Goal: Task Accomplishment & Management: Manage account settings

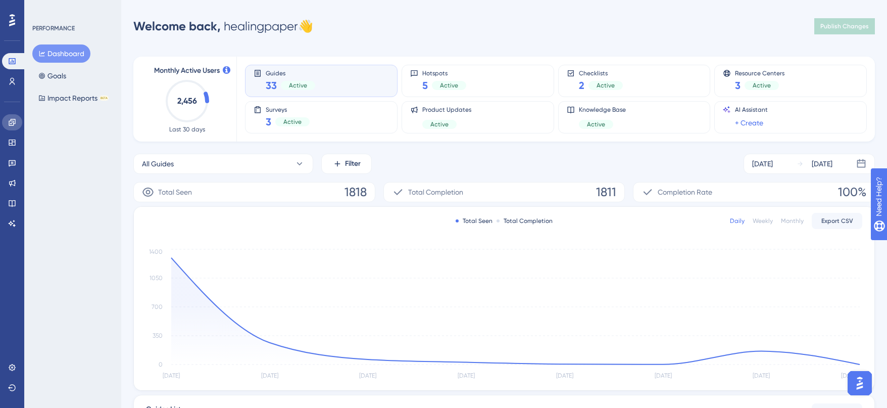
click at [13, 123] on icon at bounding box center [12, 122] width 7 height 7
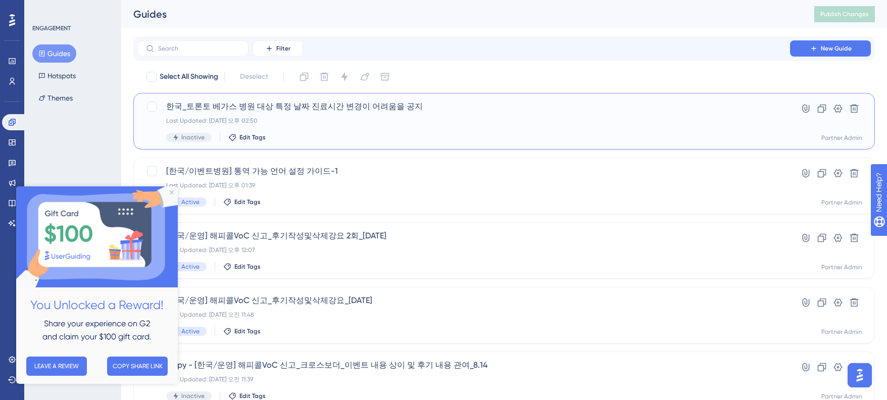
click at [316, 109] on span "한국_토론토 베가스 병원 대상 특정 날짜 진료시간 변경이 어려움을 공지" at bounding box center [463, 107] width 595 height 12
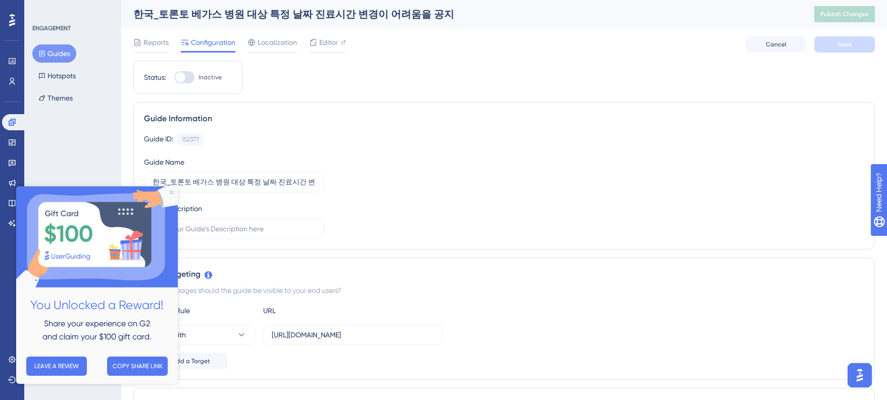
click at [167, 190] on img at bounding box center [97, 236] width 162 height 101
click at [415, 156] on div "Guide ID: 152377 Copy Guide Name 한국_토론토 베가스 병원 대상 특정 날짜 진료시간 변경이 어려움을 공지 Guide …" at bounding box center [504, 186] width 720 height 106
click at [170, 192] on icon "Close Preview" at bounding box center [172, 192] width 4 height 4
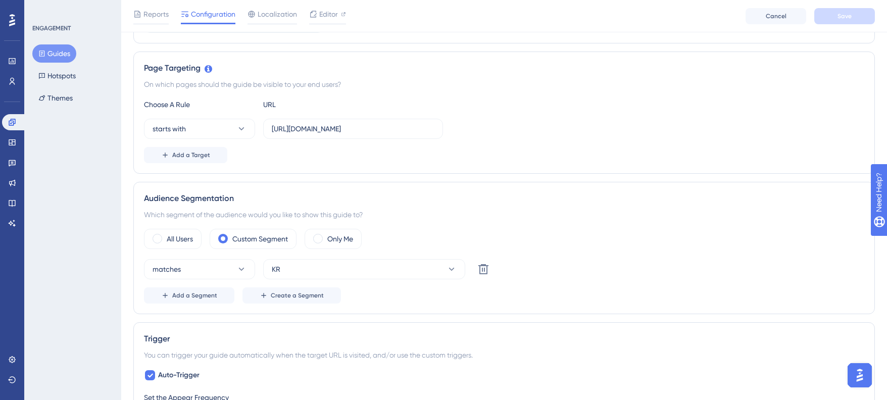
scroll to position [226, 0]
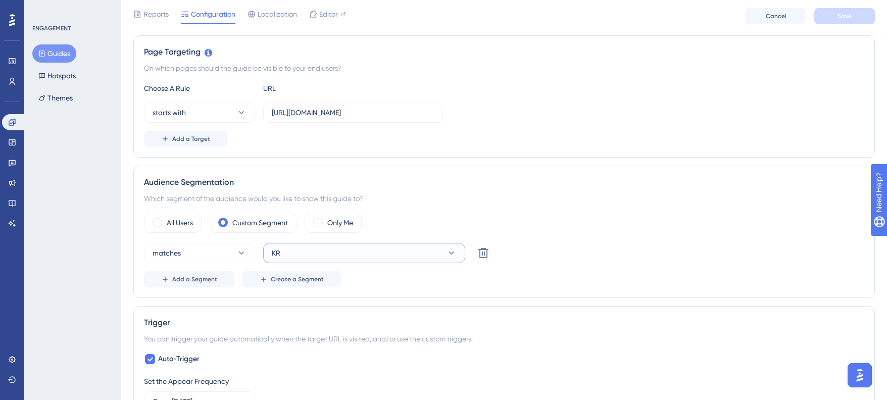
click at [291, 253] on button "KR" at bounding box center [364, 253] width 202 height 20
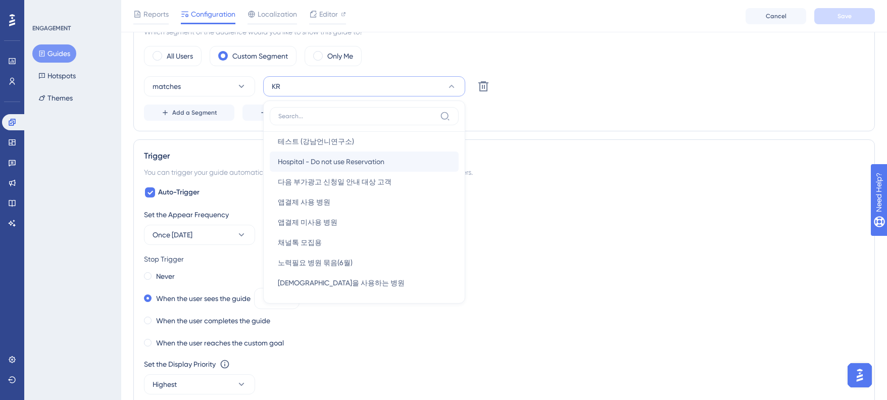
scroll to position [938, 0]
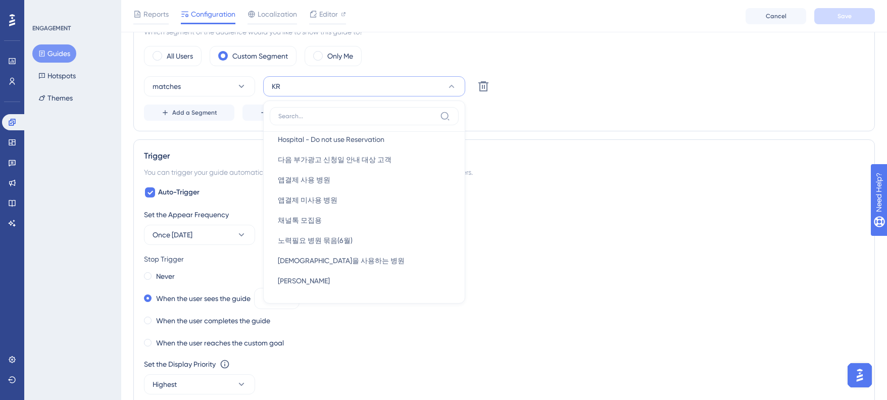
click at [46, 164] on div "ENGAGEMENT Guides Hotspots Themes" at bounding box center [72, 200] width 97 height 400
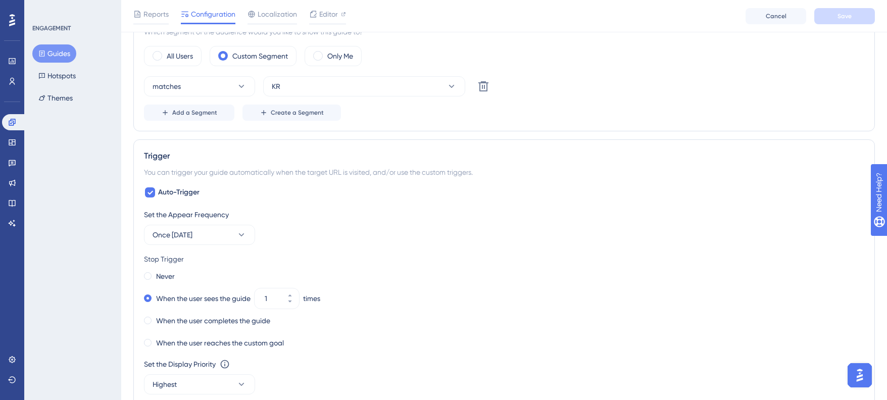
scroll to position [338, 0]
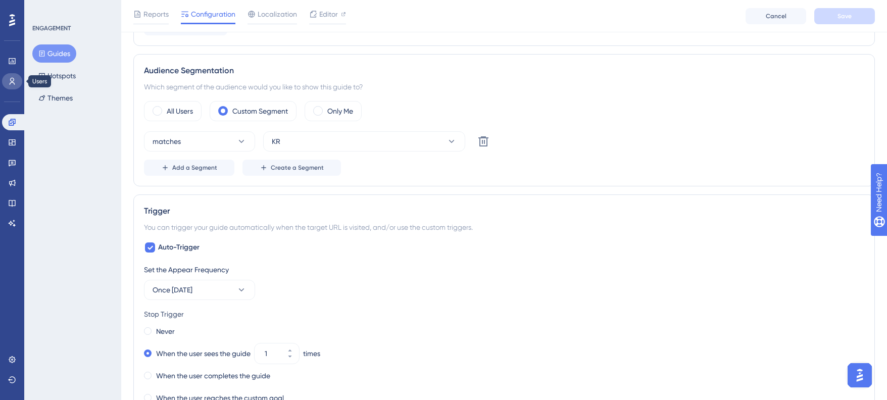
click at [12, 78] on icon at bounding box center [13, 81] width 6 height 7
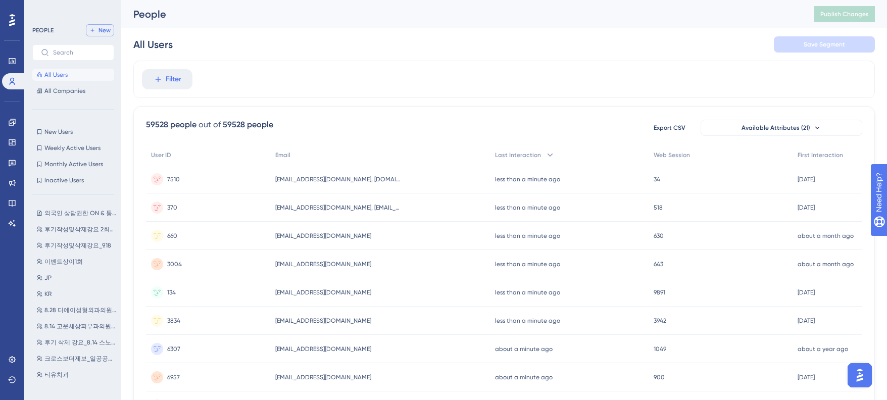
click at [94, 33] on icon at bounding box center [92, 30] width 6 height 6
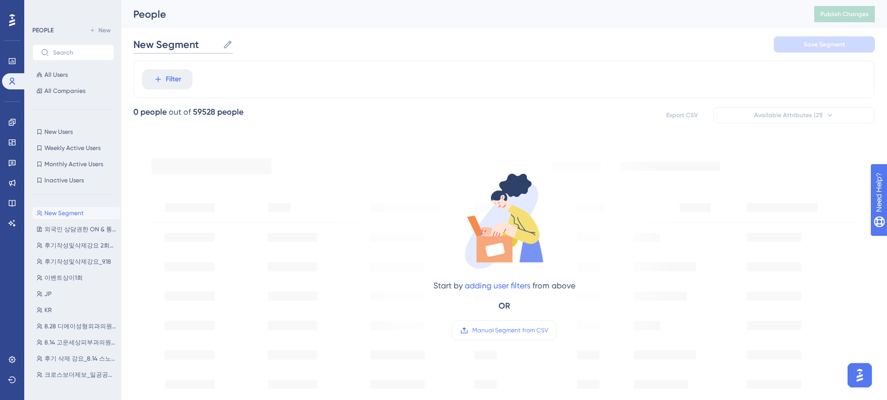
click at [190, 48] on input "New Segment" at bounding box center [175, 44] width 85 height 14
drag, startPoint x: 176, startPoint y: 42, endPoint x: 134, endPoint y: 41, distance: 41.4
click at [134, 41] on input "New Segment" at bounding box center [175, 44] width 85 height 14
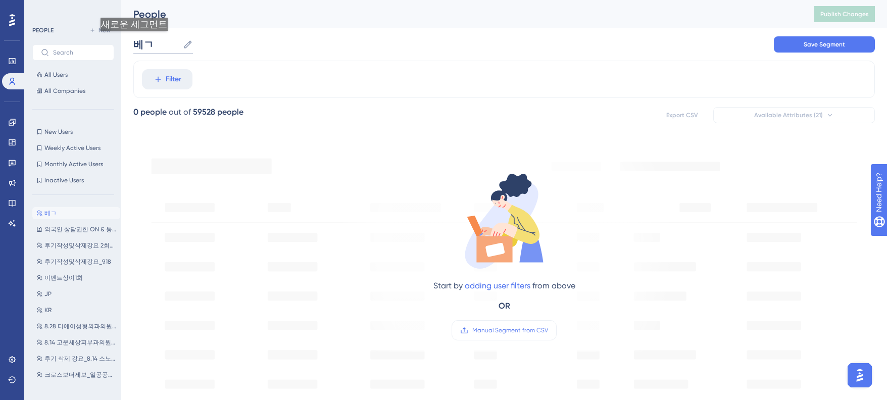
type input "베"
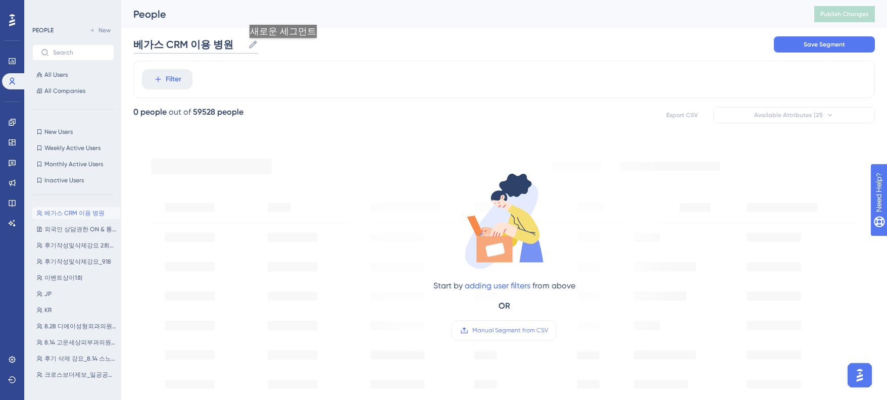
type input "베가스 CRM 이용 병원"
click at [337, 42] on div "베가스 CRM 이용 병원 베가스 CRM 이용 병원 Save Segment" at bounding box center [503, 44] width 741 height 32
click at [814, 43] on span "Save Segment" at bounding box center [824, 44] width 41 height 8
click at [177, 85] on span "Filter" at bounding box center [174, 79] width 16 height 12
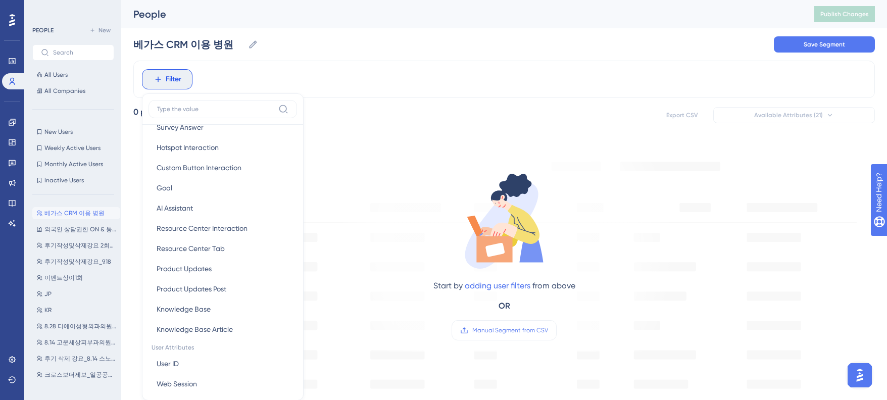
scroll to position [283, 0]
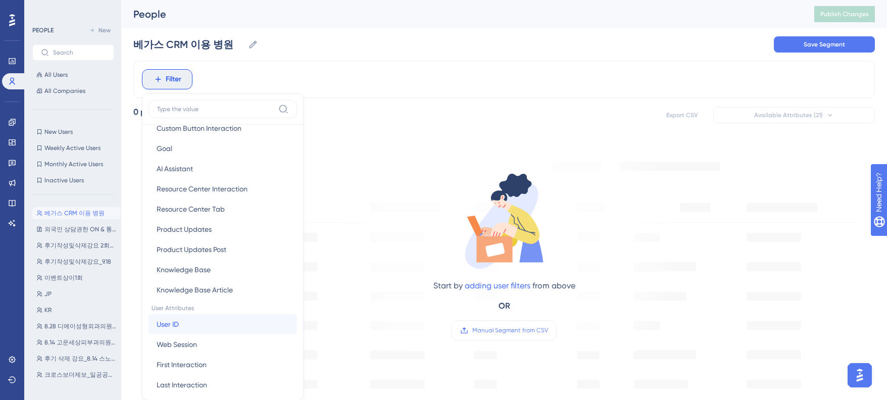
click at [193, 324] on button "User ID User ID" at bounding box center [223, 324] width 149 height 20
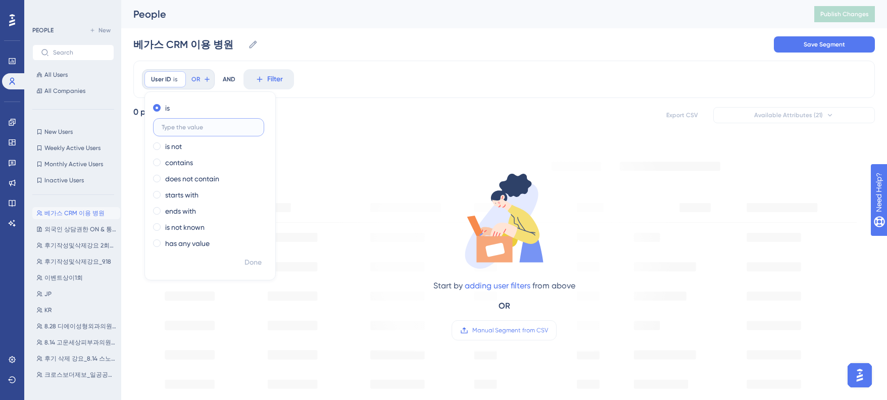
click at [206, 125] on input "text" at bounding box center [209, 127] width 94 height 7
paste input "7592"
paste input "6439"
type input "7592, 6439,"
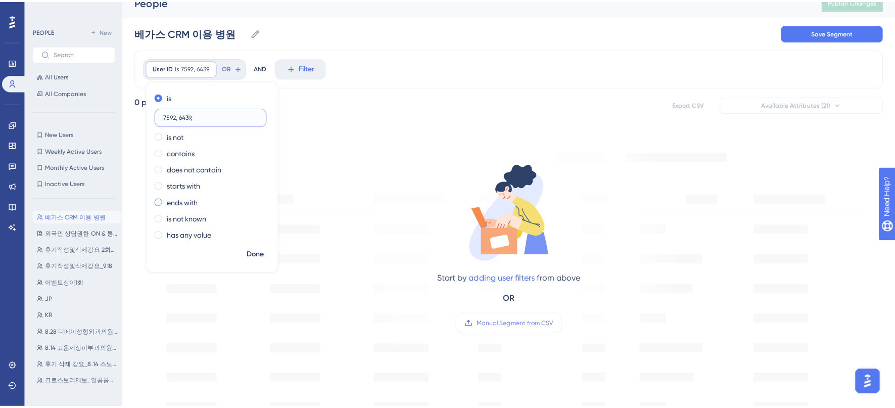
scroll to position [0, 0]
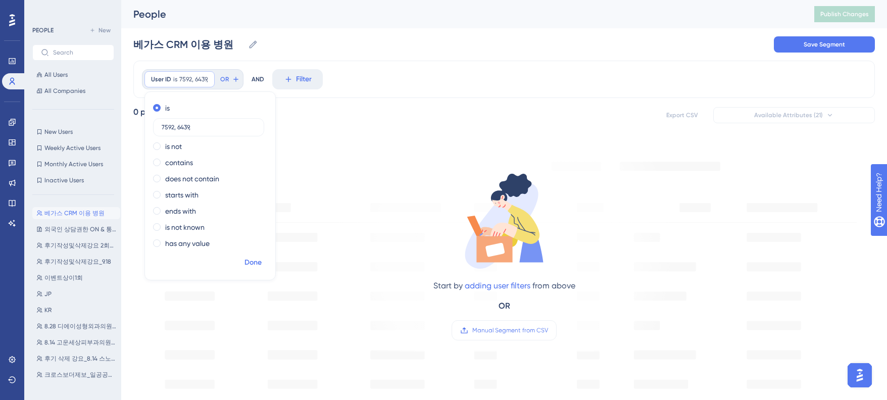
click at [251, 258] on span "Done" at bounding box center [252, 263] width 17 height 12
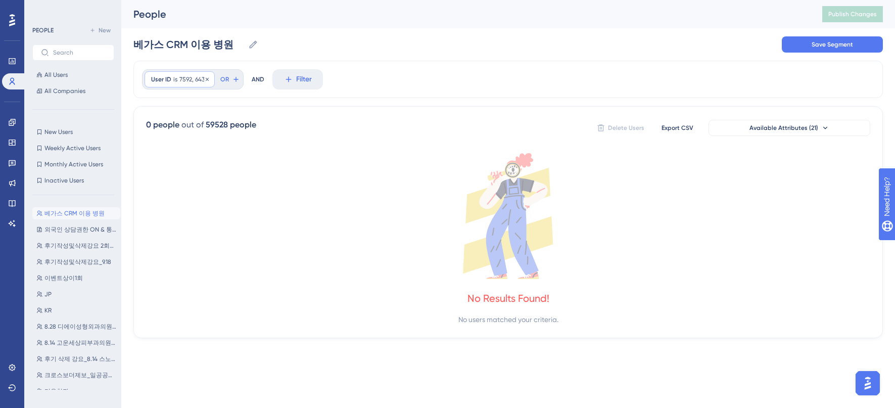
click at [179, 79] on span "7592, 6439," at bounding box center [193, 79] width 29 height 8
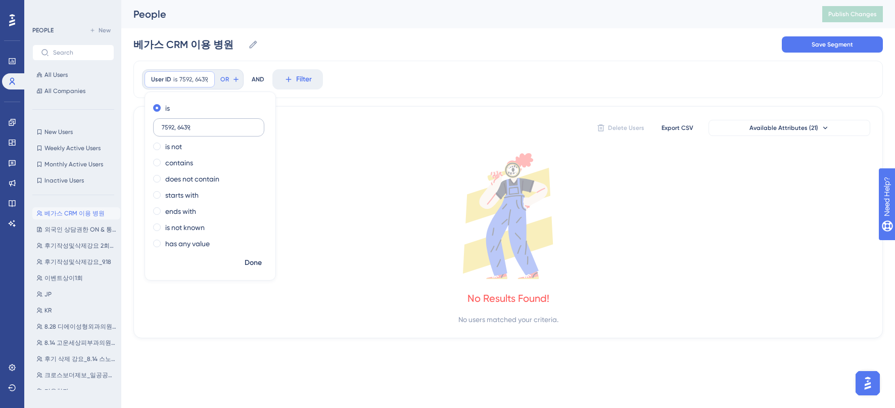
drag, startPoint x: 172, startPoint y: 130, endPoint x: 204, endPoint y: 129, distance: 31.8
click at [204, 129] on input "7592, 6439," at bounding box center [209, 127] width 94 height 7
type input "7592"
click at [252, 270] on button "Done" at bounding box center [253, 263] width 28 height 18
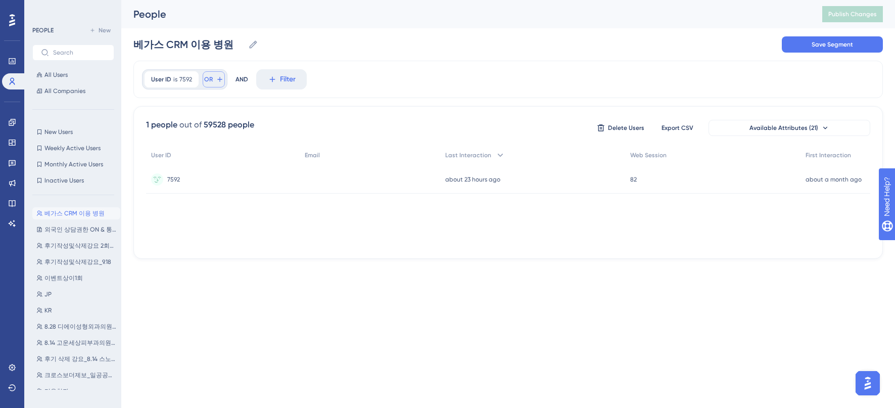
click at [212, 78] on button "OR" at bounding box center [214, 79] width 22 height 16
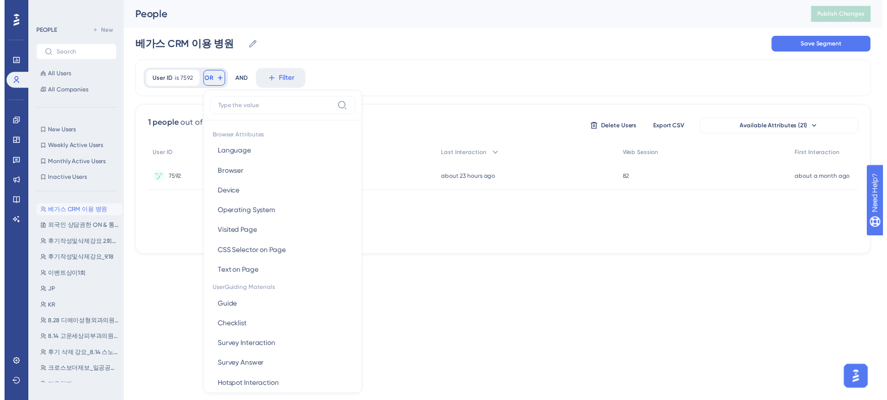
scroll to position [46, 0]
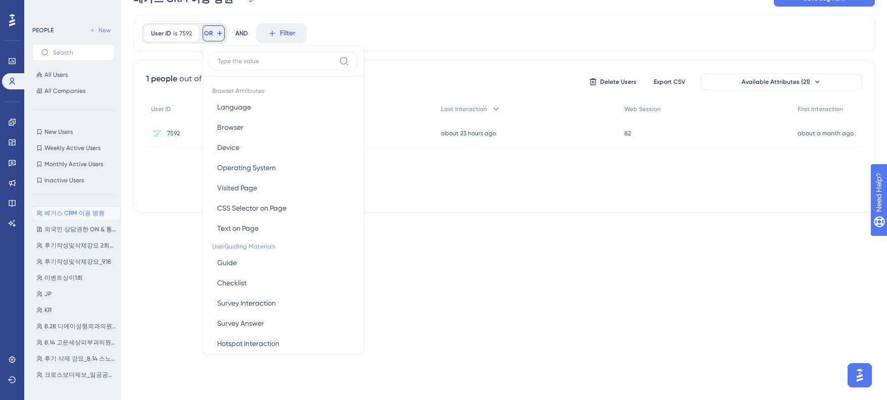
click at [146, 229] on div "Performance Users Engagement Widgets Feedback Product Updates Knowledge Base AI…" at bounding box center [443, 99] width 887 height 291
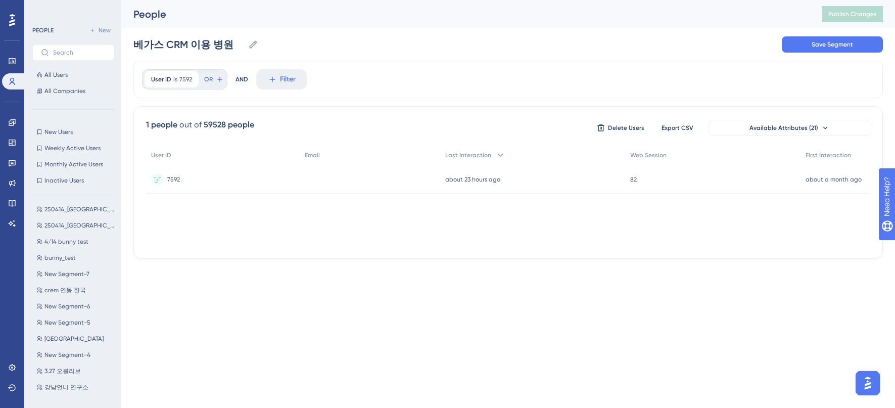
scroll to position [480, 0]
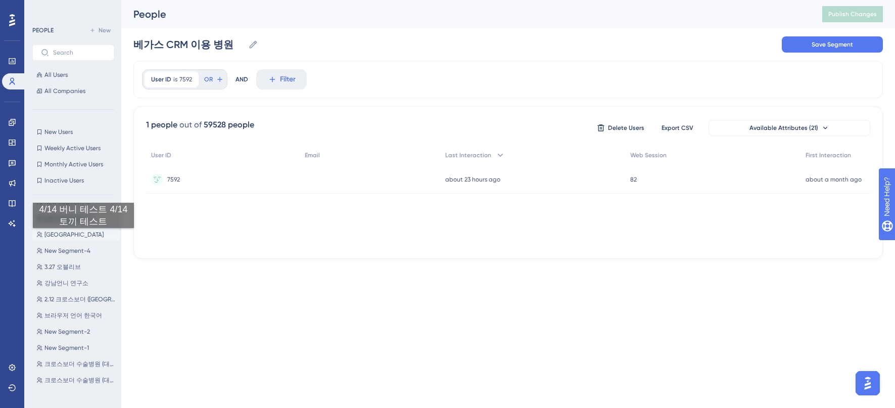
click at [83, 238] on button "CRM 연동 병원 CRM 연동 병원" at bounding box center [76, 234] width 88 height 12
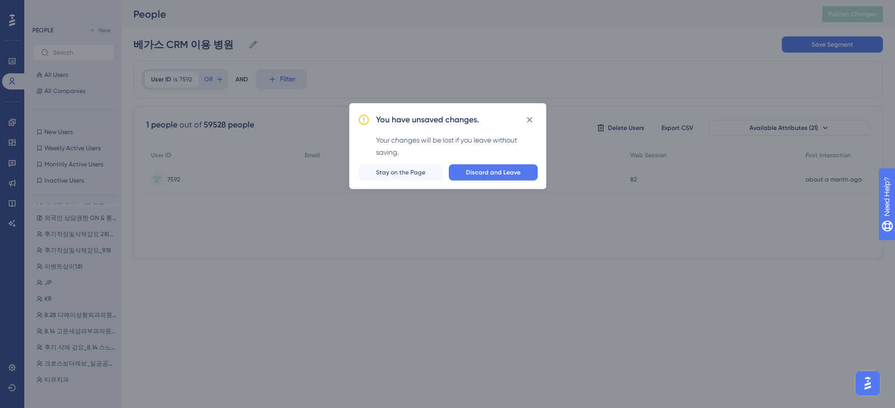
scroll to position [0, 0]
click at [423, 169] on span "Stay on the Page" at bounding box center [401, 172] width 50 height 8
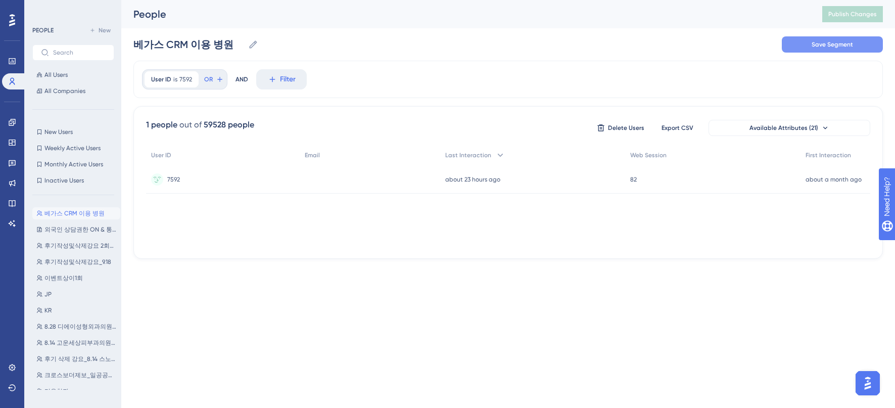
click at [793, 49] on button "Save Segment" at bounding box center [831, 44] width 101 height 16
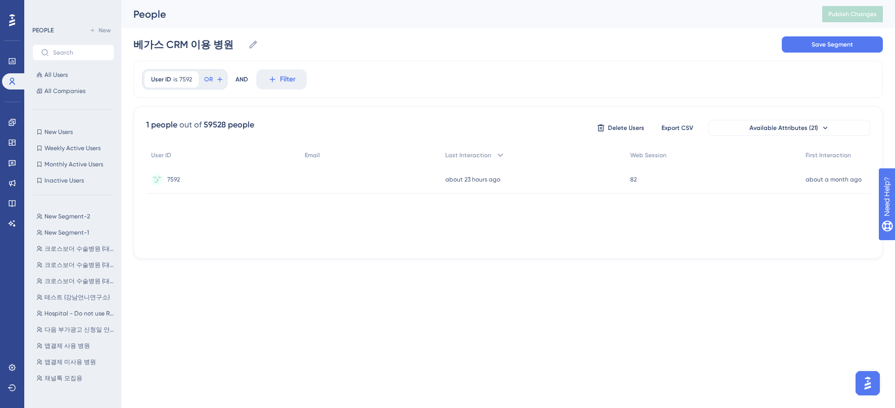
scroll to position [367, 0]
click at [65, 268] on span "bunny_test" at bounding box center [59, 266] width 31 height 8
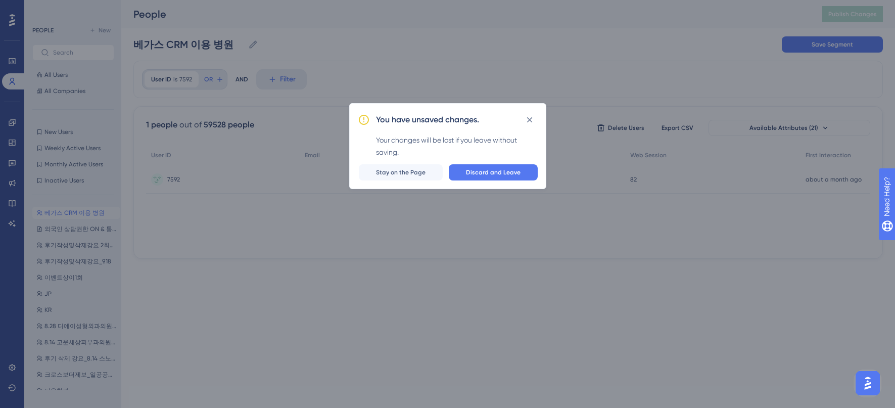
scroll to position [0, 0]
click at [425, 172] on span "Stay on the Page" at bounding box center [401, 172] width 50 height 8
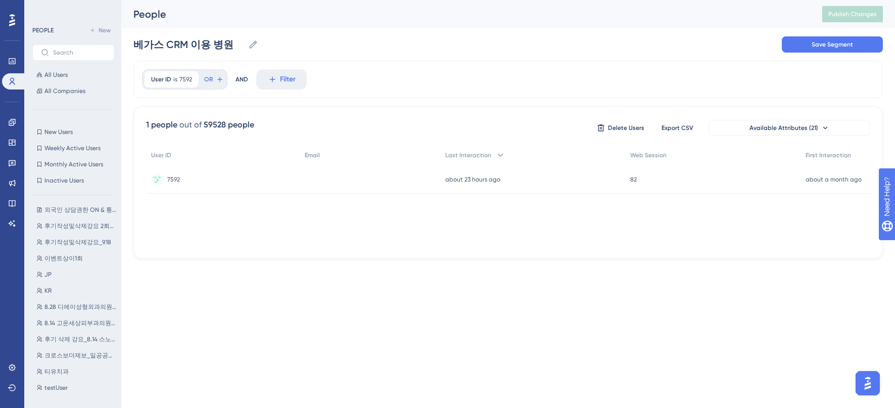
scroll to position [128, 0]
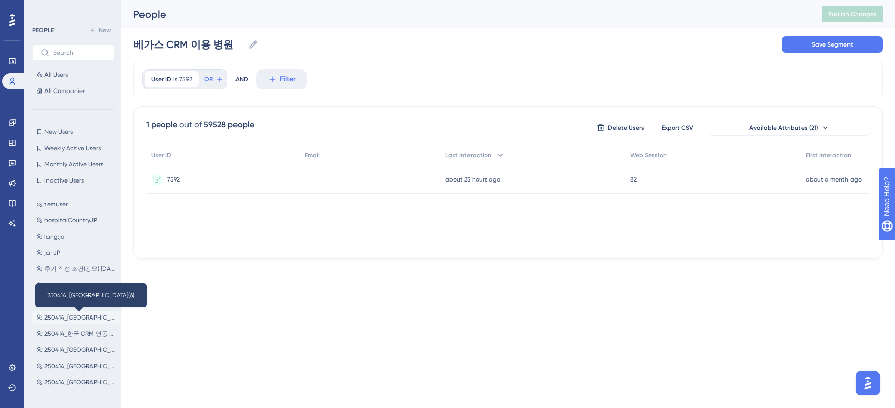
click at [78, 319] on span "250414_한국 CRM 연동 병원(6)" at bounding box center [80, 317] width 72 height 8
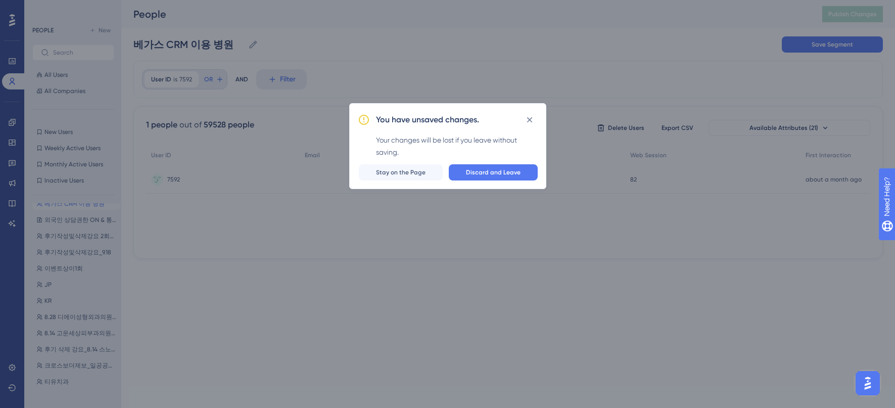
scroll to position [0, 0]
click at [512, 167] on button "Discard and Leave" at bounding box center [493, 172] width 89 height 16
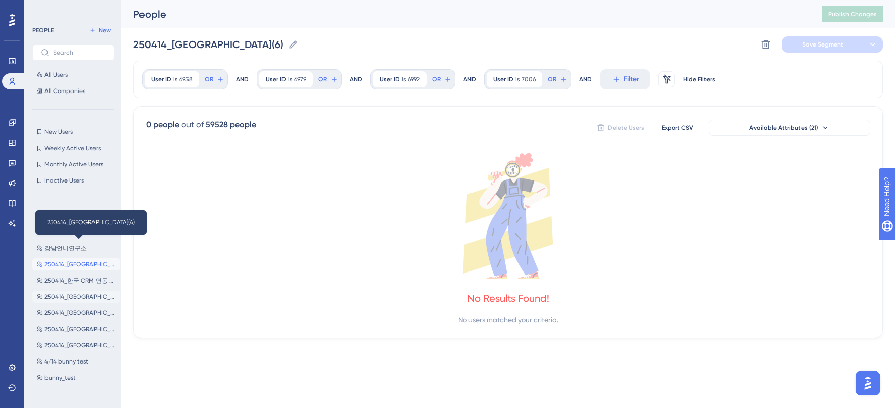
scroll to position [299, 0]
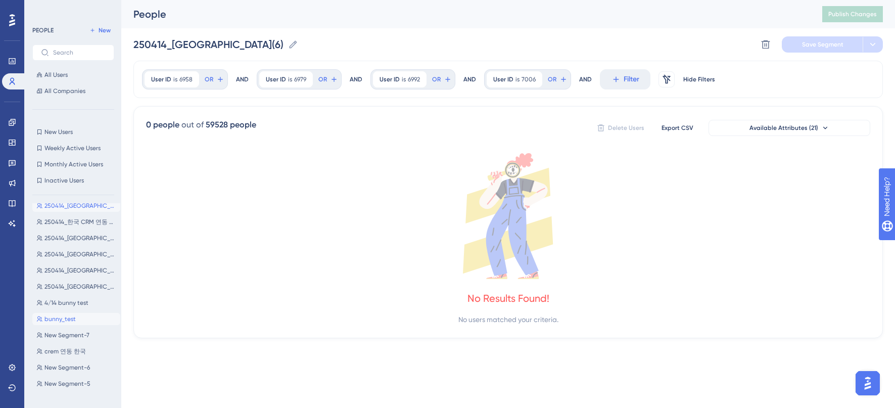
click at [75, 317] on button "bunny_test bunny_test" at bounding box center [76, 319] width 88 height 12
type input "bunny_test"
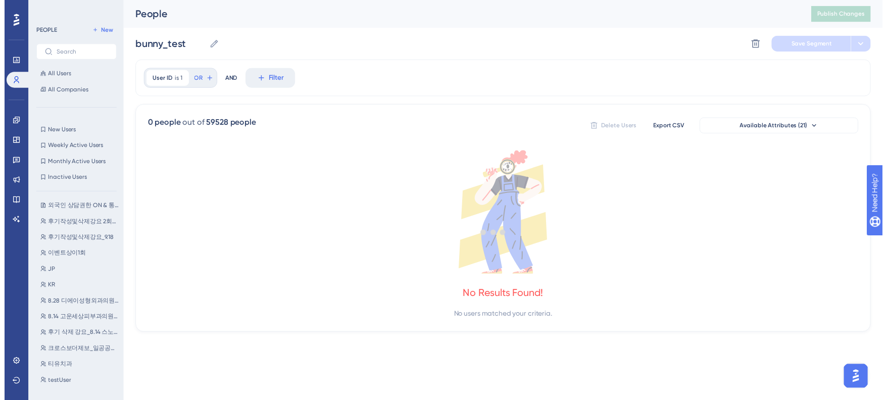
scroll to position [0, 0]
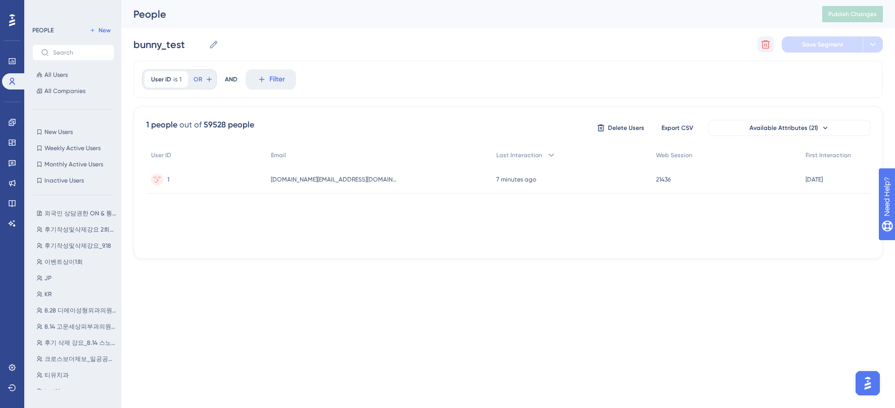
click at [770, 40] on button at bounding box center [765, 44] width 16 height 16
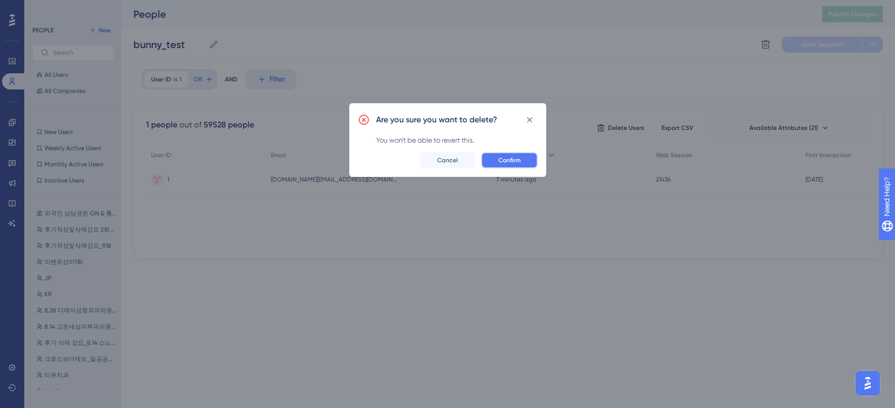
click at [520, 154] on button "Confirm" at bounding box center [509, 160] width 57 height 16
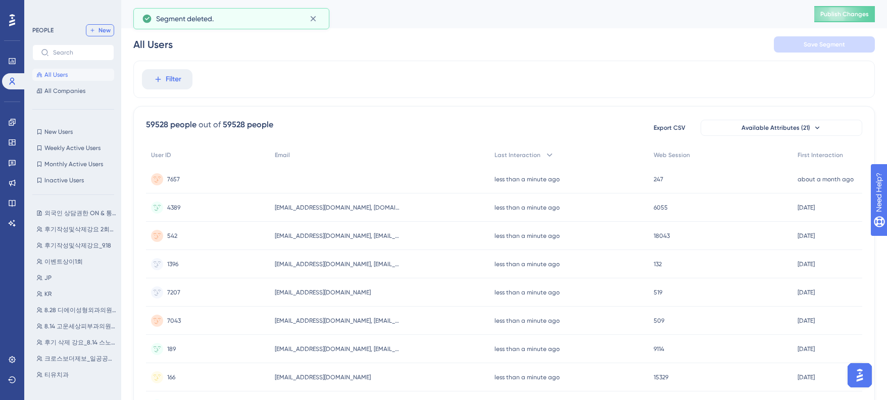
click at [100, 34] on span "New" at bounding box center [104, 30] width 12 height 8
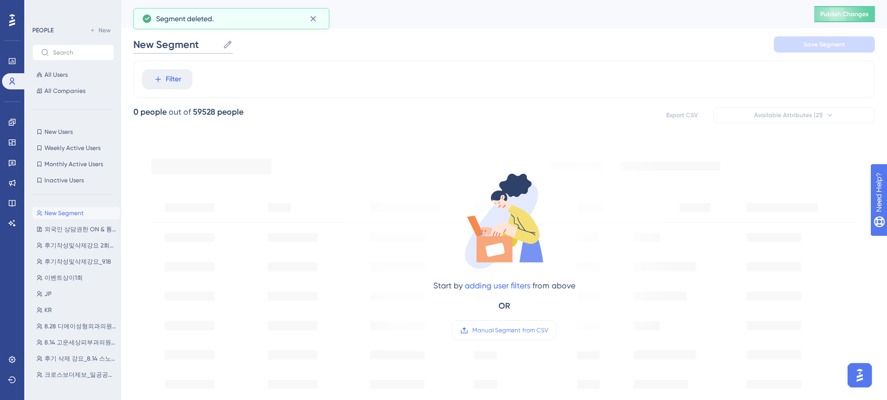
click at [183, 45] on input "New Segment" at bounding box center [175, 44] width 85 height 14
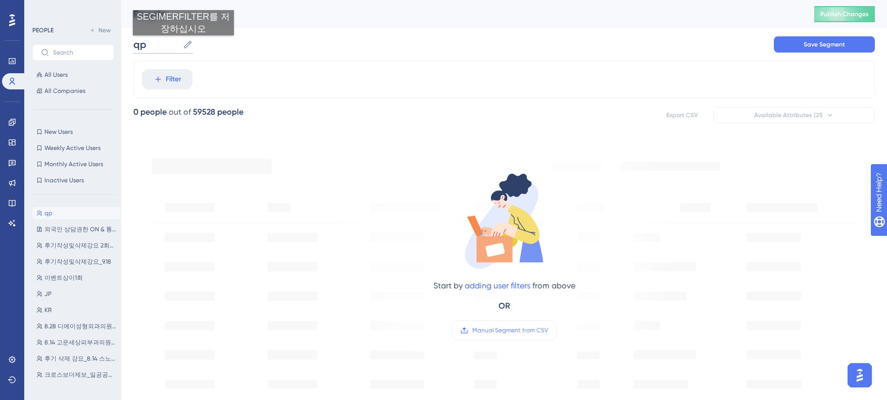
type input "q"
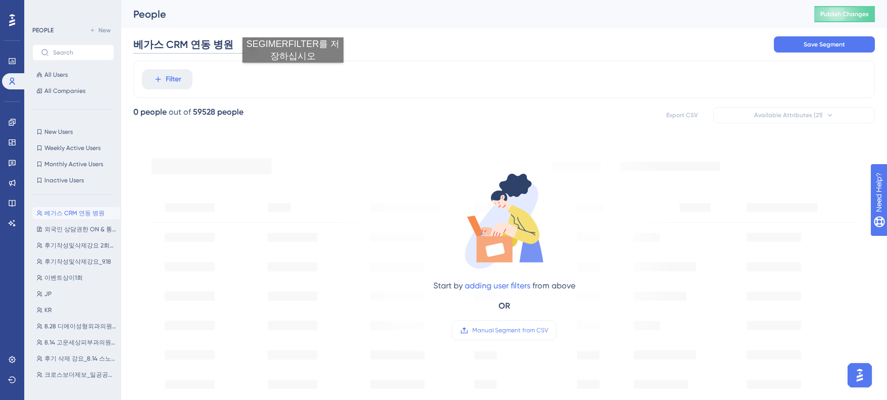
type input "베가스 CRM 연동 병원"
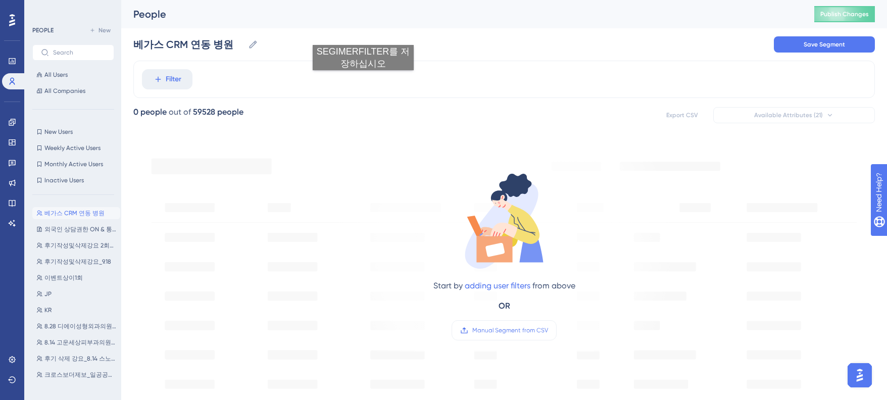
click at [363, 35] on div "베가스 CRM 연동 병원 베가스 CRM 연동 병원 Save Segment" at bounding box center [503, 44] width 741 height 32
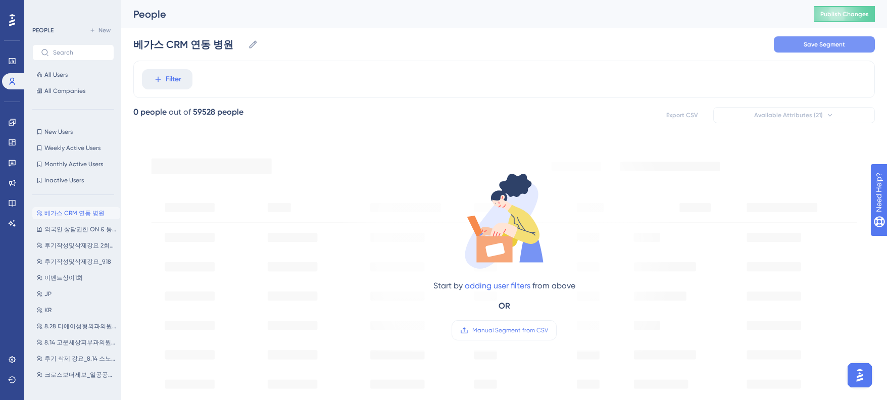
click at [789, 45] on button "Save Segment" at bounding box center [824, 44] width 101 height 16
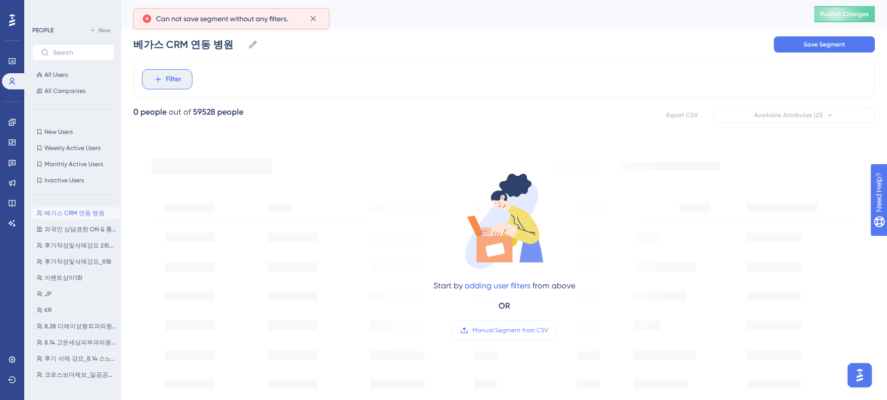
click at [166, 79] on span "Filter" at bounding box center [174, 79] width 16 height 12
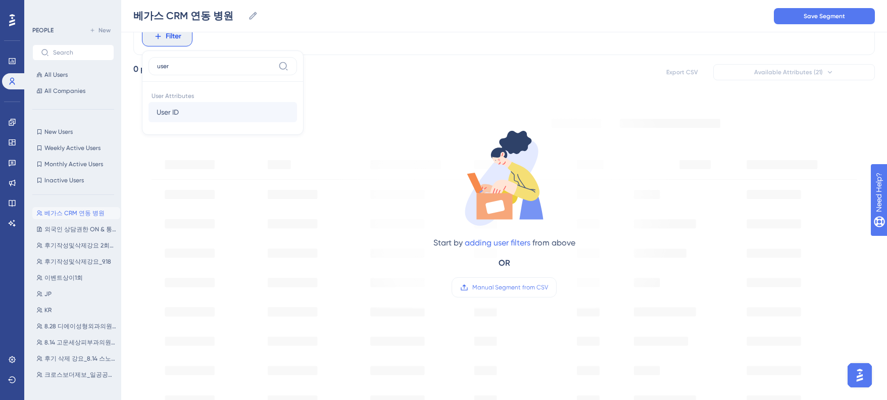
type input "user"
click at [199, 110] on button "User ID User ID" at bounding box center [223, 112] width 149 height 20
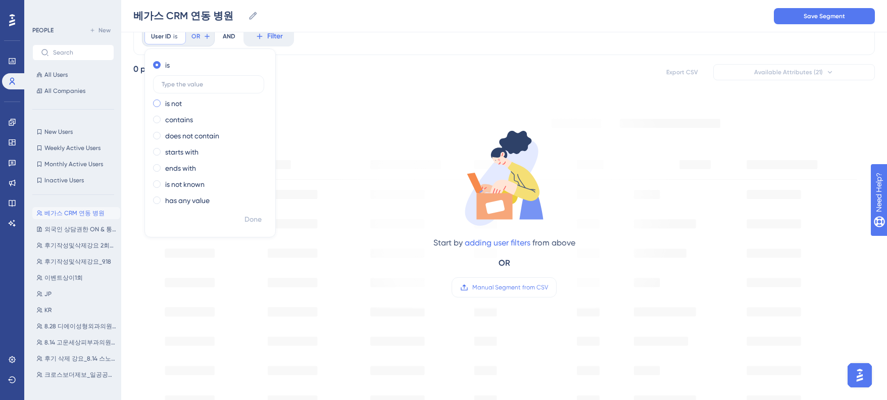
click at [175, 101] on label "is not" at bounding box center [173, 103] width 17 height 12
click at [176, 71] on div "is" at bounding box center [208, 65] width 110 height 12
click at [180, 90] on label at bounding box center [208, 84] width 111 height 18
click at [180, 88] on input "text" at bounding box center [209, 84] width 94 height 7
click at [193, 89] on label at bounding box center [208, 84] width 111 height 18
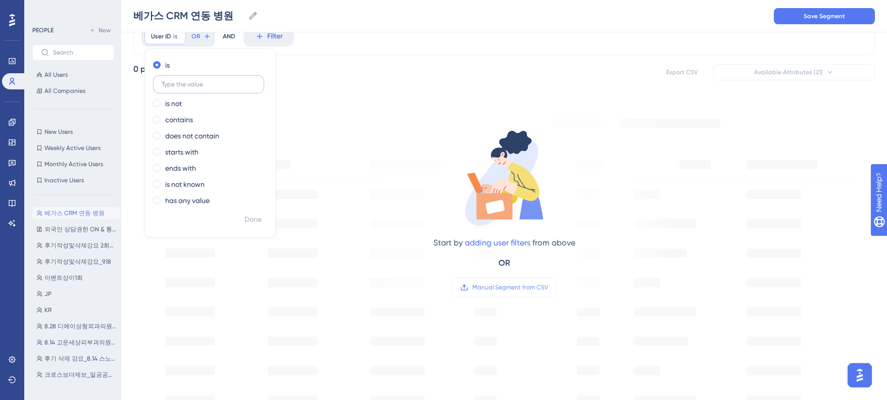
click at [193, 88] on input "text" at bounding box center [209, 84] width 94 height 7
paste input "7592"
type input "7592"
click at [253, 218] on span "Done" at bounding box center [252, 220] width 17 height 12
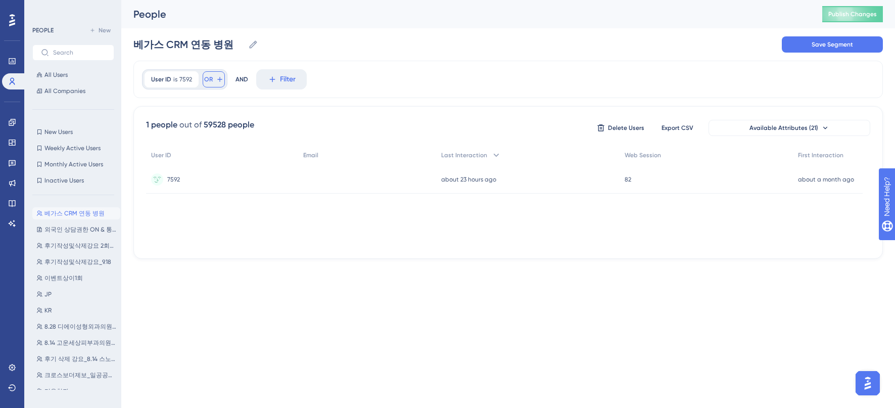
click at [210, 77] on span "OR" at bounding box center [208, 79] width 9 height 8
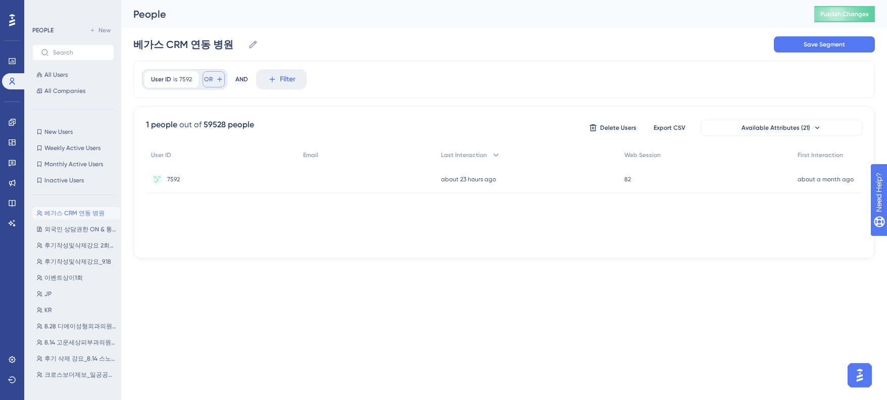
scroll to position [46, 0]
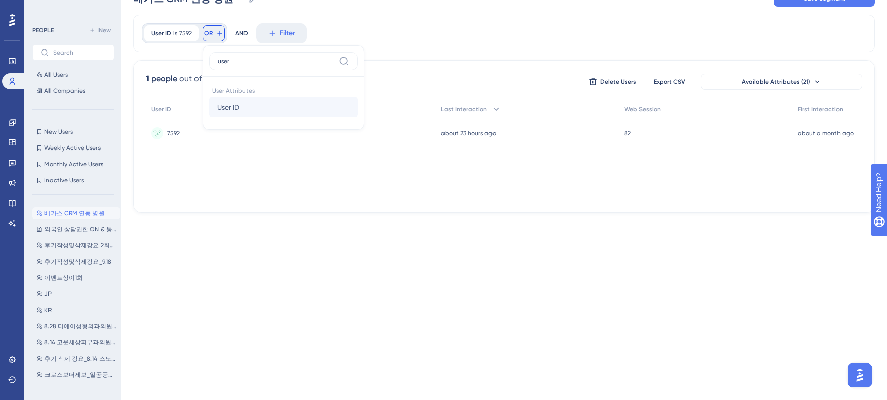
type input "user"
click at [251, 104] on button "User ID User ID" at bounding box center [283, 107] width 149 height 20
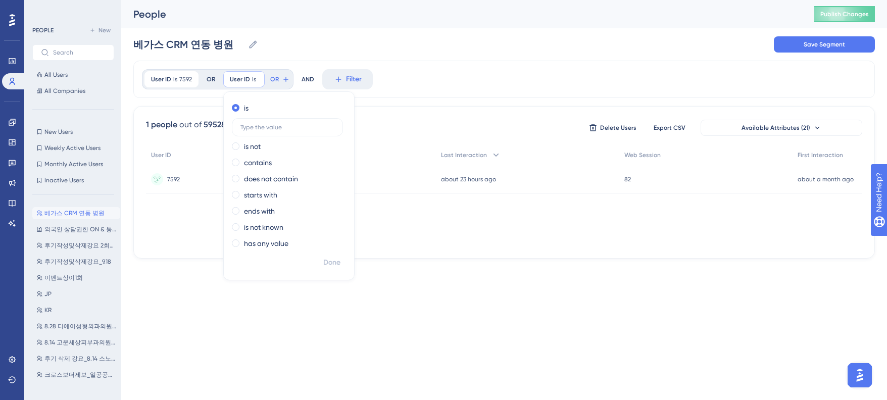
scroll to position [0, 0]
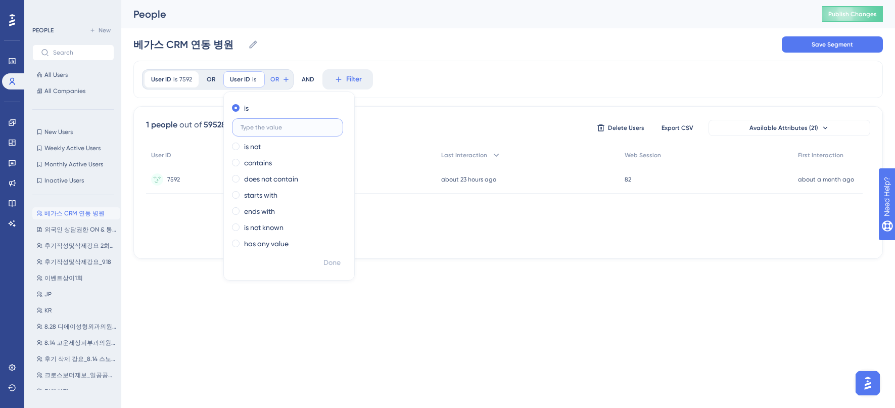
paste input "6439"
type input "6439"
click at [331, 266] on span "Done" at bounding box center [331, 263] width 17 height 12
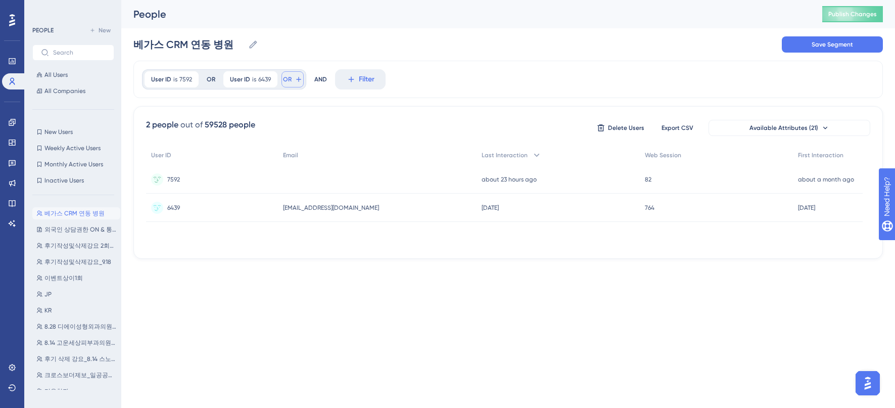
click at [289, 79] on span "OR" at bounding box center [287, 79] width 9 height 8
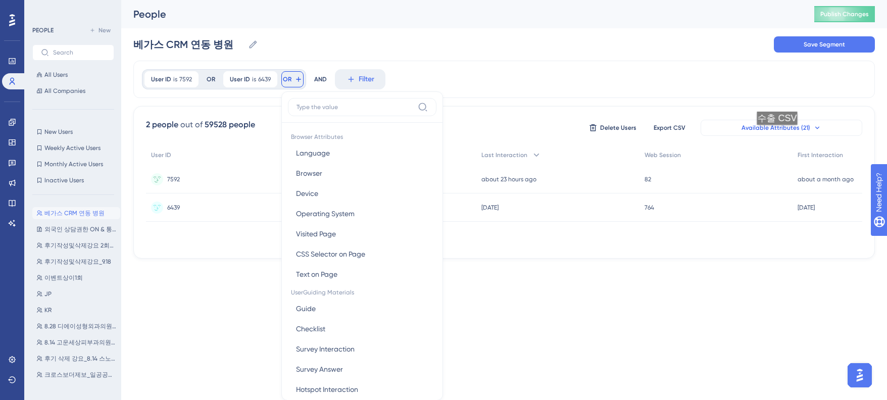
click at [780, 135] on button "Available Attributes (21)" at bounding box center [782, 128] width 162 height 16
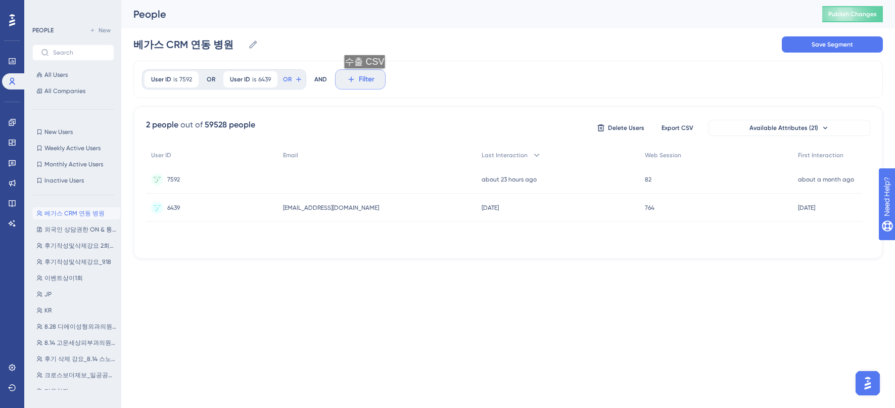
click at [367, 78] on span "Filter" at bounding box center [367, 79] width 16 height 12
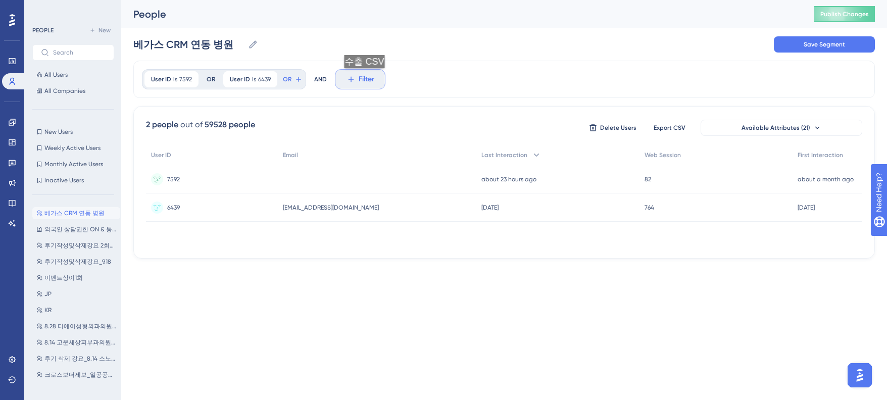
scroll to position [44, 0]
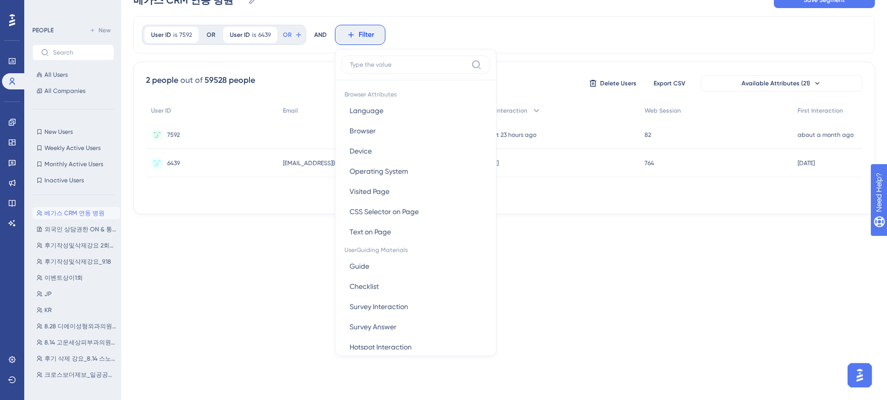
click at [467, 28] on div "User ID is 7592 7592 Remove OR User ID is 6439 6439 Remove OR AND Filter Browse…" at bounding box center [503, 34] width 741 height 37
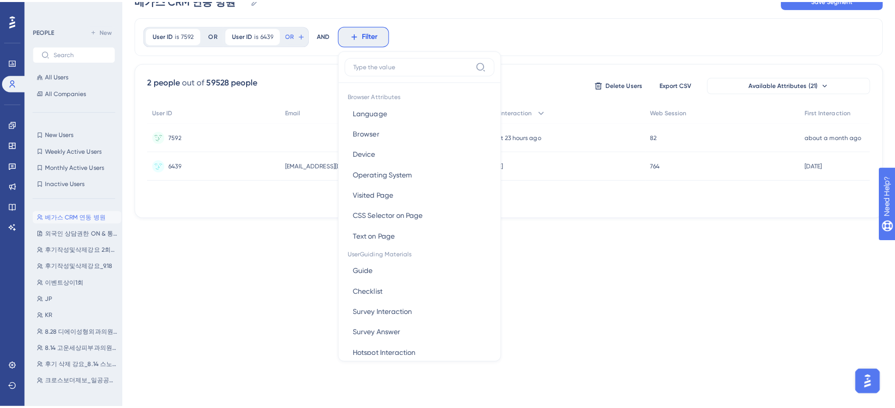
scroll to position [0, 0]
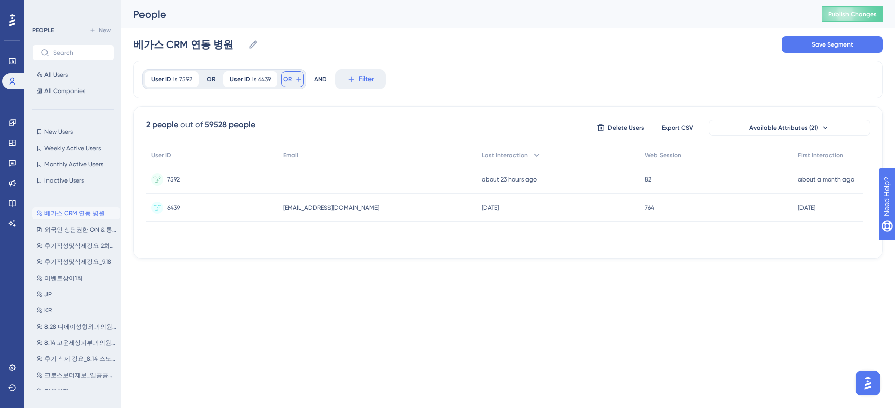
click at [289, 77] on span "OR" at bounding box center [287, 79] width 9 height 8
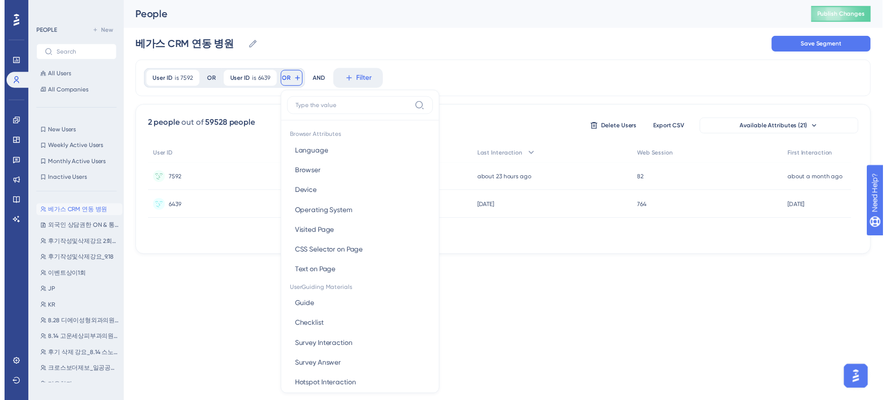
scroll to position [46, 0]
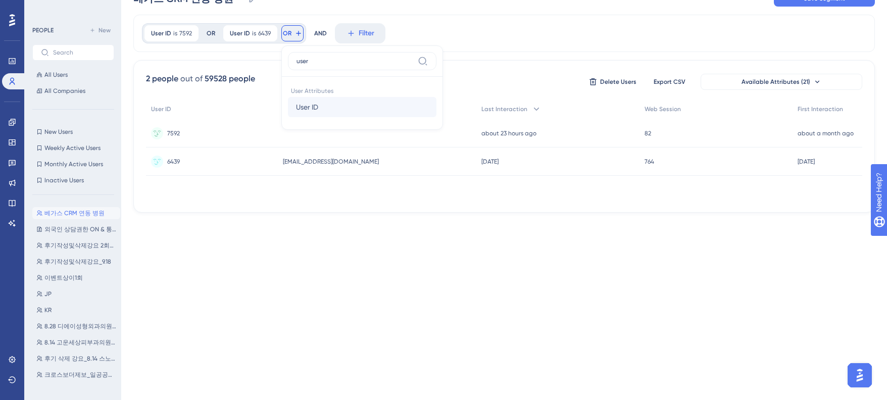
type input "user"
click at [317, 105] on span "User ID" at bounding box center [307, 107] width 22 height 12
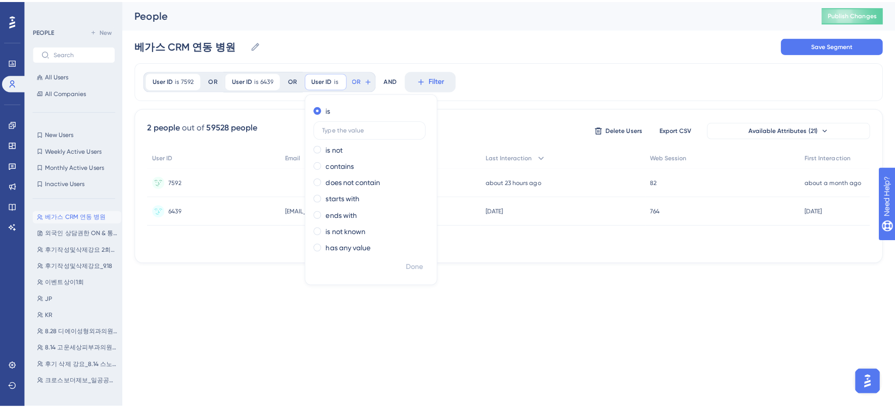
scroll to position [0, 0]
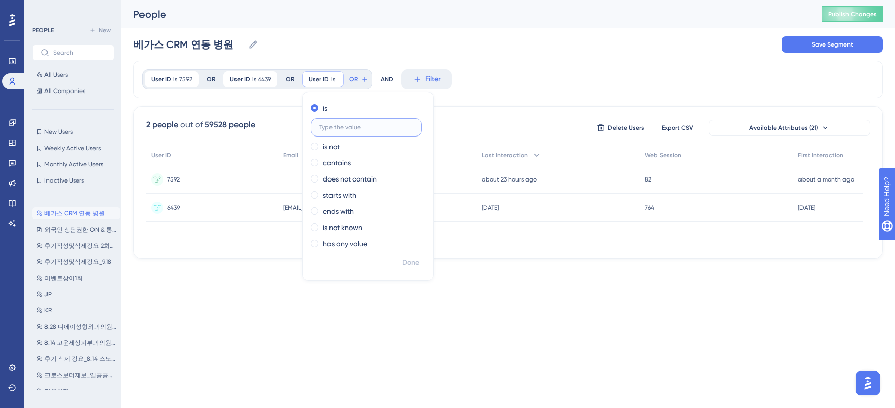
paste input "7237"
type input "7237"
click at [411, 259] on span "Done" at bounding box center [410, 263] width 17 height 12
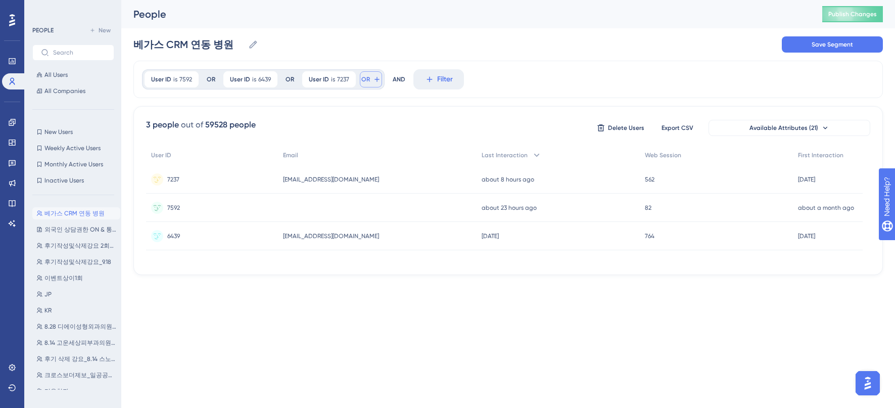
click at [368, 76] on span "OR" at bounding box center [365, 79] width 9 height 8
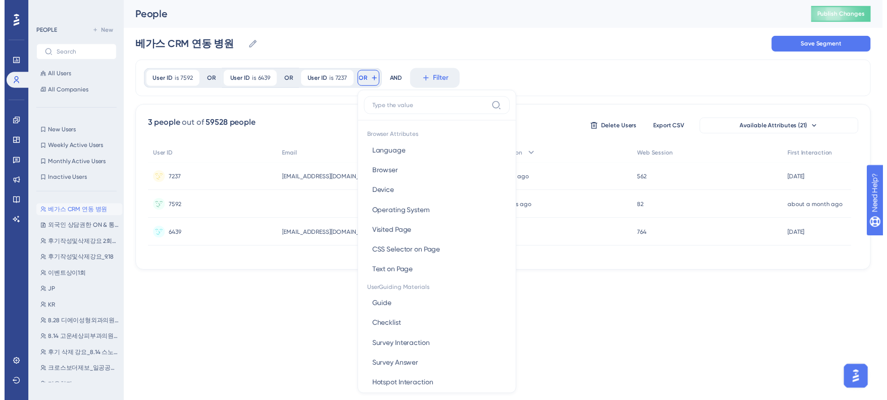
scroll to position [46, 0]
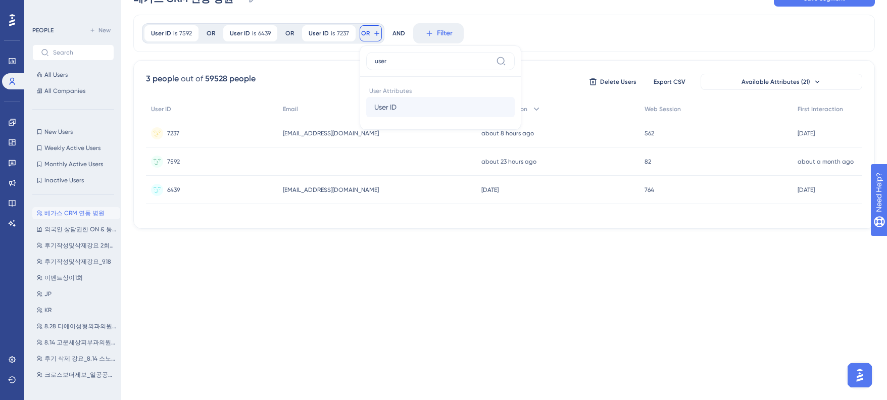
type input "user"
click at [407, 108] on button "User ID User ID" at bounding box center [440, 107] width 149 height 20
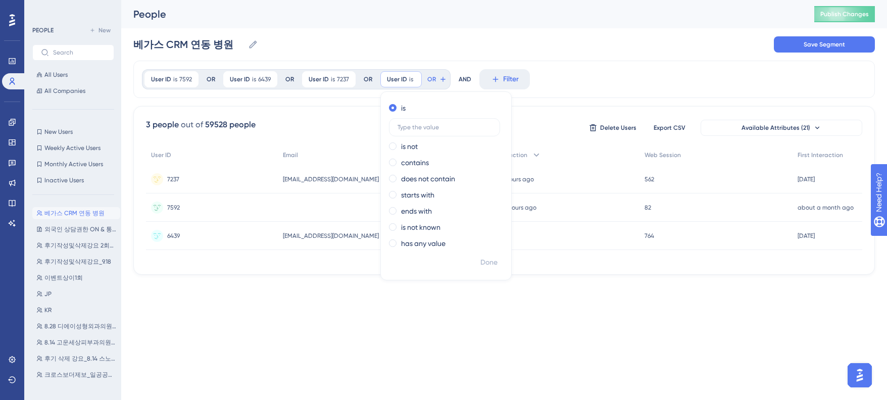
scroll to position [0, 0]
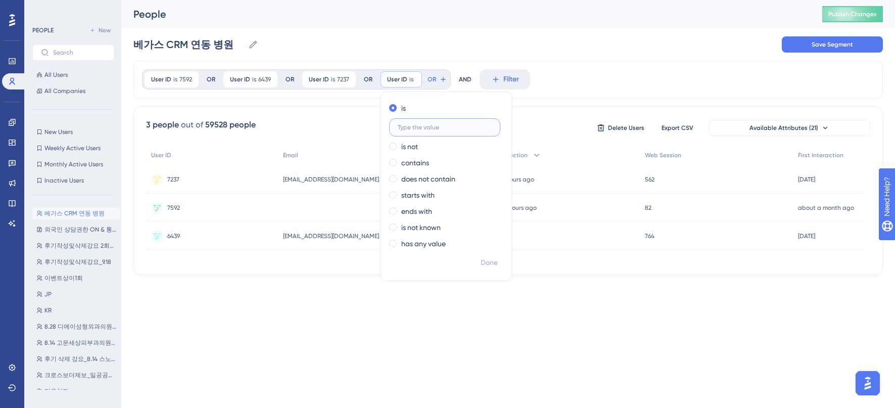
paste input "7389"
type input "7389"
click at [483, 260] on span "Done" at bounding box center [488, 263] width 17 height 12
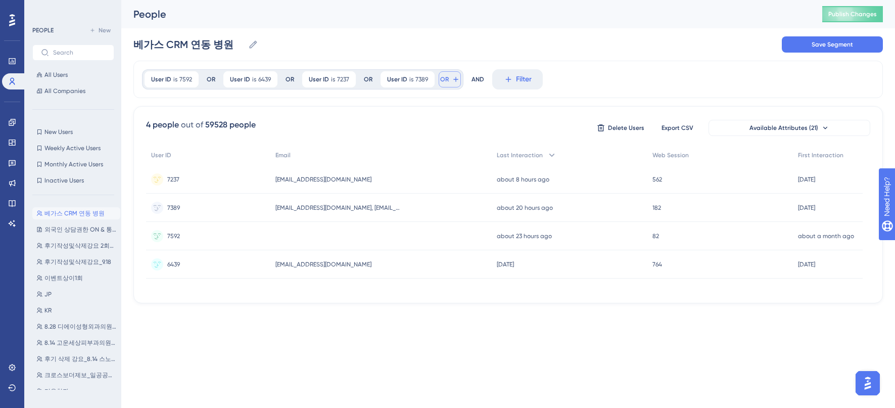
click at [444, 76] on span "OR" at bounding box center [444, 79] width 9 height 8
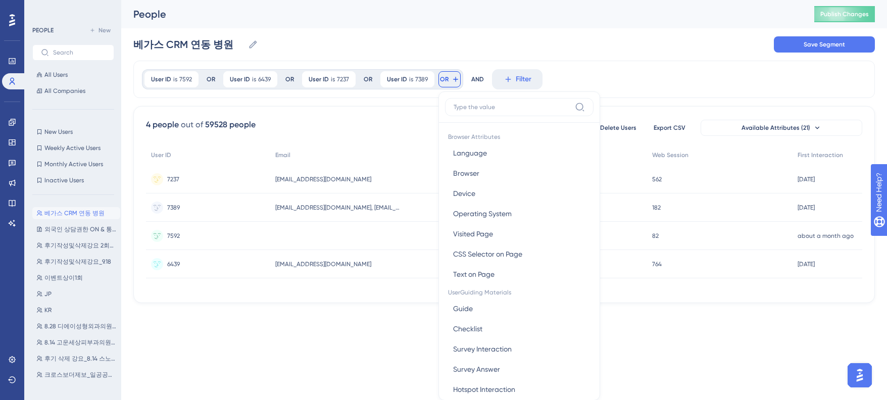
scroll to position [46, 0]
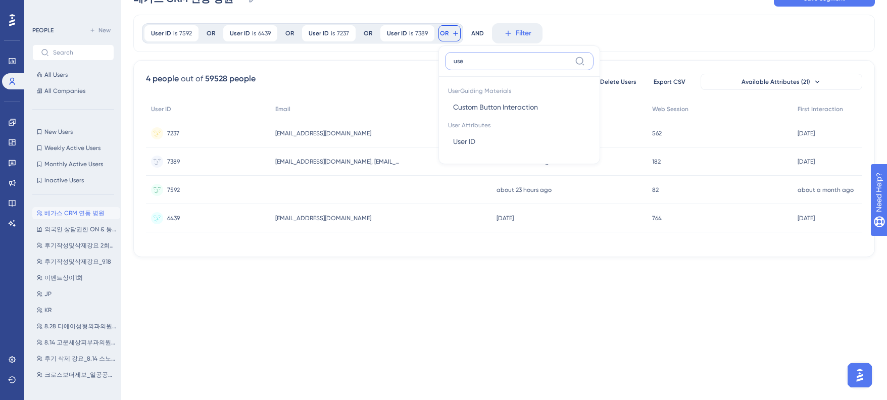
type input "user"
click at [487, 107] on button "User ID User ID" at bounding box center [519, 107] width 149 height 20
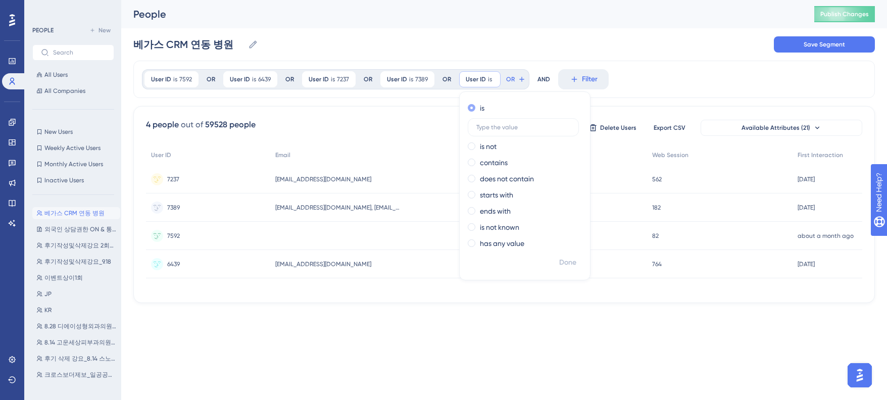
scroll to position [0, 0]
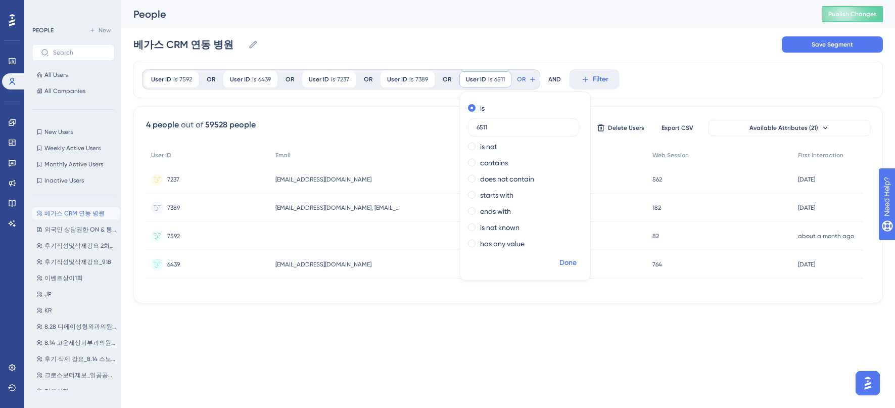
type input "6511"
click at [564, 259] on span "Done" at bounding box center [567, 263] width 17 height 12
click at [518, 81] on span "OR" at bounding box center [521, 79] width 9 height 8
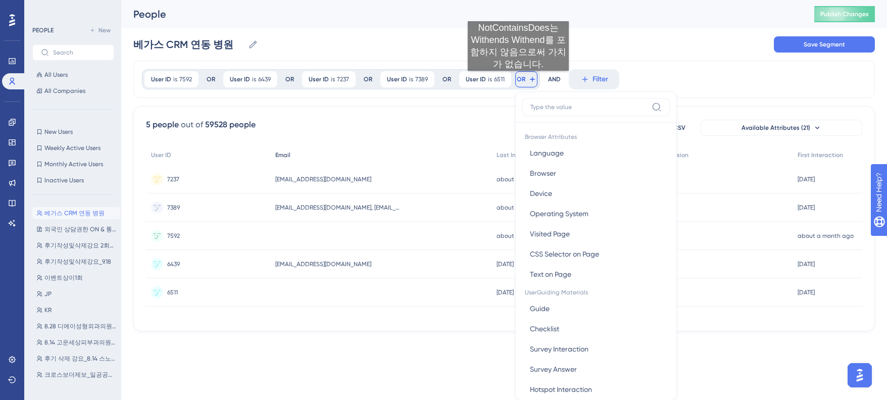
scroll to position [43, 0]
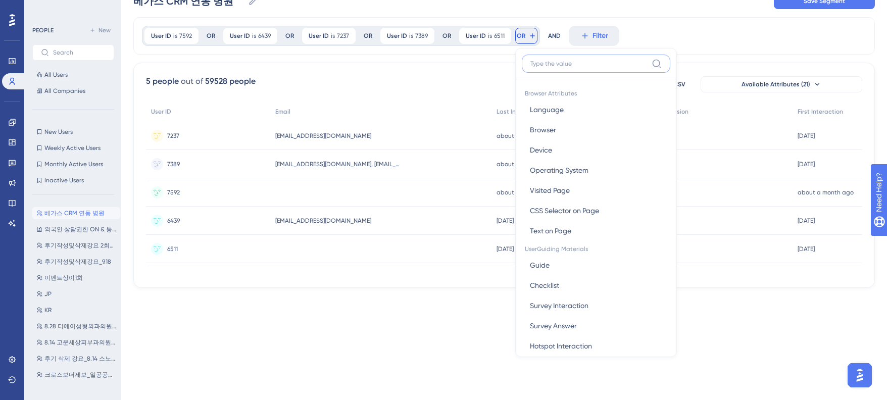
click at [543, 61] on input at bounding box center [588, 64] width 117 height 8
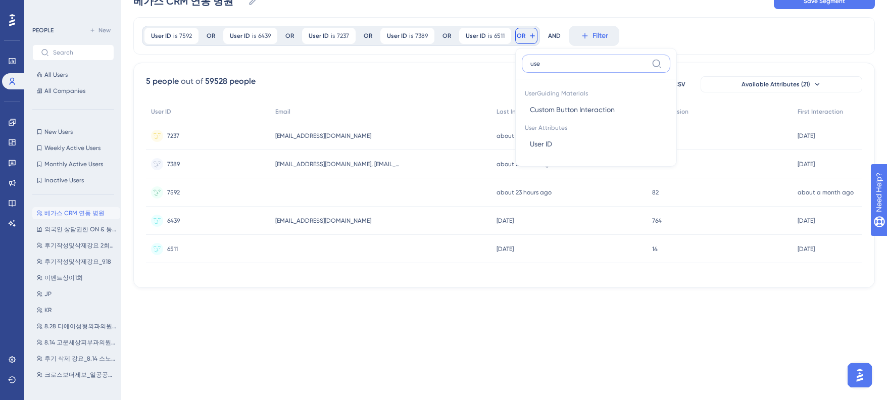
type input "user"
click at [549, 115] on span "User ID" at bounding box center [541, 110] width 22 height 12
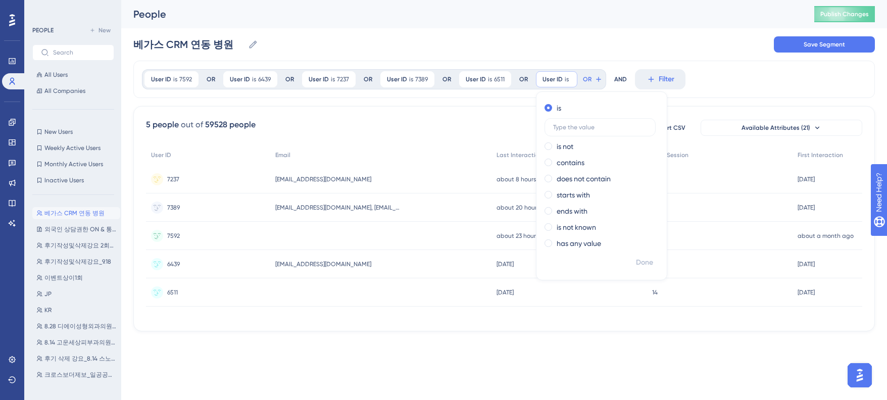
scroll to position [0, 0]
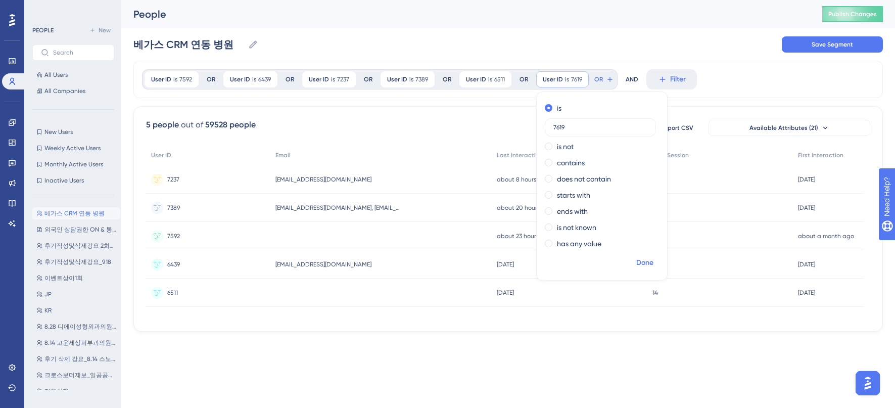
type input "7619"
click at [643, 263] on span "Done" at bounding box center [644, 263] width 17 height 12
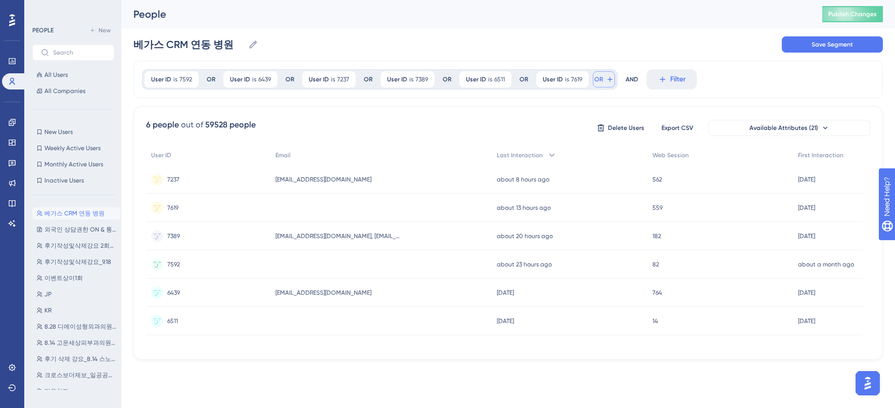
click at [596, 78] on span "OR" at bounding box center [598, 79] width 9 height 8
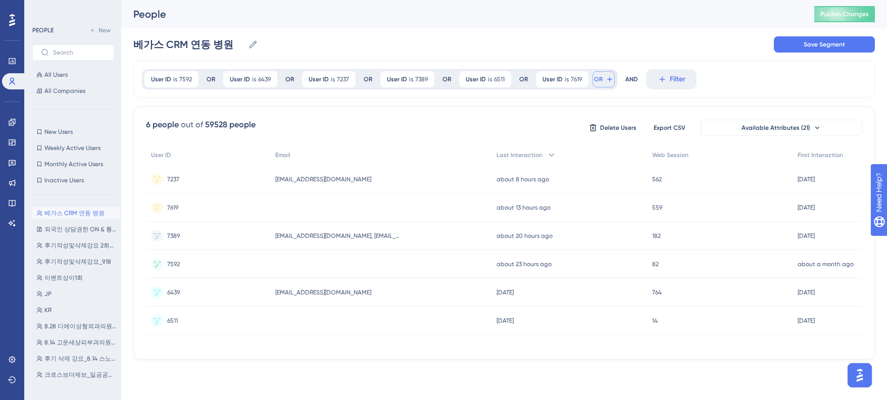
scroll to position [46, 0]
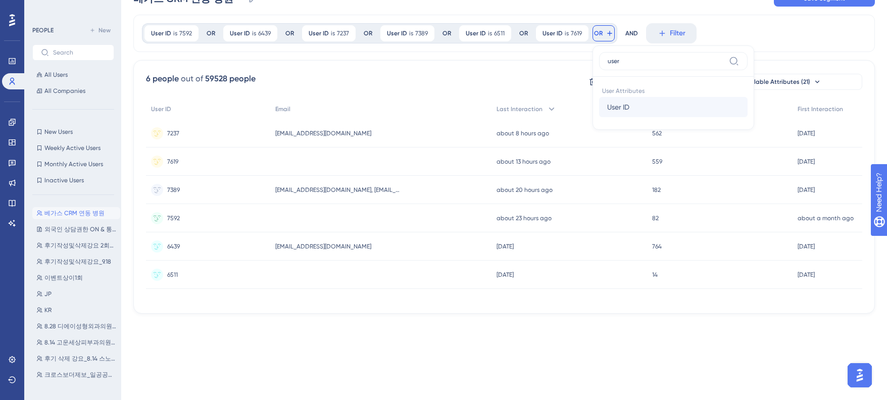
type input "user"
click at [632, 104] on button "User ID User ID" at bounding box center [673, 107] width 149 height 20
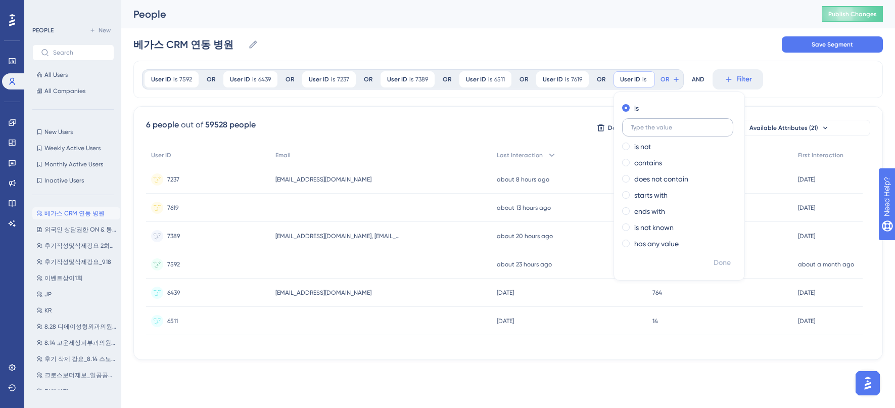
click at [641, 122] on label at bounding box center [677, 127] width 111 height 18
click at [641, 124] on input "text" at bounding box center [677, 127] width 94 height 7
paste input "6914"
type input "6914"
click at [732, 268] on button "Done" at bounding box center [722, 263] width 28 height 18
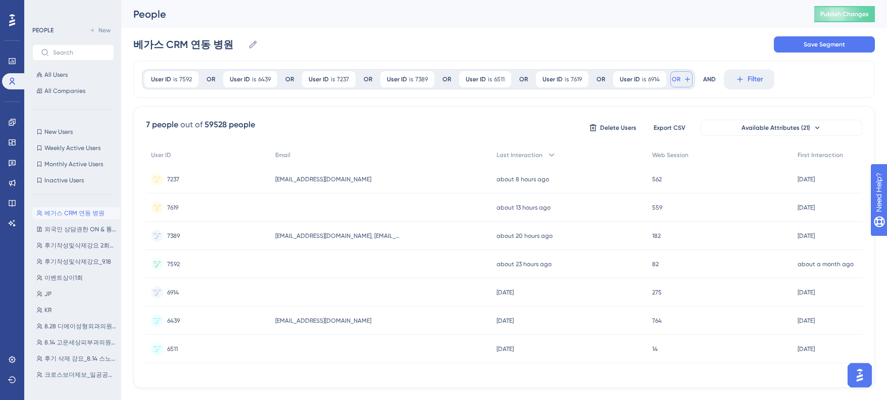
click at [674, 77] on span "OR" at bounding box center [676, 79] width 9 height 8
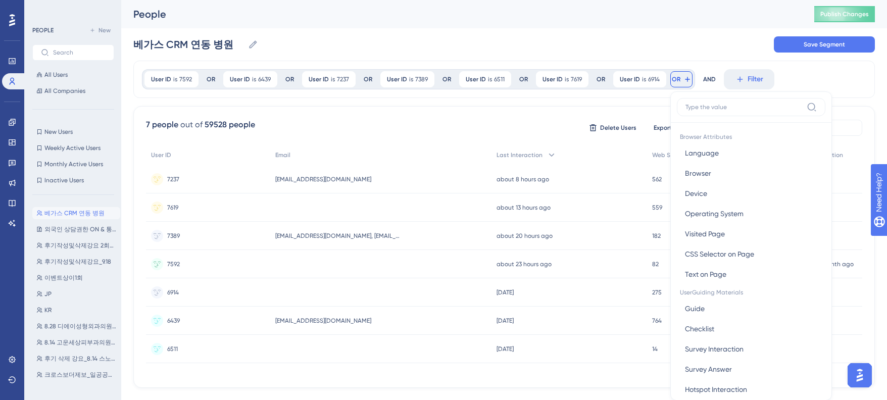
scroll to position [46, 0]
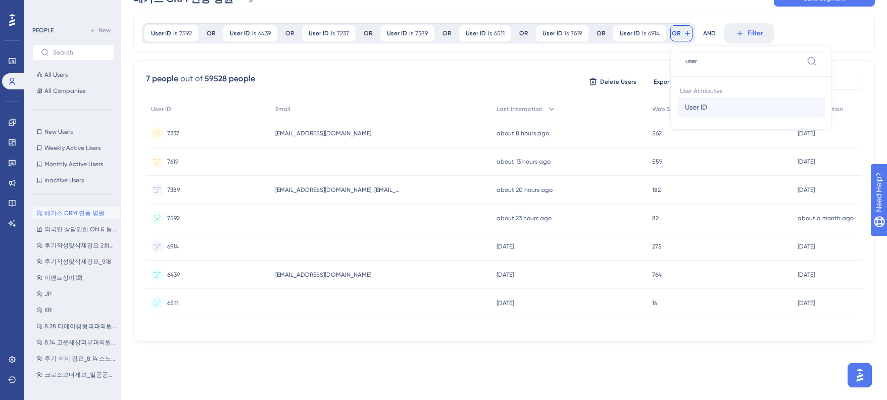
type input "user"
click at [707, 102] on button "User ID User ID" at bounding box center [751, 107] width 149 height 20
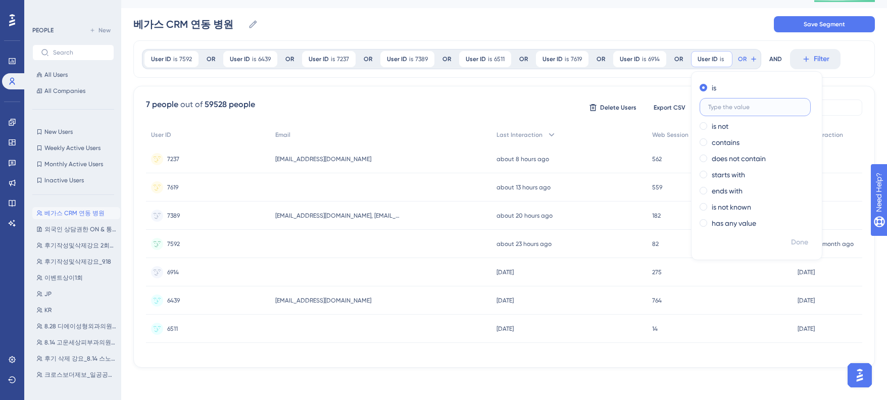
paste input "7675"
type input "7675"
click at [801, 239] on span "Done" at bounding box center [799, 242] width 17 height 12
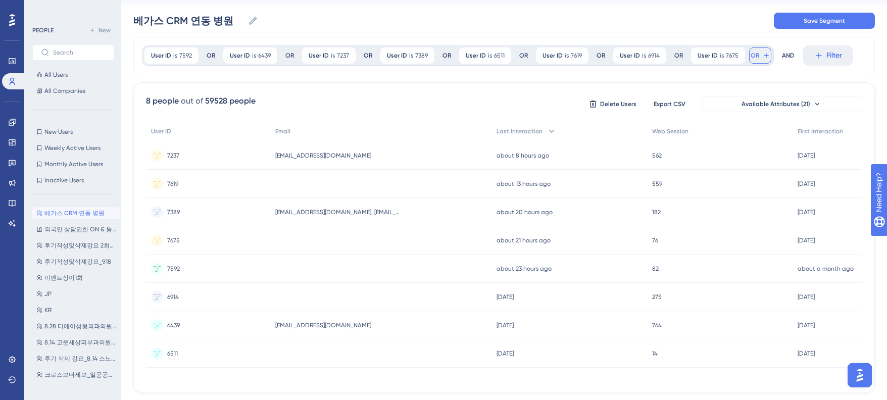
click at [751, 57] on span "OR" at bounding box center [755, 56] width 9 height 8
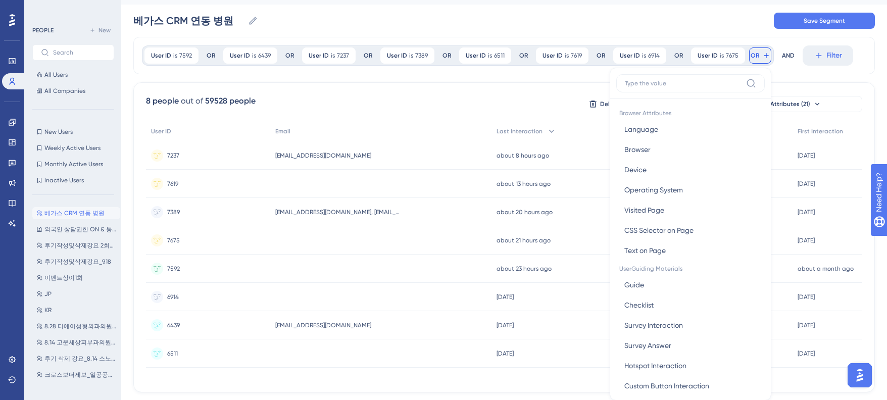
scroll to position [58, 0]
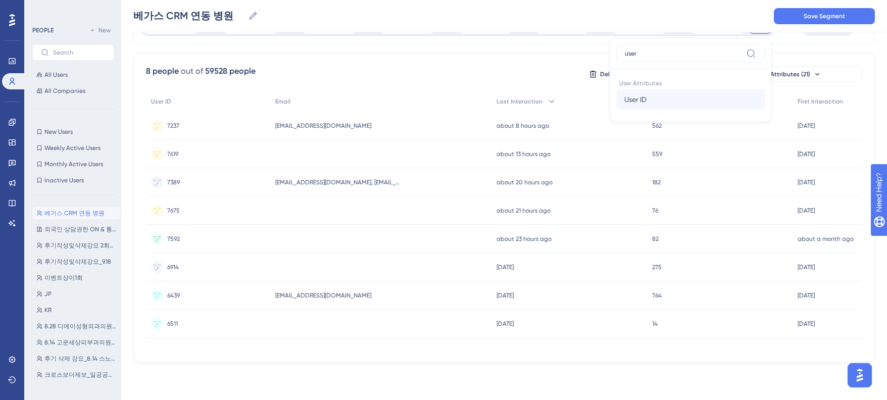
type input "user"
click at [647, 96] on button "User ID User ID" at bounding box center [690, 99] width 149 height 20
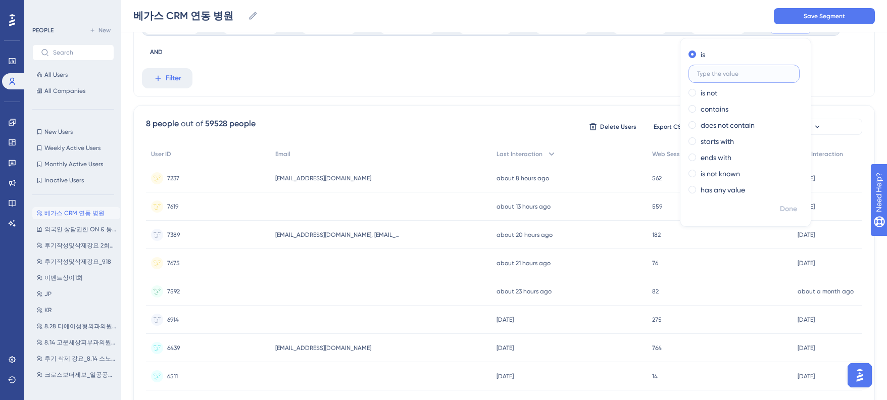
click at [726, 70] on input "text" at bounding box center [744, 73] width 94 height 7
paste input "7588"
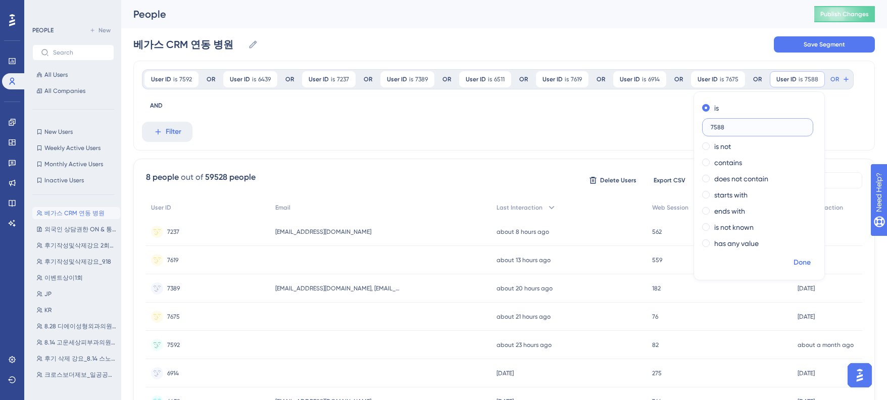
type input "7588"
click at [798, 263] on span "Done" at bounding box center [802, 263] width 17 height 12
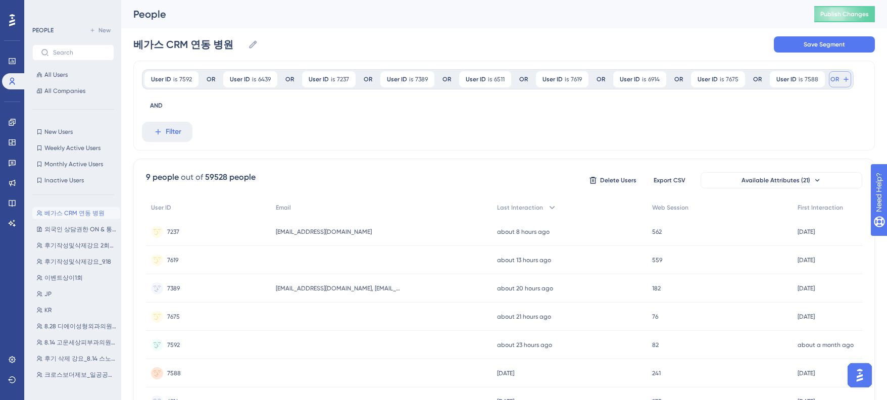
click at [830, 79] on span "OR" at bounding box center [834, 79] width 9 height 8
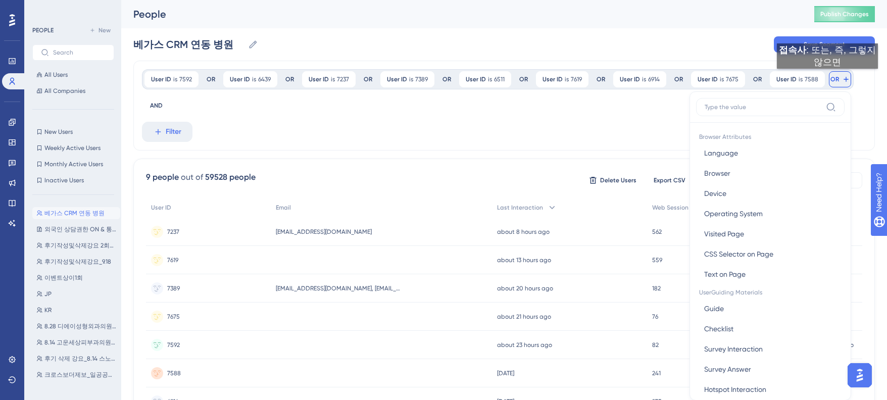
scroll to position [43, 0]
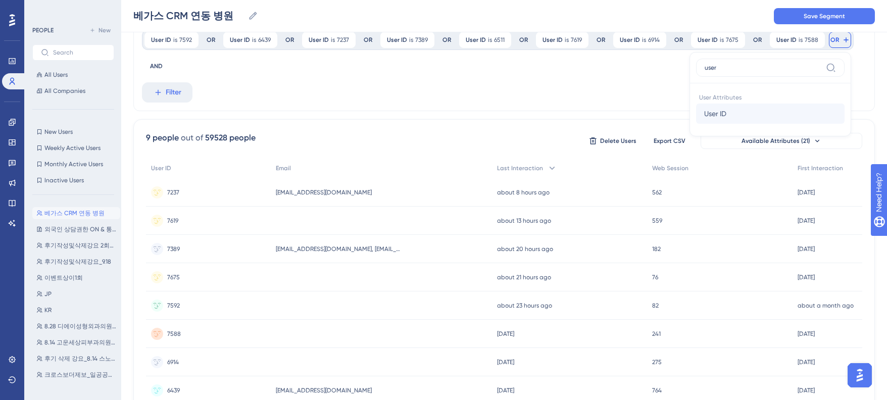
type input "user"
click at [721, 112] on span "User ID" at bounding box center [715, 114] width 22 height 12
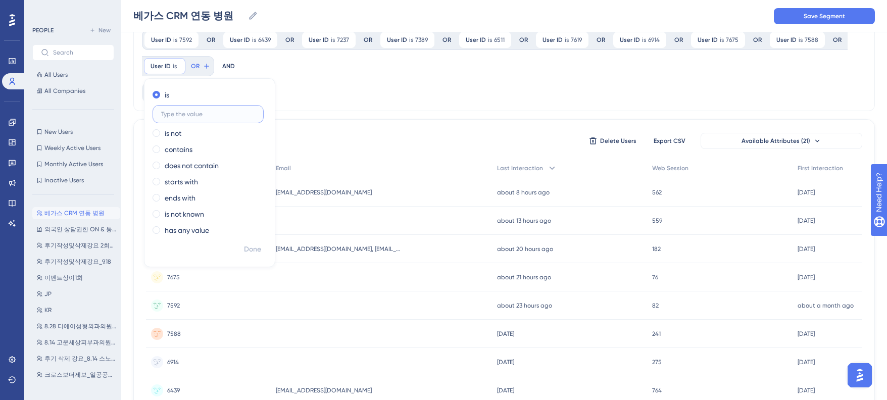
paste input "4819"
type input "4819"
click at [252, 253] on span "Done" at bounding box center [252, 249] width 17 height 12
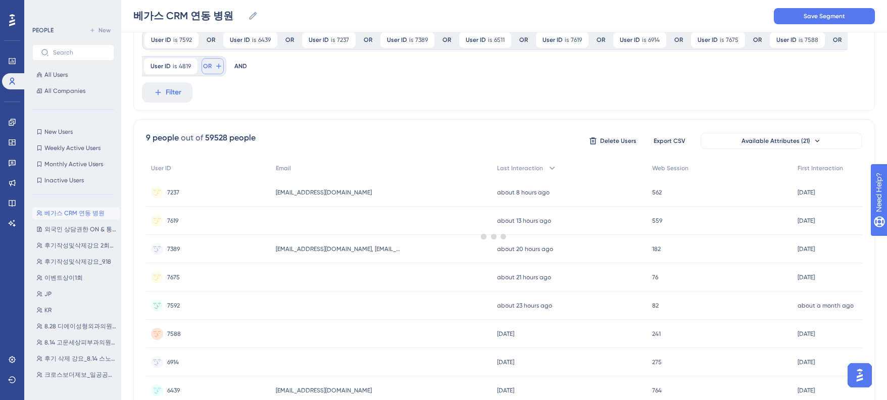
click at [207, 66] on span "OR" at bounding box center [207, 66] width 9 height 8
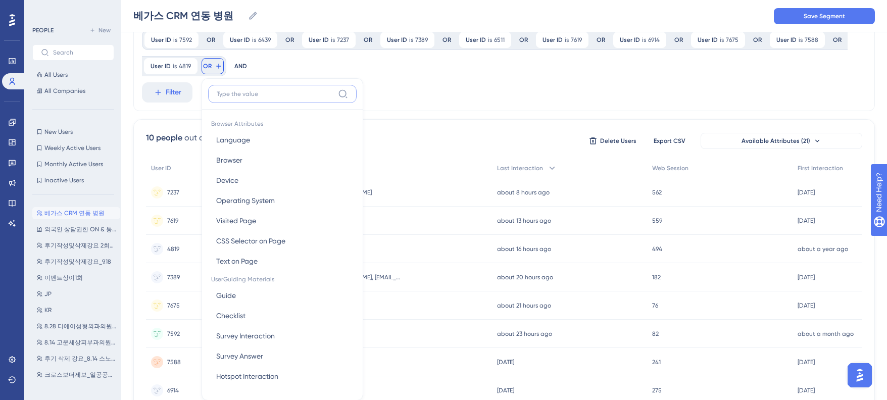
scroll to position [83, 0]
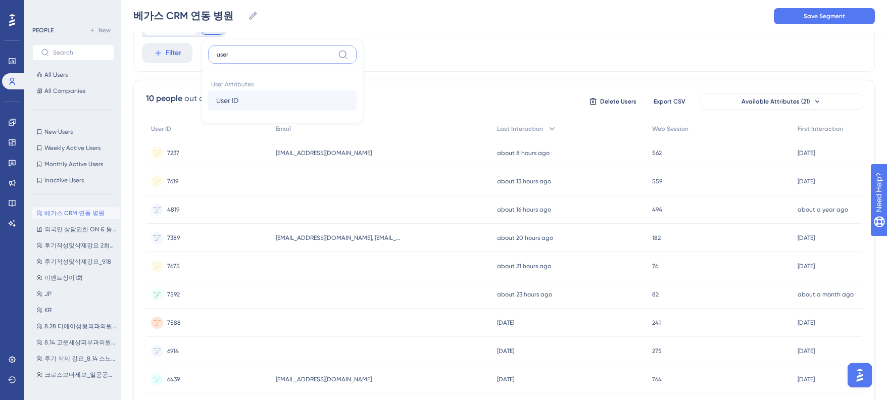
type input "user"
click at [227, 100] on span "User ID" at bounding box center [227, 100] width 22 height 12
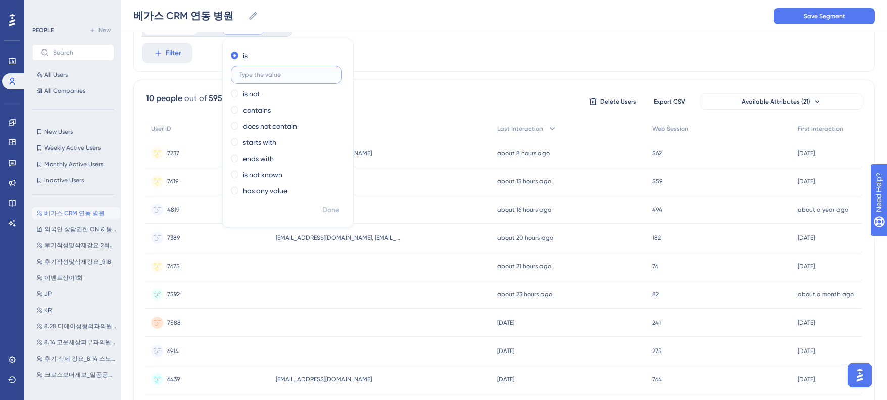
paste input "7205"
type input "7205"
click at [327, 209] on span "Done" at bounding box center [330, 210] width 17 height 12
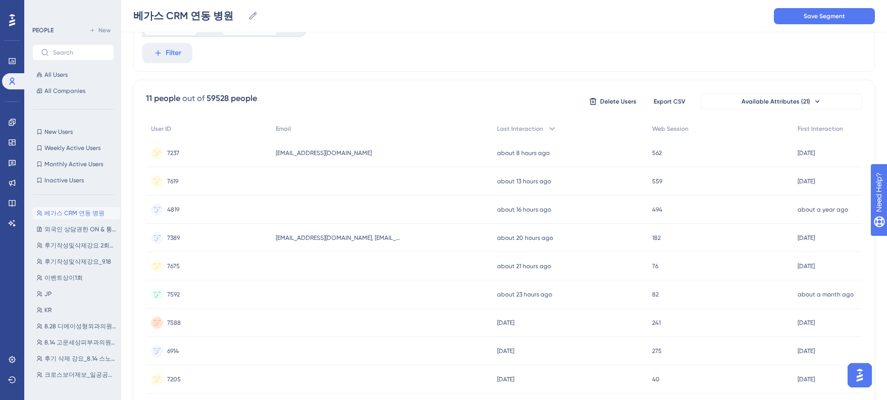
scroll to position [0, 0]
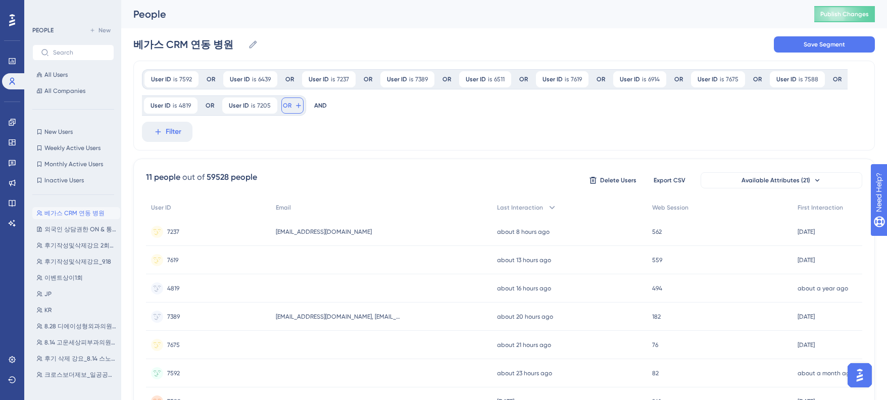
click at [283, 103] on span "OR" at bounding box center [287, 106] width 9 height 8
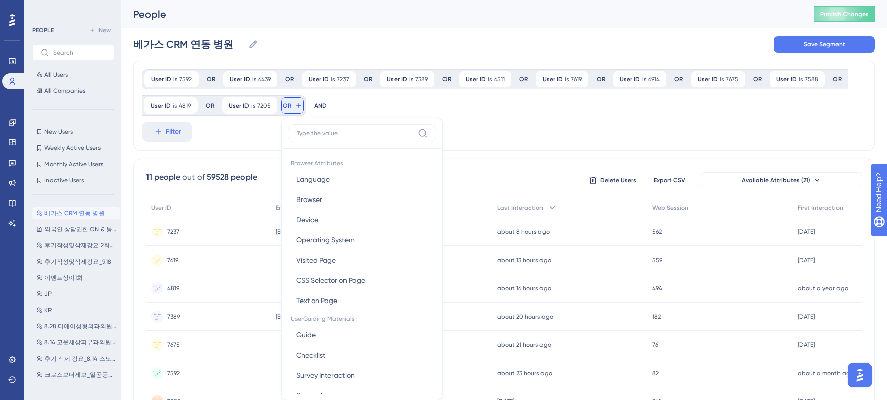
scroll to position [59, 0]
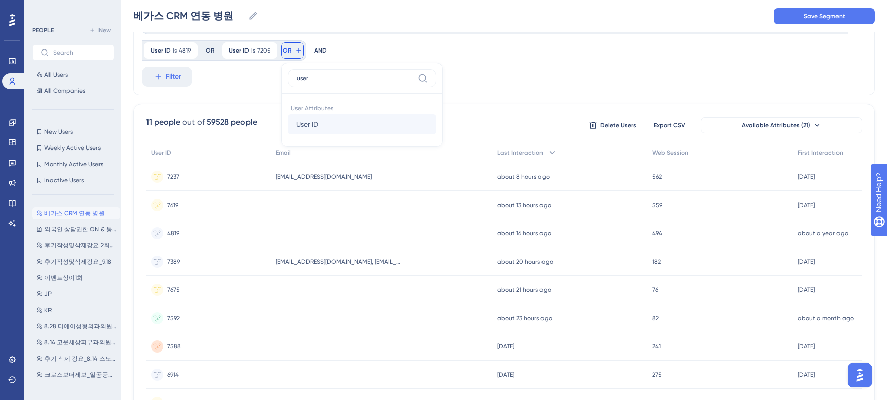
type input "user"
click at [328, 125] on button "User ID User ID" at bounding box center [362, 124] width 149 height 20
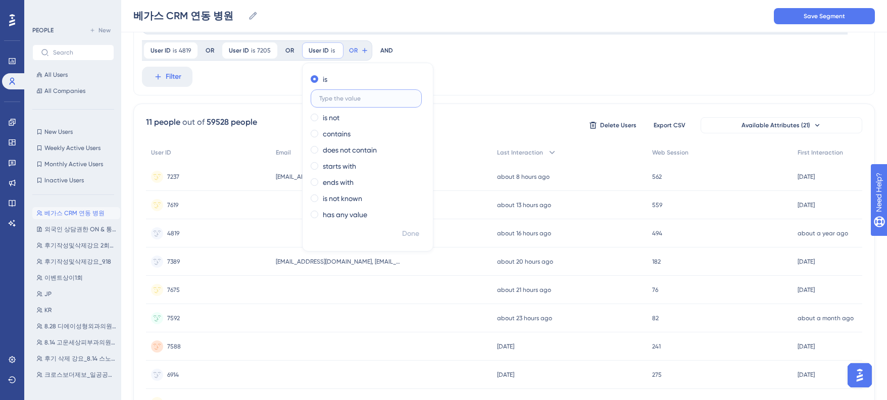
paste input "7329"
type input "7329"
click at [408, 228] on span "Done" at bounding box center [410, 234] width 17 height 12
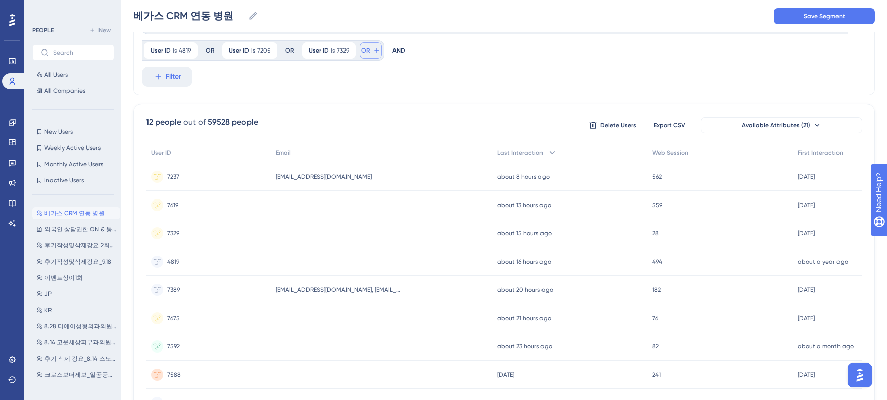
click at [365, 51] on span "OR" at bounding box center [365, 50] width 9 height 8
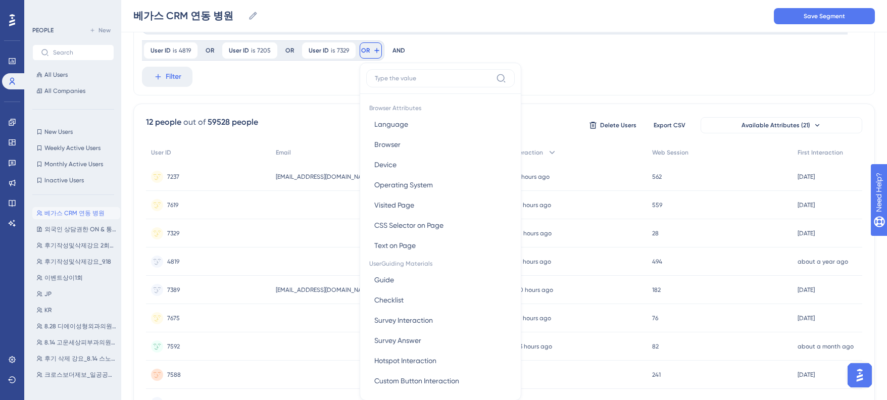
scroll to position [88, 0]
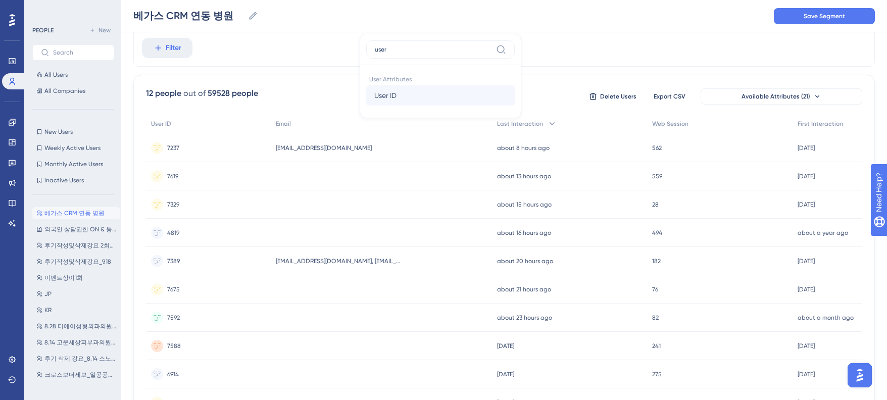
type input "user"
click at [414, 98] on button "User ID User ID" at bounding box center [440, 95] width 149 height 20
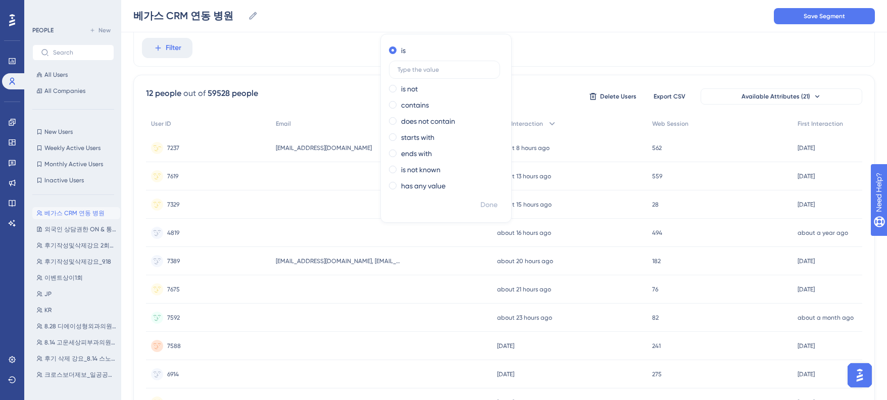
scroll to position [0, 0]
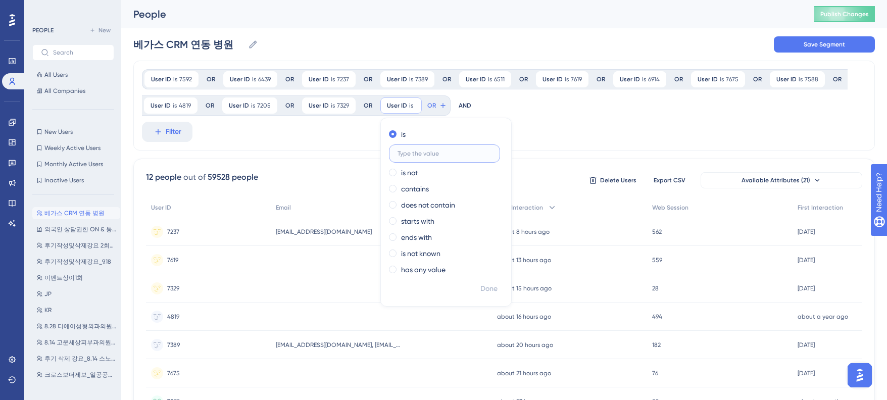
paste input "1545"
type input "1545"
click at [486, 287] on span "Done" at bounding box center [488, 289] width 17 height 12
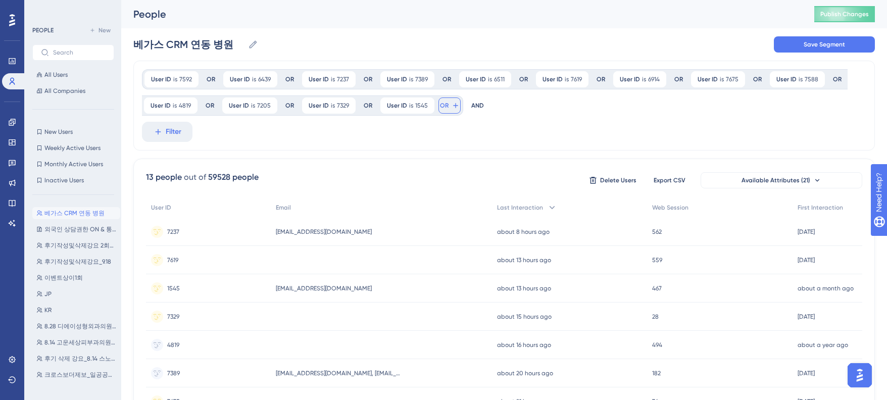
click at [446, 105] on button "OR" at bounding box center [449, 105] width 22 height 16
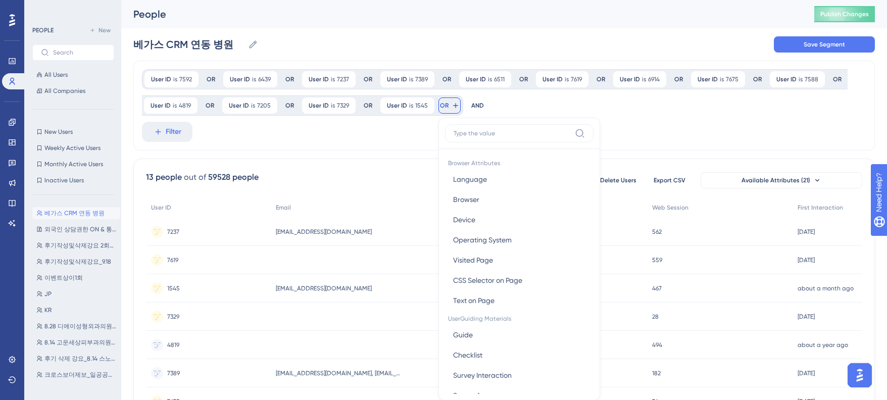
scroll to position [59, 0]
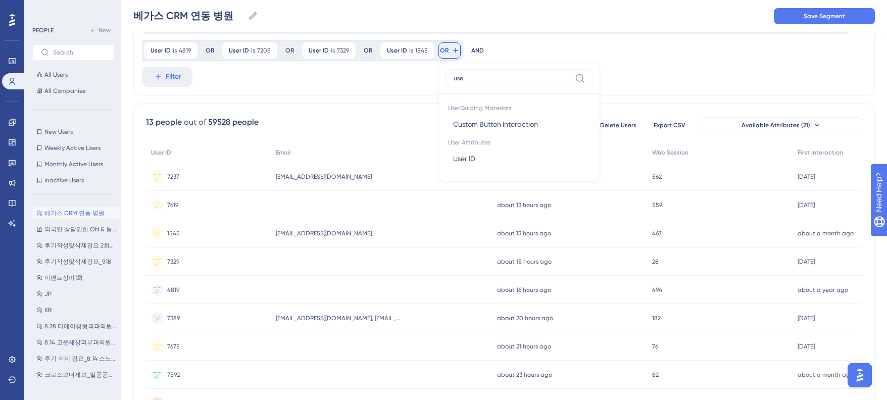
type input "user"
click at [466, 134] on button "User ID User ID" at bounding box center [519, 124] width 149 height 20
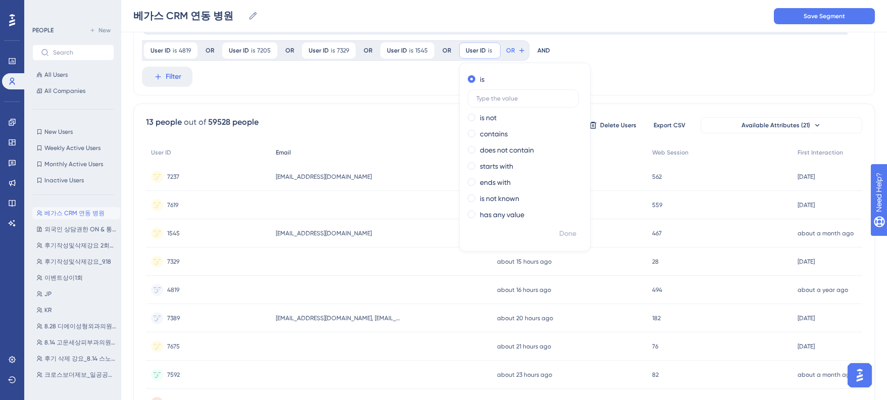
scroll to position [0, 0]
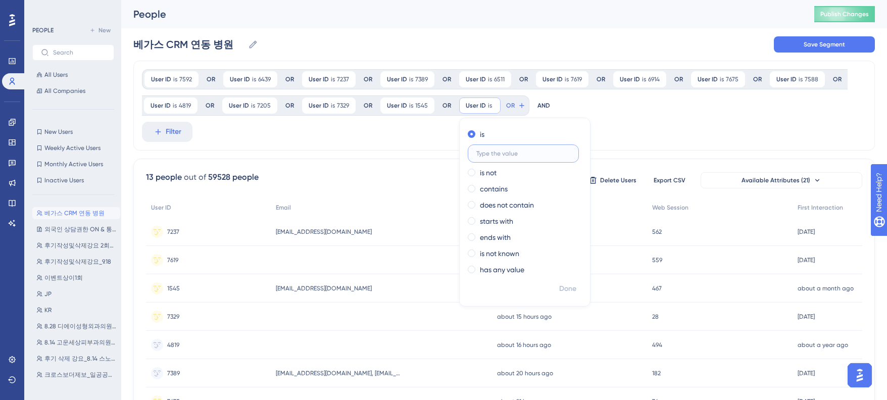
click at [509, 154] on input "text" at bounding box center [523, 153] width 94 height 7
paste input "6776"
type input "6776"
click at [568, 287] on span "Done" at bounding box center [567, 289] width 17 height 12
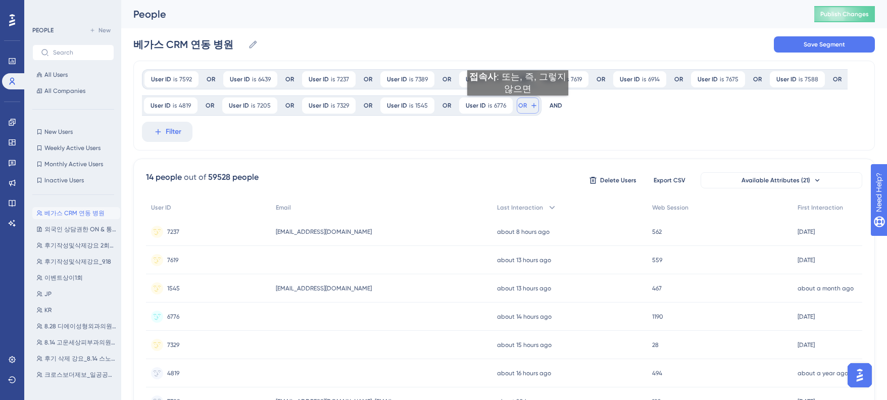
click at [518, 106] on span "OR" at bounding box center [522, 106] width 9 height 8
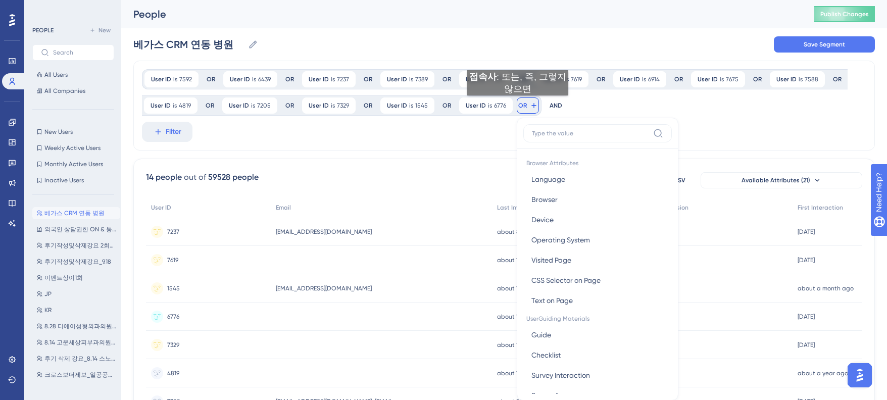
scroll to position [57, 0]
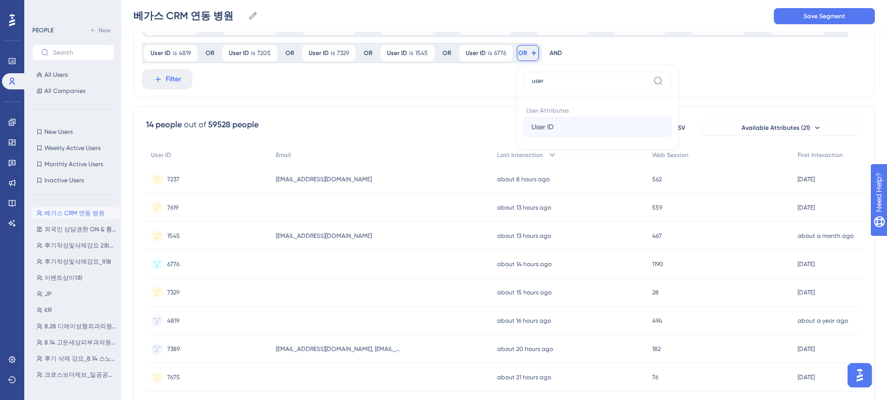
type input "user"
click at [542, 128] on span "User ID" at bounding box center [542, 127] width 22 height 12
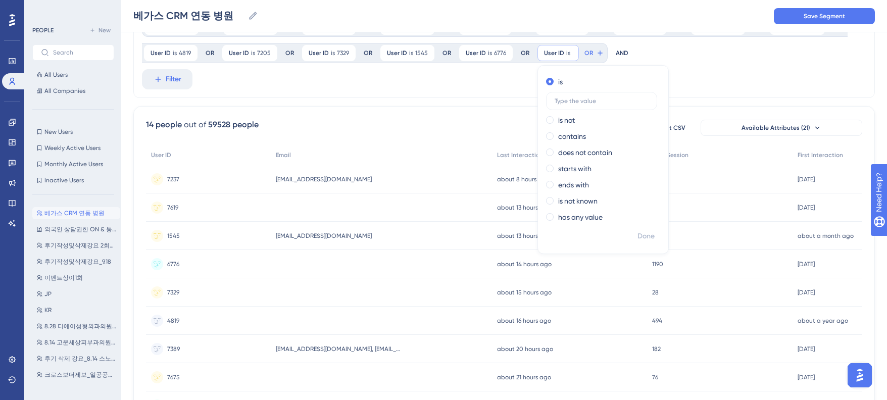
scroll to position [0, 0]
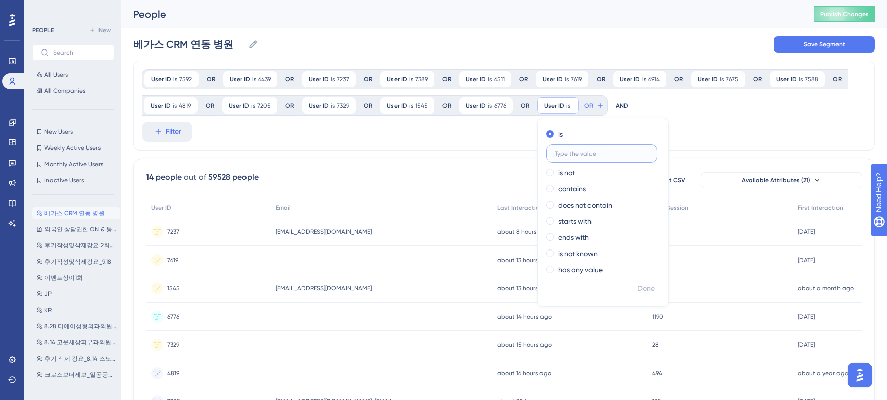
paste input "6596"
type input "6596"
click at [639, 285] on span "Done" at bounding box center [645, 289] width 17 height 12
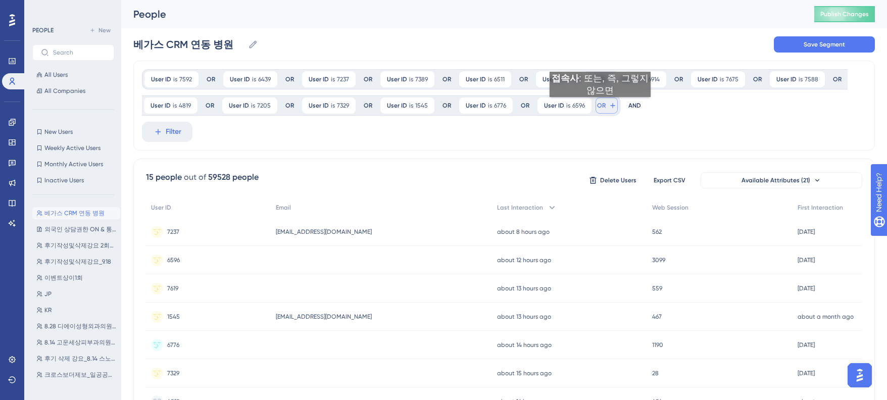
click at [600, 107] on span "OR" at bounding box center [601, 106] width 9 height 8
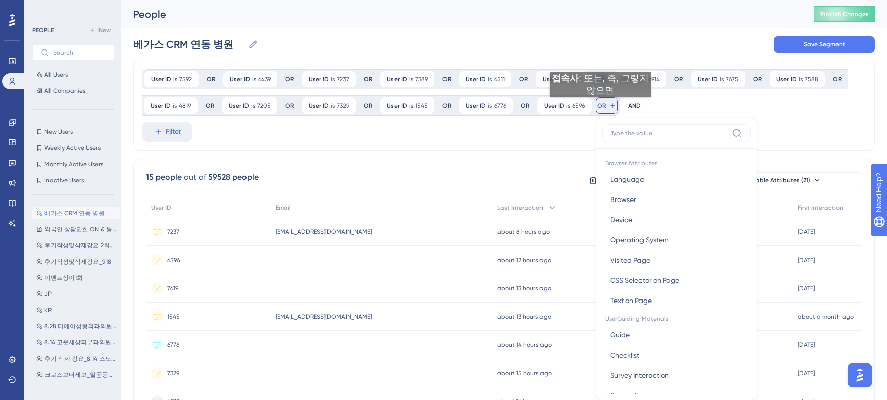
scroll to position [57, 0]
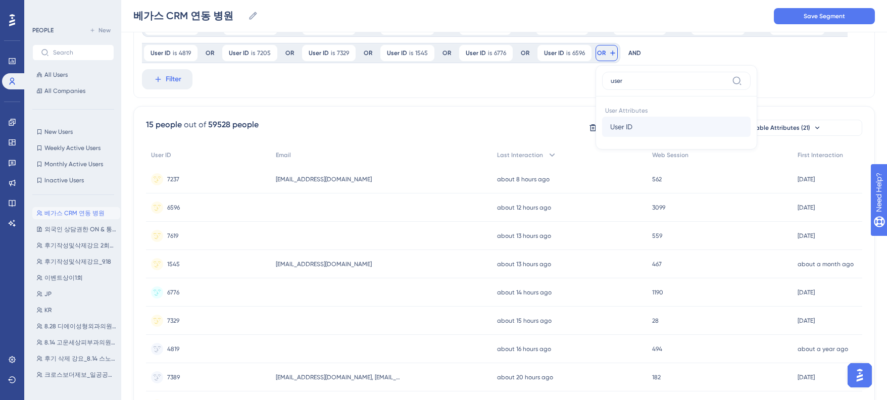
type input "user"
click at [670, 130] on button "User ID User ID" at bounding box center [676, 127] width 149 height 20
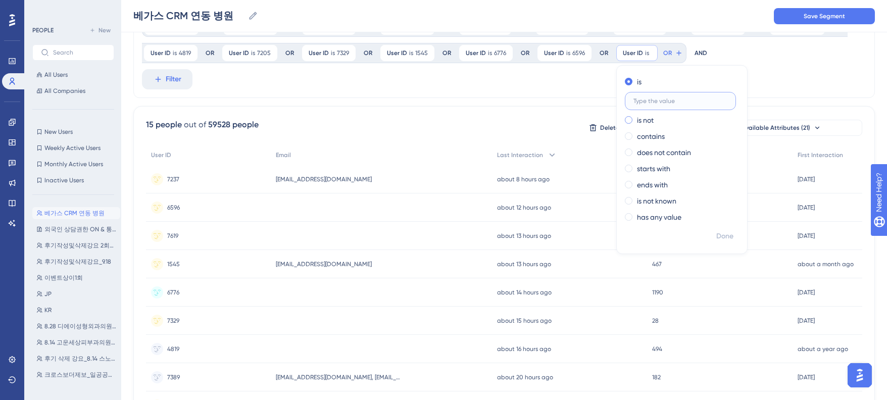
paste input "3520"
type input "3520"
click at [719, 236] on span "Done" at bounding box center [724, 236] width 17 height 12
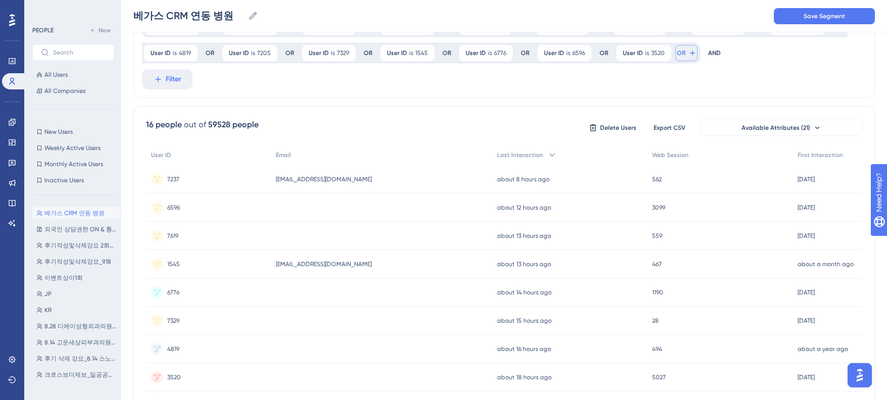
click at [677, 53] on span "OR" at bounding box center [681, 53] width 9 height 8
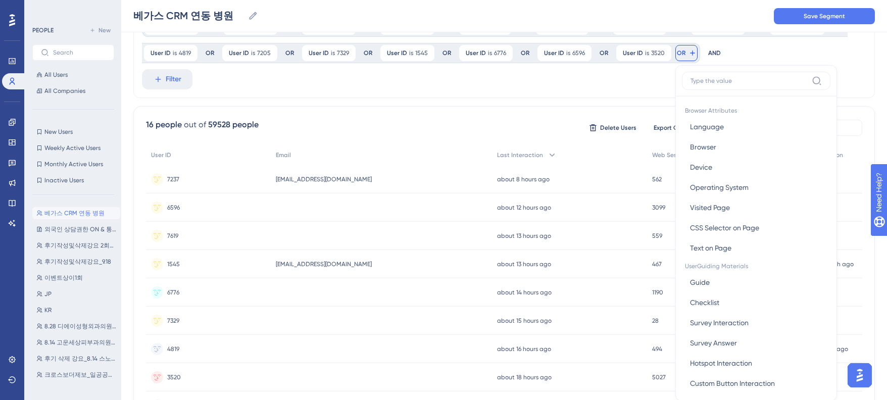
scroll to position [89, 0]
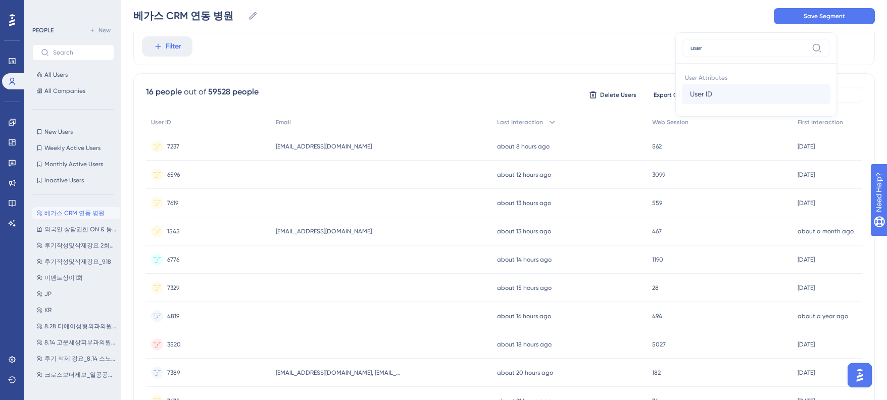
type input "user"
click at [717, 94] on button "User ID User ID" at bounding box center [756, 94] width 149 height 20
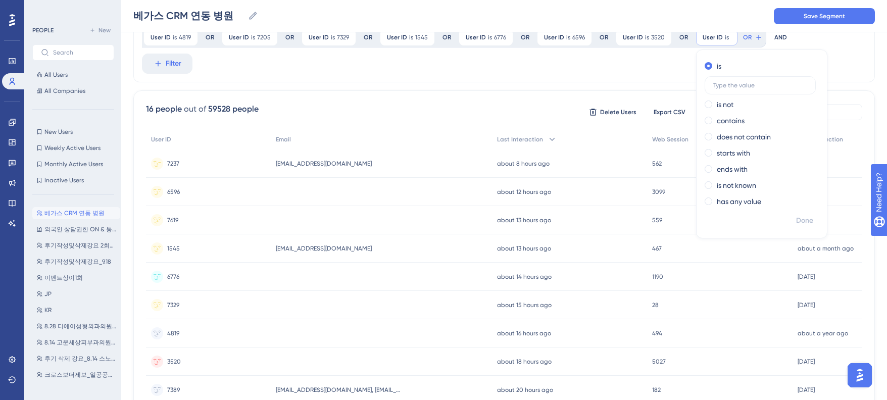
scroll to position [0, 0]
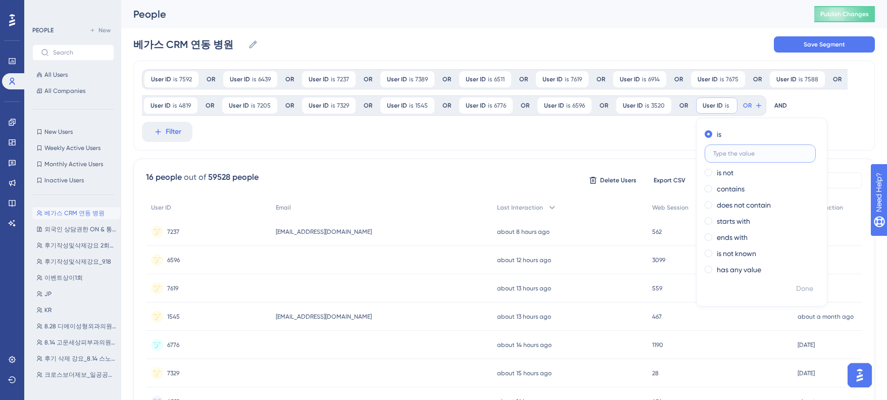
paste input "7319"
type input "7319"
click at [798, 287] on span "Done" at bounding box center [804, 289] width 17 height 12
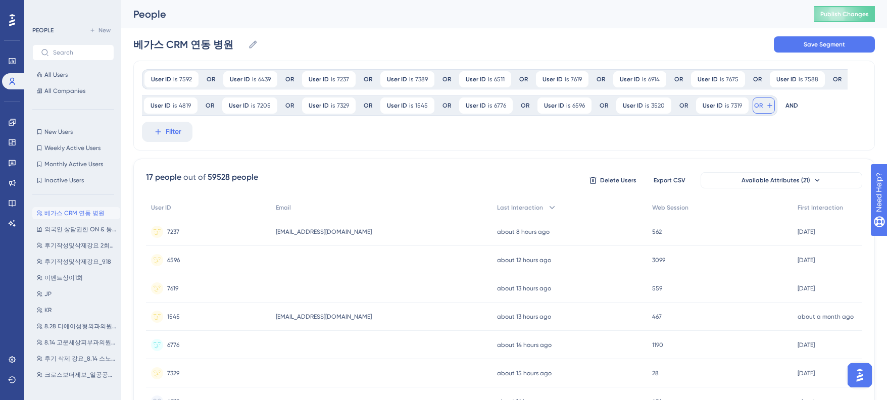
click at [756, 106] on span "OR" at bounding box center [758, 106] width 9 height 8
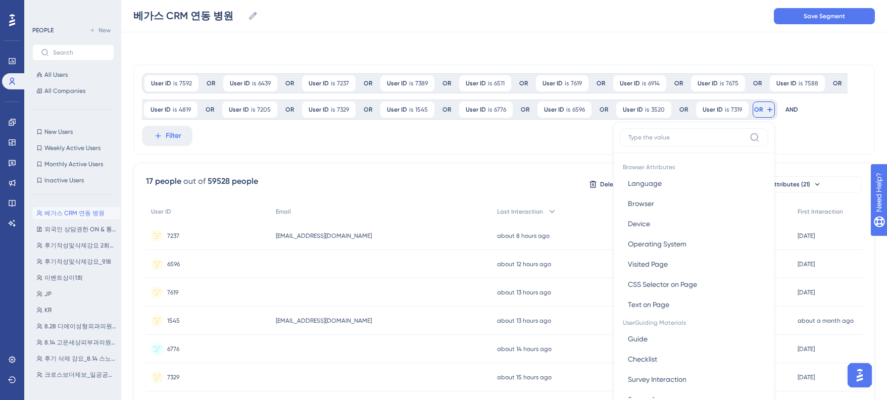
scroll to position [59, 0]
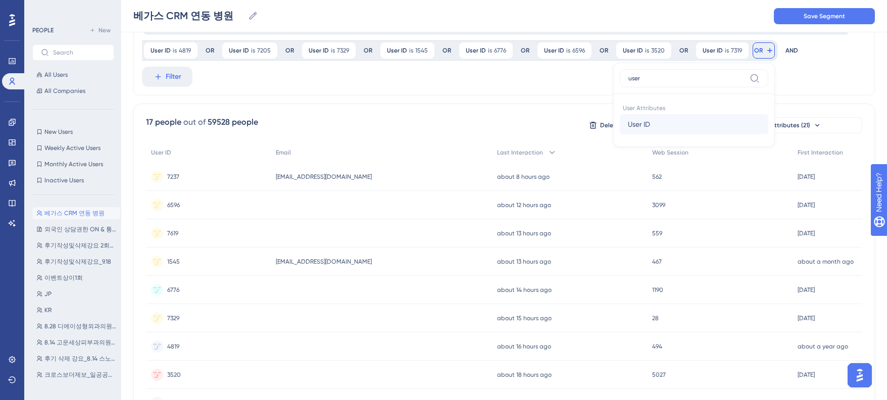
type input "user"
click at [641, 124] on span "User ID" at bounding box center [639, 124] width 22 height 12
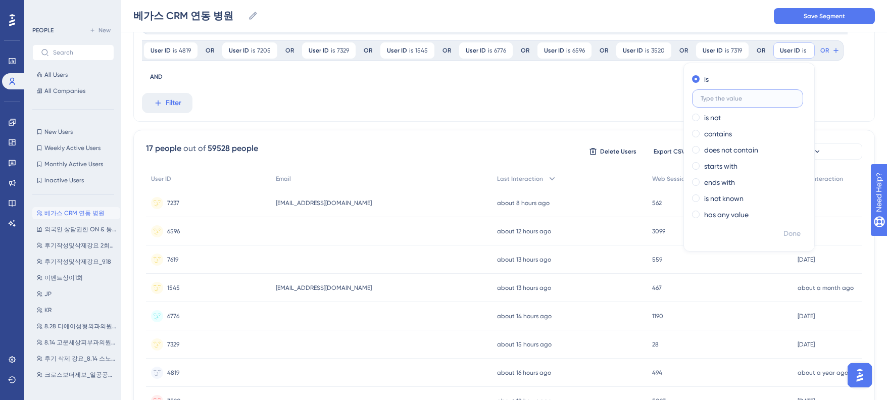
paste input "7406"
type input "7406"
click at [806, 231] on span "Done" at bounding box center [805, 234] width 17 height 12
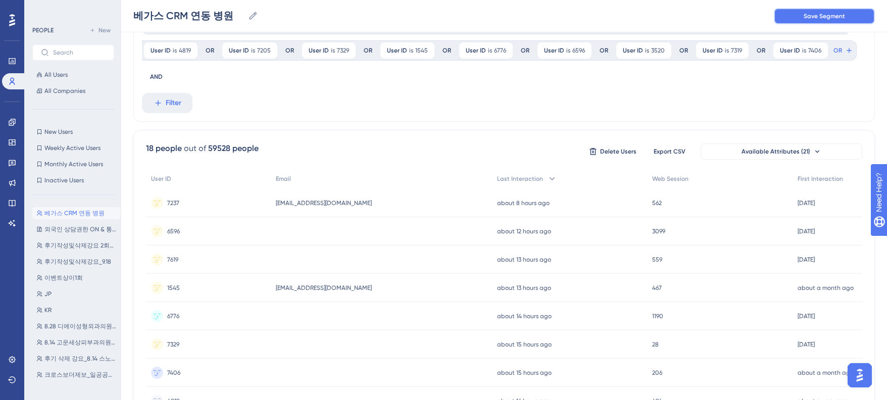
click at [814, 11] on button "Save Segment" at bounding box center [824, 16] width 101 height 16
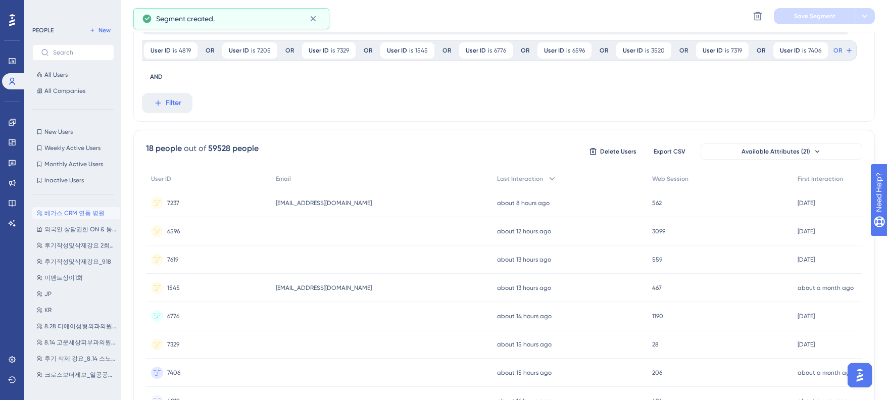
scroll to position [0, 0]
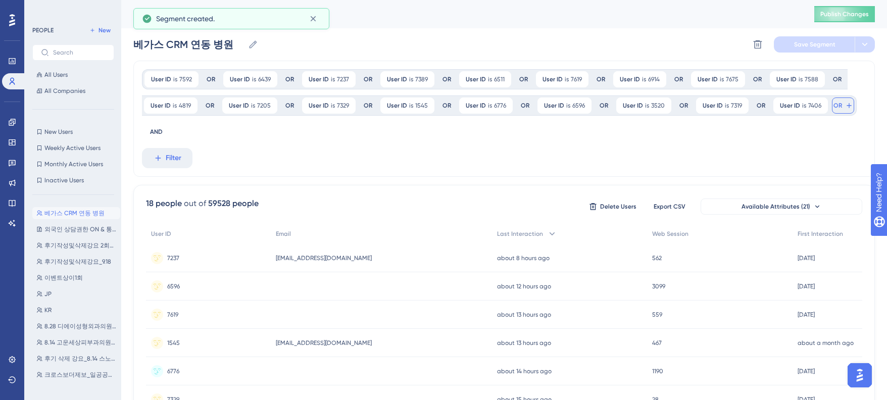
click at [834, 109] on span "OR" at bounding box center [837, 106] width 9 height 8
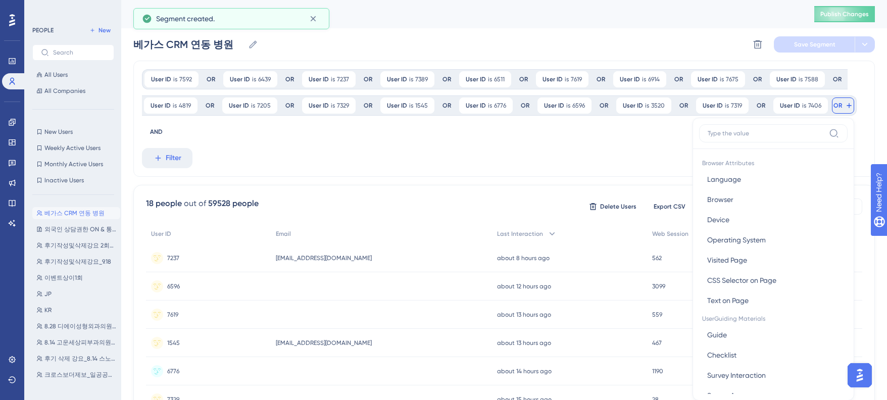
scroll to position [59, 0]
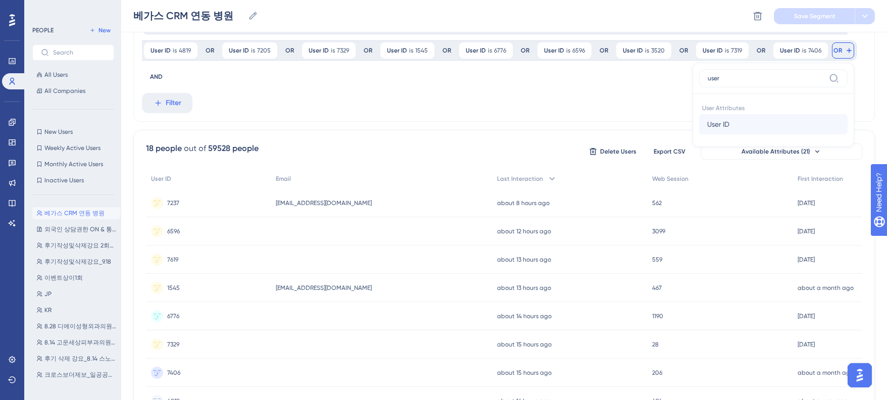
type input "user"
click at [715, 121] on span "User ID" at bounding box center [718, 124] width 22 height 12
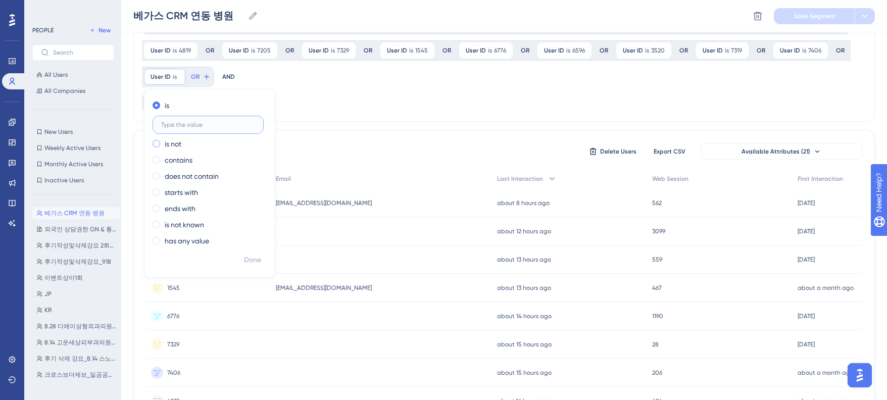
paste input "6301"
type input "6301"
click at [254, 260] on span "Done" at bounding box center [252, 260] width 17 height 12
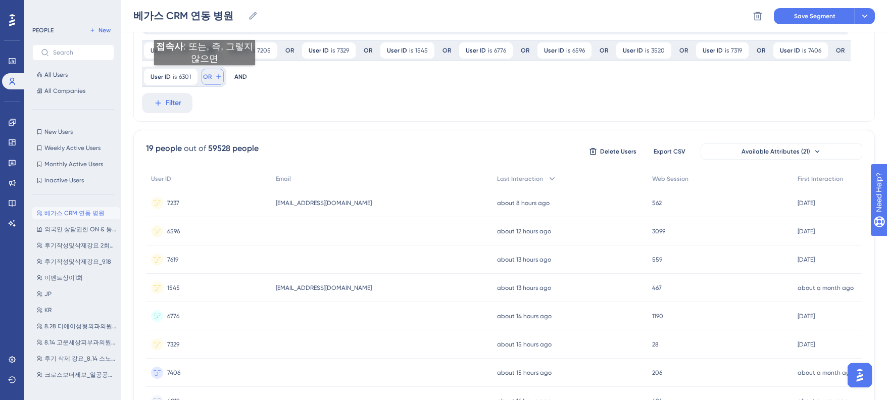
click at [205, 75] on span "OR" at bounding box center [207, 77] width 9 height 8
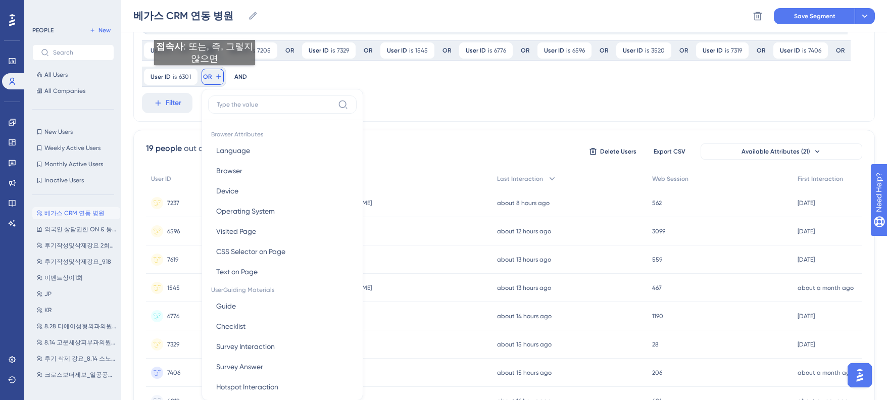
scroll to position [101, 0]
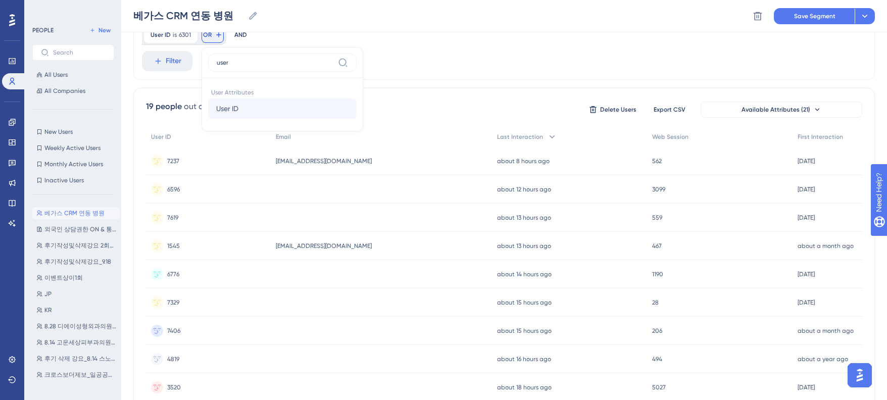
type input "user"
click at [235, 113] on span "User ID" at bounding box center [227, 109] width 22 height 12
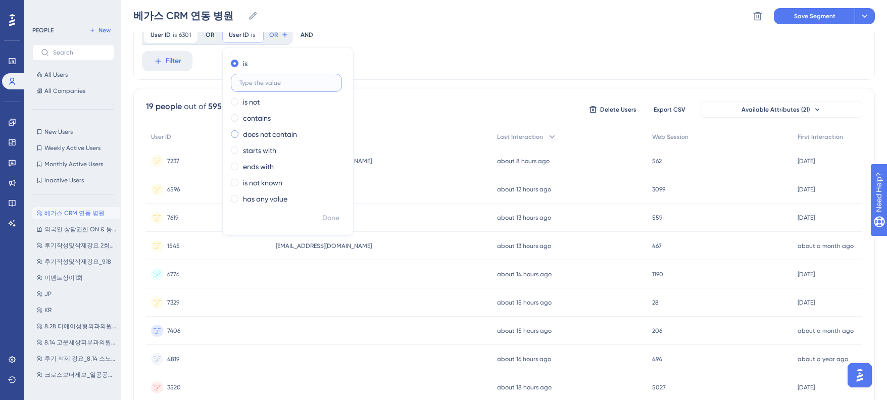
paste input "6561"
type input "6561"
click at [328, 216] on span "Done" at bounding box center [330, 218] width 17 height 12
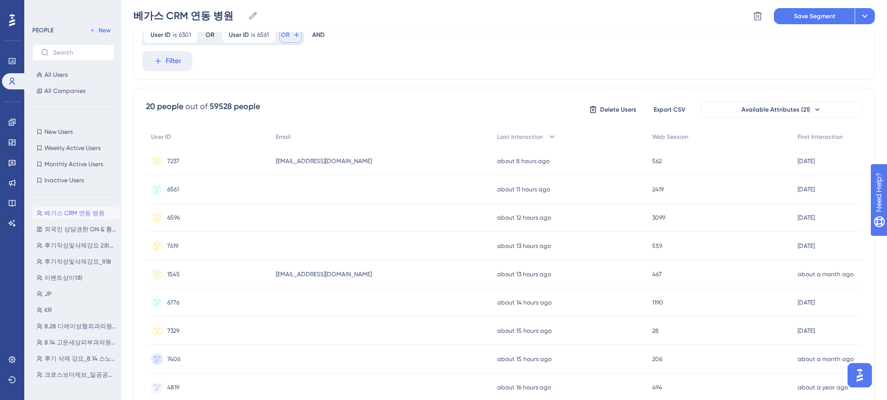
click at [288, 36] on span "OR" at bounding box center [285, 35] width 9 height 8
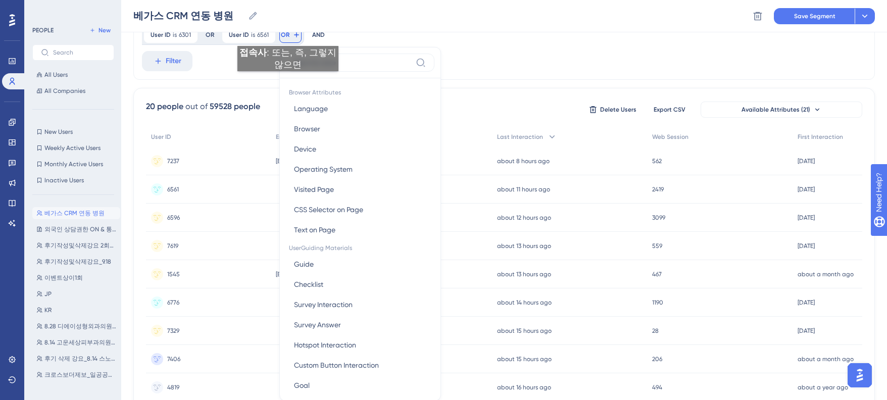
scroll to position [122, 0]
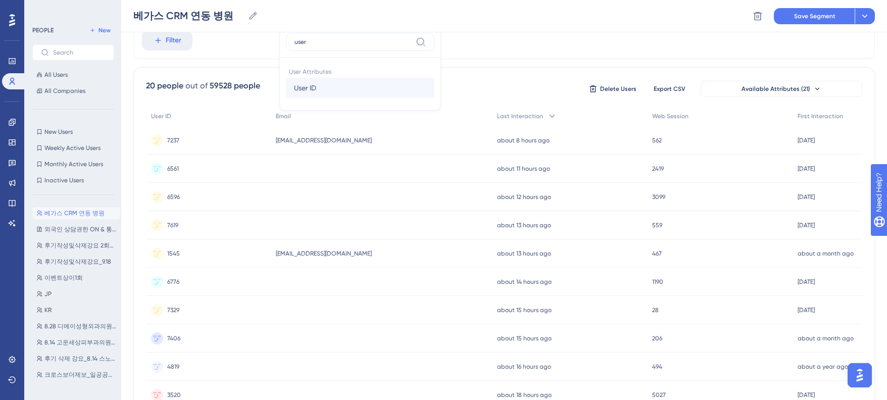
type input "user"
click at [302, 90] on span "User ID" at bounding box center [305, 88] width 22 height 12
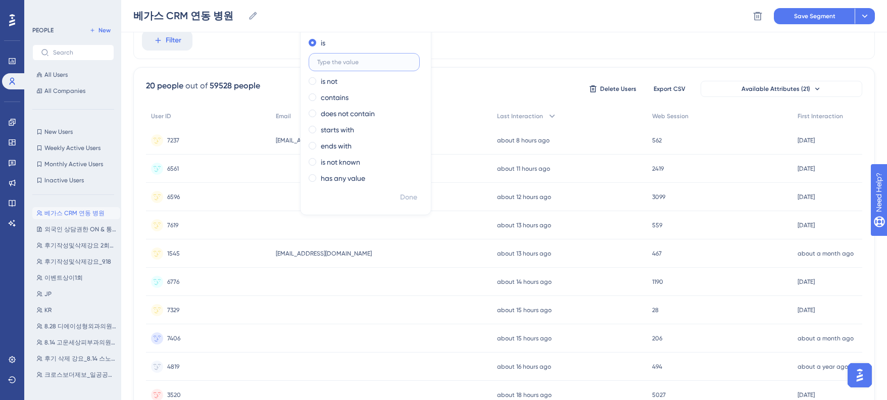
paste input "6712"
type input "6712"
click at [397, 196] on button "Done" at bounding box center [408, 197] width 28 height 18
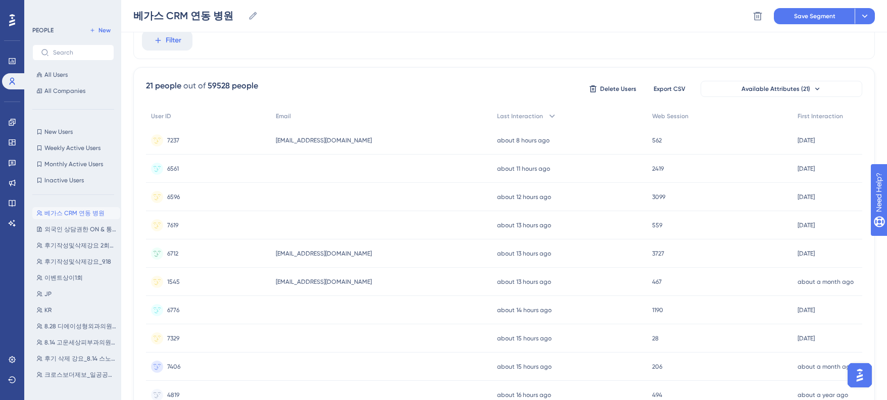
scroll to position [101, 0]
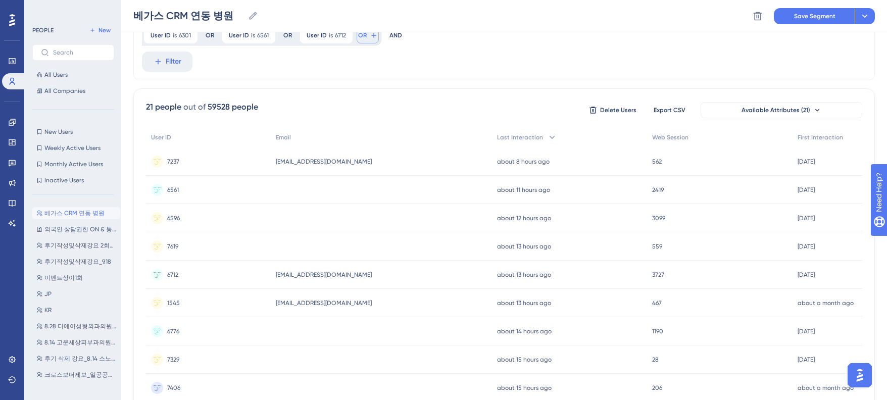
click at [367, 33] on button "OR" at bounding box center [368, 35] width 22 height 16
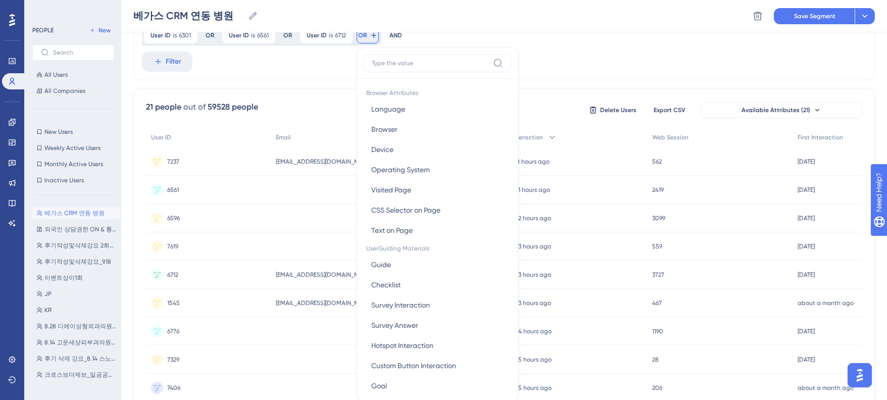
scroll to position [111, 0]
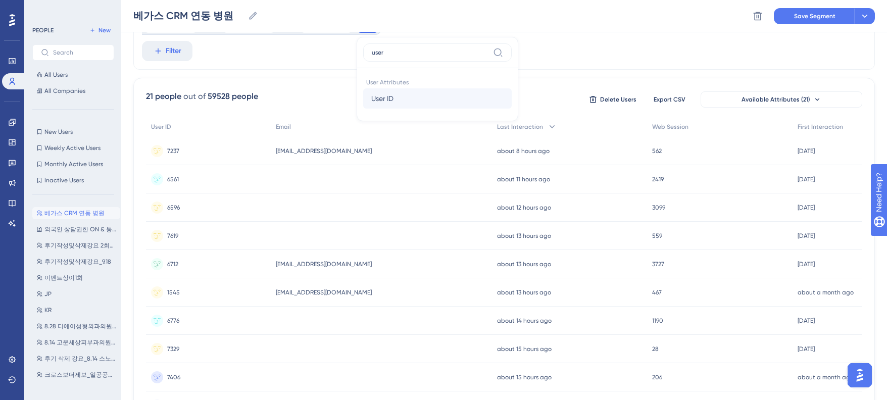
type input "user"
click at [392, 94] on span "User ID" at bounding box center [382, 98] width 22 height 12
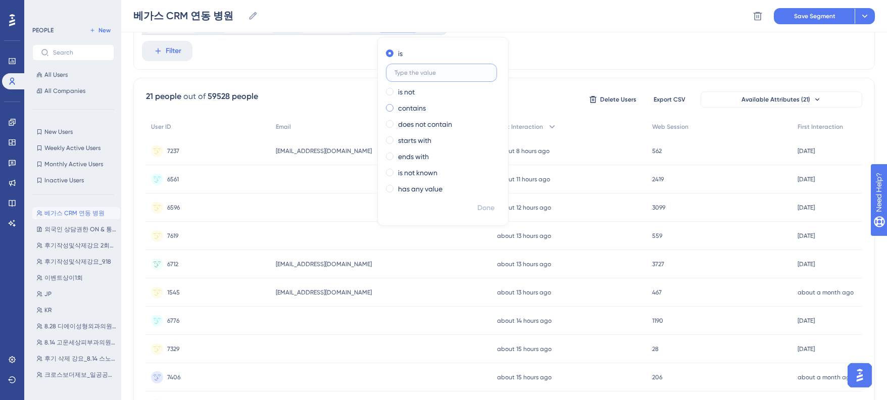
paste input "6979"
type input "6979"
click at [485, 207] on span "Done" at bounding box center [485, 208] width 17 height 12
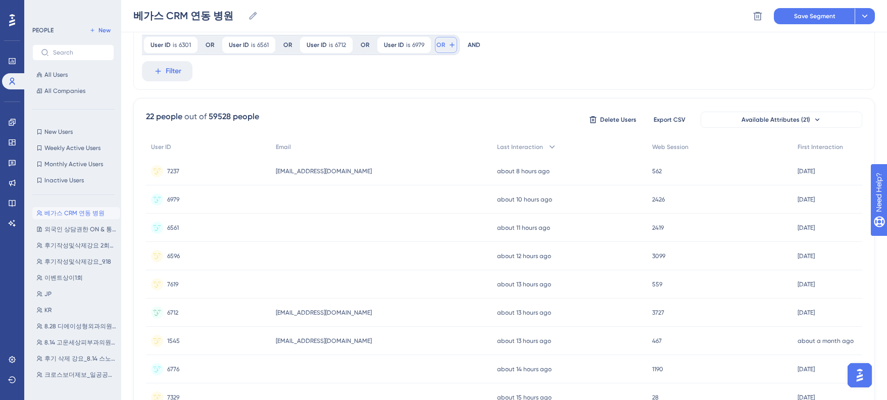
click at [441, 44] on span "OR" at bounding box center [440, 45] width 9 height 8
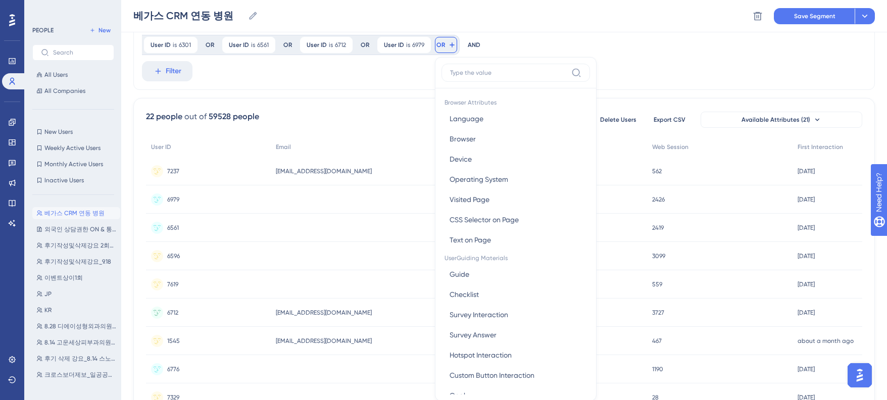
scroll to position [120, 0]
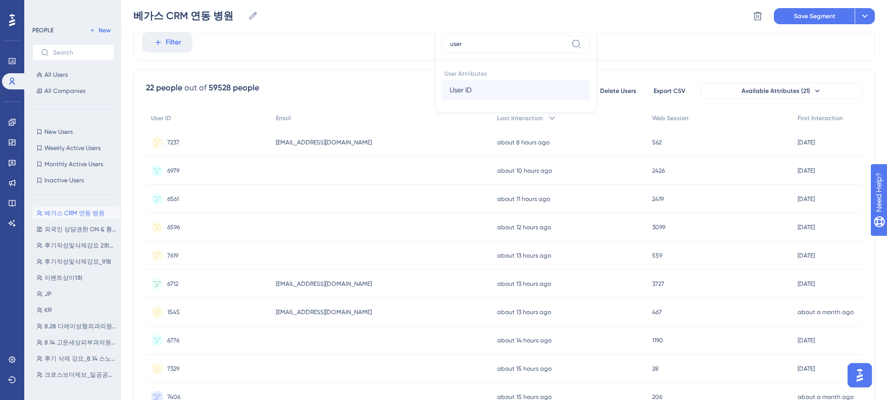
type input "user"
click at [469, 94] on span "User ID" at bounding box center [461, 90] width 22 height 12
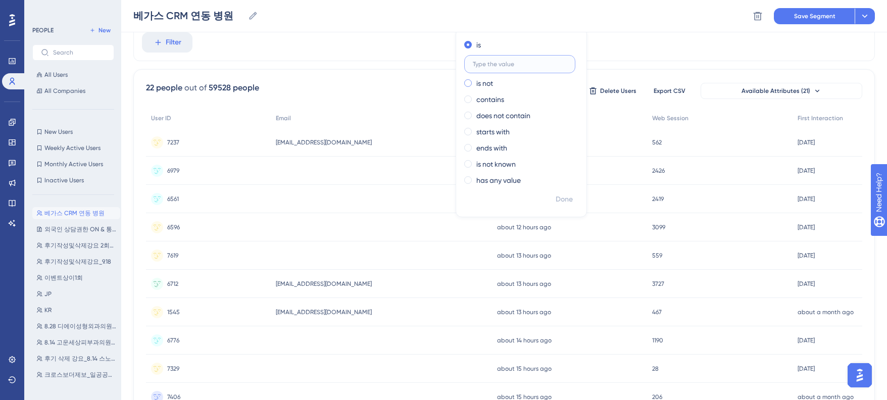
paste input "1896"
type input "1896"
click at [562, 204] on span "Done" at bounding box center [564, 199] width 17 height 12
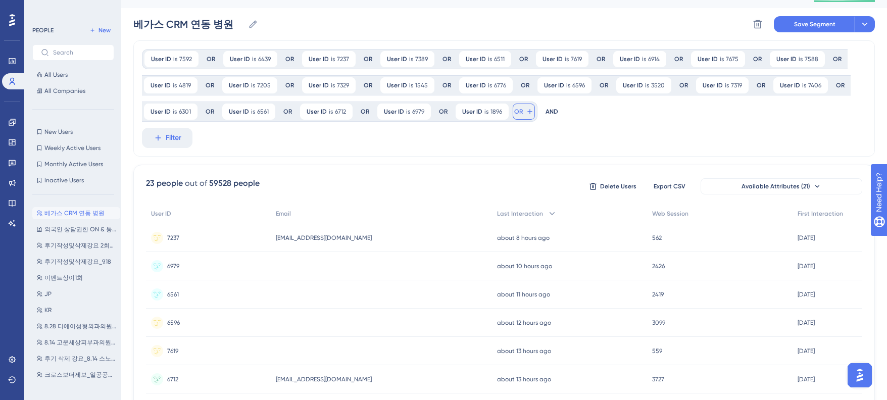
click at [519, 114] on span "OR" at bounding box center [518, 112] width 9 height 8
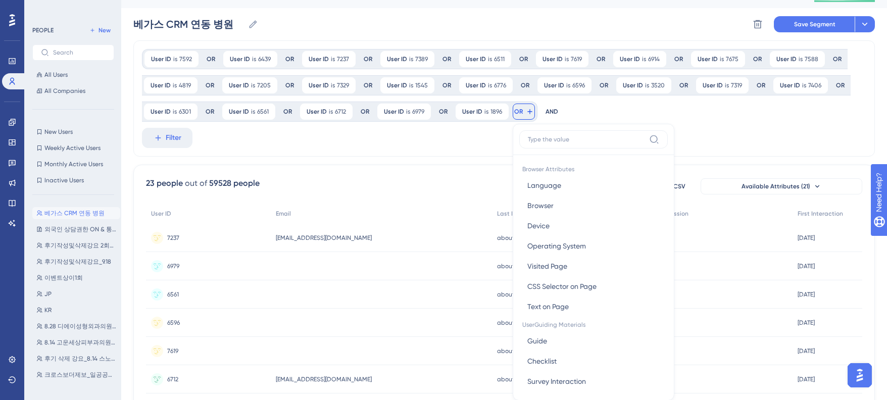
scroll to position [82, 0]
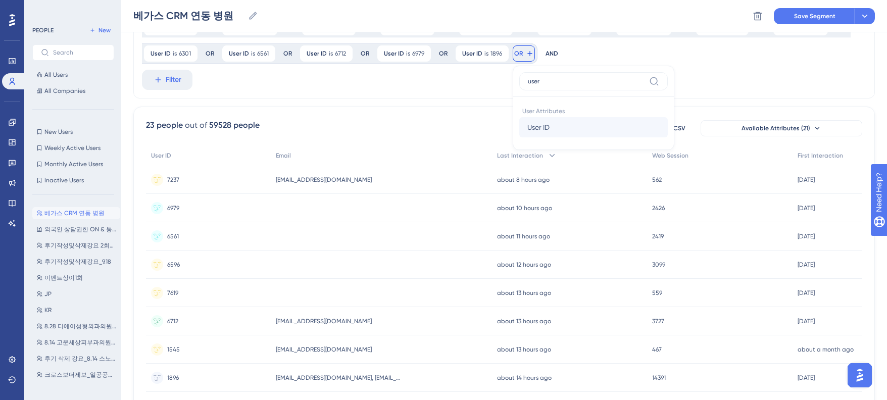
type input "user"
click at [553, 129] on button "User ID User ID" at bounding box center [593, 127] width 149 height 20
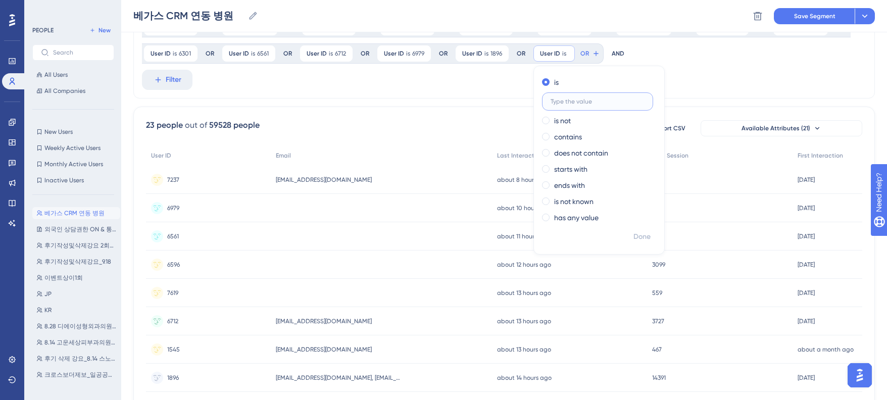
paste input "5606"
type input "5606"
click at [642, 233] on span "Done" at bounding box center [641, 237] width 17 height 12
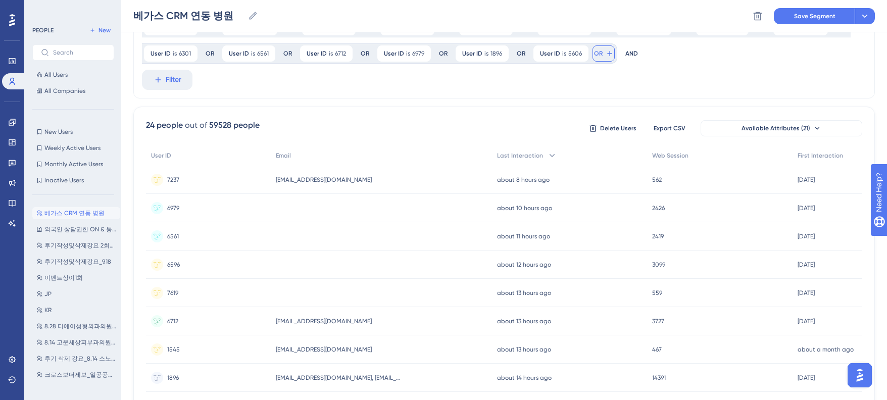
click at [599, 55] on span "OR" at bounding box center [598, 54] width 9 height 8
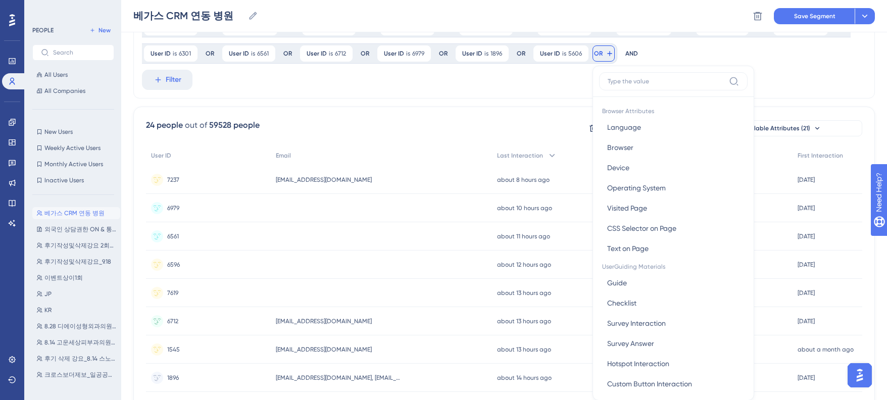
scroll to position [115, 0]
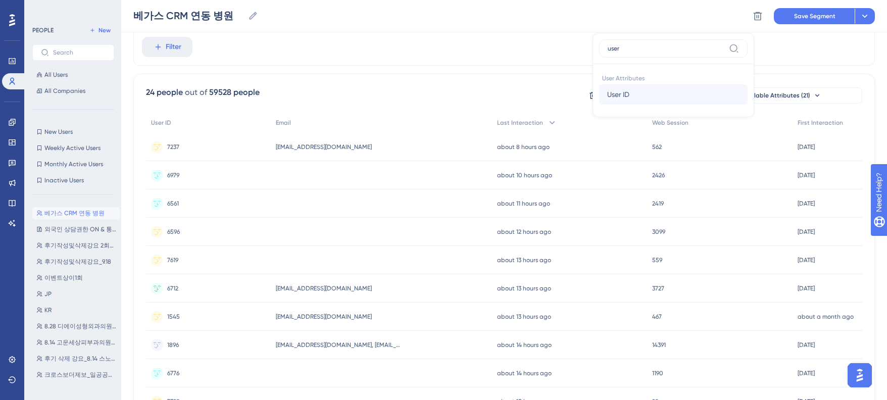
type input "user"
click at [614, 88] on span "User ID" at bounding box center [618, 94] width 22 height 12
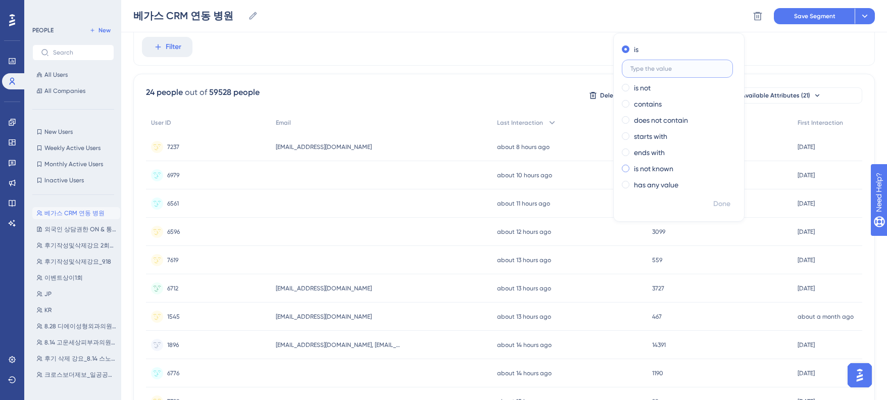
paste input "4230"
type input "4230"
click at [710, 200] on button "Done" at bounding box center [722, 204] width 28 height 18
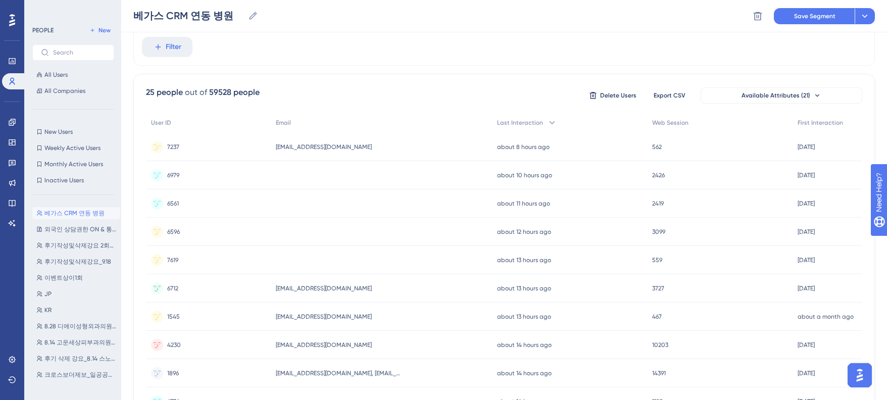
scroll to position [5, 0]
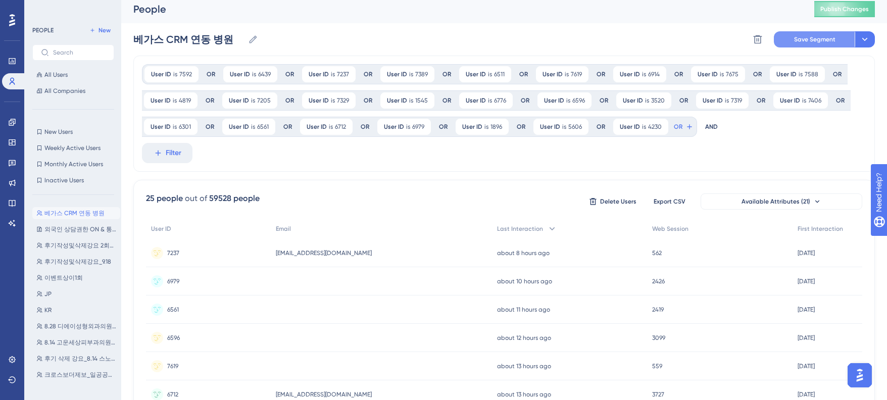
click at [811, 33] on button "Save Segment" at bounding box center [814, 39] width 81 height 16
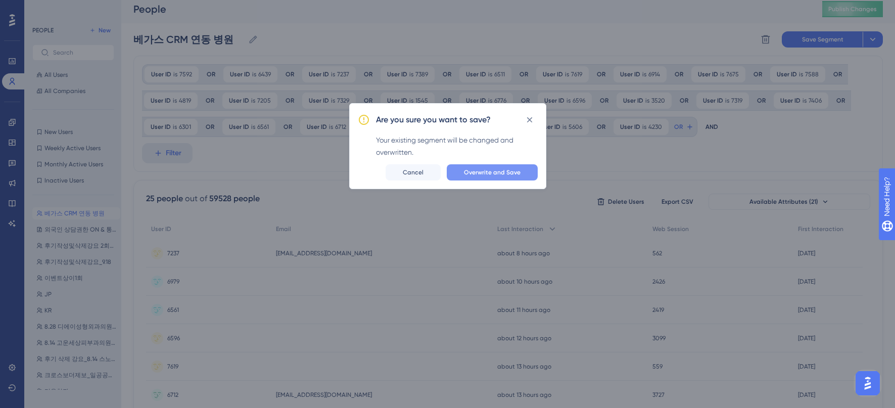
click at [504, 173] on span "Overwrite and Save" at bounding box center [492, 172] width 57 height 8
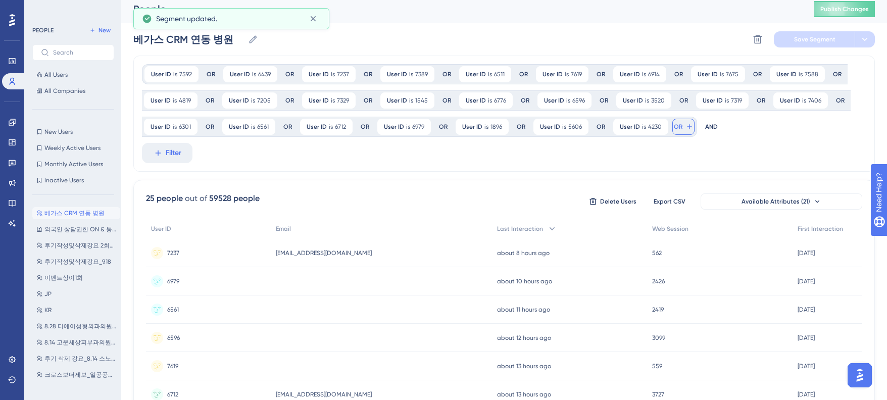
click at [675, 128] on span "OR" at bounding box center [678, 127] width 9 height 8
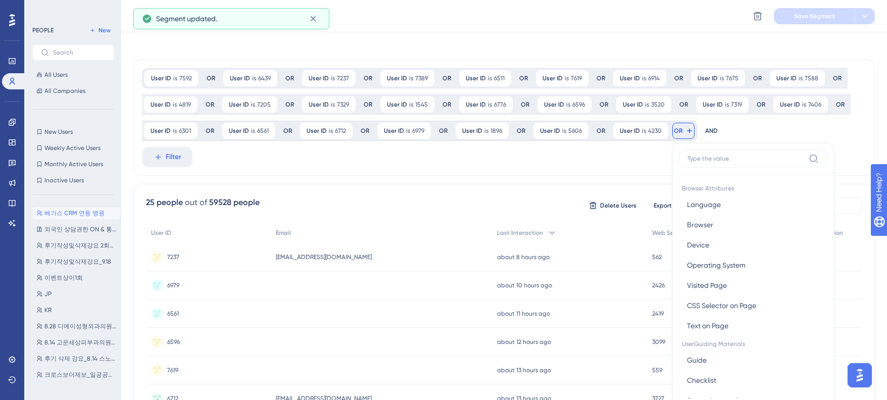
scroll to position [75, 0]
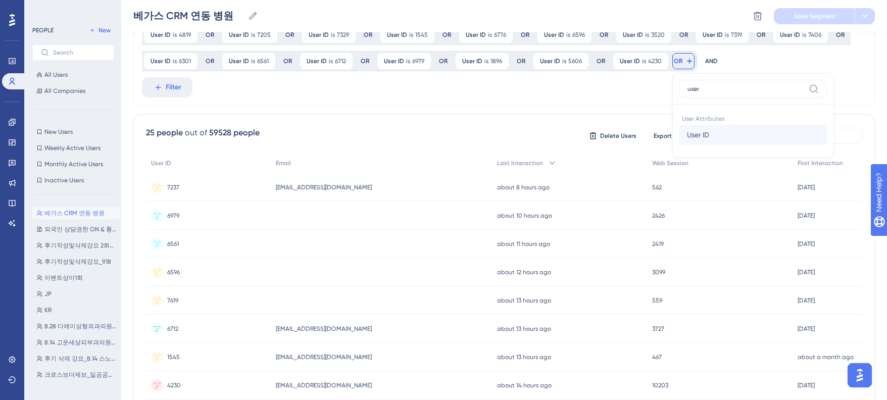
type input "user"
click at [694, 129] on span "User ID" at bounding box center [698, 135] width 22 height 12
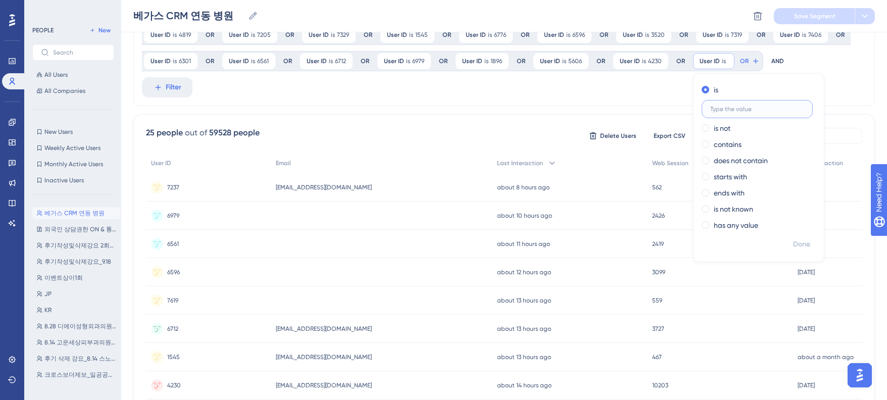
paste input "3742"
type input "3742"
click at [803, 248] on span "Done" at bounding box center [801, 244] width 17 height 12
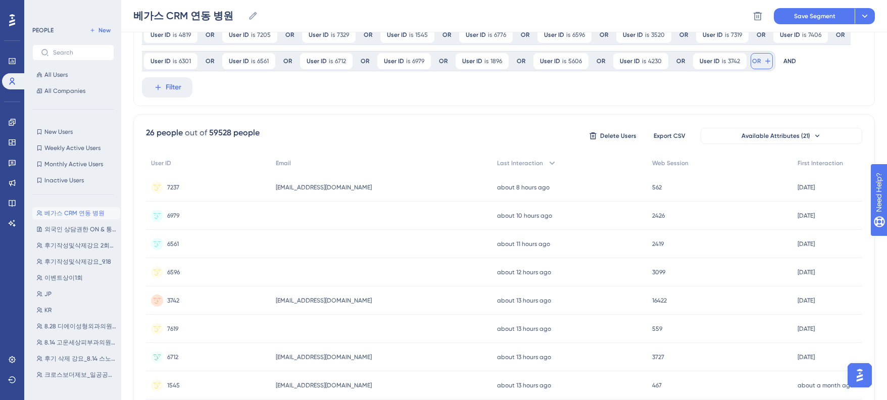
click at [754, 60] on span "OR" at bounding box center [756, 61] width 9 height 8
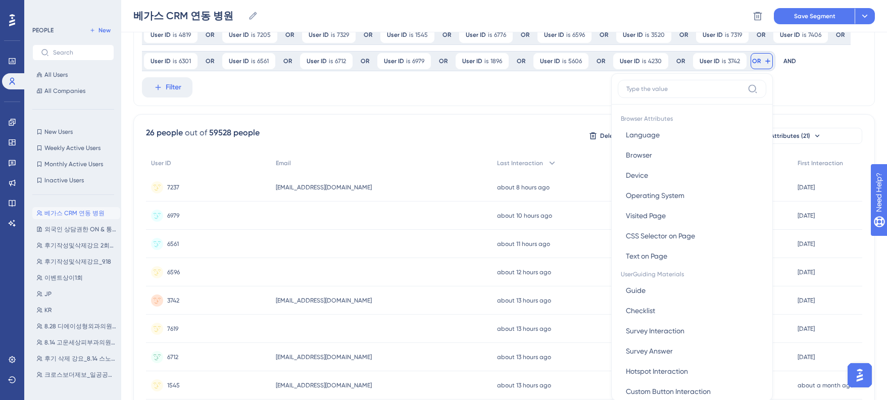
scroll to position [112, 0]
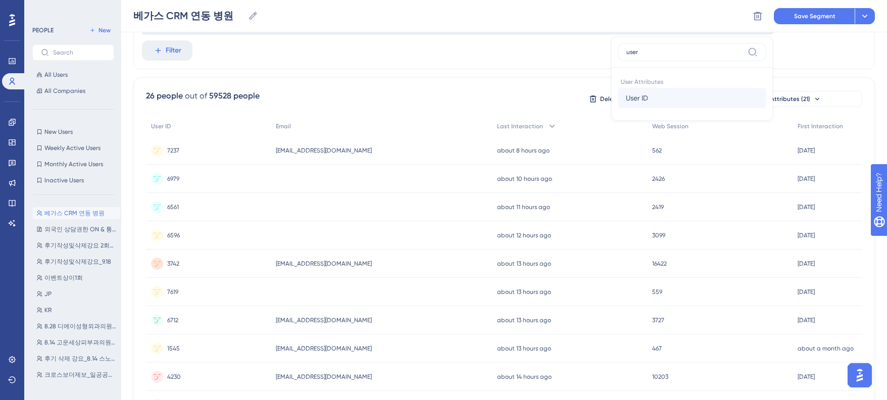
type input "user"
click at [651, 93] on button "User ID User ID" at bounding box center [692, 98] width 149 height 20
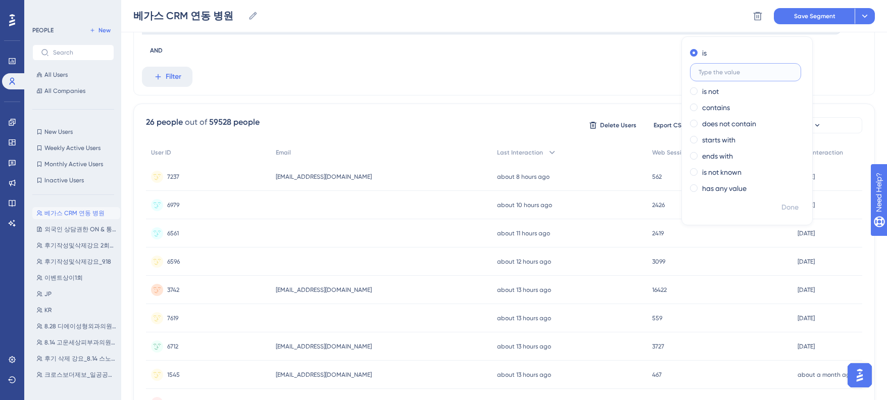
paste input "2743"
type input "2743"
click at [795, 205] on span "Done" at bounding box center [802, 208] width 17 height 12
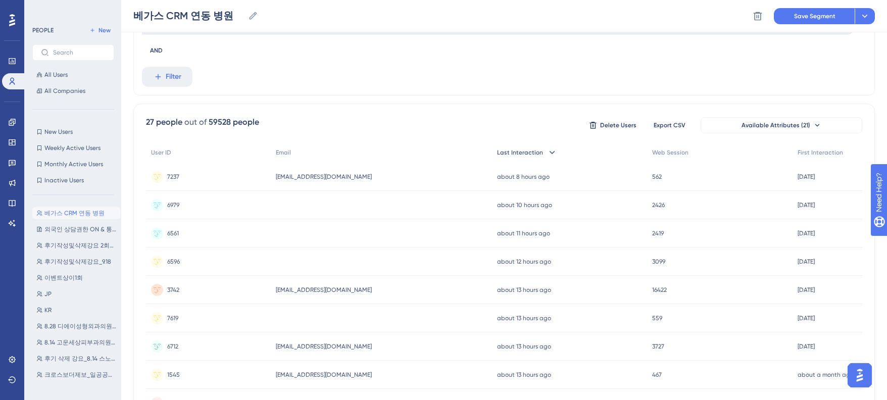
scroll to position [87, 0]
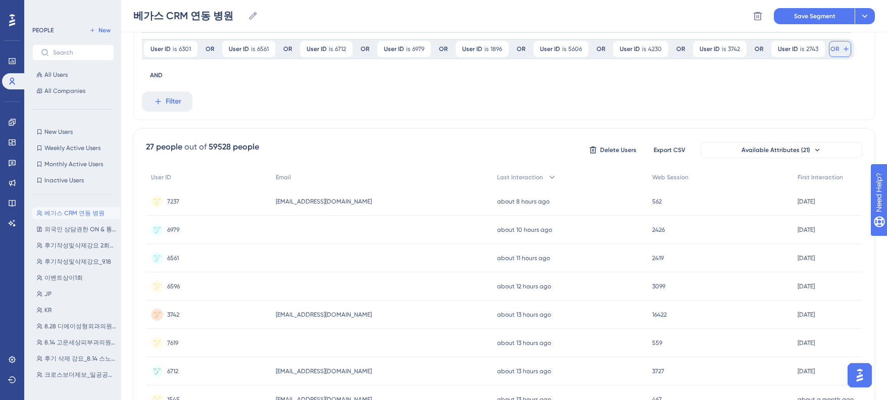
click at [838, 48] on button "OR" at bounding box center [840, 49] width 22 height 16
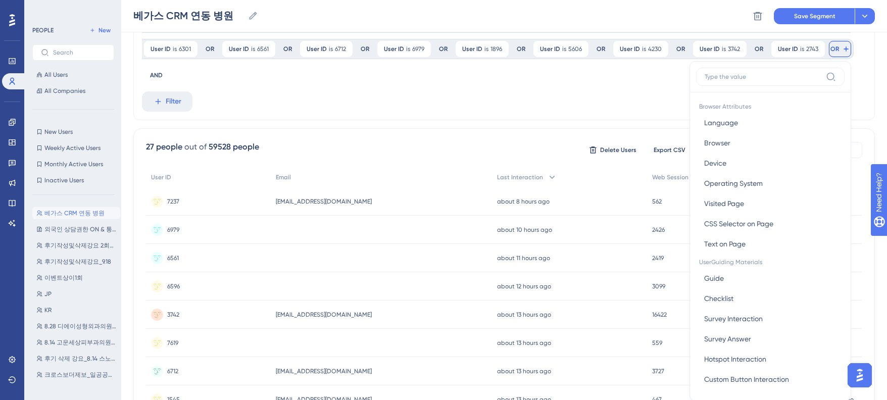
scroll to position [118, 0]
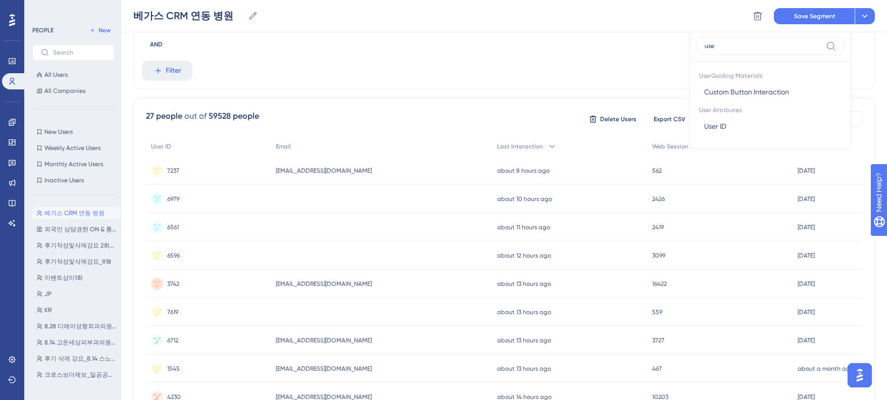
type input "user"
click at [713, 93] on span "User ID" at bounding box center [715, 92] width 22 height 12
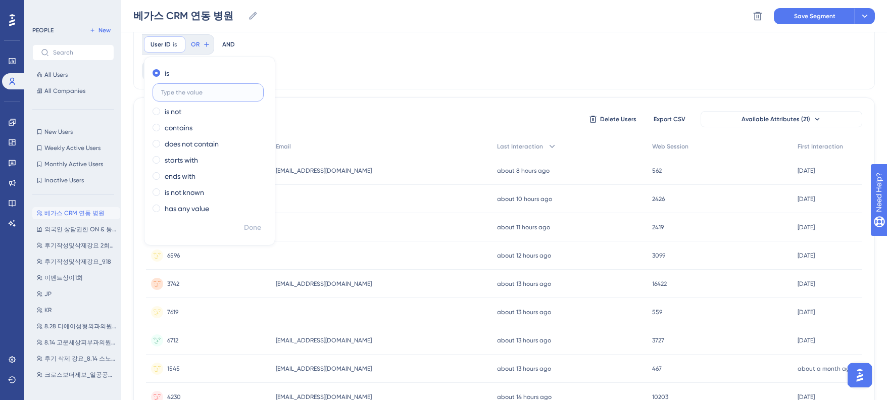
paste input "6518"
type input "6518"
click at [244, 229] on span "Done" at bounding box center [252, 228] width 17 height 12
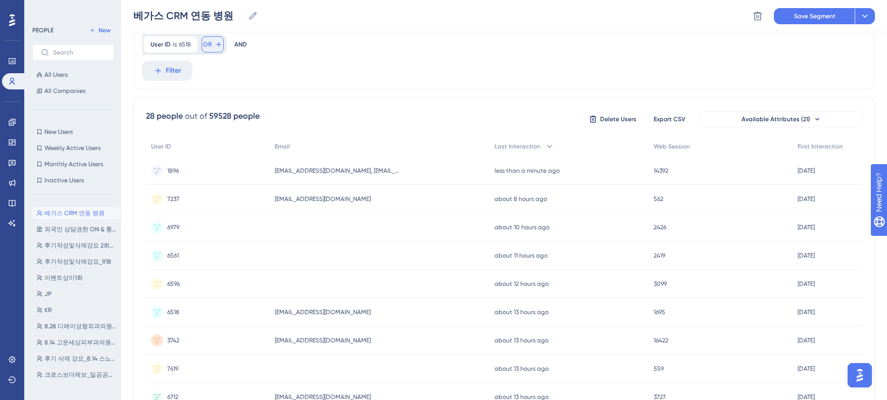
click at [204, 43] on span "OR" at bounding box center [207, 44] width 9 height 8
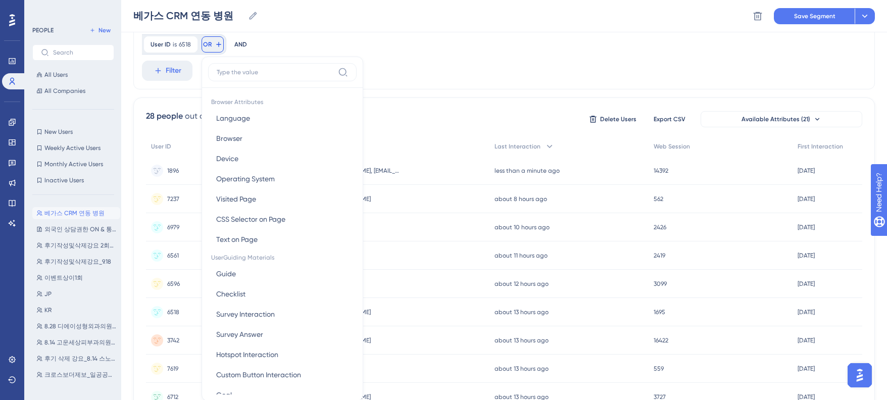
scroll to position [146, 0]
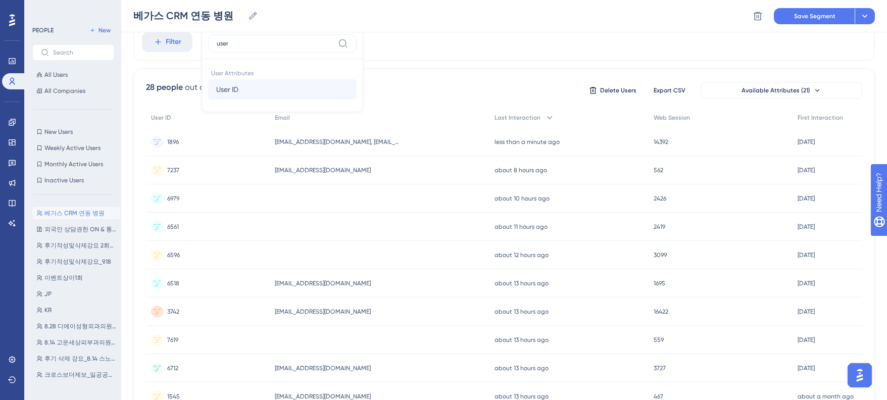
type input "user"
click at [226, 94] on span "User ID" at bounding box center [227, 89] width 22 height 12
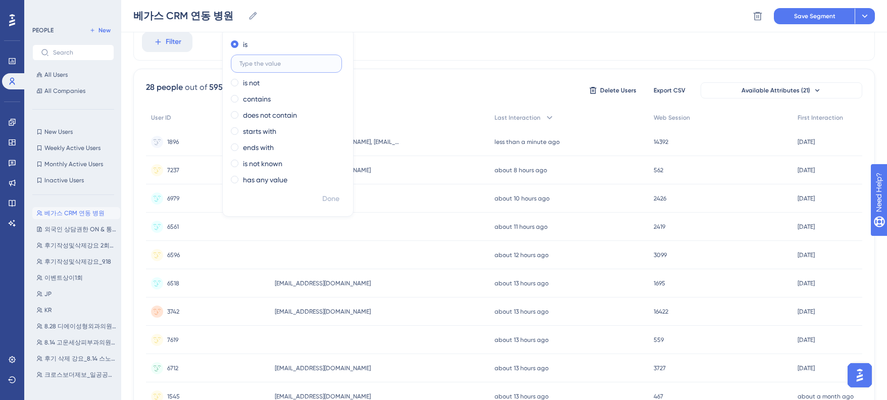
paste input "290"
type input "290"
click at [326, 196] on span "Done" at bounding box center [330, 199] width 17 height 12
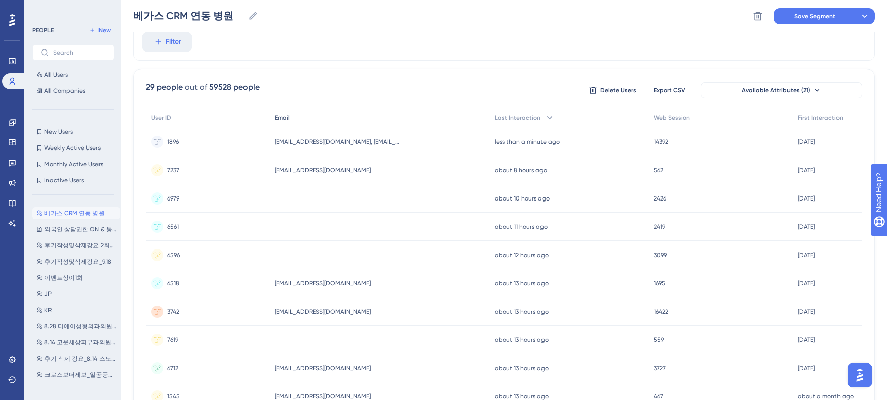
scroll to position [105, 0]
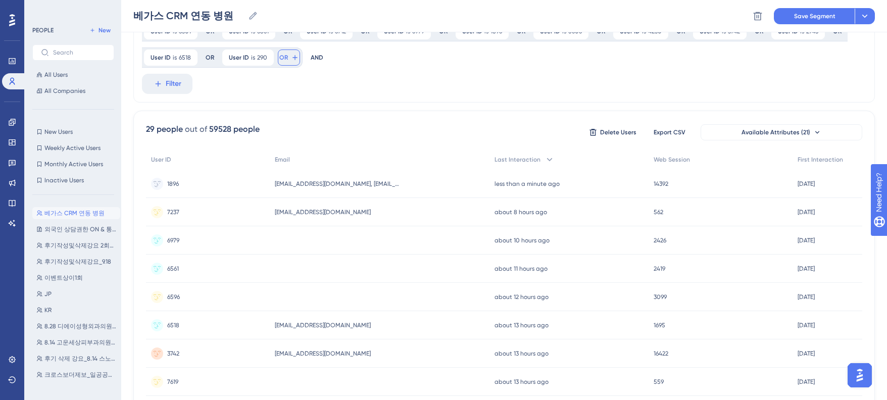
click at [291, 59] on icon at bounding box center [295, 58] width 8 height 8
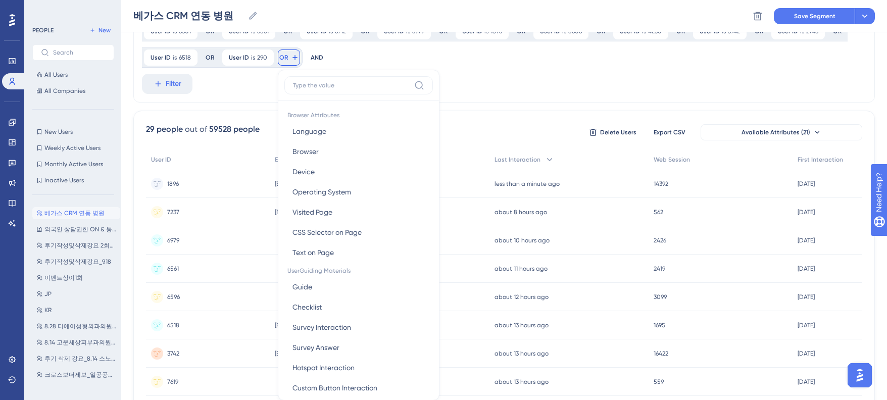
scroll to position [137, 0]
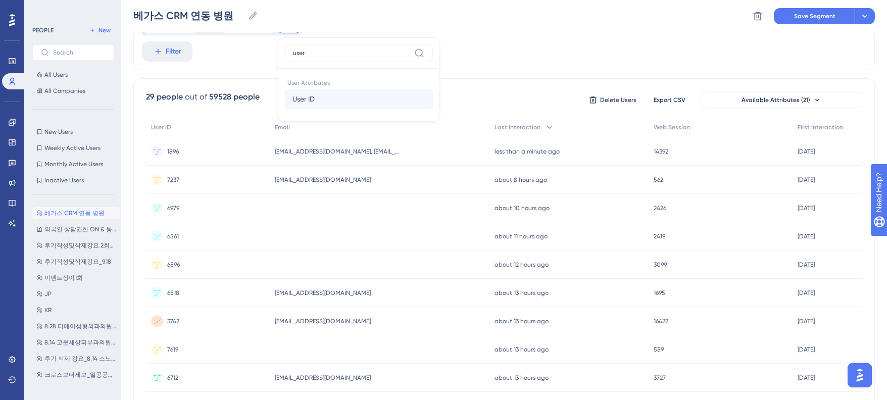
type input "user"
click at [302, 106] on button "User ID User ID" at bounding box center [358, 99] width 149 height 20
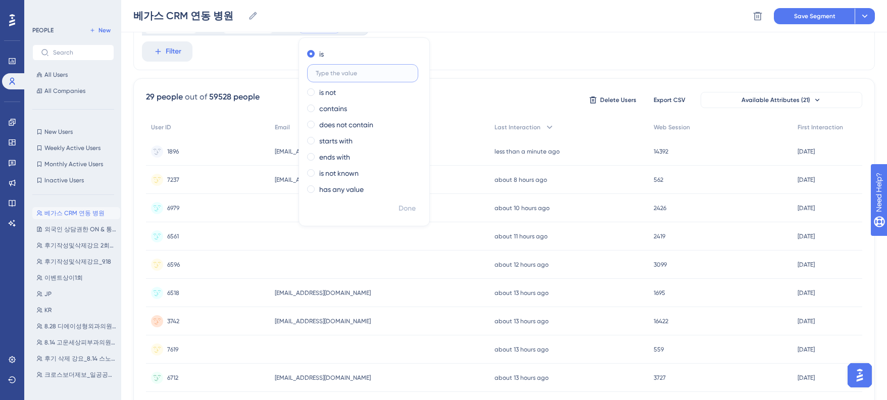
click at [364, 71] on input "text" at bounding box center [363, 73] width 94 height 7
paste input "3505"
type input "3505"
click at [393, 206] on button "Done" at bounding box center [407, 209] width 28 height 18
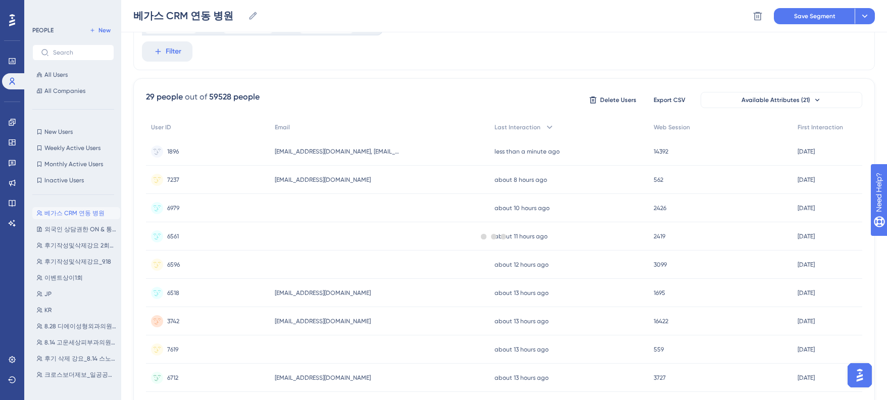
click at [405, 207] on div at bounding box center [494, 236] width 786 height 327
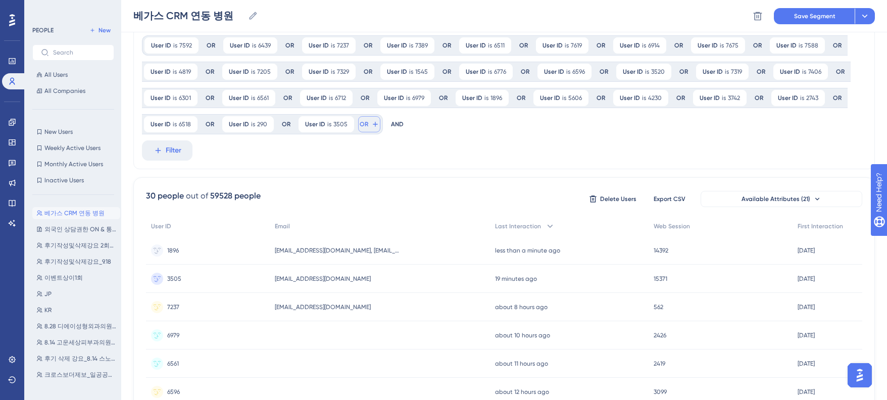
click at [368, 123] on button "OR" at bounding box center [369, 124] width 22 height 16
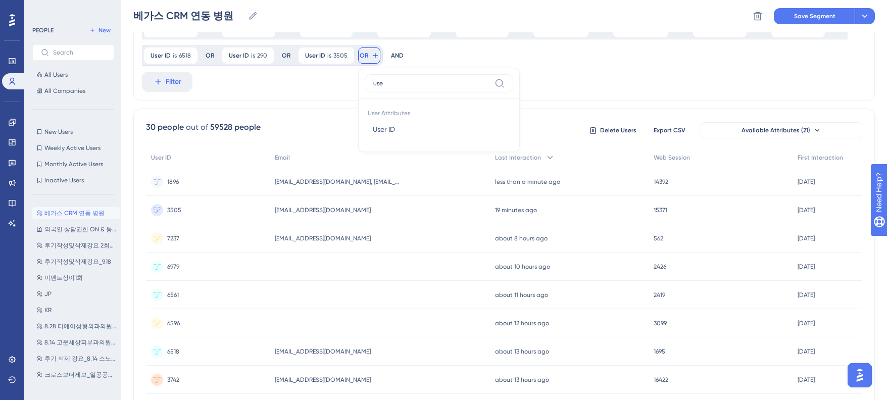
type input "user"
click at [375, 130] on span "User ID" at bounding box center [384, 129] width 22 height 12
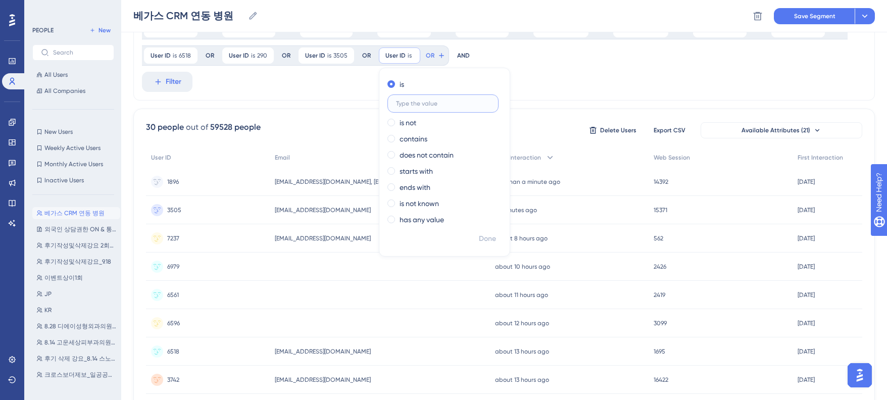
paste input "5195"
type input "5195"
click at [486, 231] on button "Done" at bounding box center [487, 239] width 28 height 18
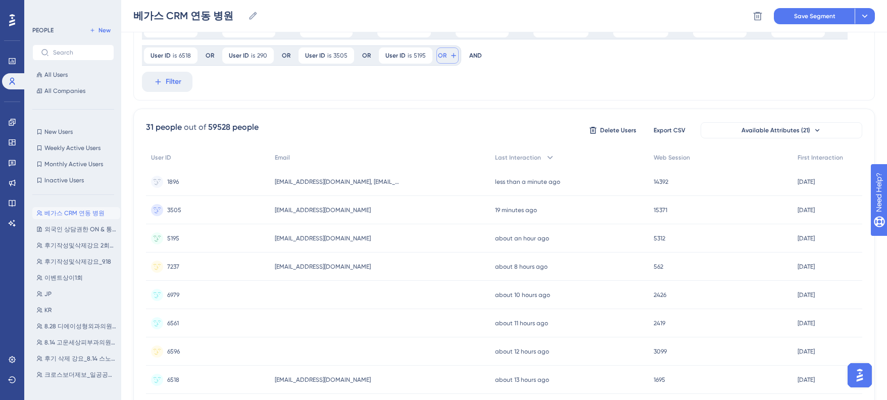
click at [441, 58] on span "OR" at bounding box center [442, 56] width 9 height 8
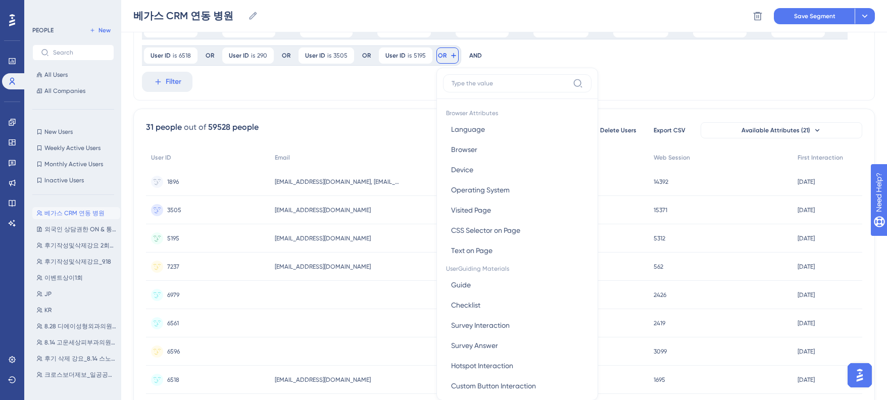
scroll to position [140, 0]
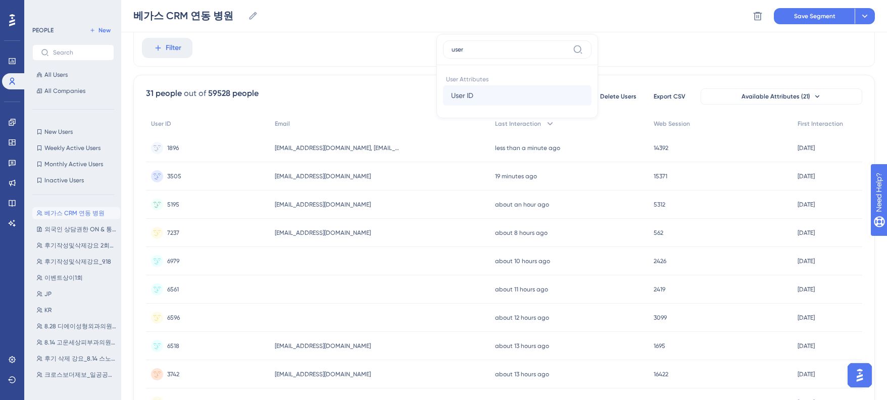
type input "user"
click at [465, 99] on span "User ID" at bounding box center [462, 95] width 22 height 12
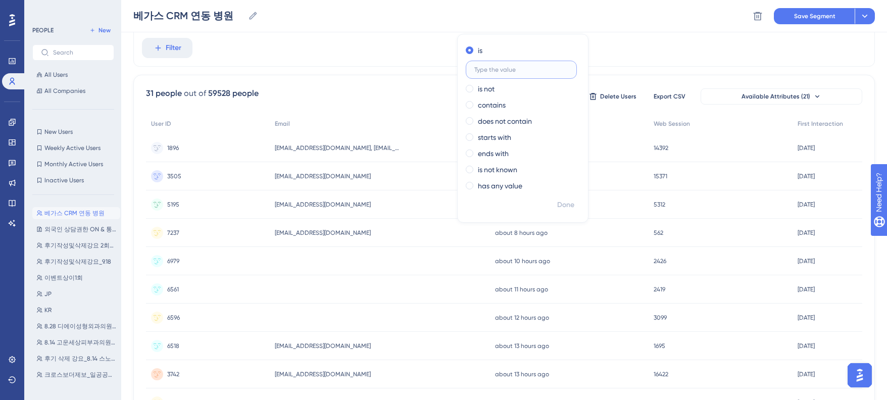
click at [509, 70] on input "text" at bounding box center [521, 69] width 94 height 7
paste input "85"
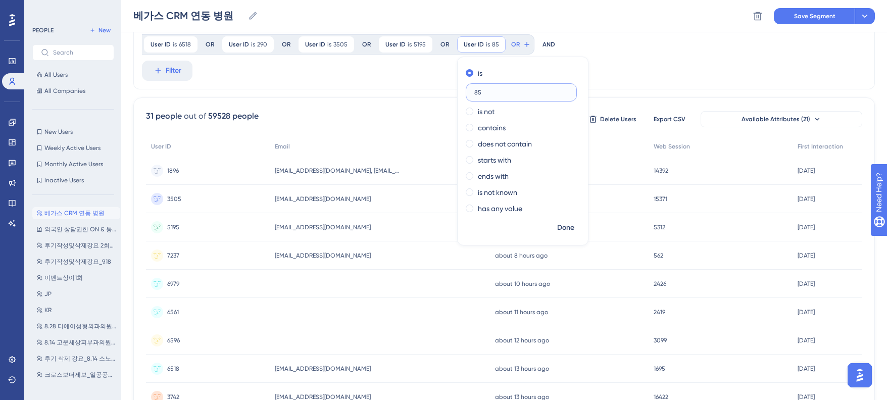
scroll to position [95, 0]
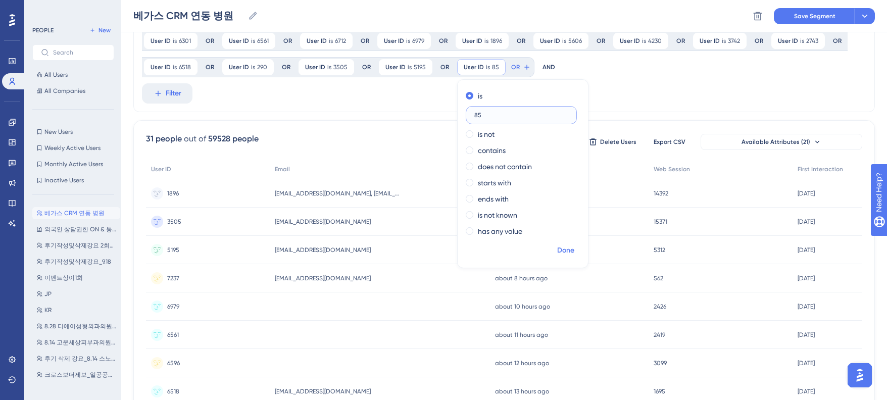
type input "85"
click at [564, 252] on span "Done" at bounding box center [565, 250] width 17 height 12
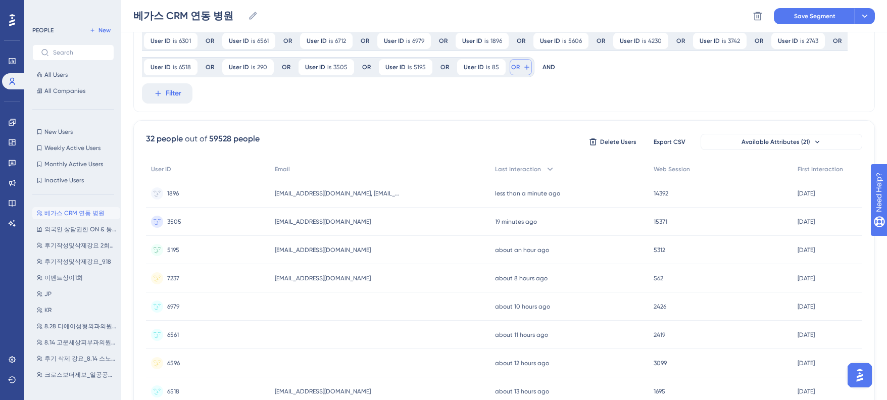
click at [518, 68] on button "OR" at bounding box center [521, 67] width 22 height 16
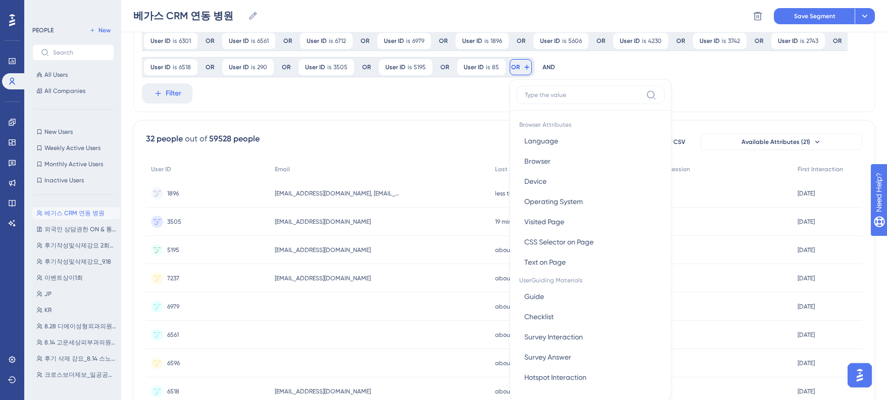
scroll to position [135, 0]
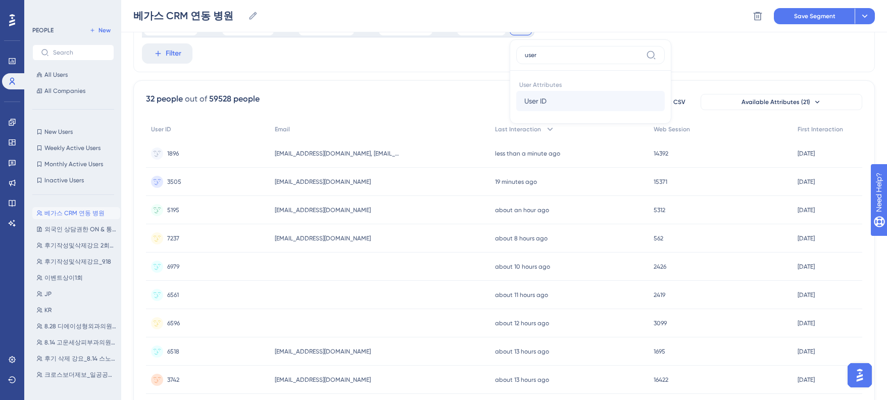
type input "user"
click at [553, 105] on button "User ID User ID" at bounding box center [590, 101] width 149 height 20
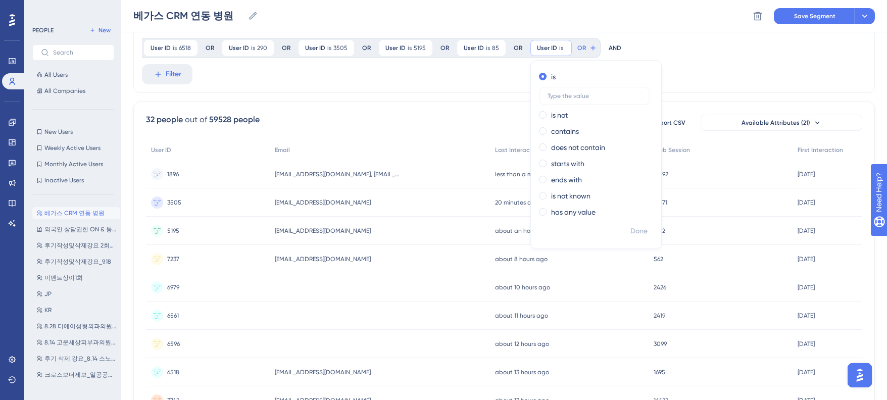
scroll to position [96, 0]
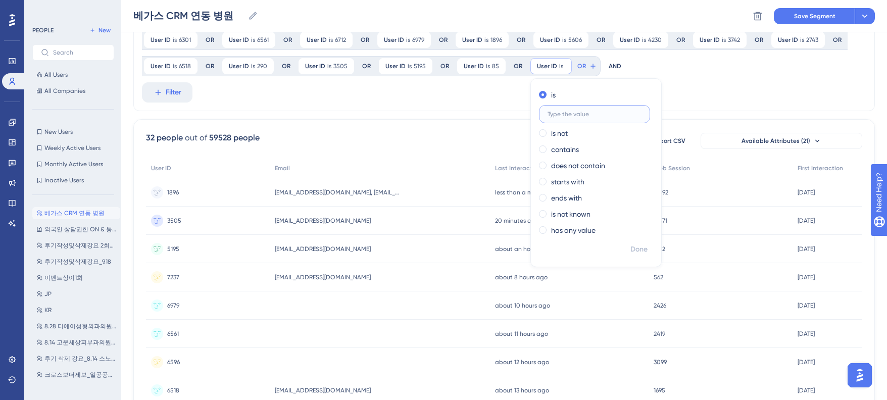
click at [571, 111] on input "text" at bounding box center [595, 114] width 94 height 7
paste input "398"
type input "398"
click at [631, 250] on span "Done" at bounding box center [638, 249] width 17 height 12
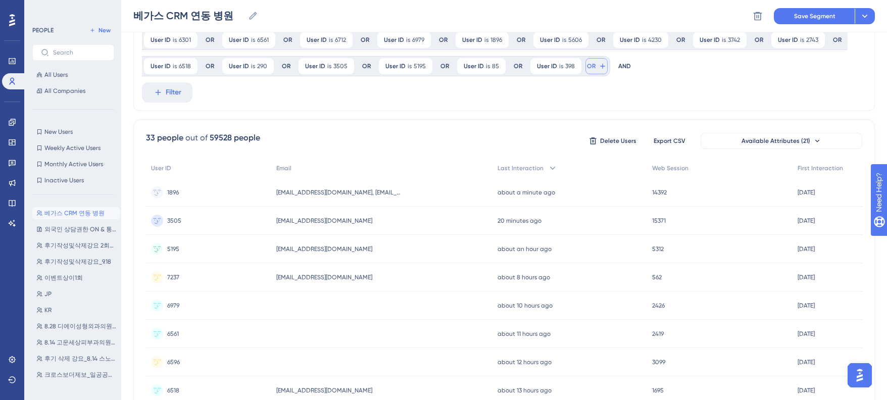
click at [587, 66] on span "OR" at bounding box center [591, 66] width 9 height 8
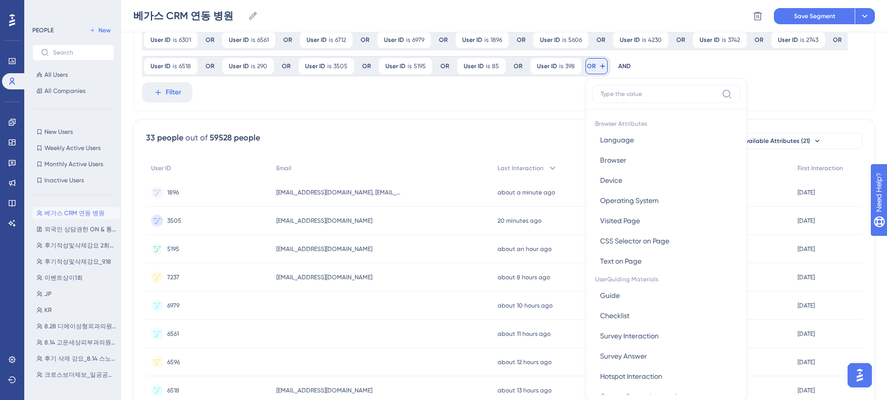
scroll to position [135, 0]
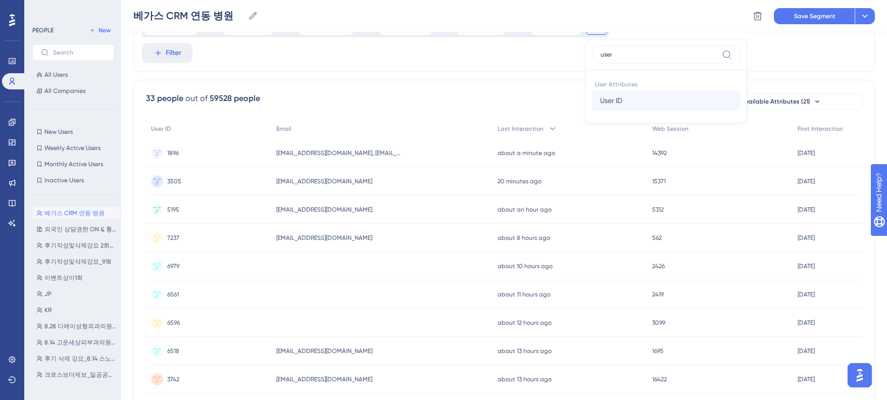
type input "user"
click at [607, 109] on button "User ID User ID" at bounding box center [666, 100] width 149 height 20
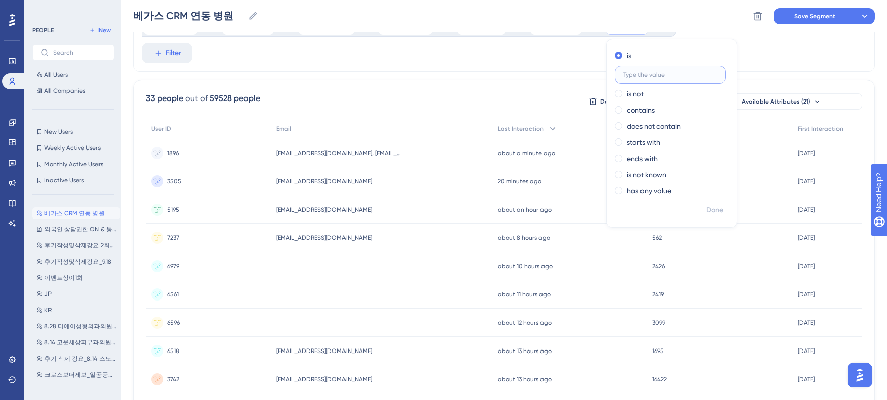
paste input "6089"
type input "6089"
click at [712, 207] on span "Done" at bounding box center [714, 210] width 17 height 12
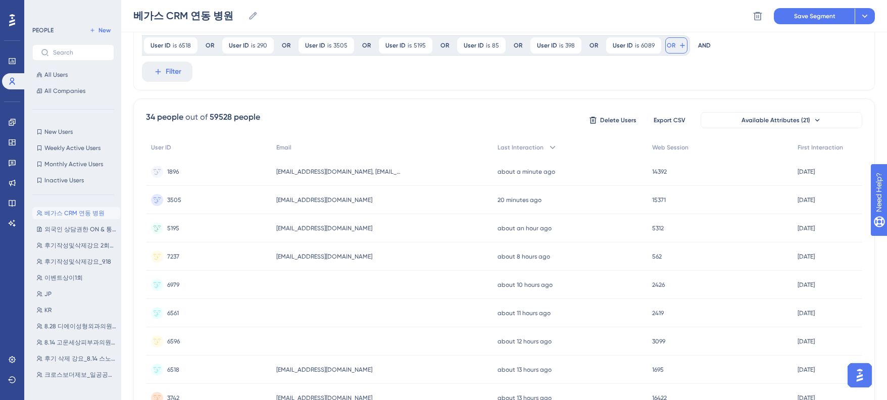
click at [667, 48] on span "OR" at bounding box center [671, 45] width 9 height 8
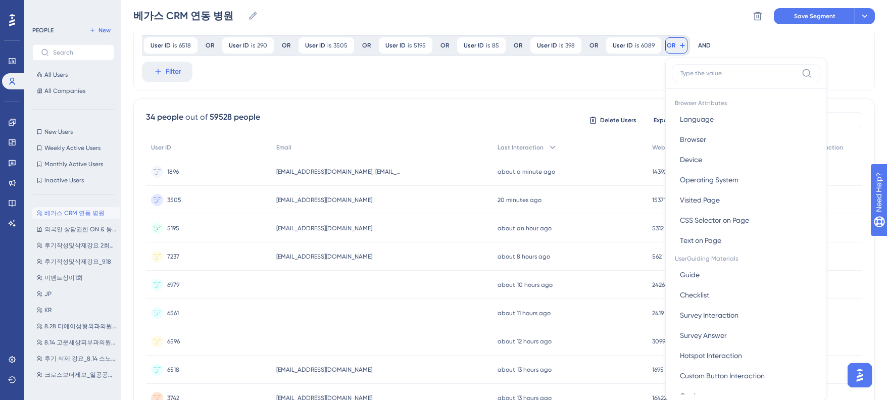
scroll to position [146, 0]
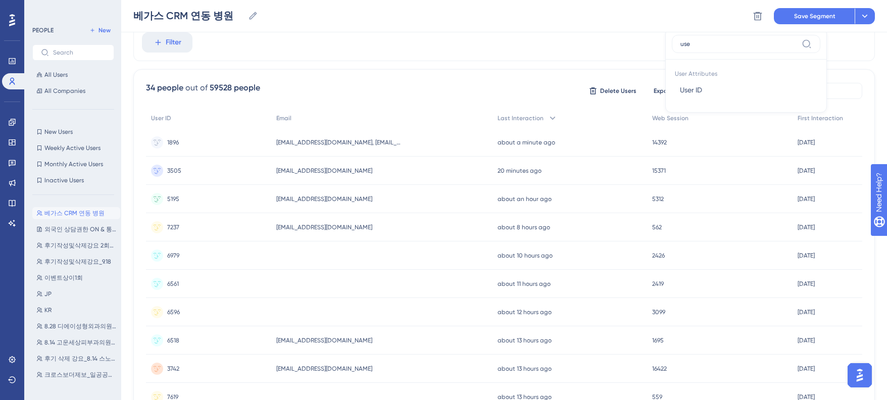
type input "user"
click at [685, 86] on span "User ID" at bounding box center [691, 90] width 22 height 12
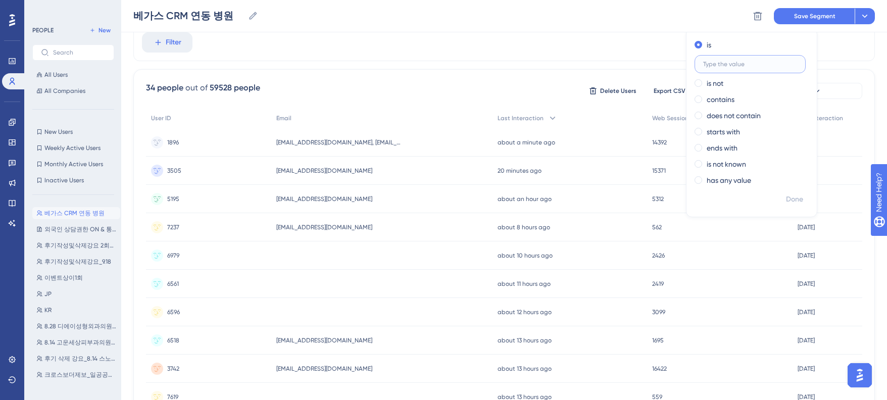
paste input "4455"
type input "4455"
click at [788, 198] on span "Done" at bounding box center [794, 199] width 17 height 12
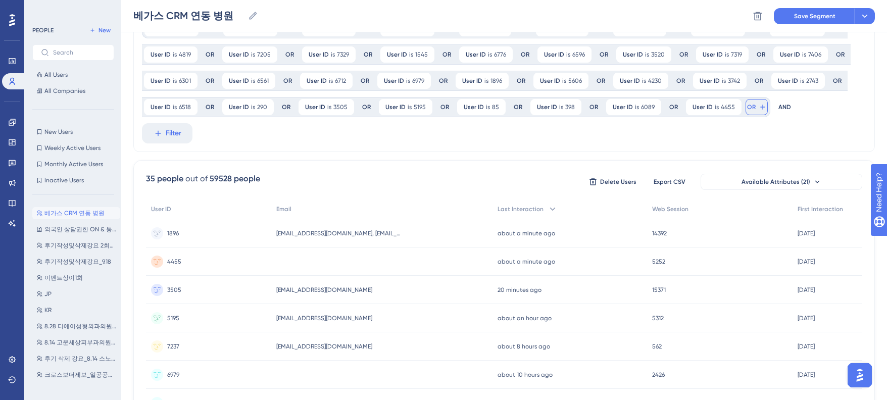
click at [747, 108] on span "OR" at bounding box center [751, 107] width 9 height 8
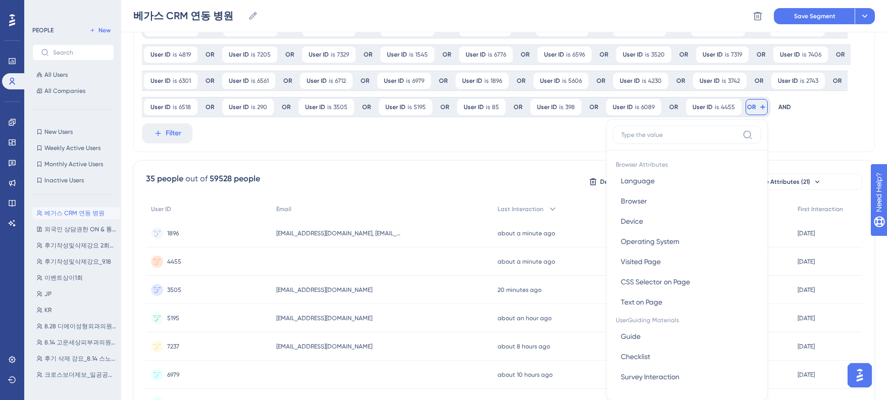
scroll to position [115, 0]
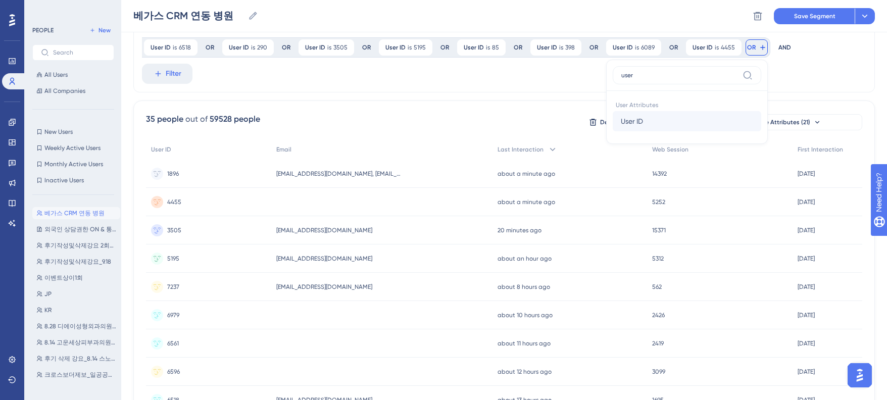
type input "user"
click at [678, 125] on button "User ID User ID" at bounding box center [687, 121] width 149 height 20
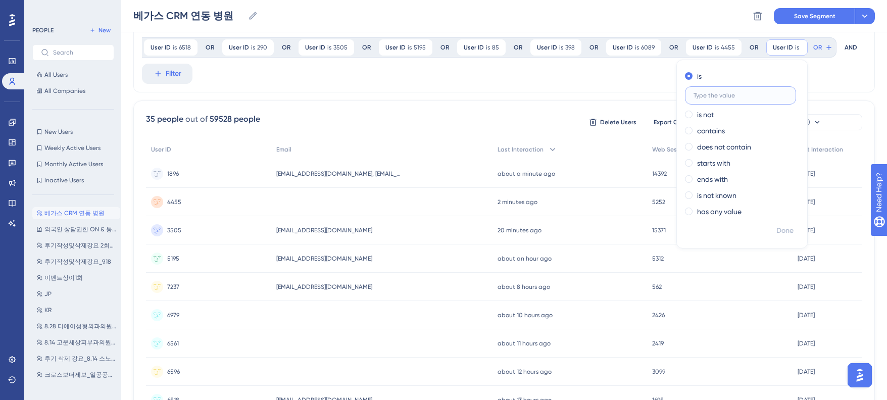
paste input "5709"
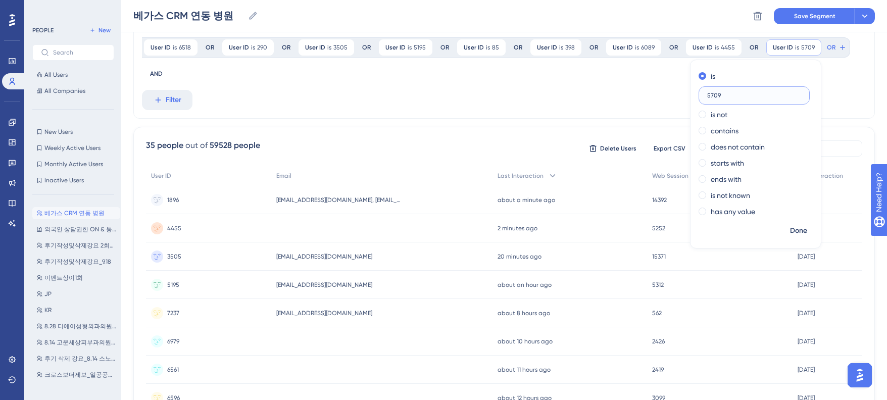
type input "5709"
click at [790, 233] on span "Done" at bounding box center [798, 231] width 17 height 12
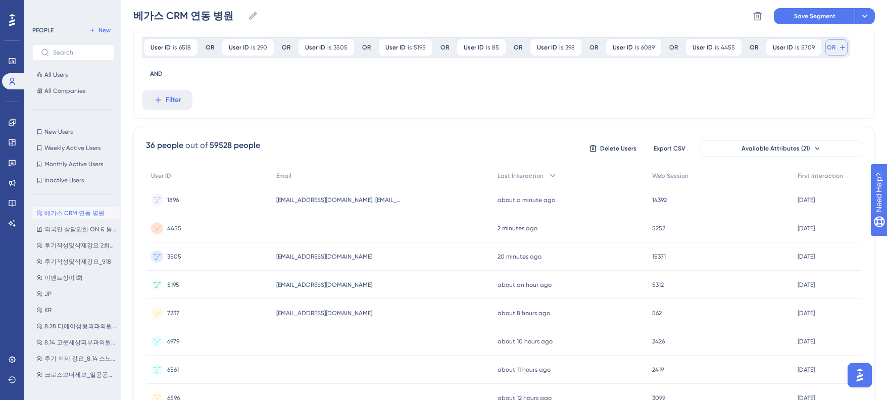
click at [827, 47] on span "OR" at bounding box center [831, 47] width 9 height 8
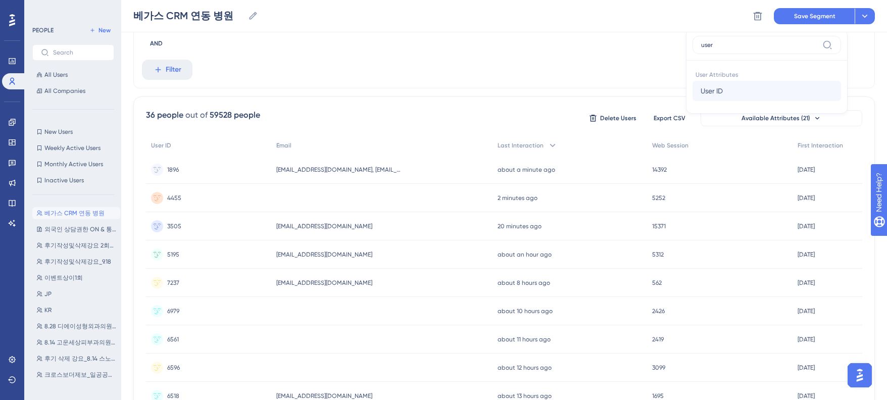
type input "user"
drag, startPoint x: 718, startPoint y: 85, endPoint x: 684, endPoint y: 105, distance: 39.4
click at [718, 85] on button "User ID User ID" at bounding box center [767, 91] width 149 height 20
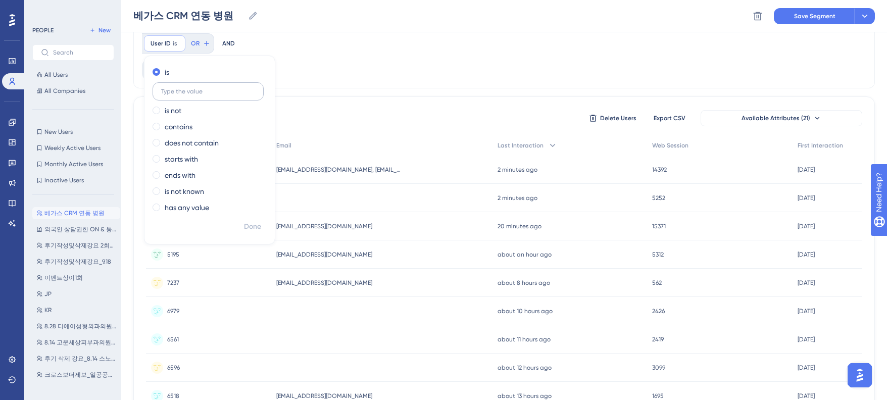
click at [185, 86] on label at bounding box center [208, 91] width 111 height 18
click at [185, 88] on input "text" at bounding box center [208, 91] width 94 height 7
paste input "6753"
type input "6753"
click at [249, 229] on span "Done" at bounding box center [252, 227] width 17 height 12
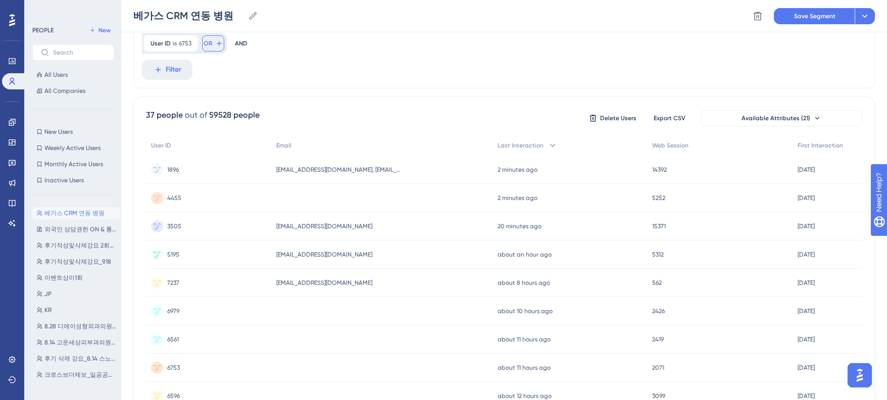
click at [208, 43] on span "OR" at bounding box center [208, 43] width 9 height 8
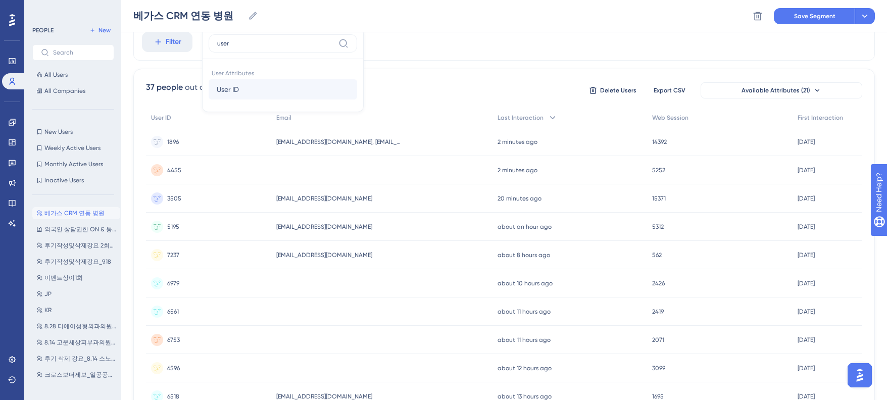
type input "user"
click at [240, 92] on button "User ID User ID" at bounding box center [283, 89] width 149 height 20
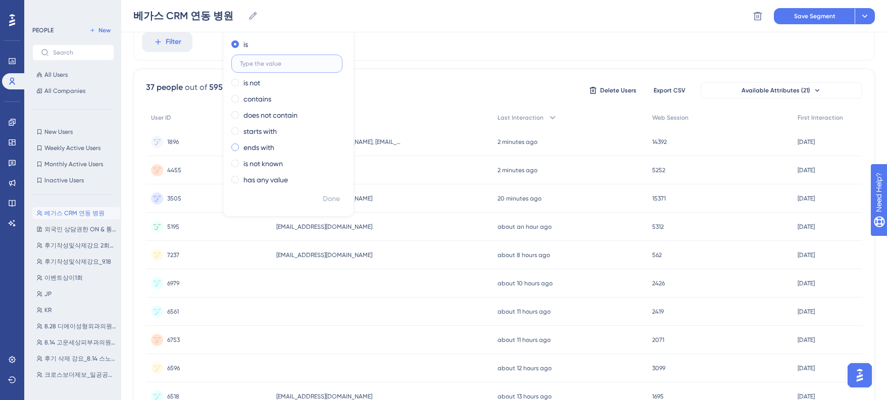
paste input "3502"
type input "3502"
click at [335, 197] on span "Done" at bounding box center [331, 199] width 17 height 12
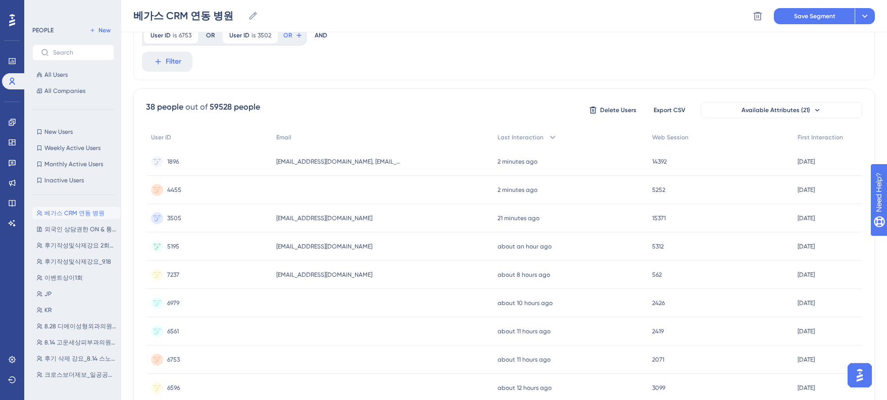
scroll to position [129, 0]
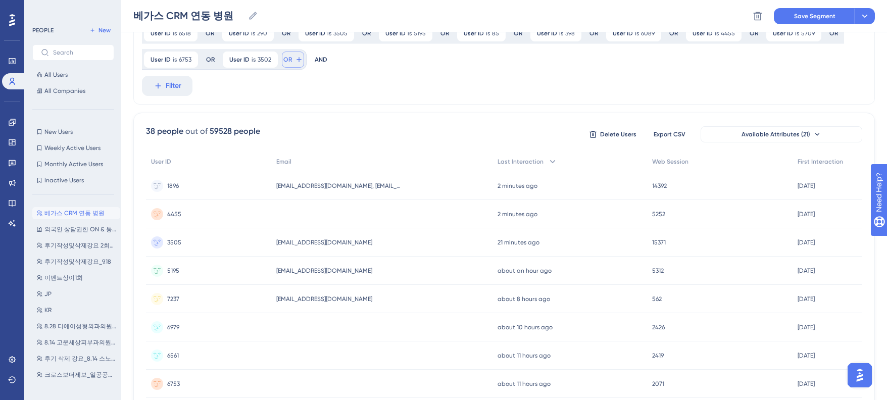
click at [290, 60] on span "OR" at bounding box center [287, 60] width 9 height 8
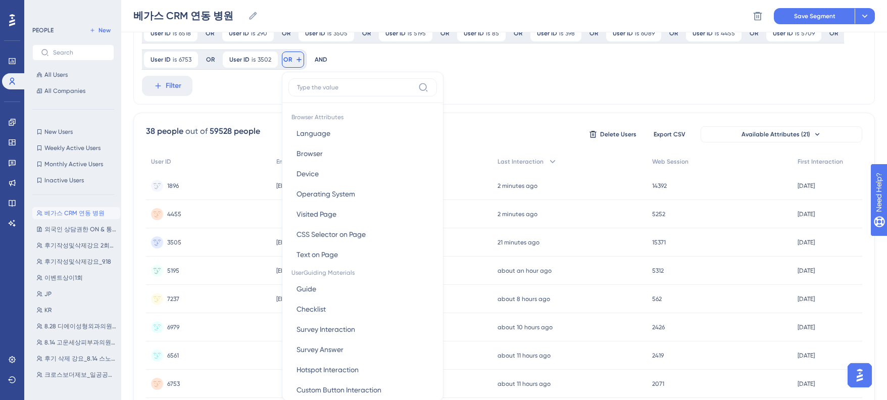
scroll to position [165, 0]
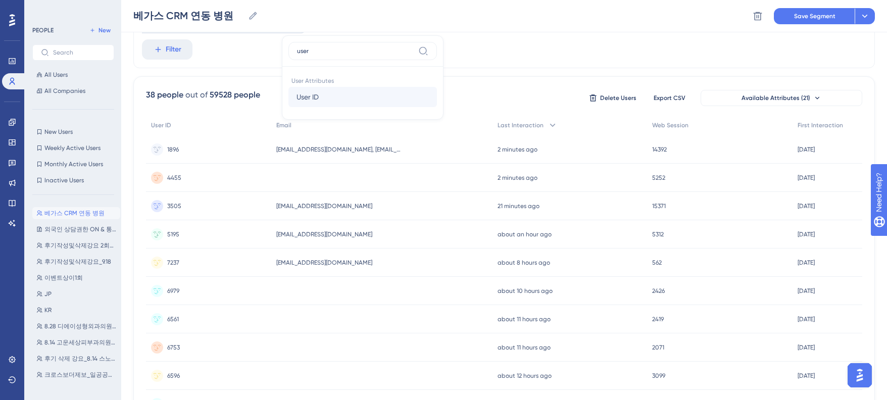
type input "user"
click at [318, 101] on button "User ID User ID" at bounding box center [362, 97] width 149 height 20
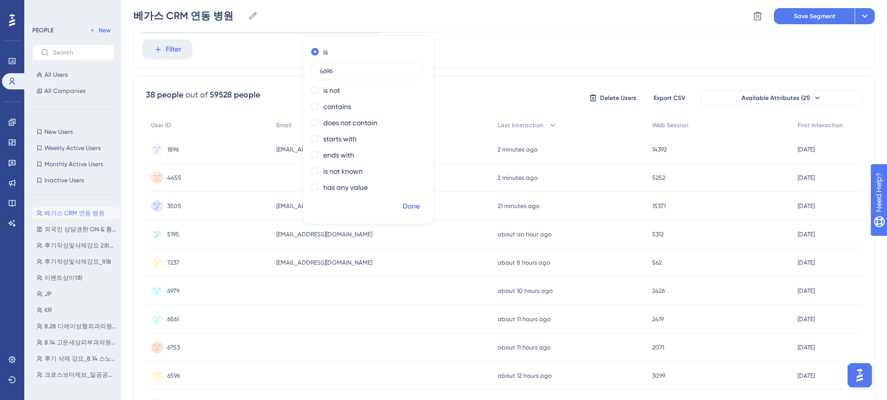
type input "4696"
click at [408, 212] on span "Done" at bounding box center [411, 207] width 17 height 12
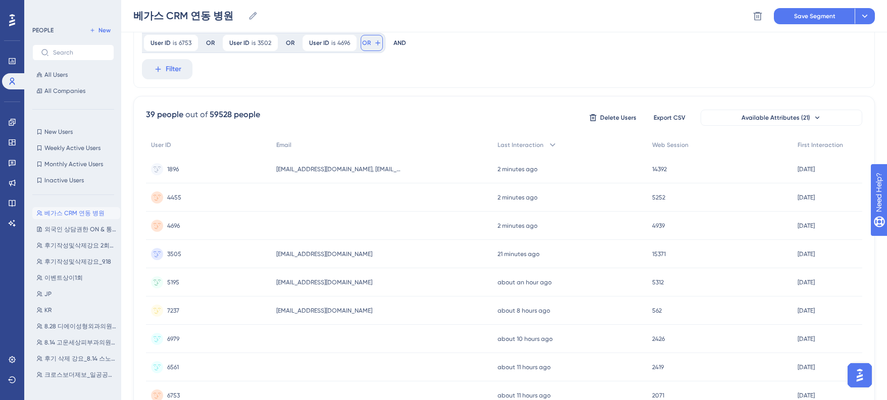
click at [363, 42] on span "OR" at bounding box center [366, 43] width 9 height 8
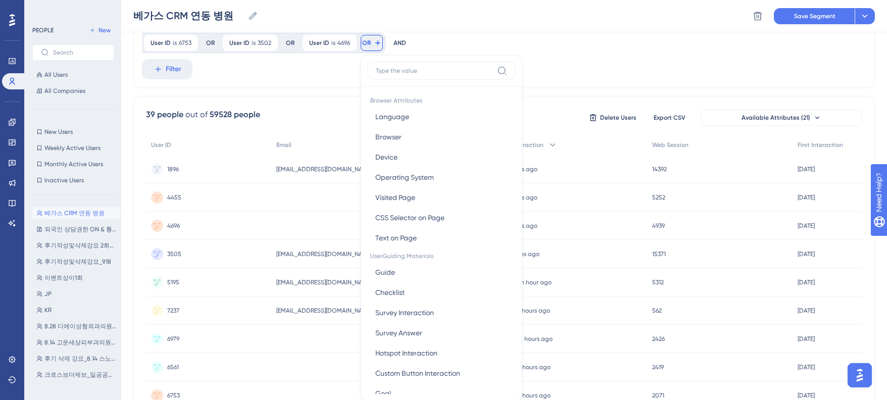
scroll to position [173, 0]
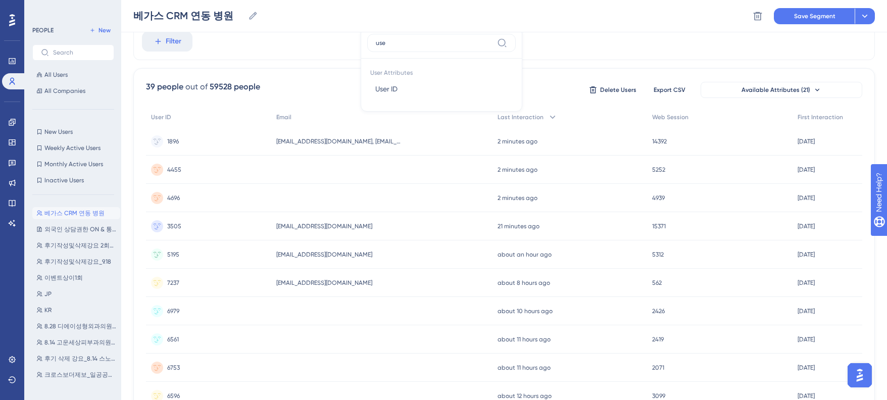
type input "user"
click at [391, 88] on span "User ID" at bounding box center [386, 89] width 22 height 12
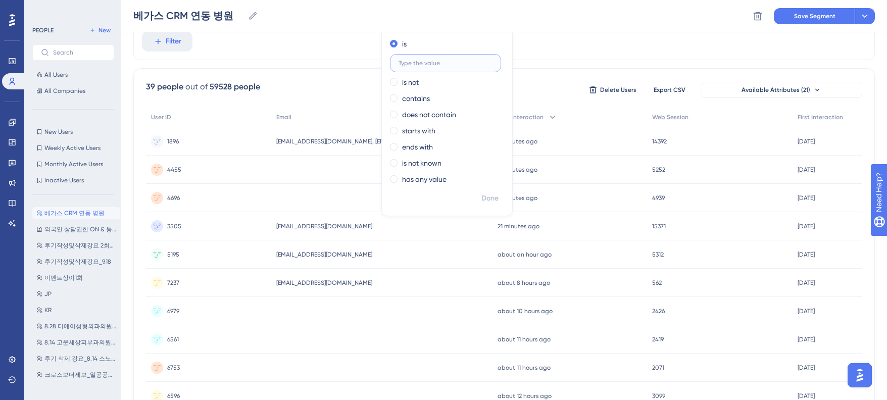
paste input "5555"
type input "5555"
click at [483, 192] on span "Done" at bounding box center [489, 198] width 17 height 12
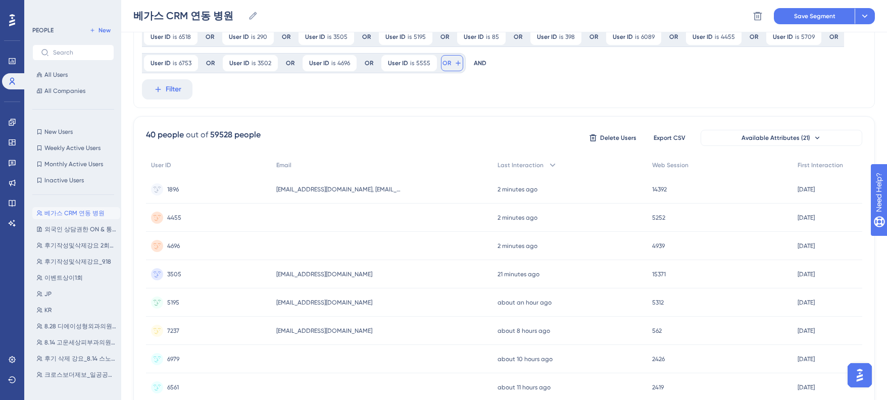
click at [446, 65] on span "OR" at bounding box center [446, 63] width 9 height 8
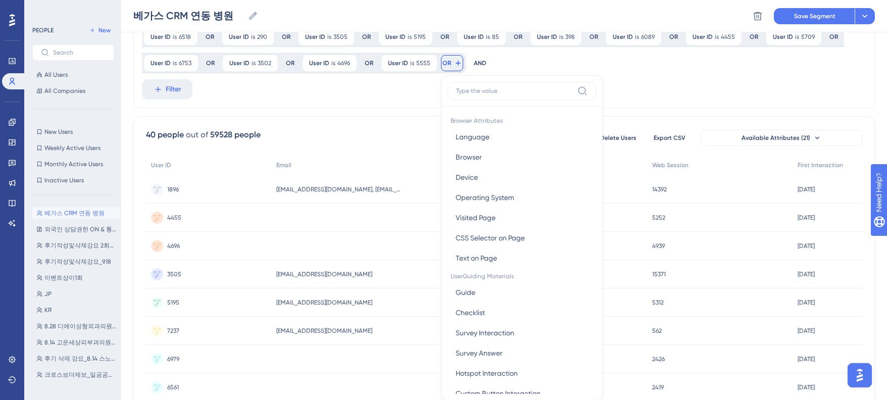
scroll to position [163, 0]
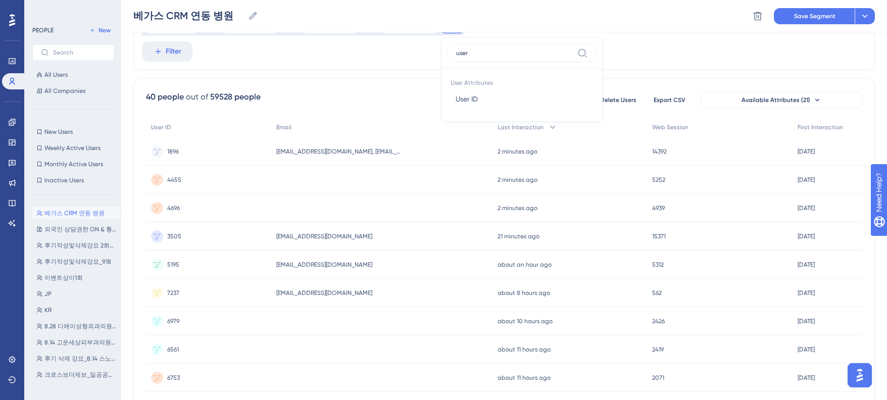
type input "user"
click at [497, 106] on button "User ID User ID" at bounding box center [522, 99] width 149 height 20
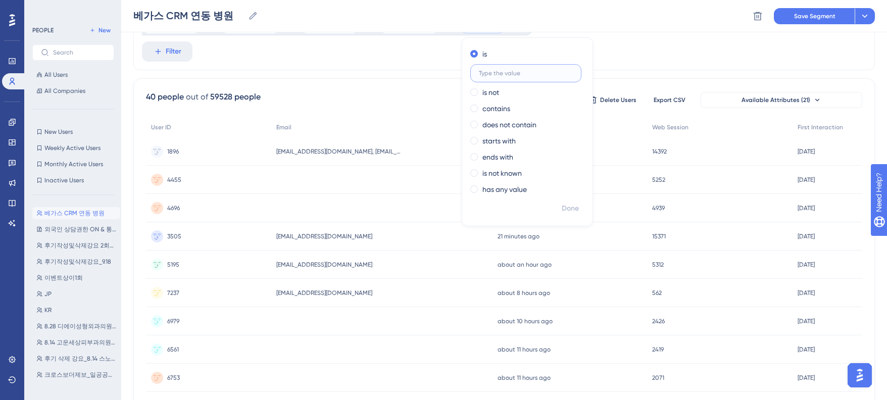
paste input "7224"
type input "7224"
click at [569, 212] on span "Done" at bounding box center [570, 209] width 17 height 12
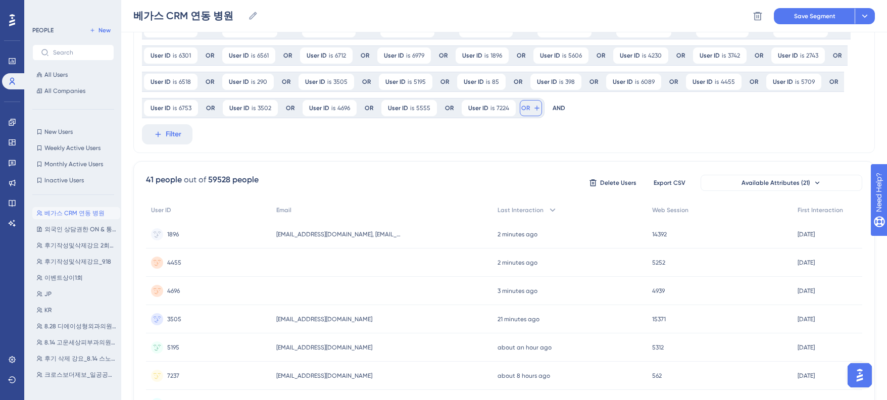
click at [522, 110] on span "OR" at bounding box center [525, 108] width 9 height 8
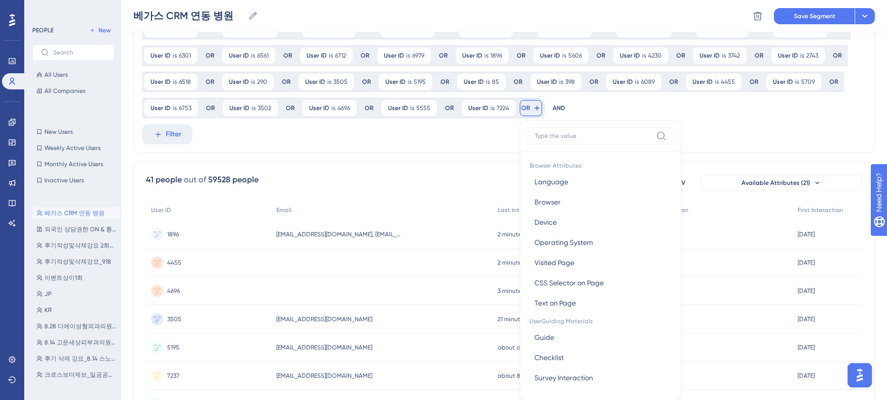
scroll to position [138, 0]
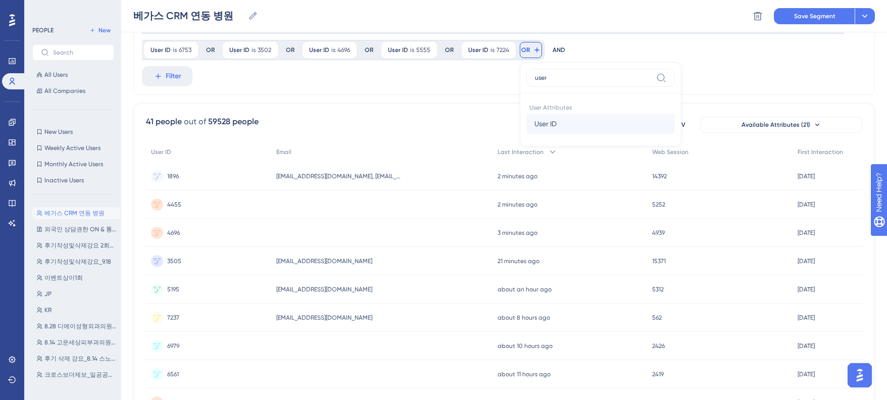
type input "user"
click at [540, 125] on span "User ID" at bounding box center [545, 124] width 22 height 12
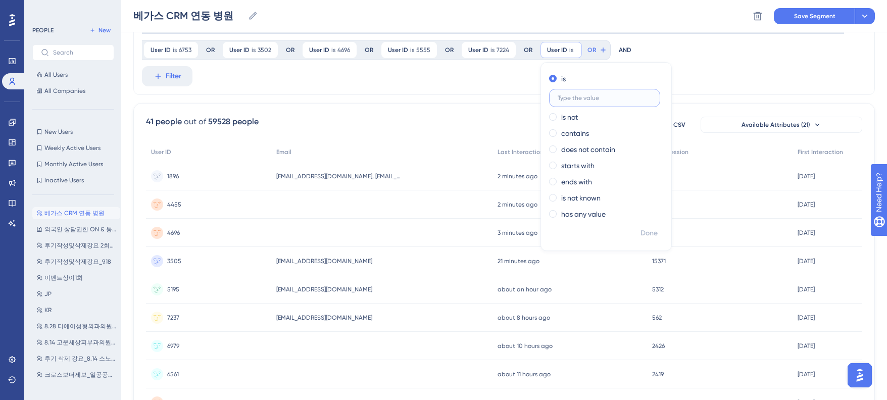
paste input "6637"
type input "6637"
click at [640, 233] on span "Done" at bounding box center [648, 233] width 17 height 12
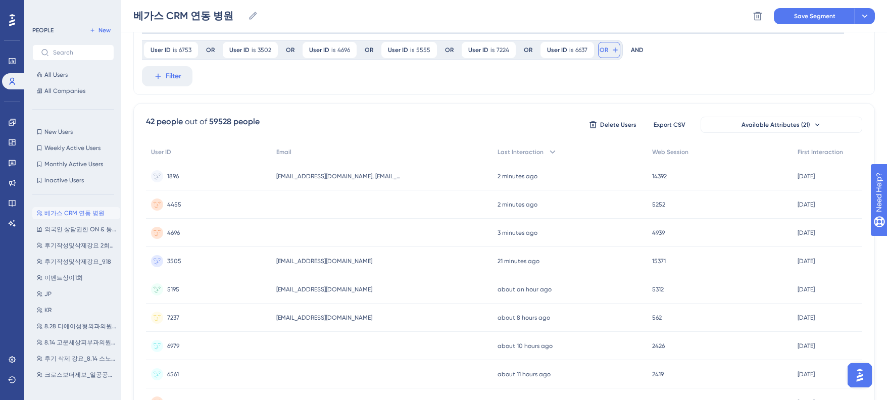
click at [601, 49] on span "OR" at bounding box center [604, 50] width 9 height 8
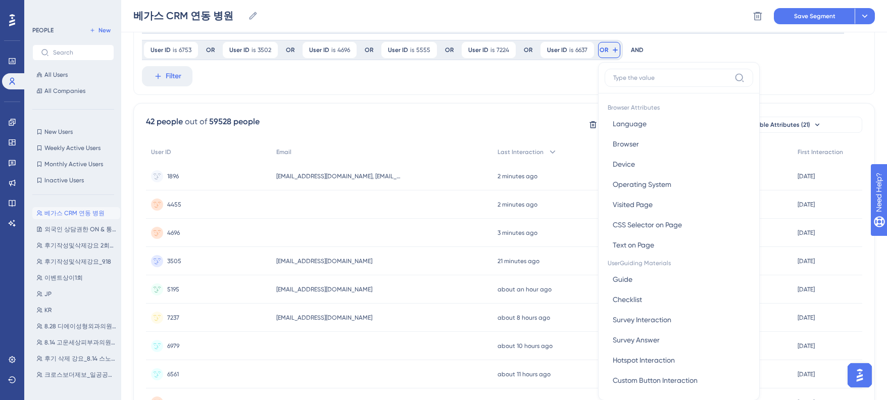
scroll to position [170, 0]
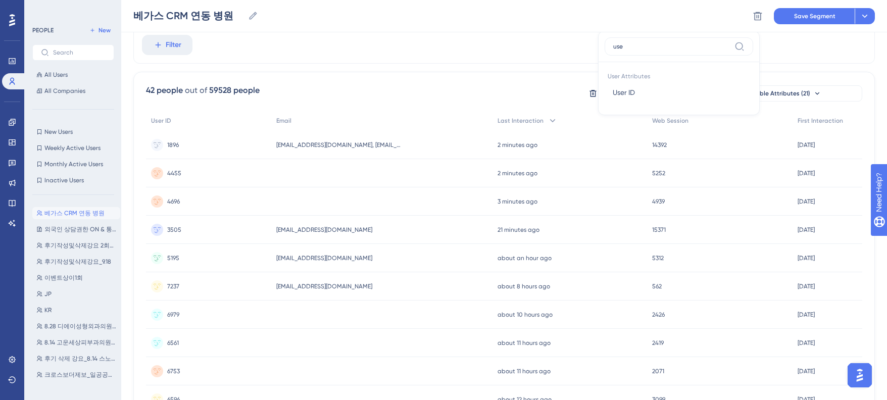
type input "user"
click at [616, 87] on span "User ID" at bounding box center [624, 92] width 22 height 12
paste input "3187"
type input "3187"
click at [713, 204] on button "Done" at bounding box center [727, 202] width 28 height 18
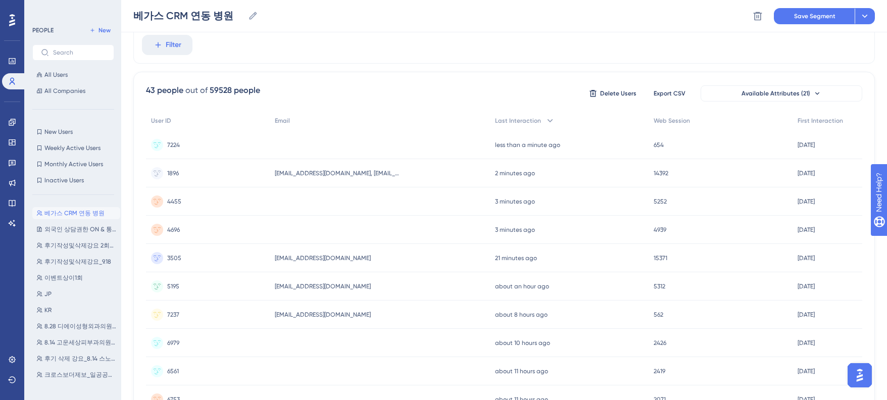
scroll to position [88, 0]
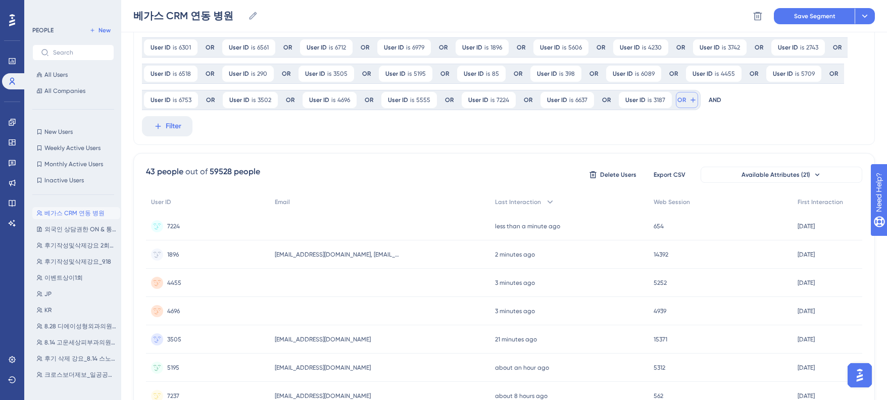
click at [676, 99] on button "OR" at bounding box center [687, 100] width 22 height 16
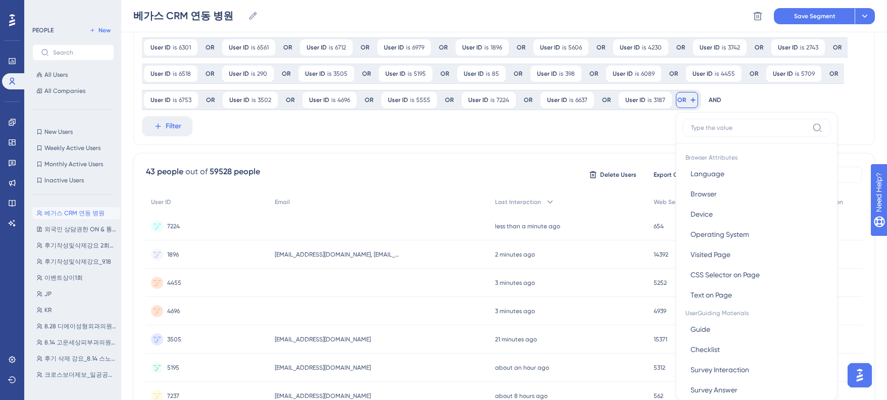
scroll to position [144, 0]
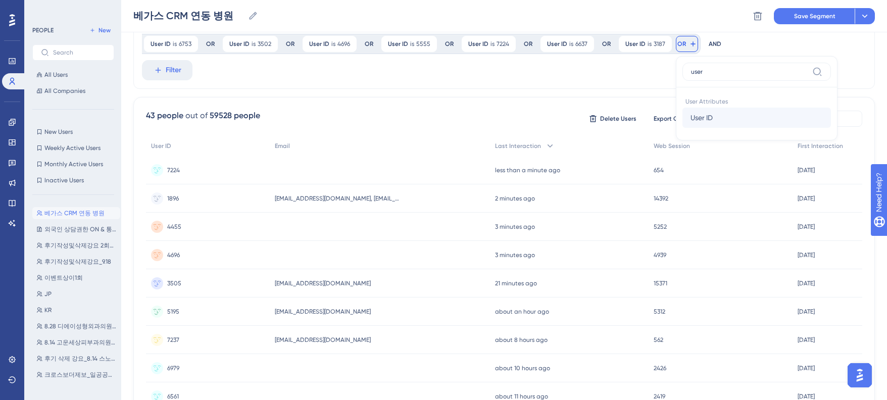
type input "user"
click at [723, 115] on button "User ID User ID" at bounding box center [756, 118] width 149 height 20
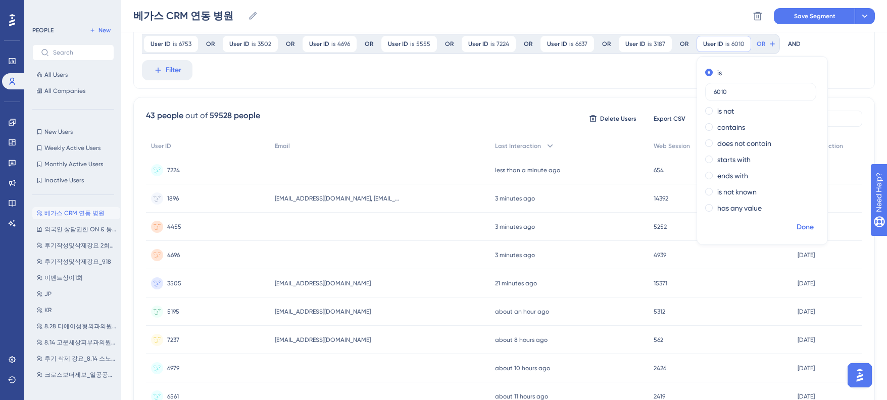
type input "6010"
click at [800, 226] on span "Done" at bounding box center [805, 227] width 17 height 12
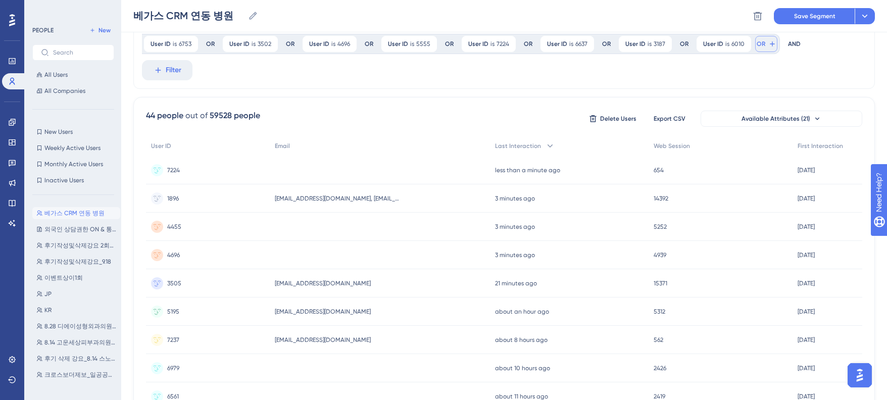
click at [757, 42] on span "OR" at bounding box center [761, 44] width 9 height 8
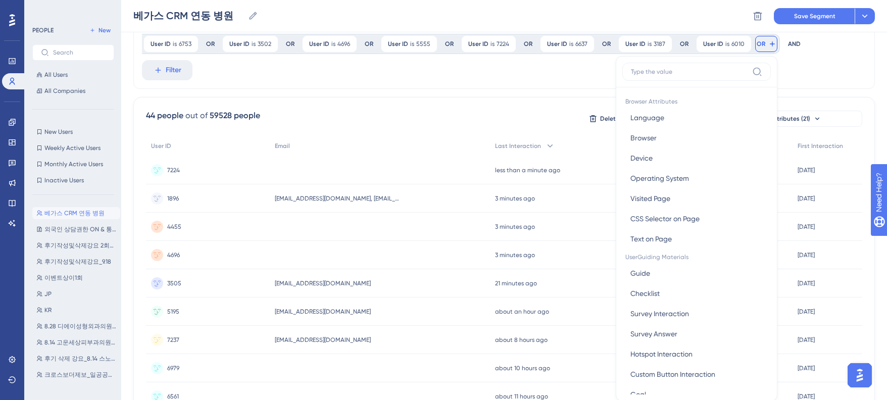
scroll to position [170, 0]
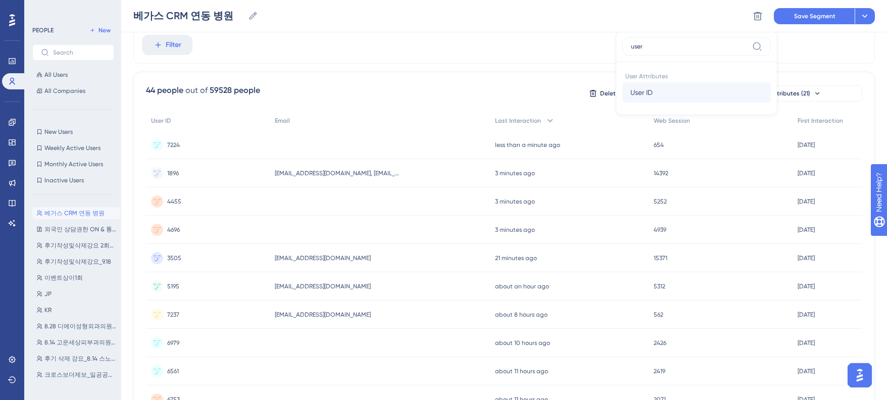
type input "user"
click at [659, 93] on button "User ID User ID" at bounding box center [696, 92] width 149 height 20
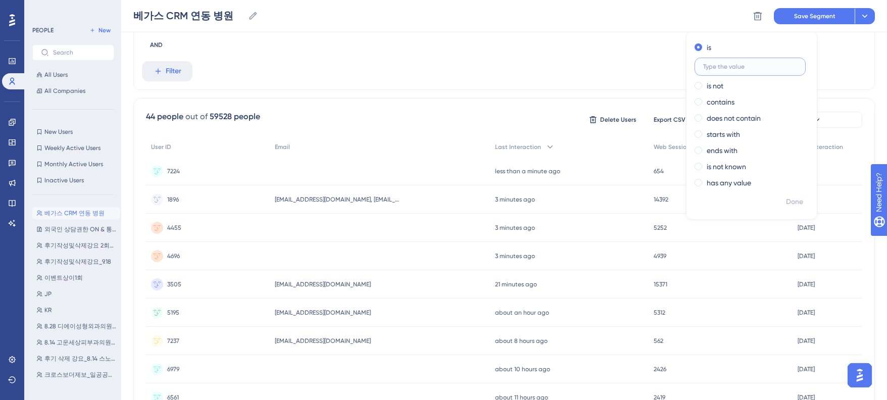
paste input "3673"
type input "3673"
click at [800, 203] on span "Done" at bounding box center [806, 202] width 17 height 12
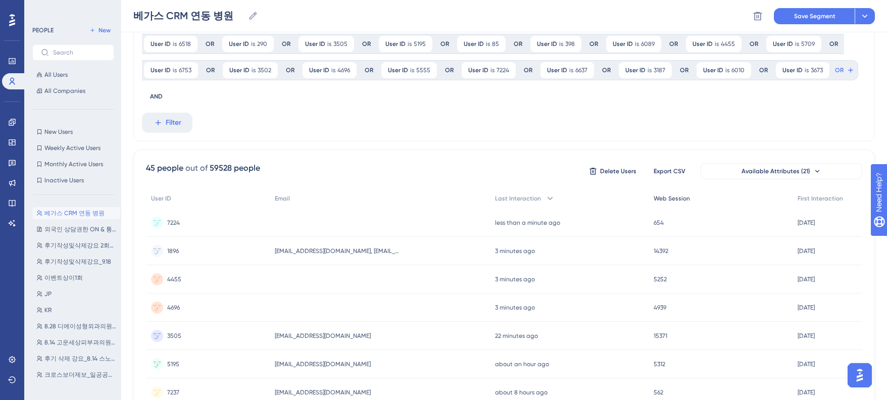
scroll to position [14, 0]
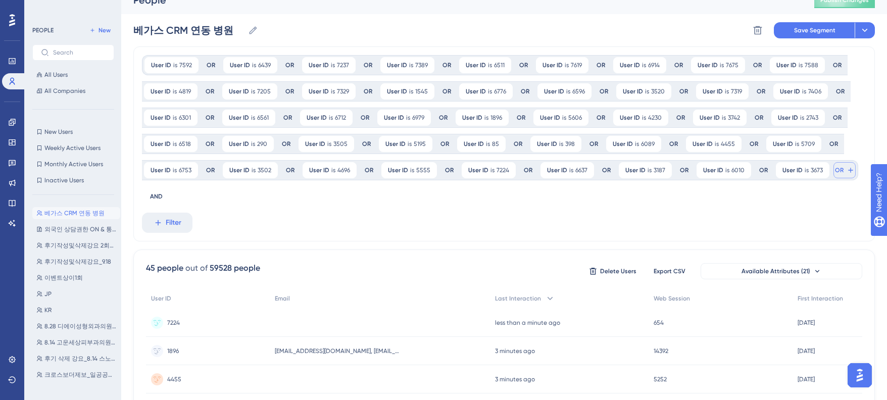
click at [833, 174] on button "OR" at bounding box center [844, 170] width 22 height 16
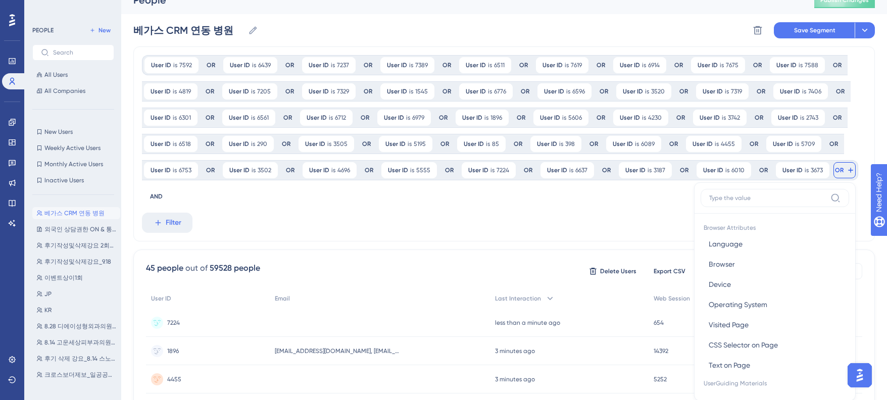
scroll to position [106, 0]
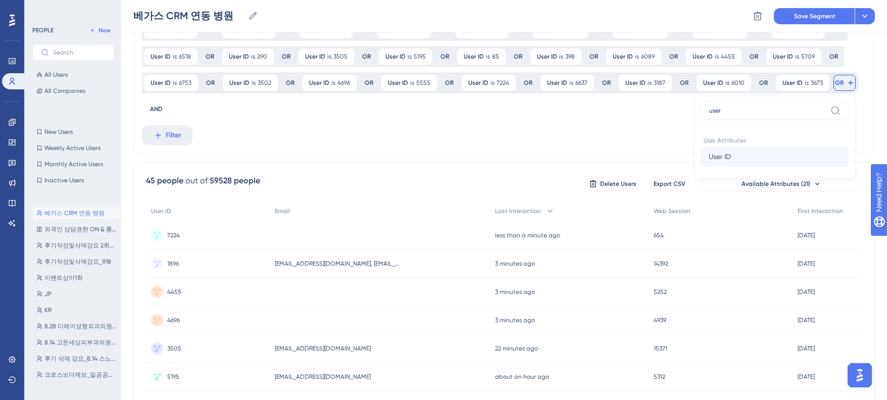
type input "user"
click at [729, 154] on button "User ID User ID" at bounding box center [775, 156] width 149 height 20
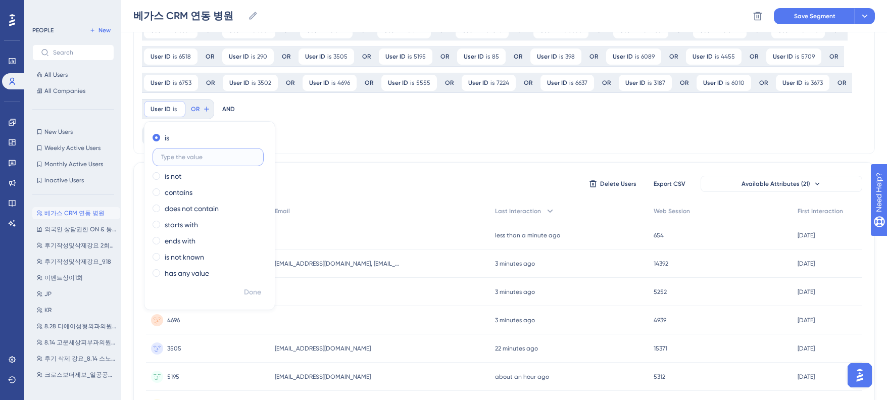
paste input "5207"
type input "5207"
click at [254, 287] on span "Done" at bounding box center [252, 292] width 17 height 12
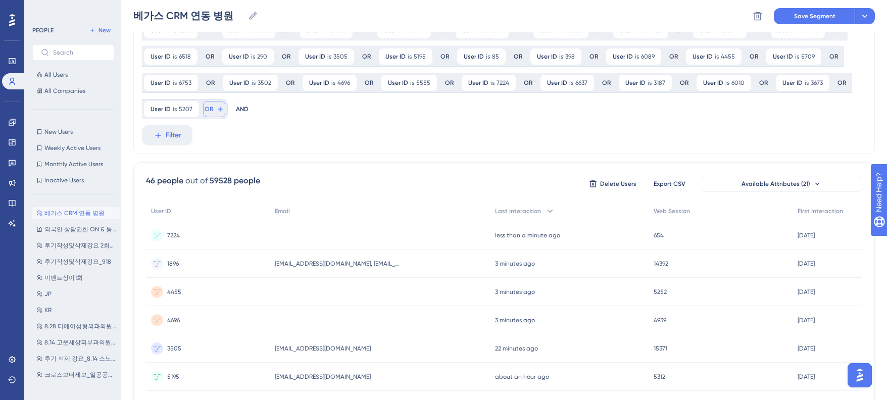
click at [207, 111] on span "OR" at bounding box center [209, 109] width 9 height 8
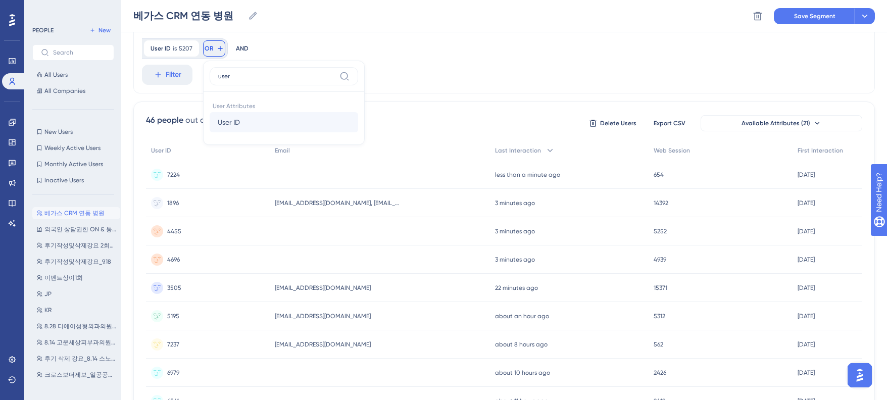
type input "user"
click at [230, 122] on span "User ID" at bounding box center [229, 122] width 22 height 12
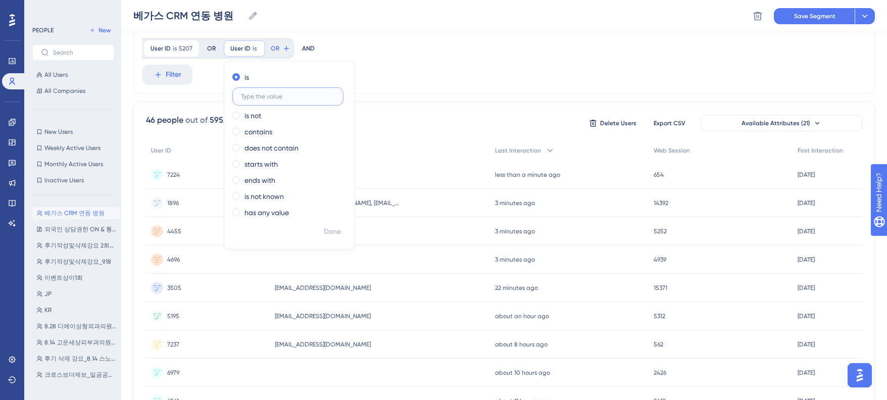
paste input "7639"
type input "7639"
click at [337, 225] on button "Done" at bounding box center [332, 232] width 28 height 18
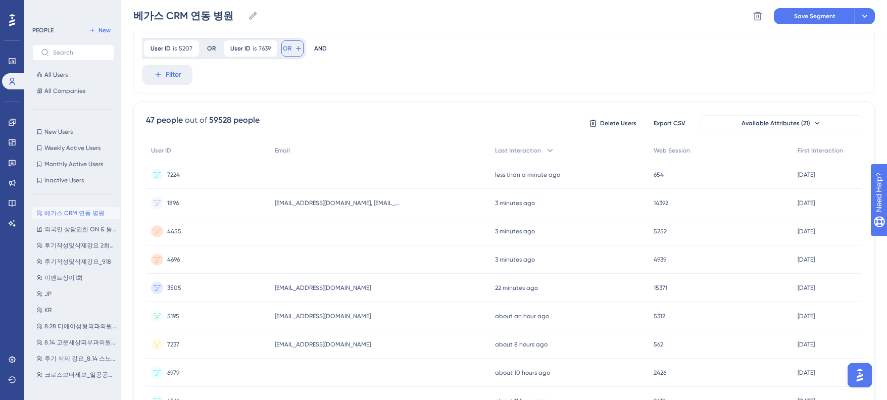
click at [287, 48] on span "OR" at bounding box center [287, 48] width 9 height 8
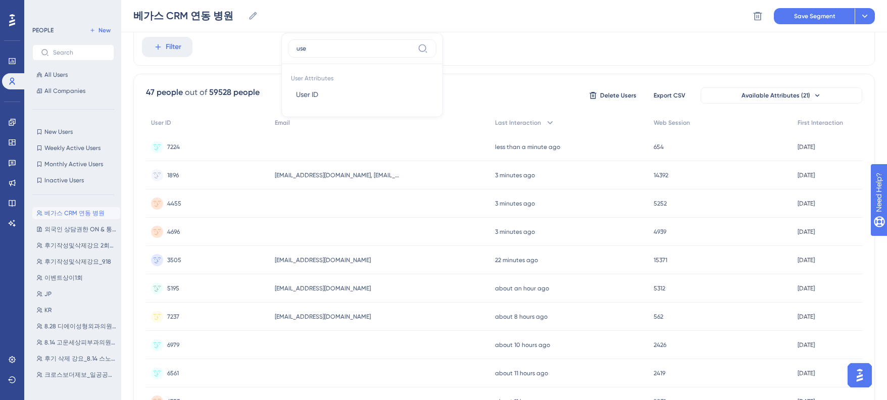
type input "user"
click at [302, 85] on button "User ID User ID" at bounding box center [362, 94] width 149 height 20
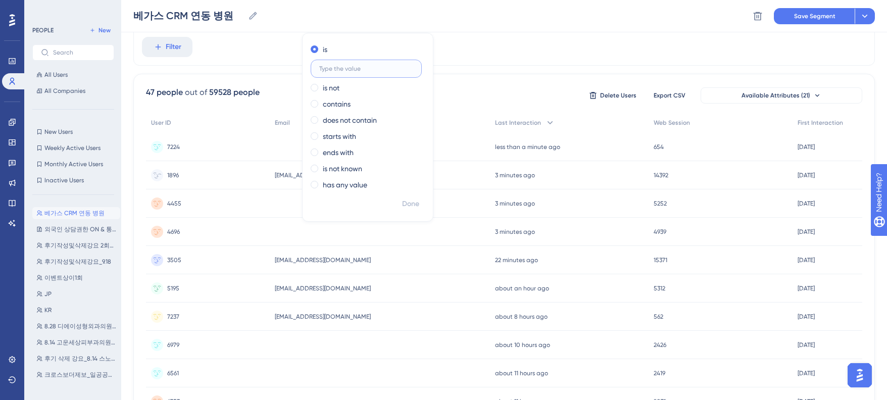
paste input "6701"
type input "6701"
click at [406, 203] on span "Done" at bounding box center [410, 204] width 17 height 12
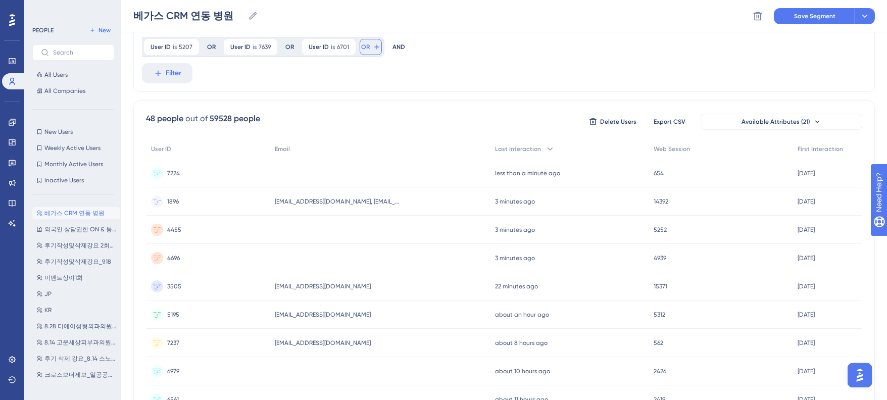
click at [367, 50] on span "OR" at bounding box center [365, 47] width 9 height 8
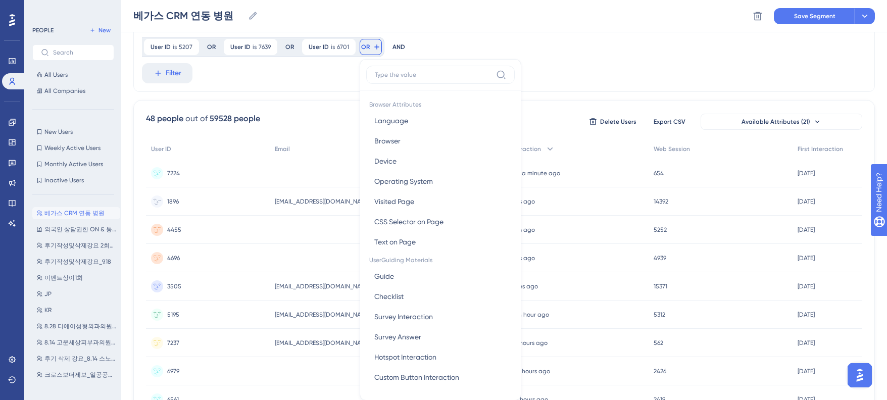
scroll to position [197, 0]
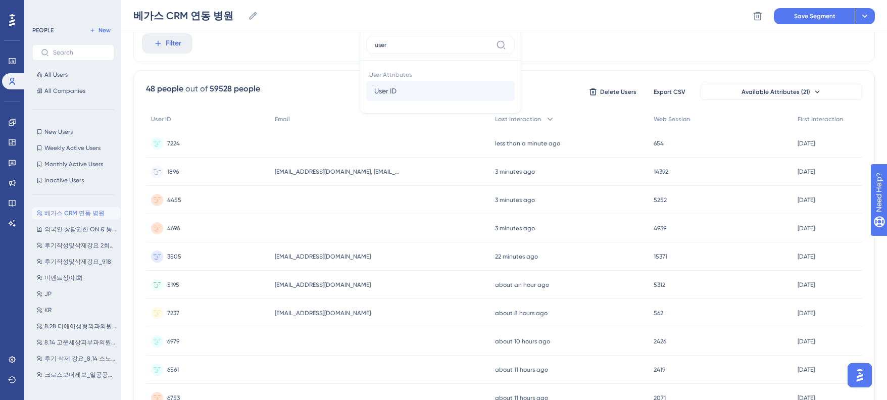
type input "user"
click at [393, 83] on button "User ID User ID" at bounding box center [440, 91] width 149 height 20
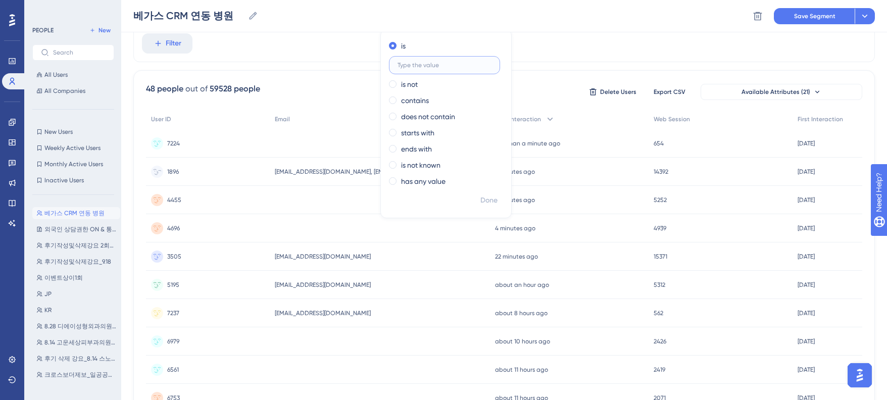
paste input "4462"
type input "4462"
click at [482, 198] on span "Done" at bounding box center [488, 200] width 17 height 12
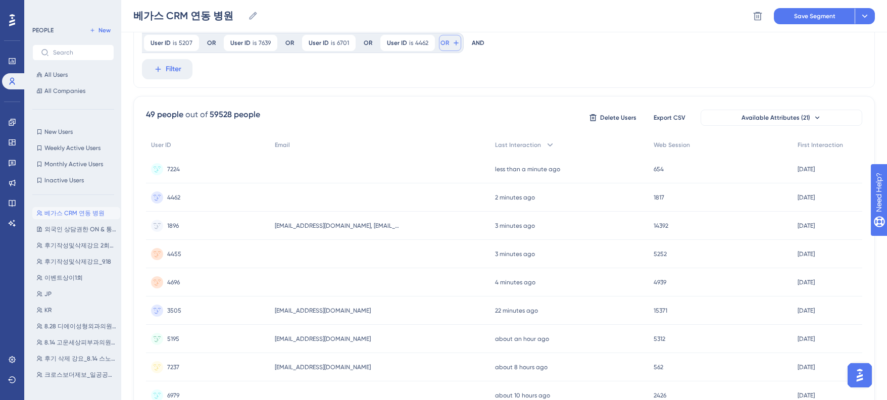
click at [442, 45] on span "OR" at bounding box center [444, 43] width 9 height 8
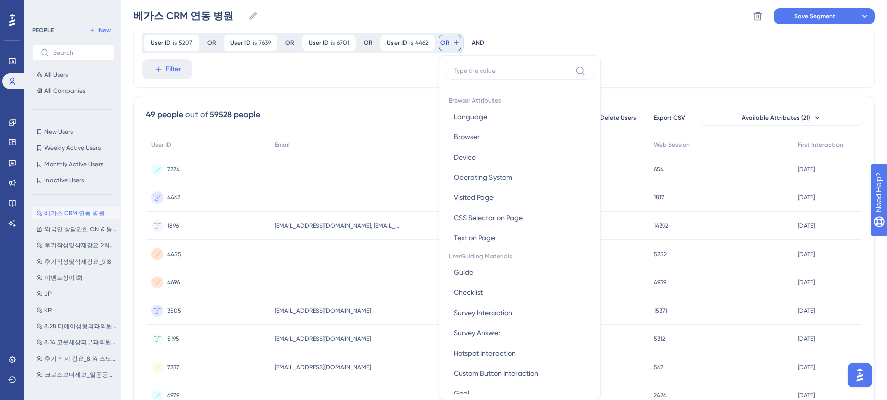
scroll to position [196, 0]
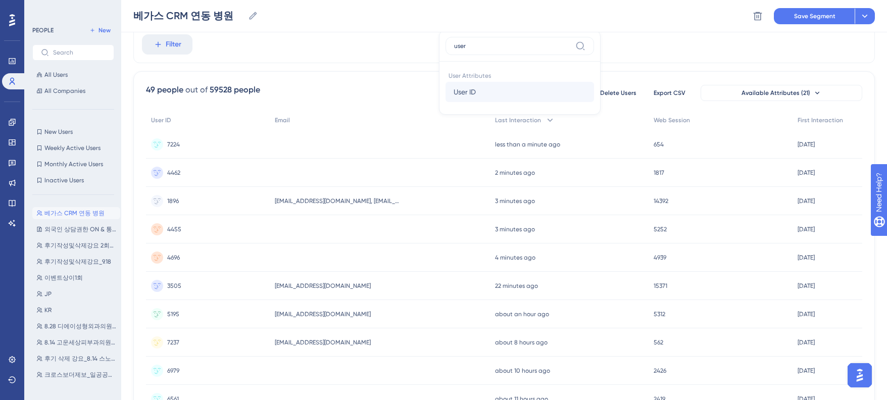
type input "user"
click at [464, 86] on span "User ID" at bounding box center [465, 92] width 22 height 12
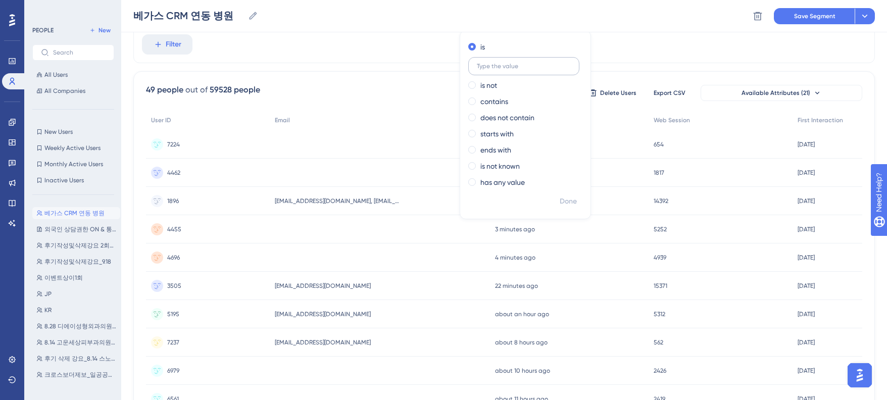
click at [493, 62] on label at bounding box center [523, 66] width 111 height 18
click at [493, 63] on input "text" at bounding box center [524, 66] width 94 height 7
paste input "5640"
type input "5640"
click at [565, 199] on span "Done" at bounding box center [568, 201] width 17 height 12
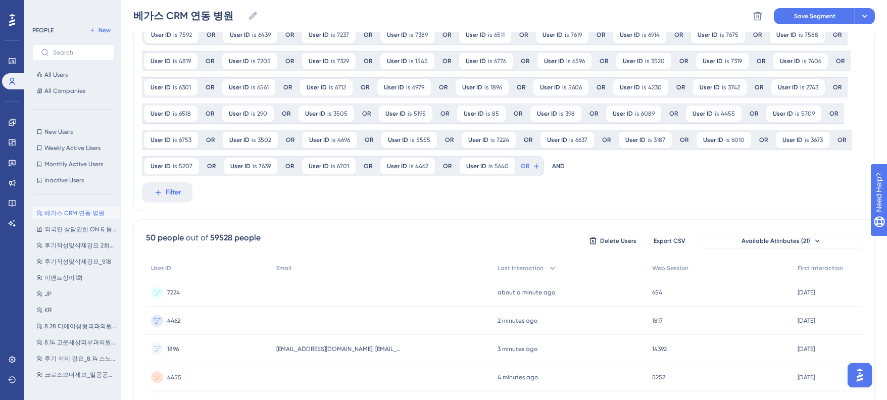
scroll to position [0, 0]
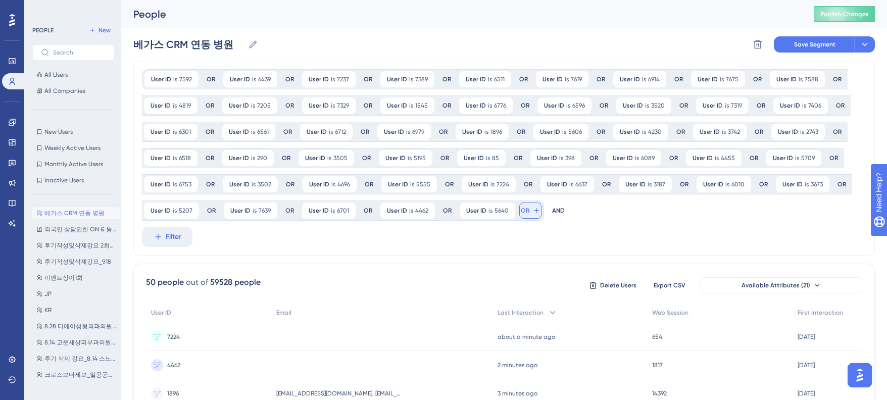
click at [522, 211] on span "OR" at bounding box center [525, 211] width 9 height 8
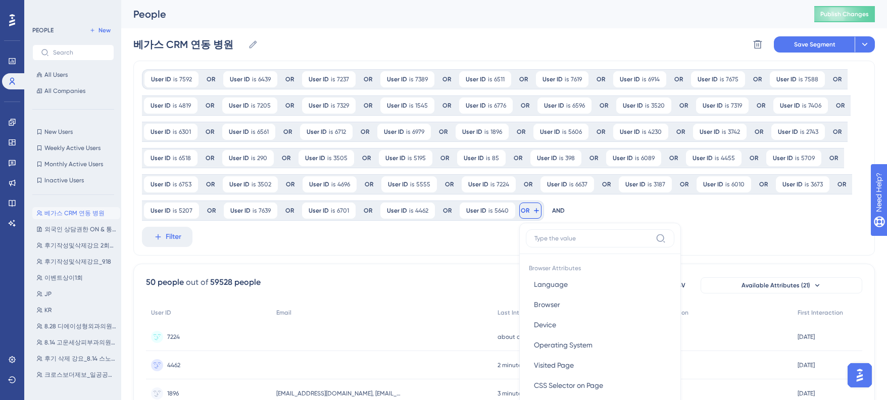
scroll to position [124, 0]
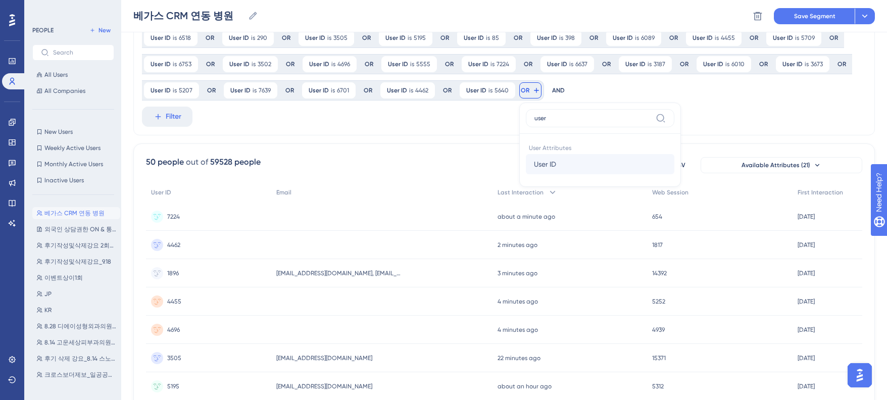
type input "user"
click at [565, 162] on button "User ID User ID" at bounding box center [600, 164] width 149 height 20
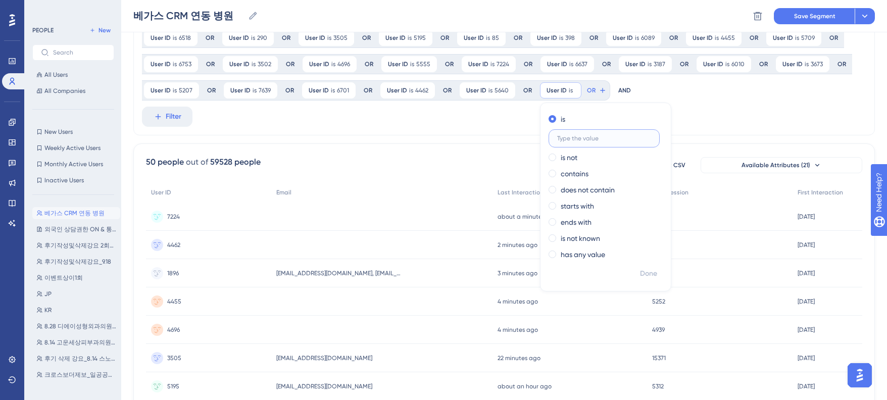
paste input "4453"
type input "4453"
click at [646, 274] on span "Done" at bounding box center [648, 274] width 17 height 12
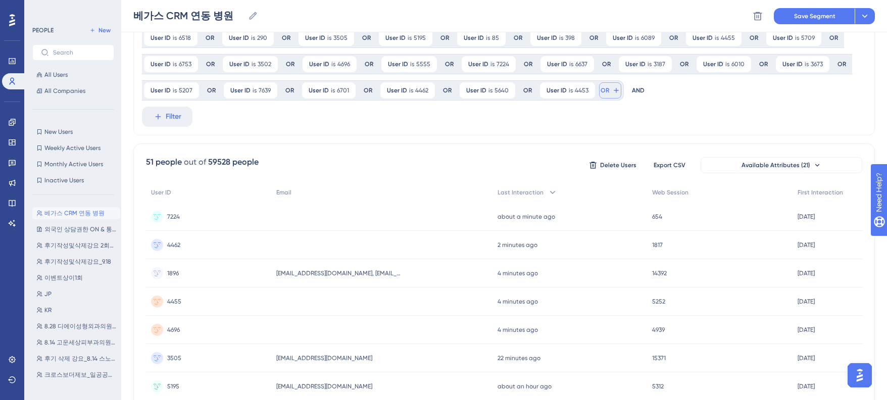
click at [602, 89] on span "OR" at bounding box center [605, 90] width 9 height 8
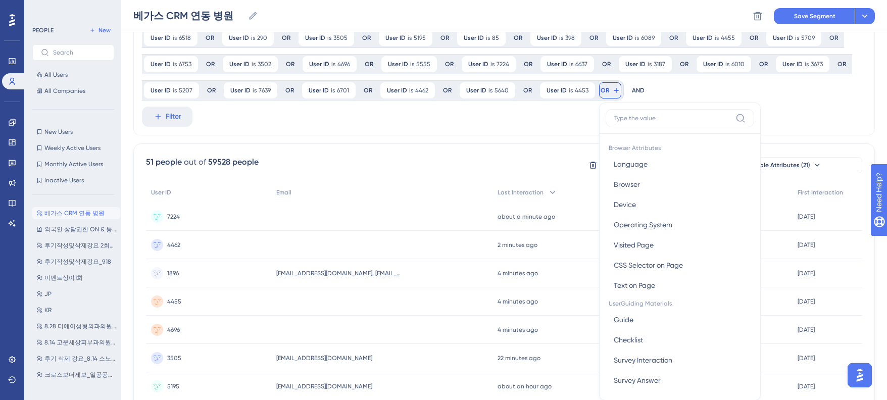
scroll to position [176, 0]
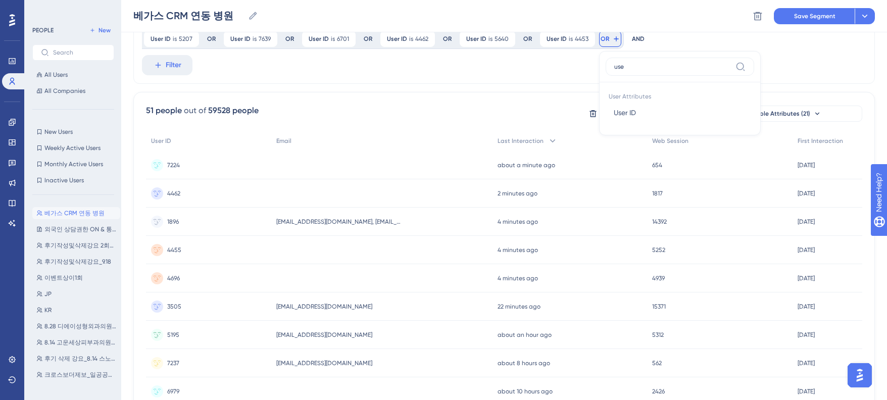
type input "user"
click at [615, 109] on span "User ID" at bounding box center [625, 113] width 22 height 12
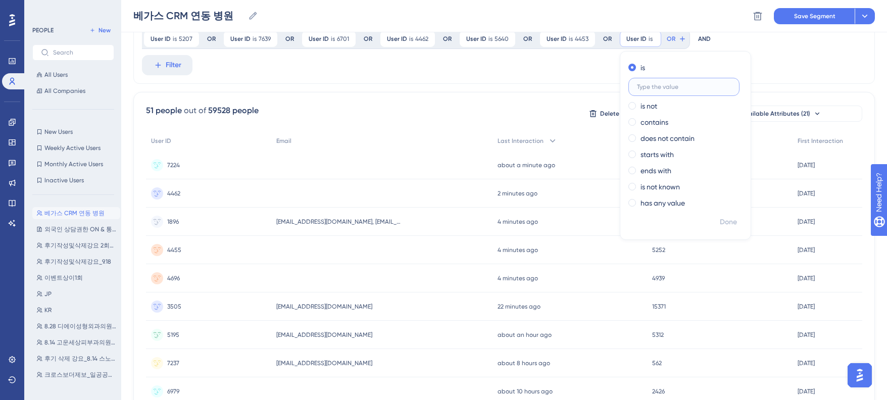
paste input "7629"
type input "7629"
click at [739, 228] on div "Done" at bounding box center [685, 226] width 130 height 26
click at [728, 223] on span "Done" at bounding box center [728, 222] width 17 height 12
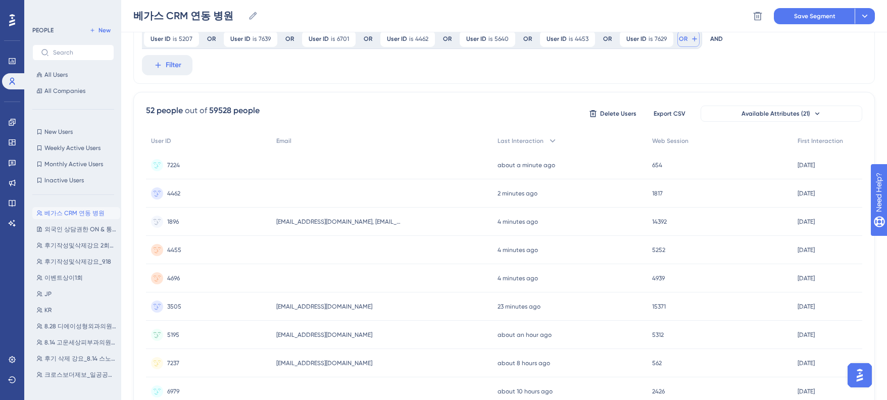
click at [679, 39] on span "OR" at bounding box center [683, 39] width 9 height 8
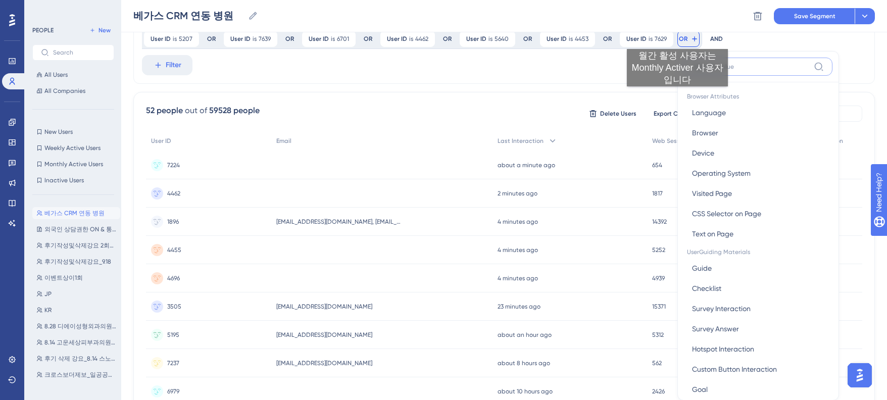
scroll to position [199, 0]
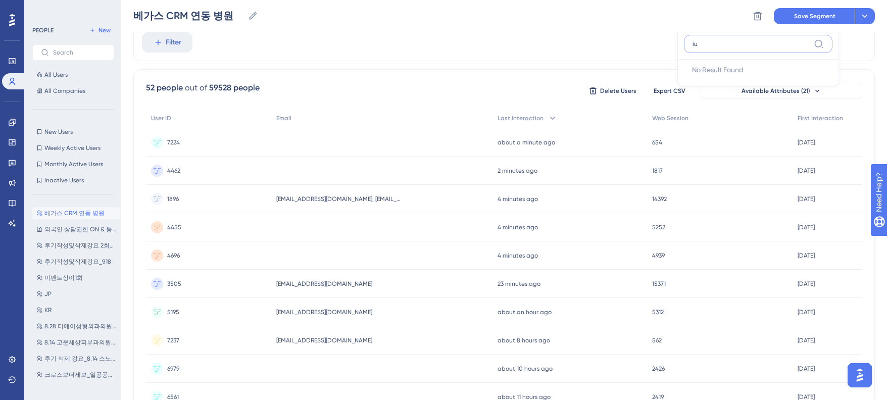
type input "i"
type input "us"
click at [708, 126] on span "User ID" at bounding box center [703, 124] width 22 height 12
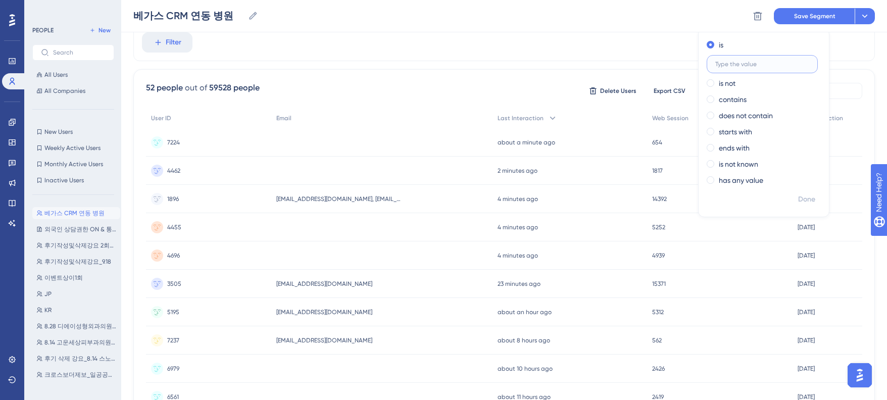
paste input "4459"
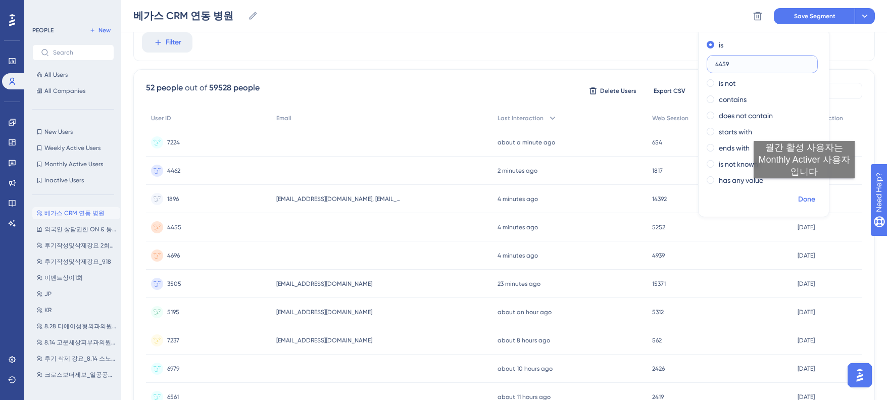
type input "4459"
click at [804, 195] on span "Done" at bounding box center [806, 199] width 17 height 12
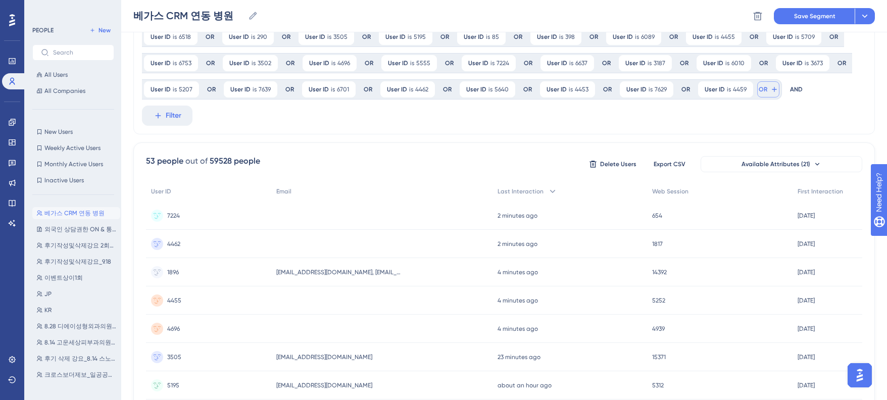
click at [763, 86] on button "OR" at bounding box center [768, 89] width 22 height 16
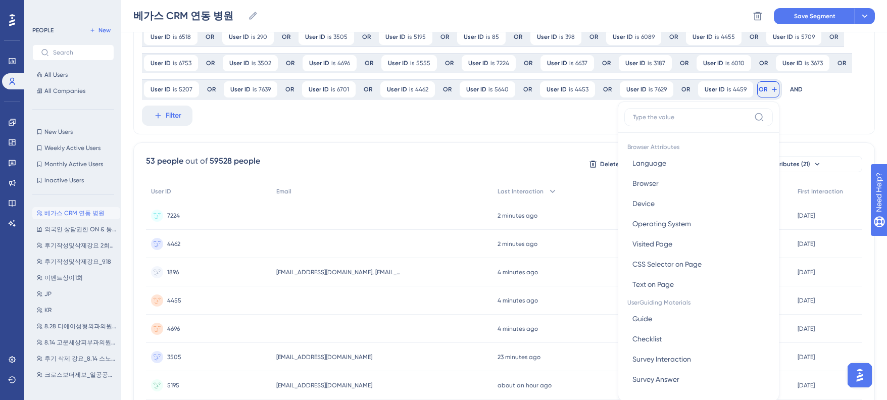
scroll to position [174, 0]
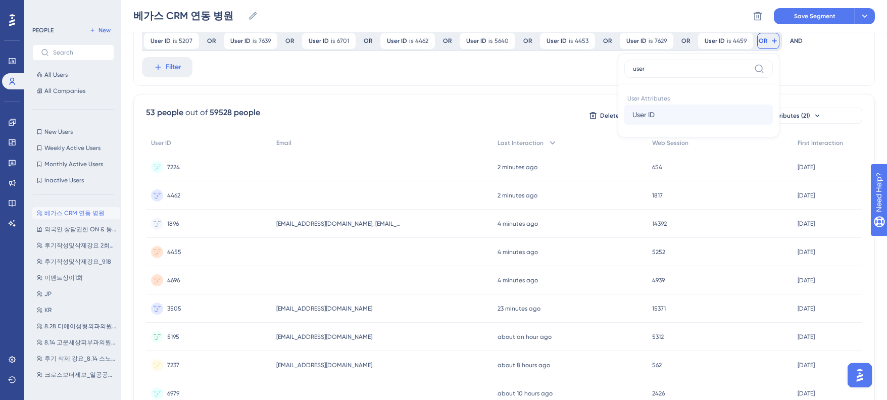
type input "user"
click at [632, 111] on span "User ID" at bounding box center [643, 115] width 22 height 12
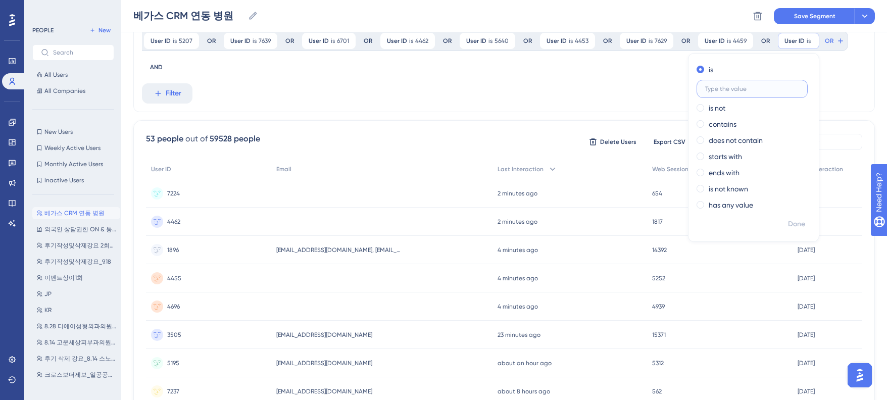
paste input "7357"
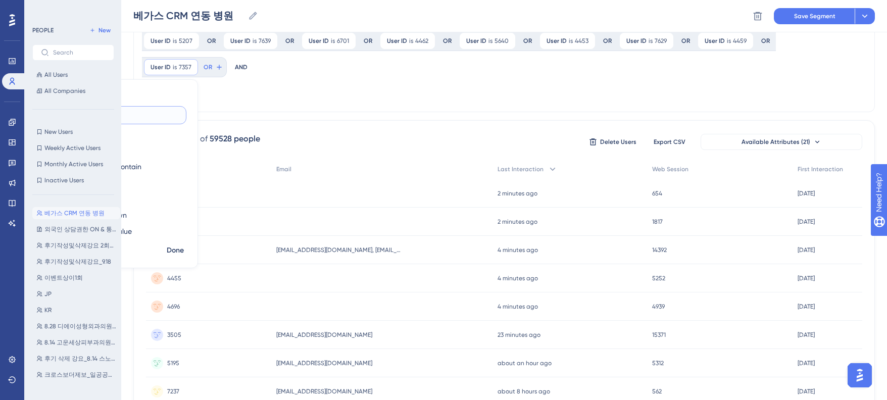
type input "7357"
click at [184, 244] on span "Done" at bounding box center [175, 250] width 17 height 12
click at [212, 63] on span "OR" at bounding box center [208, 67] width 9 height 8
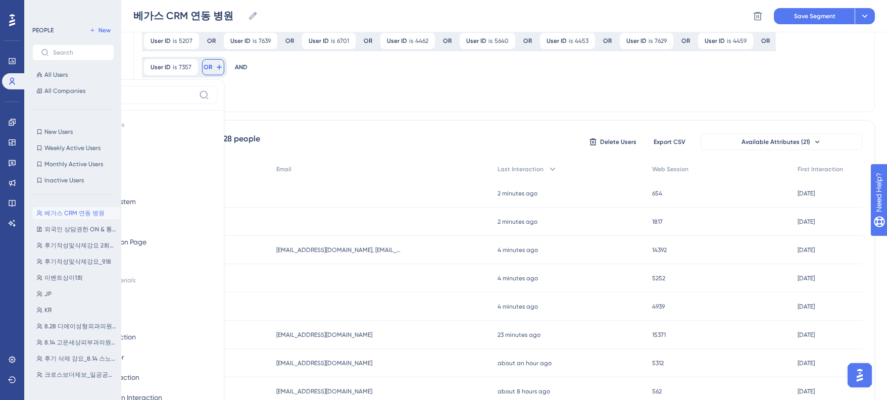
scroll to position [201, 0]
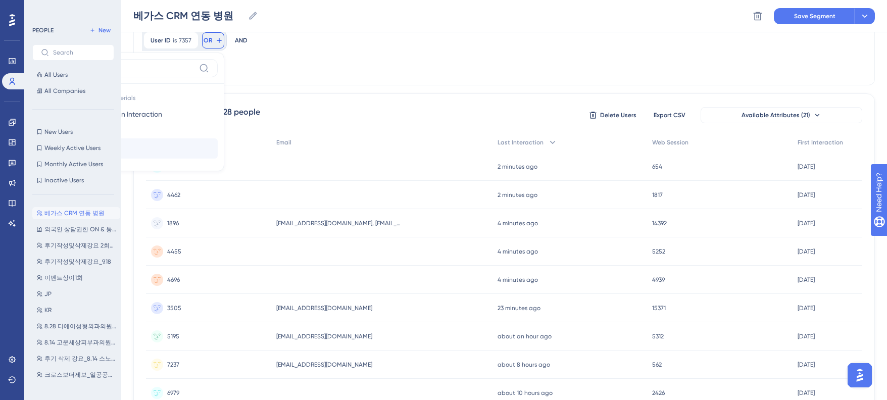
type input "us"
click at [100, 142] on span "User ID" at bounding box center [88, 148] width 22 height 12
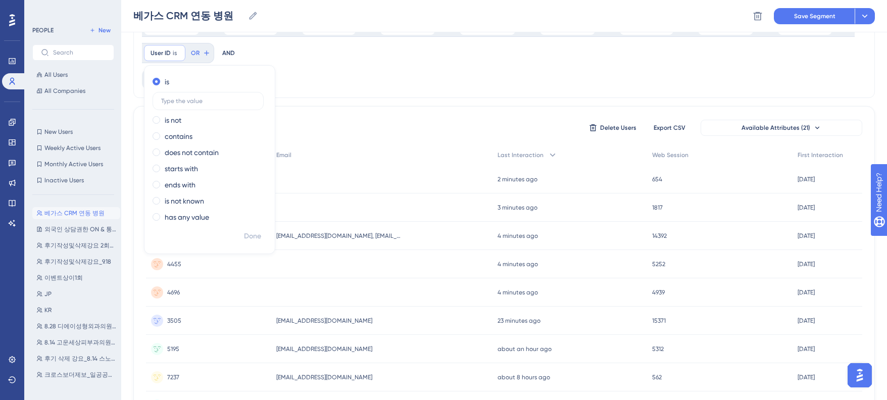
scroll to position [170, 0]
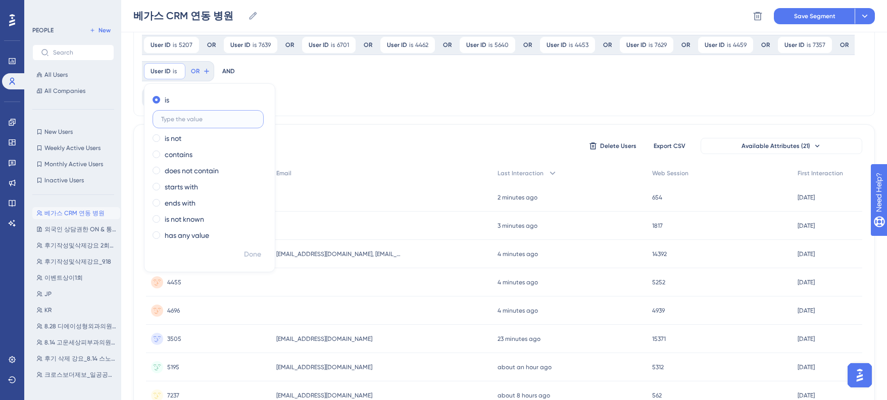
click at [196, 120] on input "text" at bounding box center [208, 119] width 94 height 7
paste input "4395"
type input "4395"
click at [254, 251] on span "Done" at bounding box center [252, 255] width 17 height 12
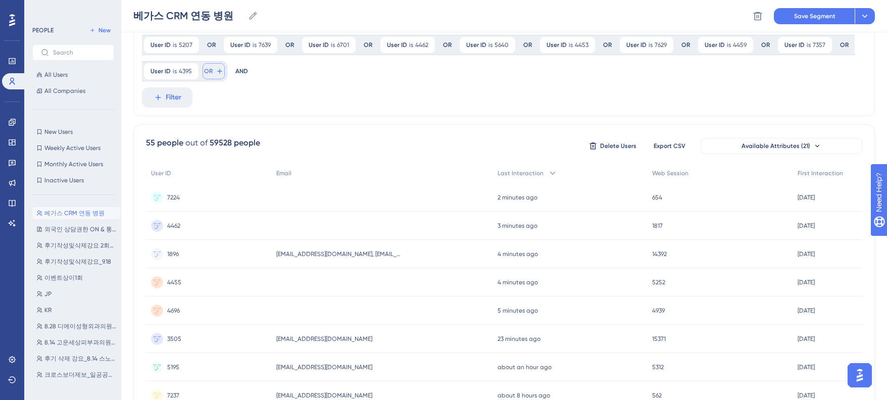
click at [208, 71] on span "OR" at bounding box center [208, 71] width 9 height 8
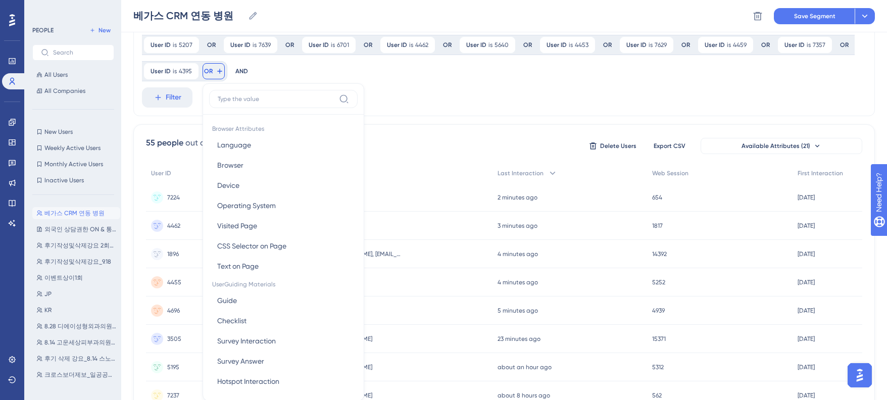
scroll to position [209, 0]
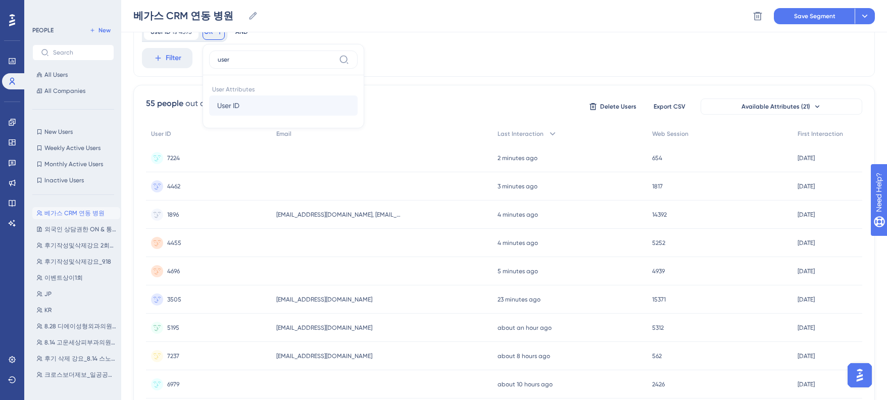
type input "user"
click at [230, 103] on span "User ID" at bounding box center [228, 106] width 22 height 12
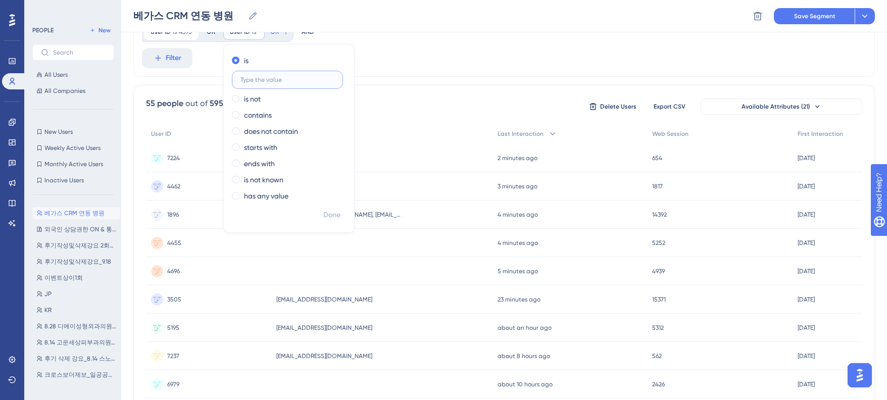
paste input "6231"
type input "6231"
click at [323, 213] on button "Done" at bounding box center [332, 215] width 28 height 18
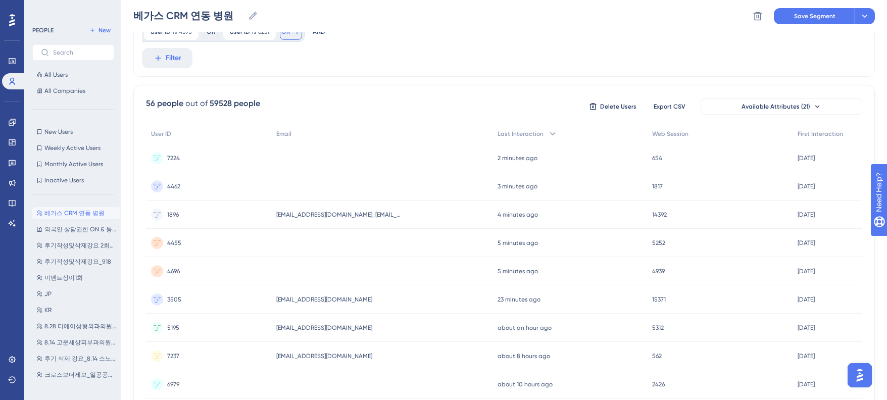
click at [284, 33] on span "OR" at bounding box center [285, 32] width 9 height 8
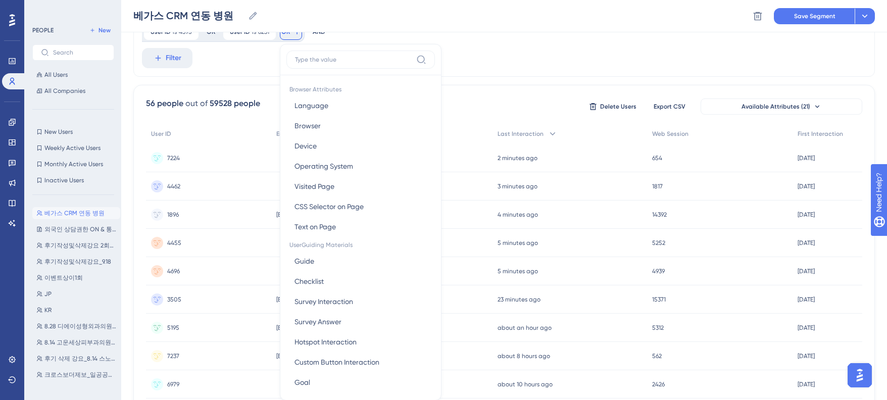
scroll to position [231, 0]
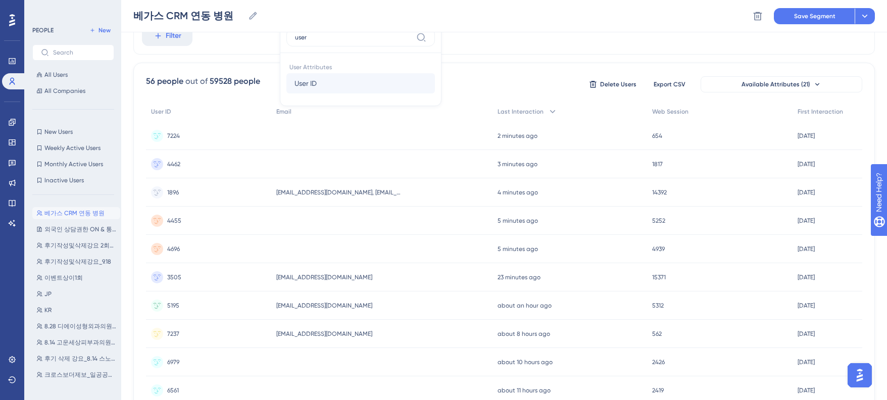
type input "user"
click at [314, 79] on span "User ID" at bounding box center [305, 83] width 22 height 12
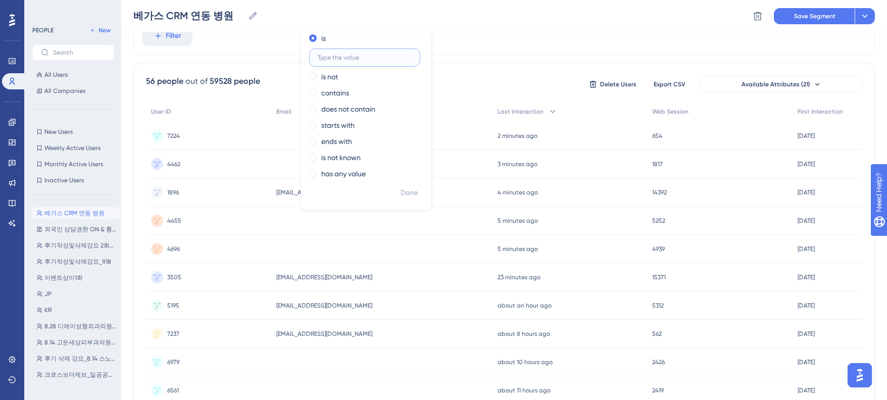
paste input "4815"
type input "4815"
click at [413, 194] on span "Done" at bounding box center [409, 193] width 17 height 12
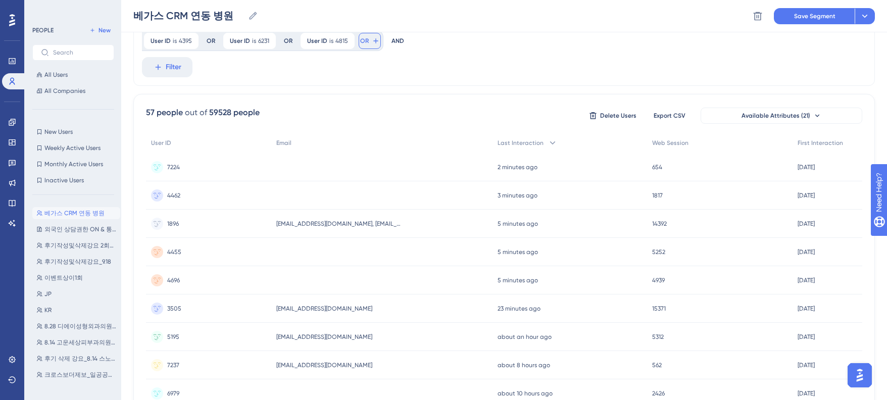
click at [359, 45] on button "OR" at bounding box center [370, 41] width 22 height 16
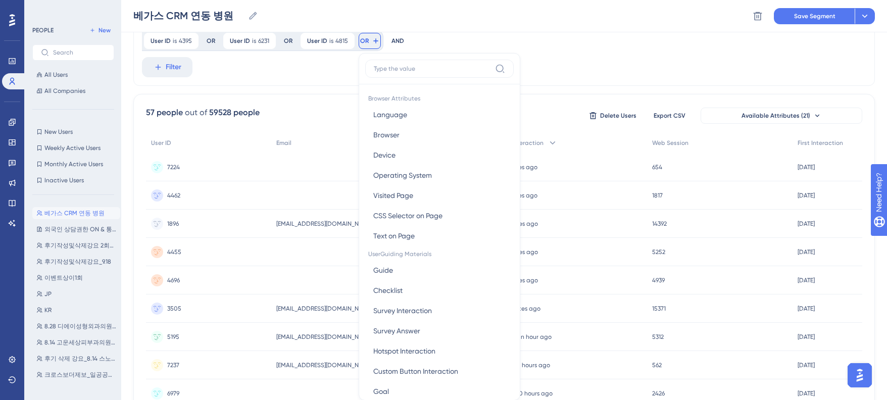
scroll to position [227, 0]
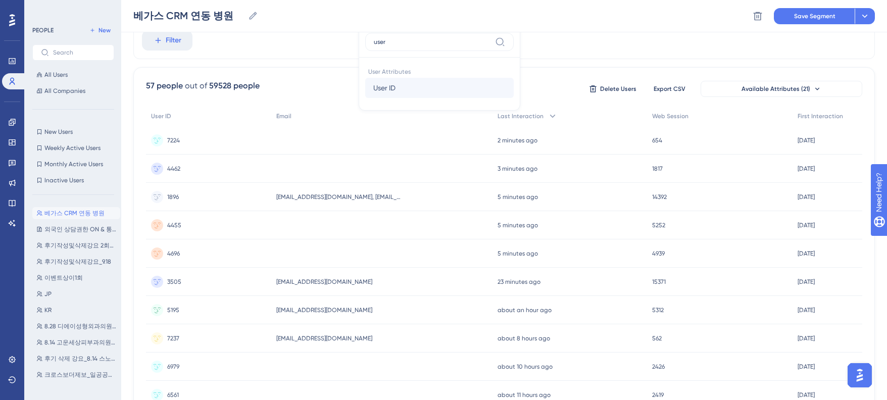
type input "user"
click at [384, 94] on button "User ID User ID" at bounding box center [439, 88] width 149 height 20
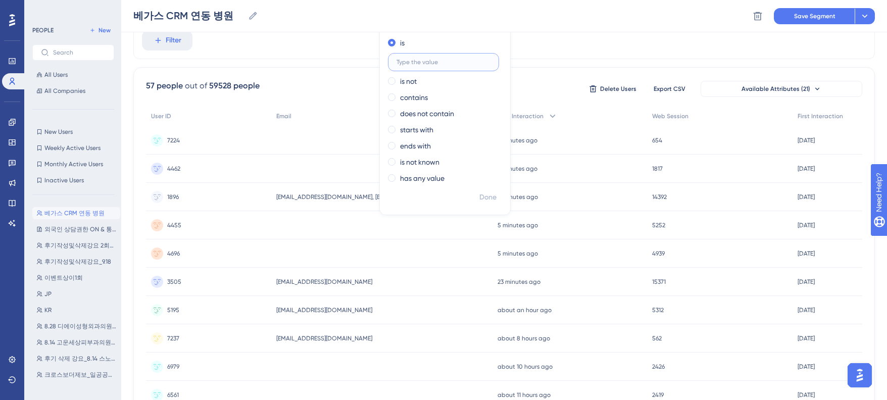
paste input "6502"
type input "6502"
click at [490, 191] on span "Done" at bounding box center [487, 197] width 17 height 12
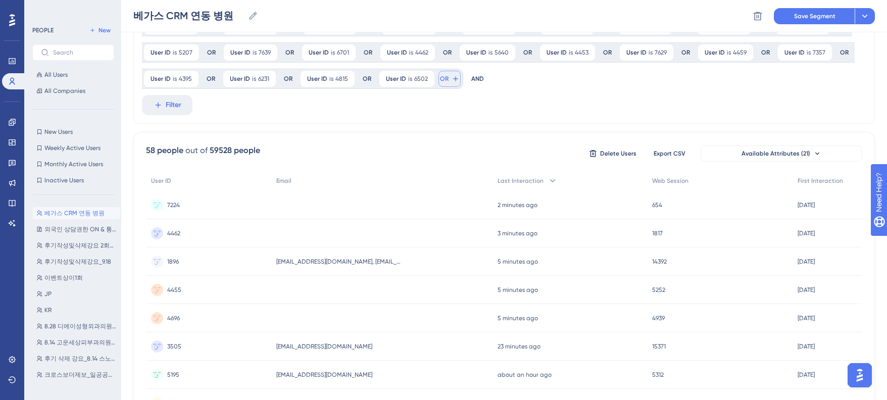
click at [443, 80] on span "OR" at bounding box center [444, 79] width 9 height 8
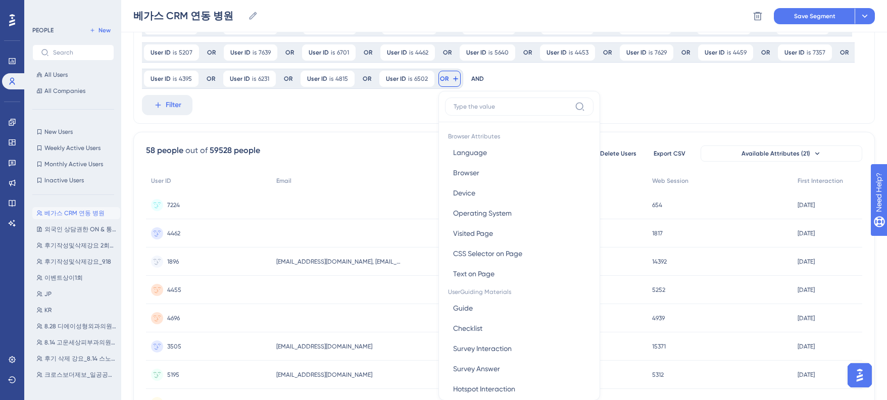
scroll to position [208, 0]
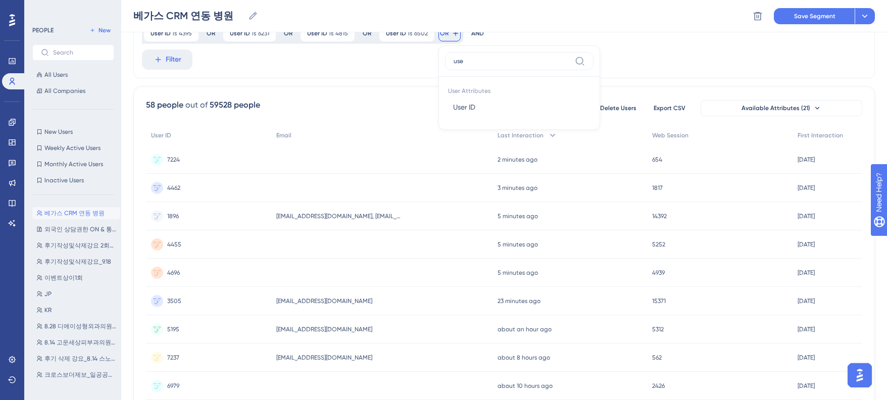
type input "user"
click at [466, 108] on span "User ID" at bounding box center [464, 107] width 22 height 12
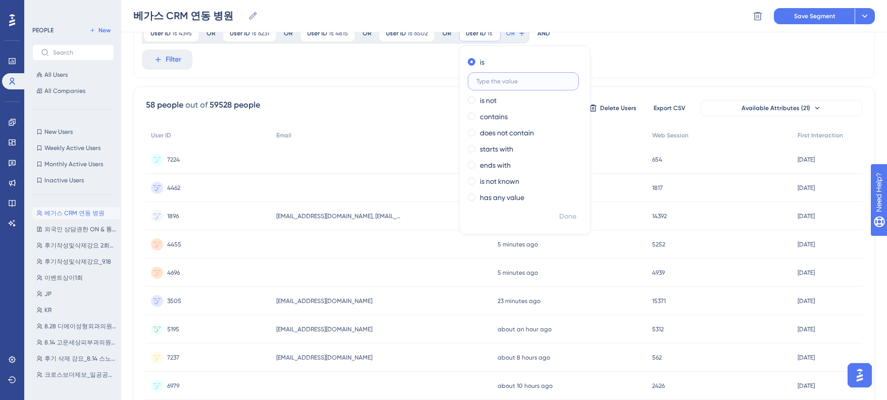
paste input "6223"
type input "6223"
click at [563, 208] on button "Done" at bounding box center [568, 217] width 28 height 18
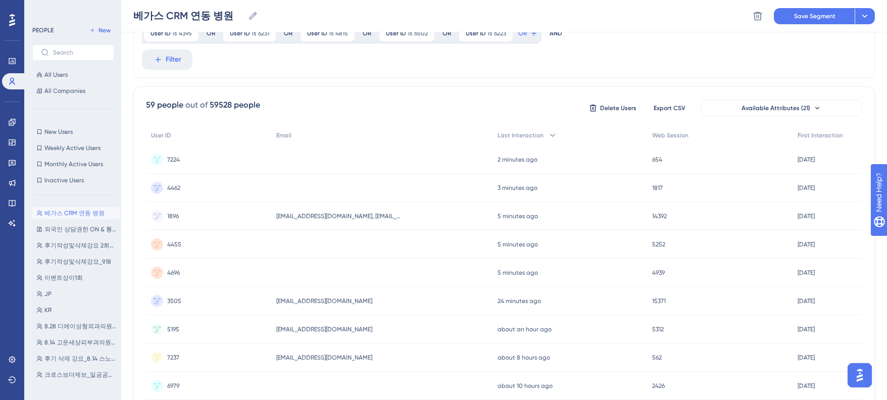
scroll to position [109, 0]
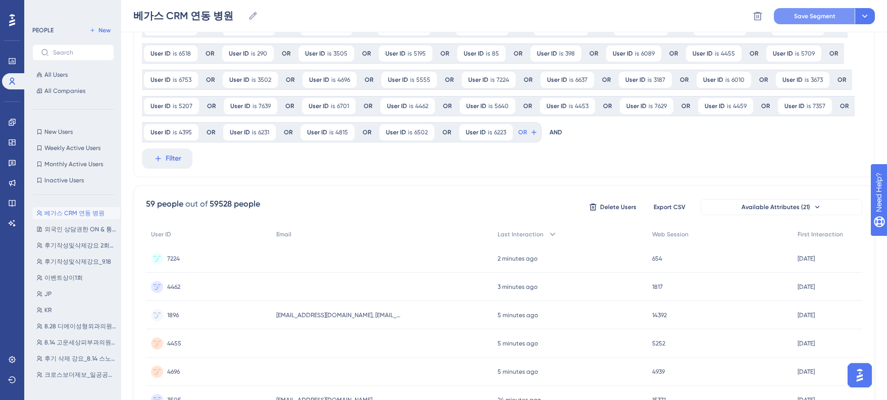
click at [802, 16] on span "Save Segment" at bounding box center [814, 16] width 41 height 8
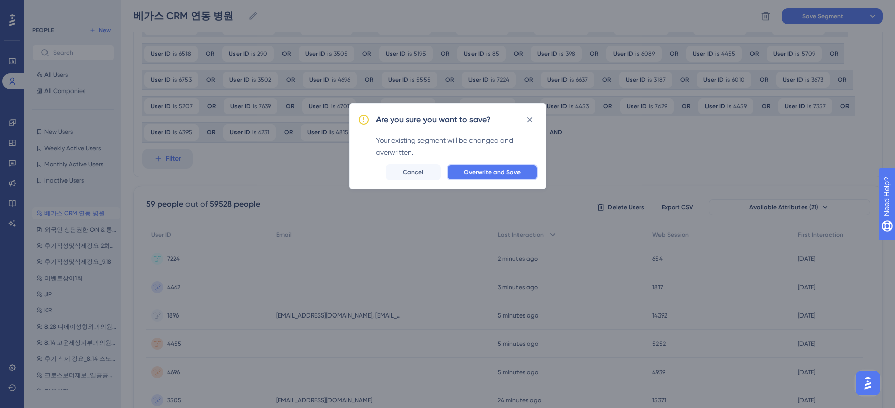
click at [512, 179] on button "Overwrite and Save" at bounding box center [492, 172] width 91 height 16
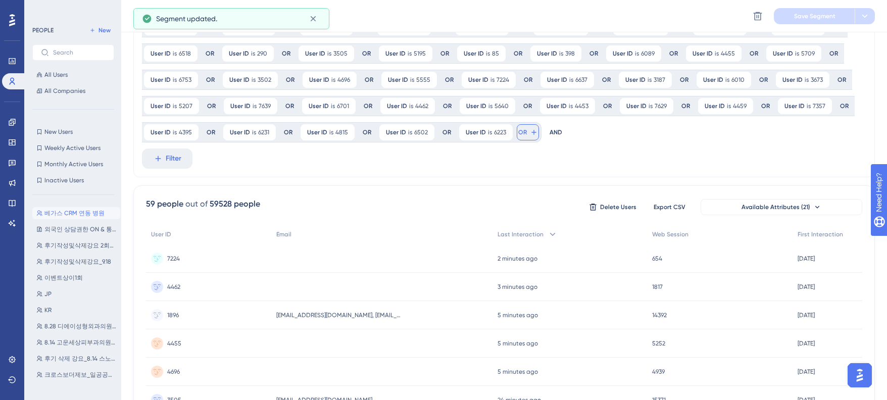
click at [518, 135] on span "OR" at bounding box center [522, 132] width 9 height 8
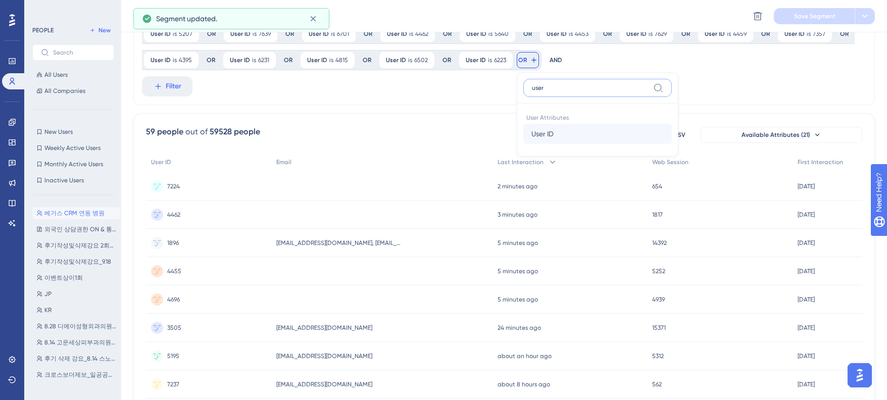
type input "user"
click at [543, 131] on span "User ID" at bounding box center [542, 134] width 22 height 12
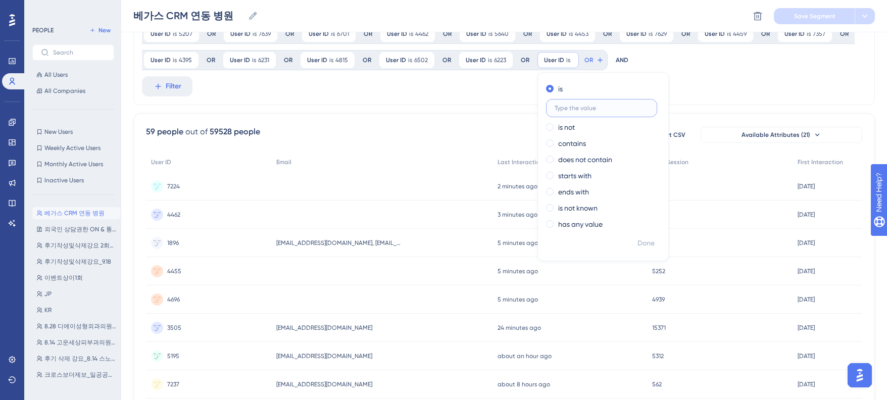
paste input "3618"
type input "3618"
click at [647, 242] on span "Done" at bounding box center [645, 243] width 17 height 12
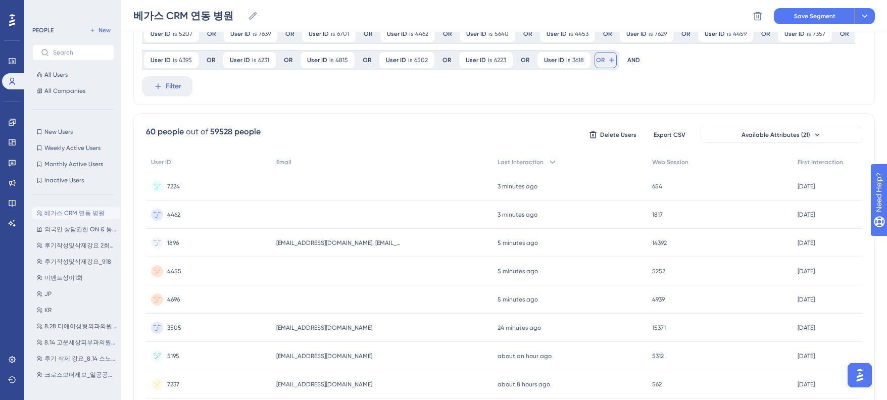
click at [608, 60] on icon at bounding box center [612, 60] width 8 height 8
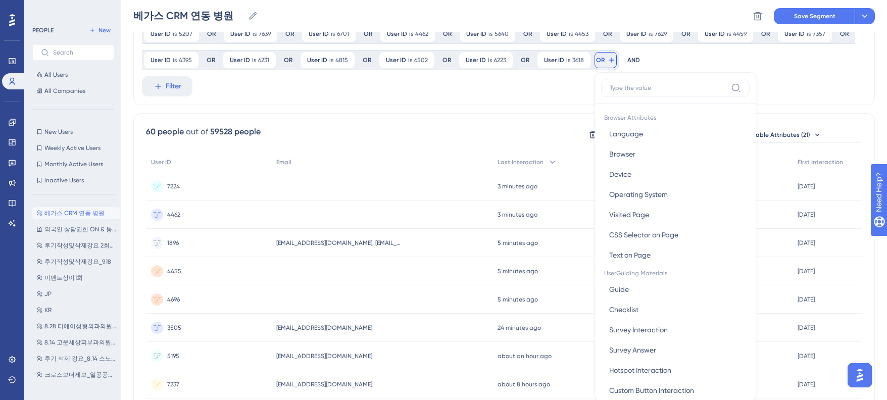
scroll to position [217, 0]
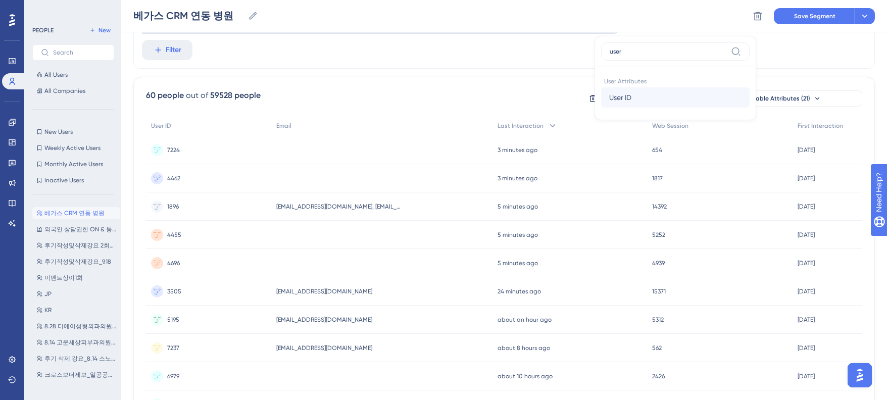
type input "user"
click at [628, 96] on span "User ID" at bounding box center [620, 97] width 22 height 12
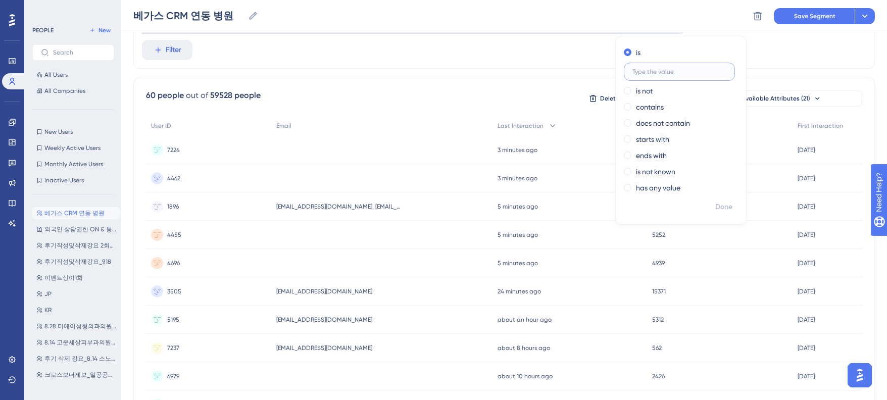
click at [663, 73] on input "text" at bounding box center [679, 71] width 94 height 7
paste input "5851"
type input "5851"
click at [717, 201] on span "Done" at bounding box center [723, 207] width 17 height 12
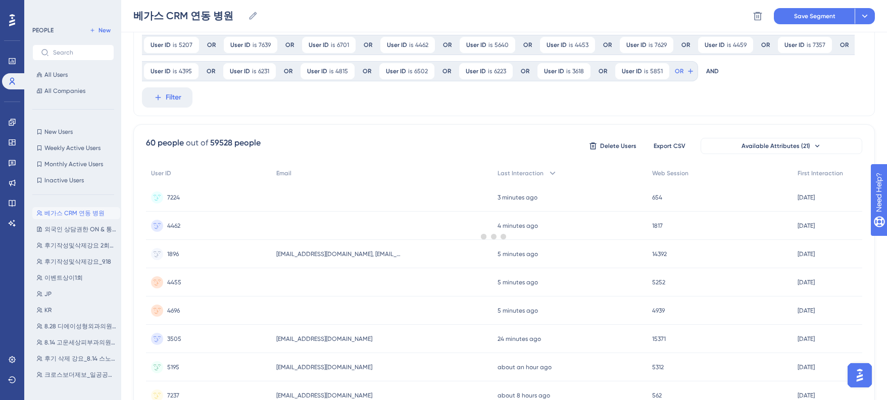
scroll to position [123, 0]
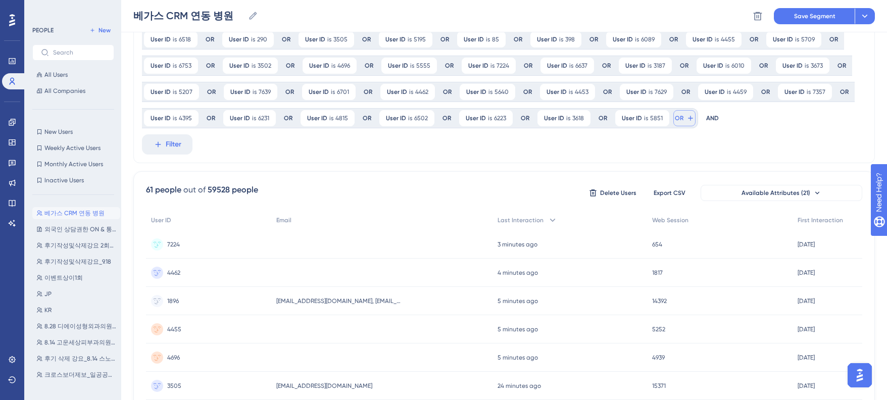
click at [682, 120] on button "OR" at bounding box center [684, 118] width 22 height 16
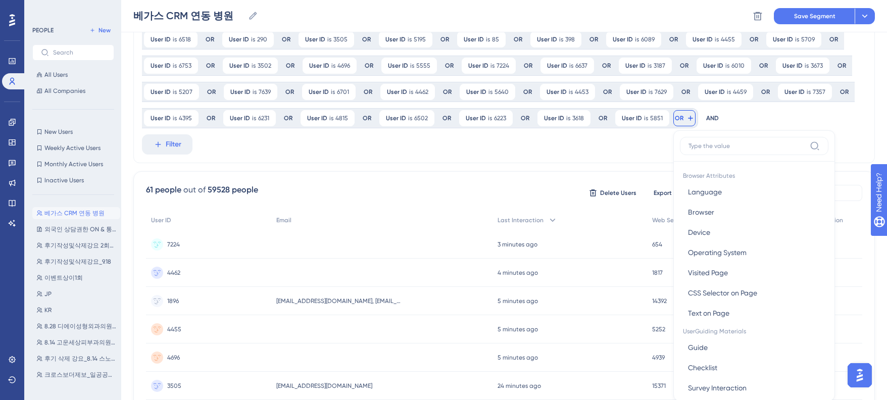
scroll to position [188, 0]
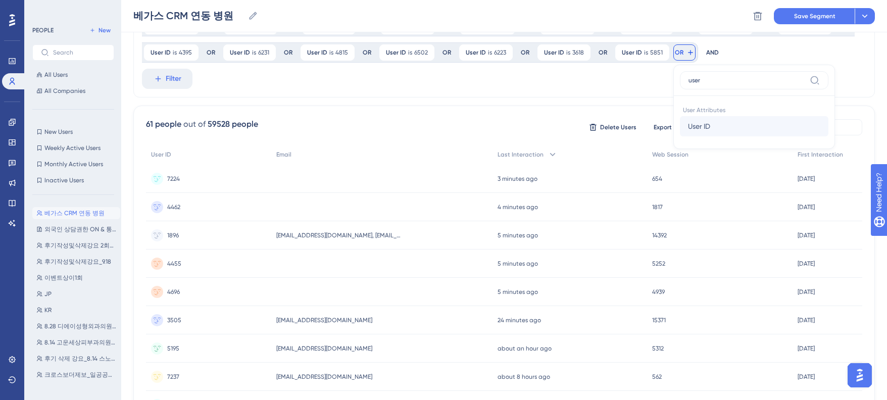
type input "user"
click at [707, 128] on button "User ID User ID" at bounding box center [754, 126] width 149 height 20
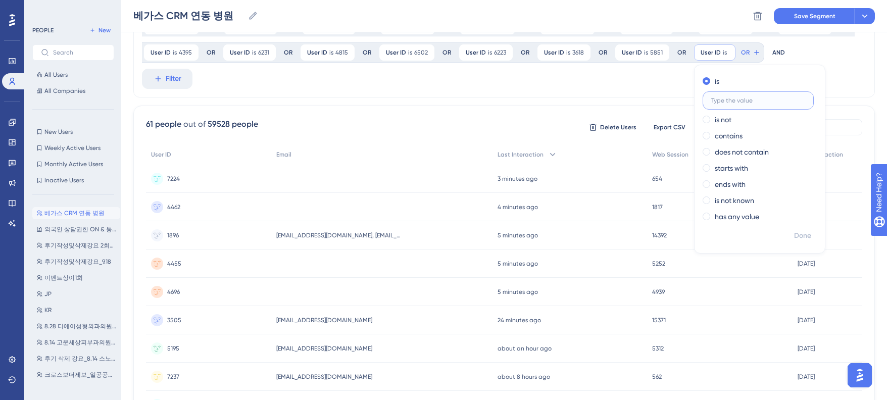
paste input "6681"
type input "6681"
click at [801, 238] on span "Done" at bounding box center [802, 236] width 17 height 12
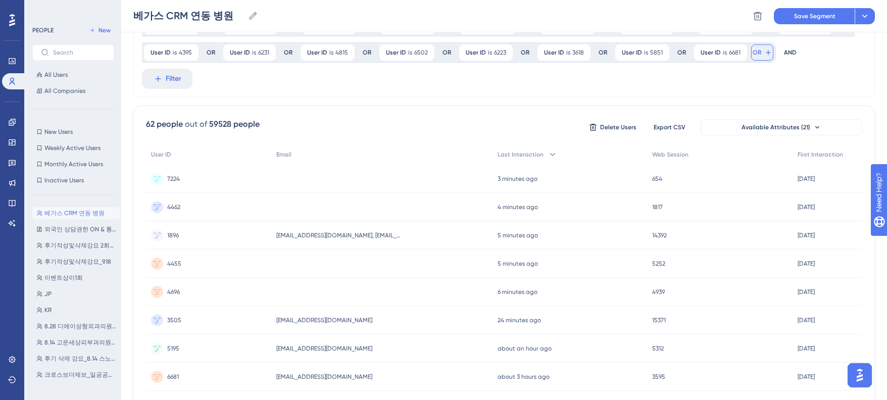
click at [756, 50] on span "OR" at bounding box center [757, 52] width 9 height 8
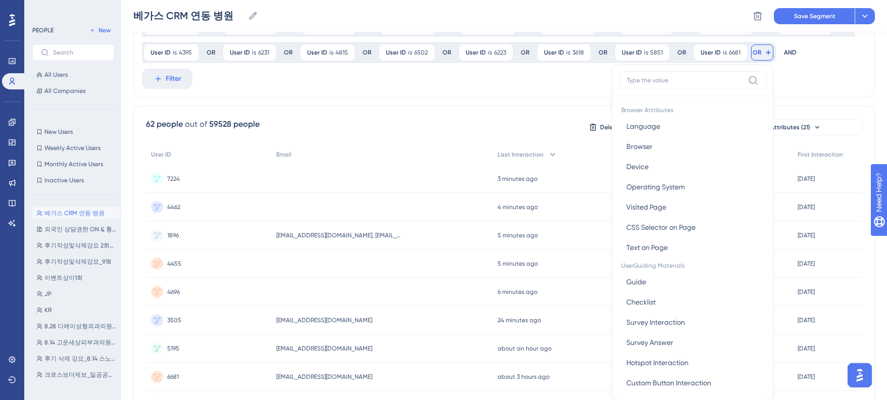
scroll to position [221, 0]
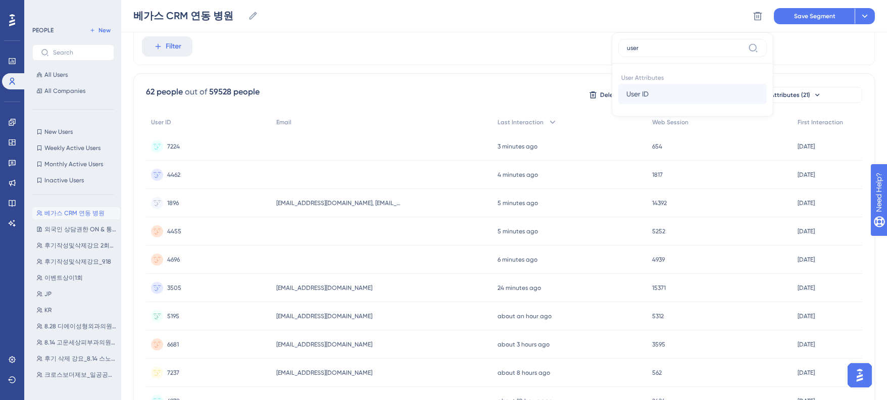
type input "user"
click at [663, 87] on button "User ID User ID" at bounding box center [692, 94] width 149 height 20
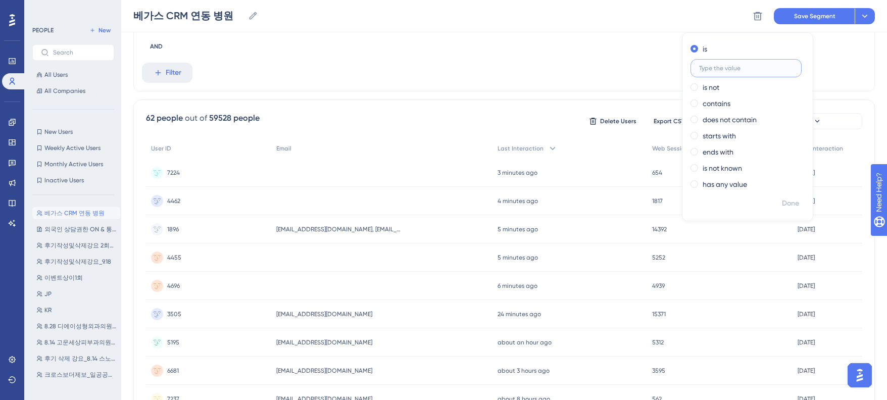
paste input "5986"
type input "5986"
click at [795, 207] on span "Done" at bounding box center [803, 203] width 17 height 12
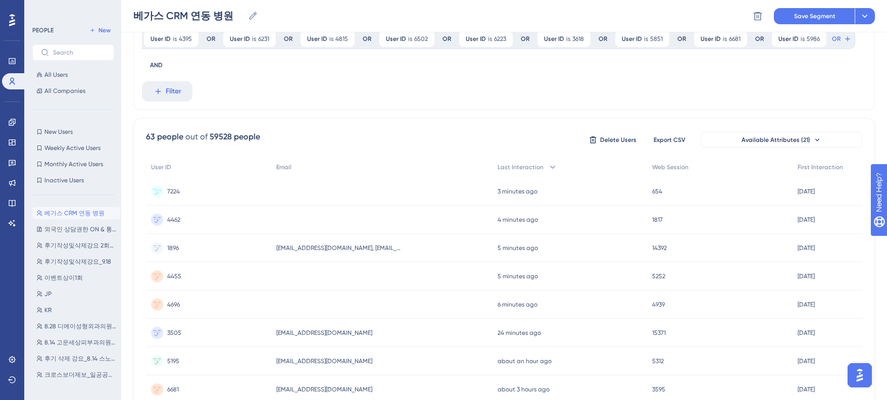
scroll to position [187, 0]
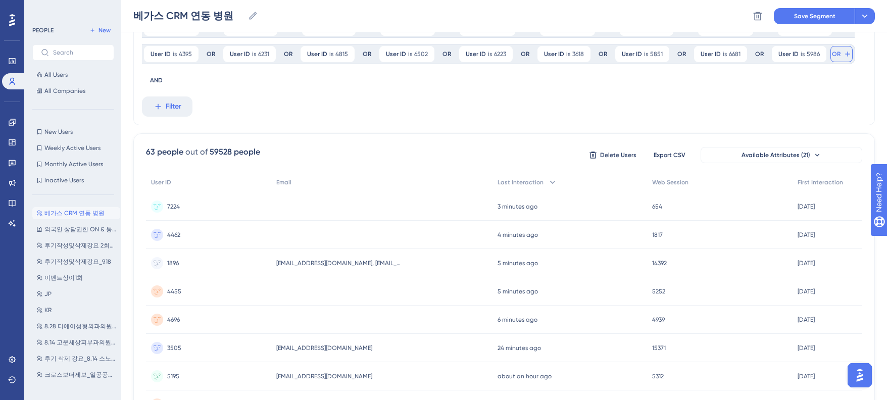
click at [833, 58] on span "OR" at bounding box center [836, 54] width 9 height 8
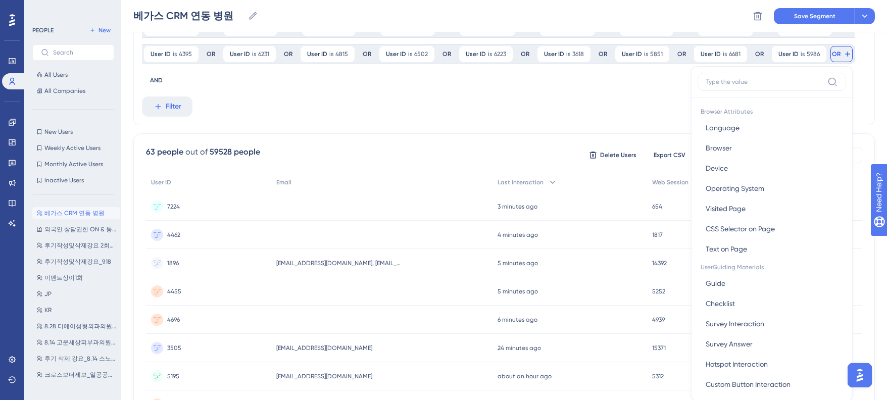
scroll to position [220, 0]
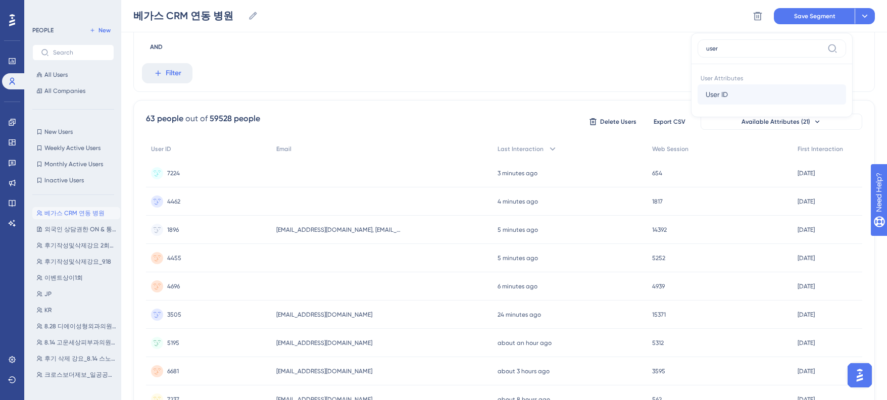
type input "user"
click at [712, 93] on span "User ID" at bounding box center [717, 94] width 22 height 12
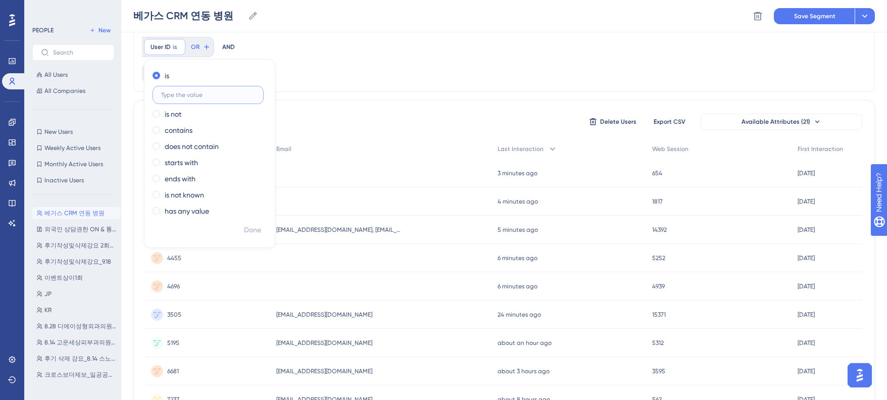
paste input "6946"
type input "6946"
click at [255, 228] on span "Done" at bounding box center [252, 230] width 17 height 12
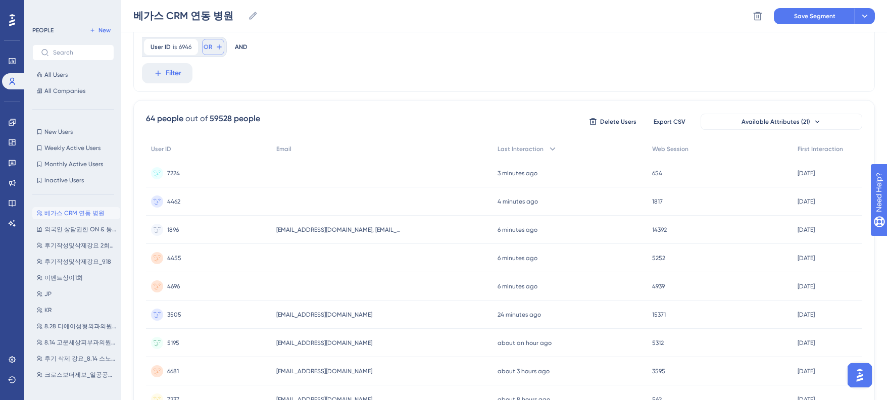
click at [205, 47] on span "OR" at bounding box center [208, 47] width 9 height 8
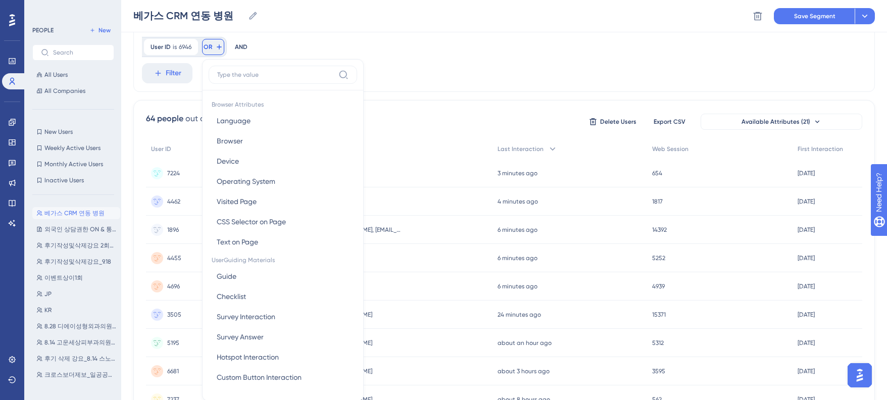
scroll to position [250, 0]
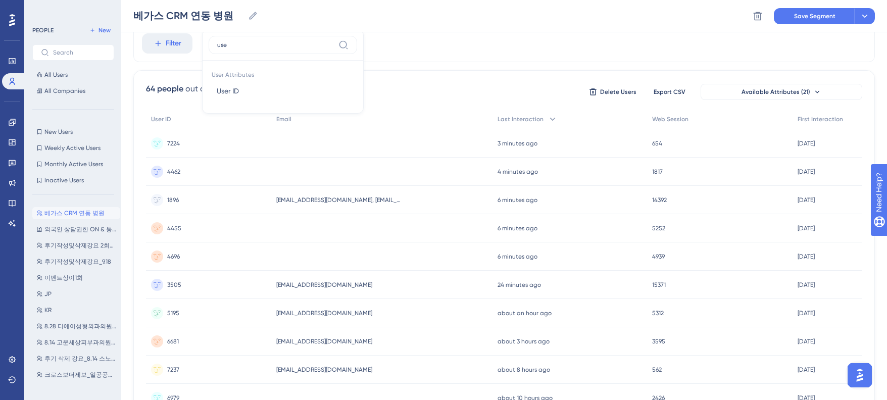
type input "user"
click at [229, 94] on span "User ID" at bounding box center [228, 91] width 22 height 12
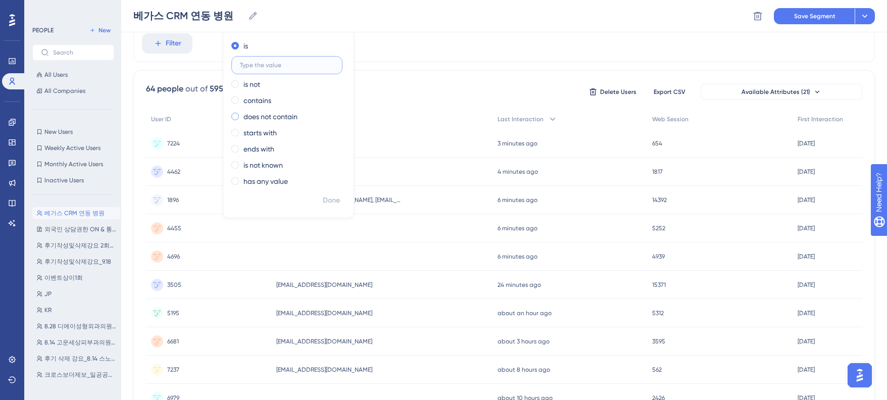
paste input "6221"
type input "6221"
click at [328, 197] on span "Done" at bounding box center [331, 200] width 17 height 12
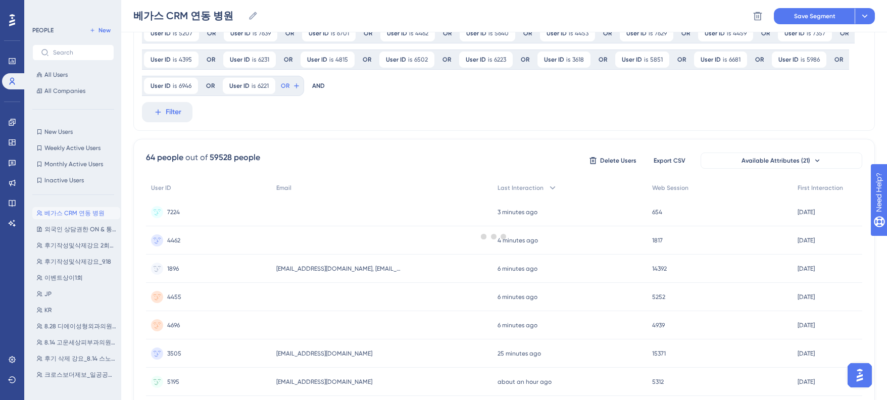
scroll to position [129, 0]
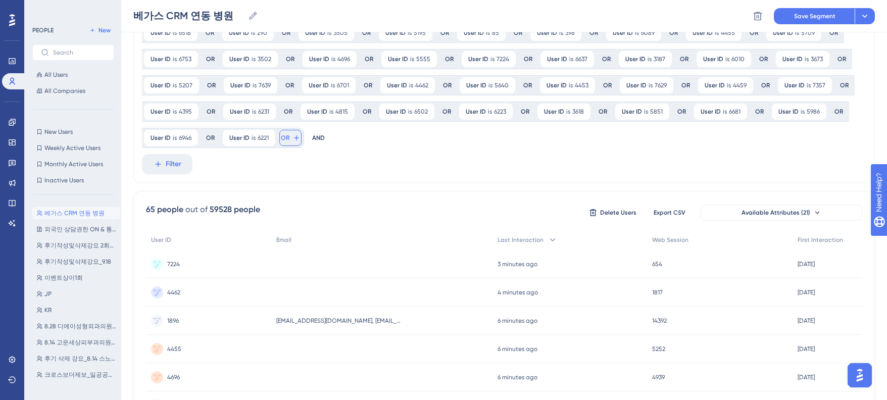
click at [292, 140] on icon at bounding box center [296, 138] width 8 height 8
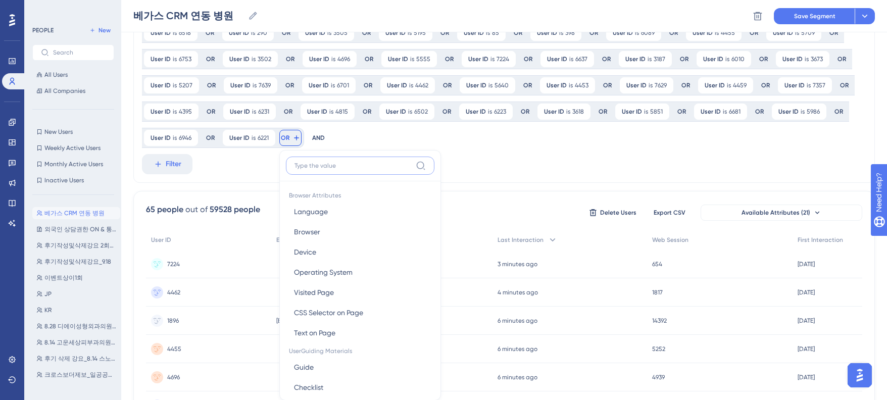
scroll to position [205, 0]
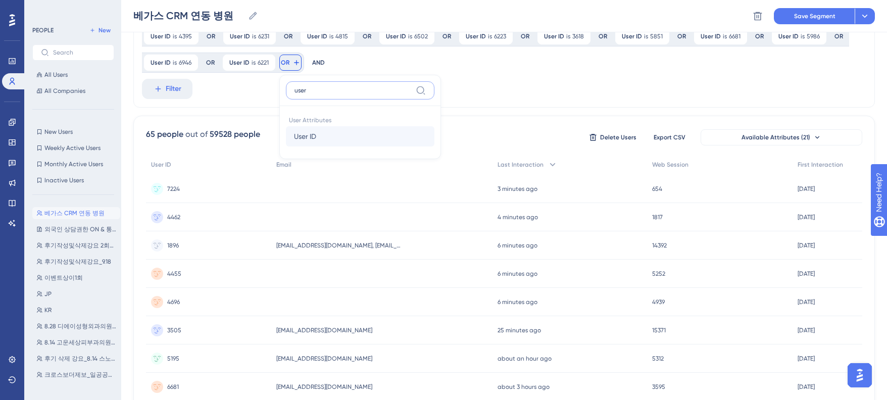
type input "user"
click at [313, 142] on button "User ID User ID" at bounding box center [360, 136] width 149 height 20
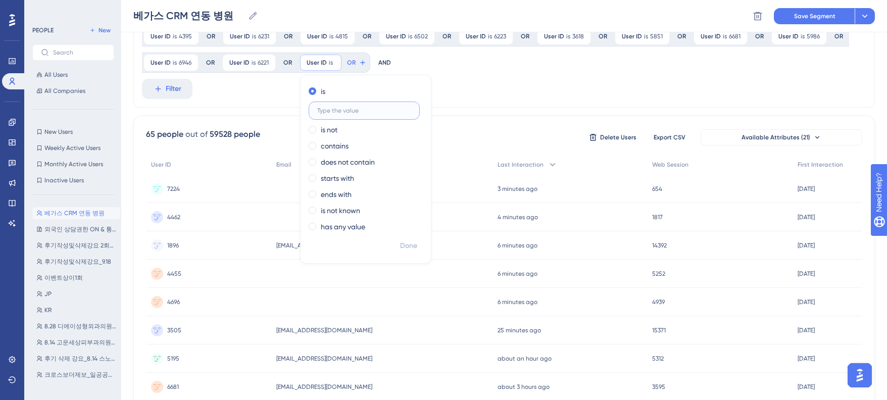
paste input "4651"
type input "4651"
click at [411, 245] on span "Done" at bounding box center [408, 246] width 17 height 12
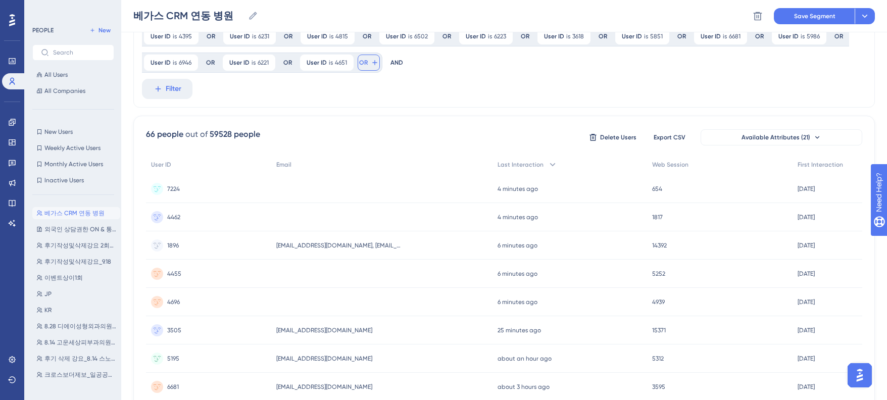
click at [364, 64] on span "OR" at bounding box center [363, 63] width 9 height 8
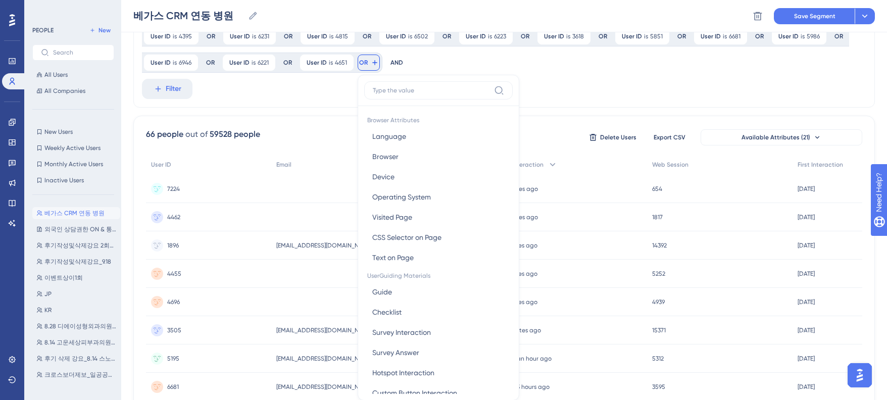
scroll to position [242, 0]
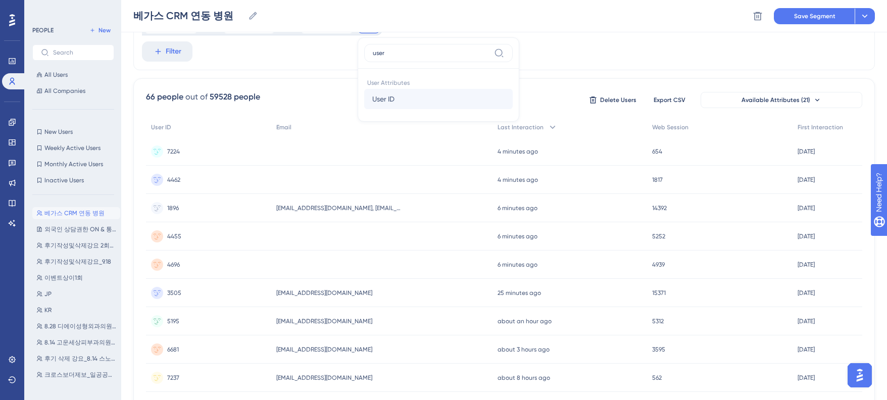
type input "user"
click at [378, 96] on span "User ID" at bounding box center [383, 99] width 22 height 12
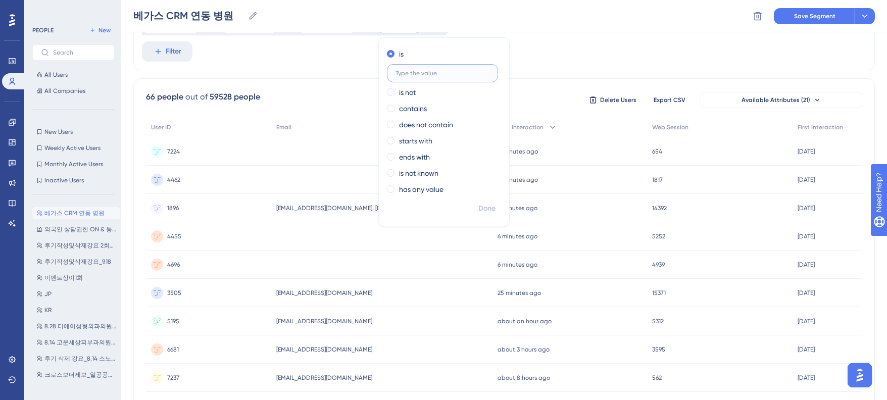
paste input "2229"
type input "2229"
click at [473, 206] on button "Done" at bounding box center [487, 209] width 28 height 18
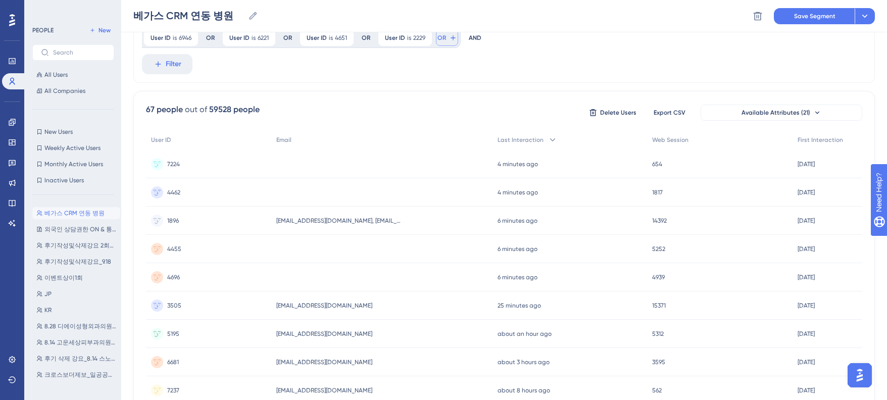
click at [448, 34] on button "OR" at bounding box center [447, 38] width 22 height 16
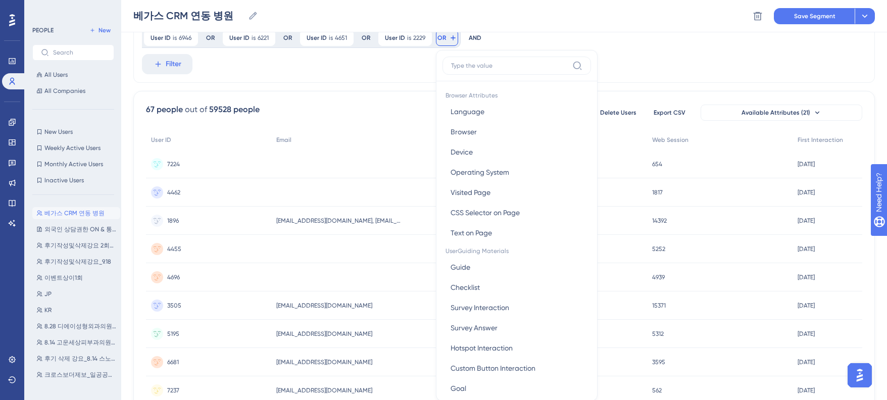
scroll to position [255, 0]
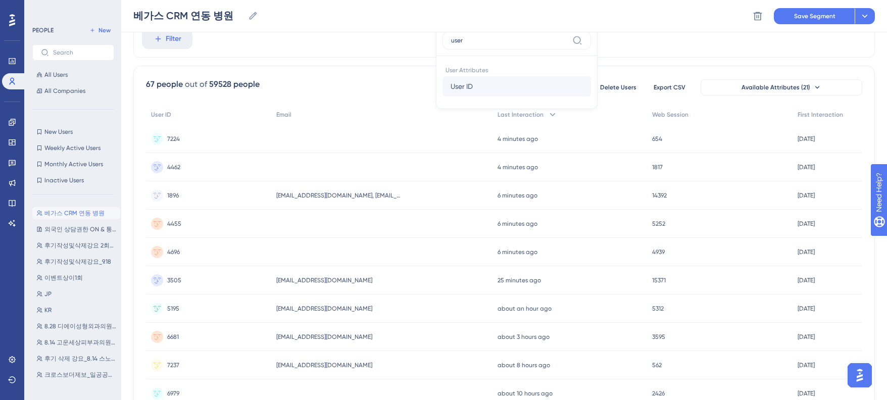
type input "user"
click at [479, 80] on button "User ID User ID" at bounding box center [516, 86] width 149 height 20
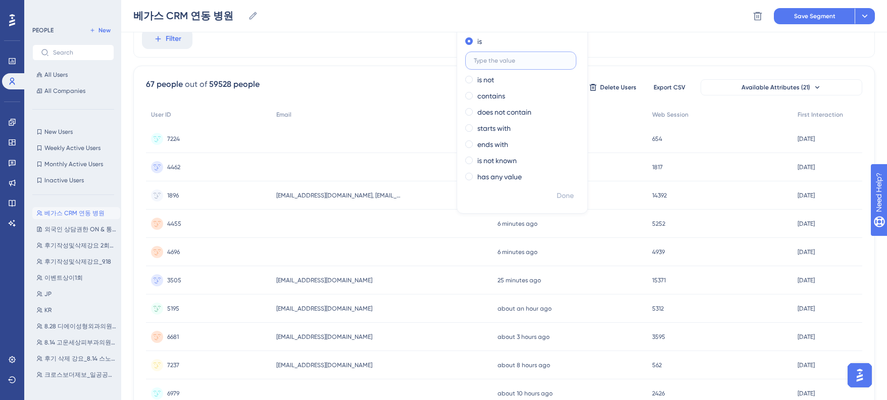
paste input "5644"
type input "5644"
click at [568, 189] on button "Done" at bounding box center [565, 196] width 28 height 18
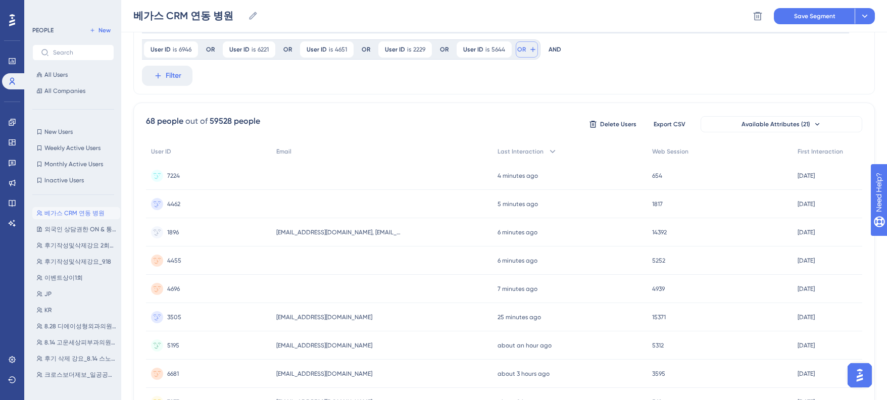
click at [520, 45] on span "OR" at bounding box center [521, 49] width 9 height 8
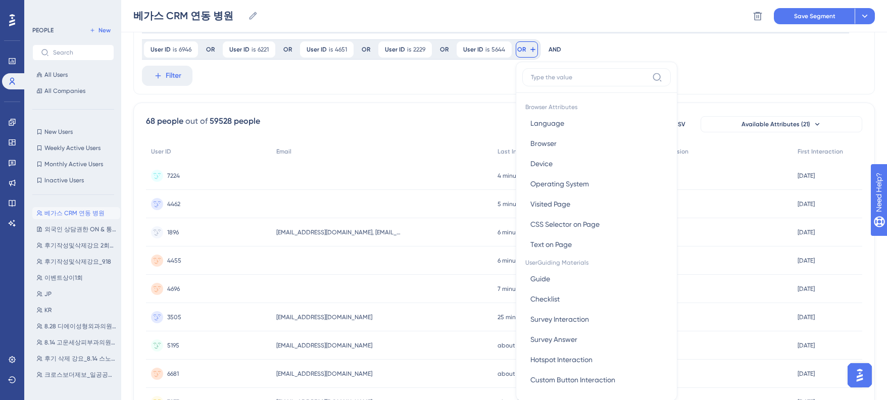
scroll to position [236, 0]
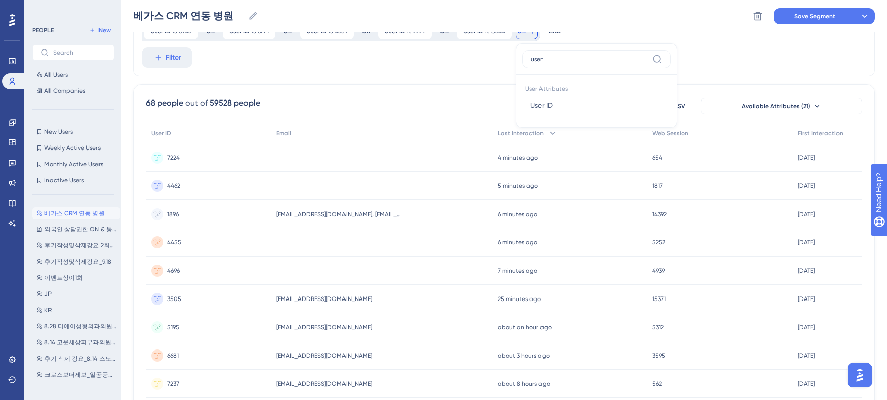
type input "user"
click at [569, 107] on button "User ID User ID" at bounding box center [596, 105] width 149 height 20
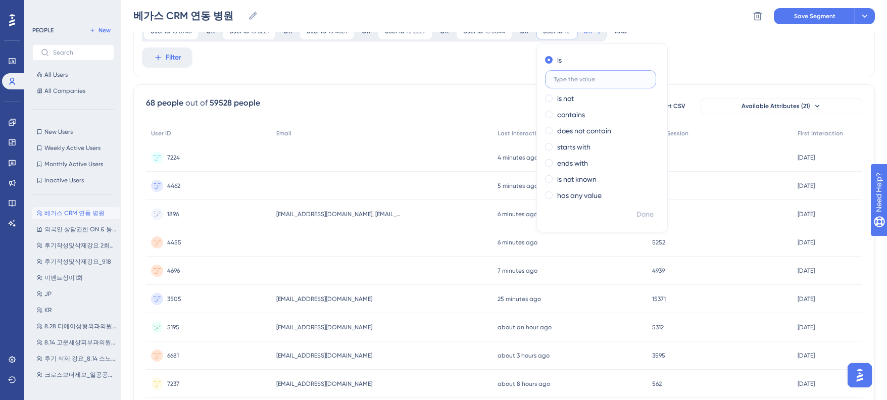
paste input "4763"
type input "4763"
click at [656, 217] on button "Done" at bounding box center [645, 215] width 28 height 18
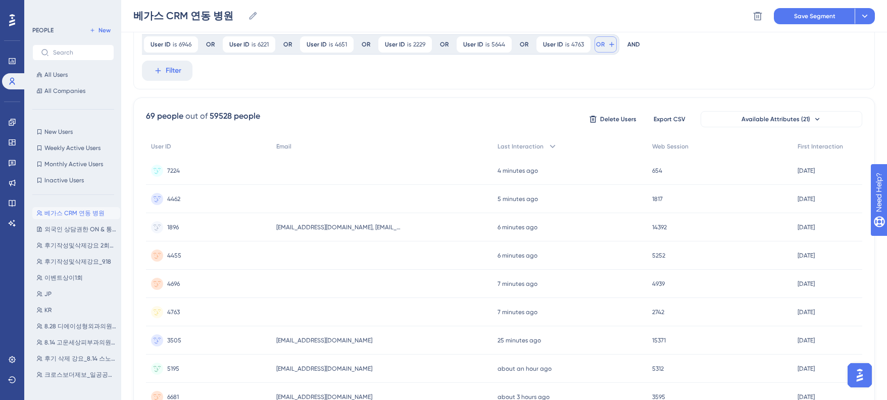
click at [602, 46] on span "OR" at bounding box center [600, 44] width 9 height 8
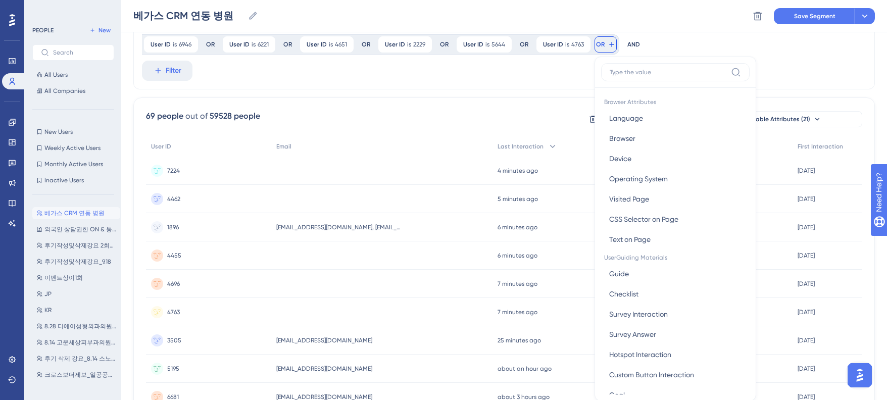
scroll to position [252, 0]
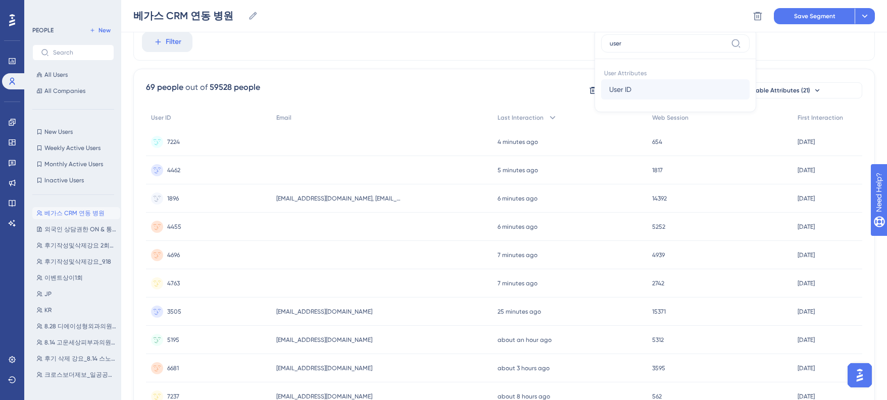
type input "user"
click at [607, 93] on button "User ID User ID" at bounding box center [675, 89] width 149 height 20
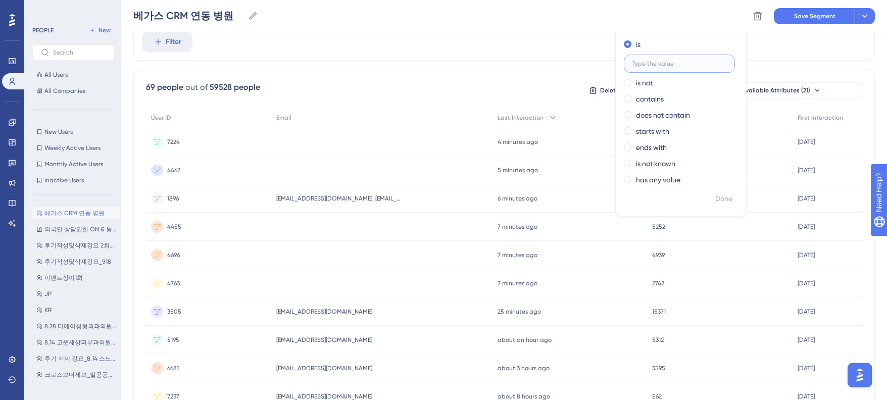
paste input "6271"
type input "6271"
click at [733, 194] on button "Done" at bounding box center [724, 199] width 28 height 18
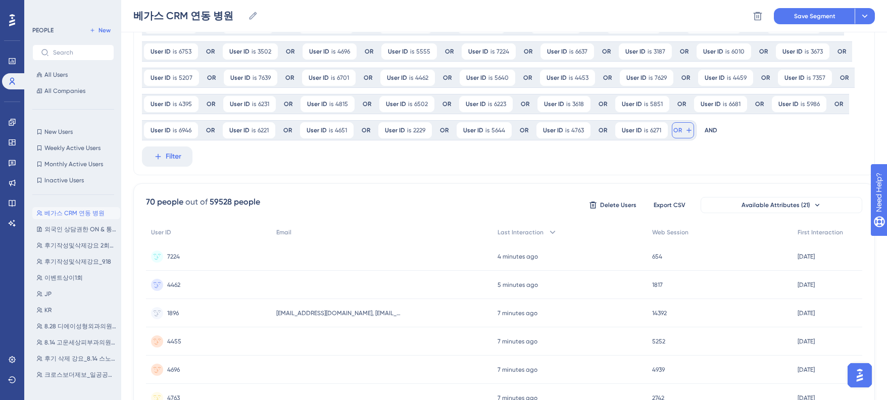
click at [678, 125] on button "OR" at bounding box center [683, 130] width 22 height 16
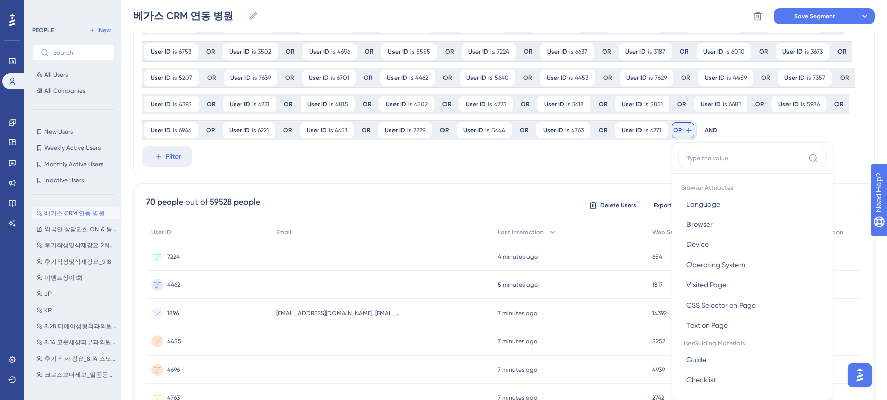
scroll to position [208, 0]
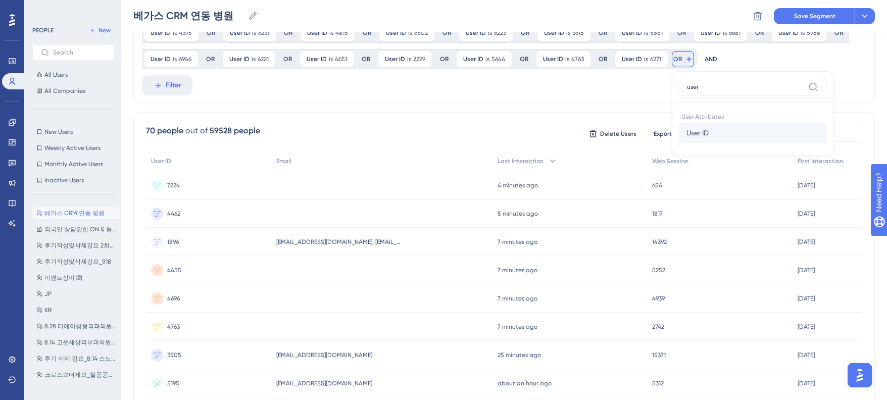
type input "user"
click at [714, 136] on button "User ID User ID" at bounding box center [752, 133] width 149 height 20
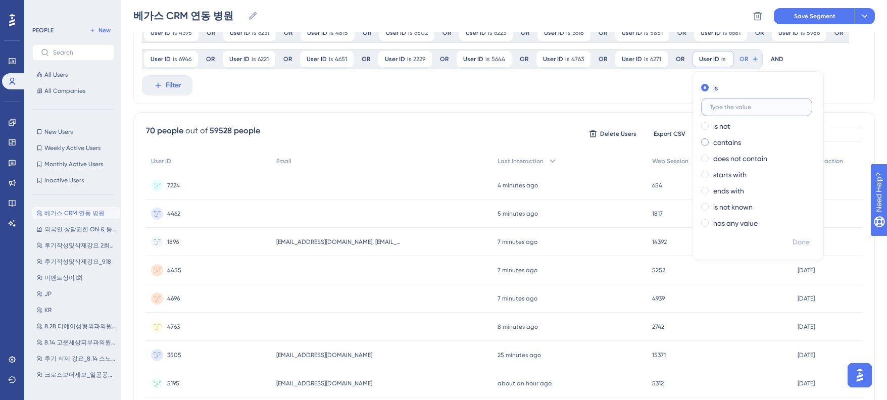
paste input "4458"
type input "4458"
click at [803, 243] on span "Done" at bounding box center [801, 242] width 17 height 12
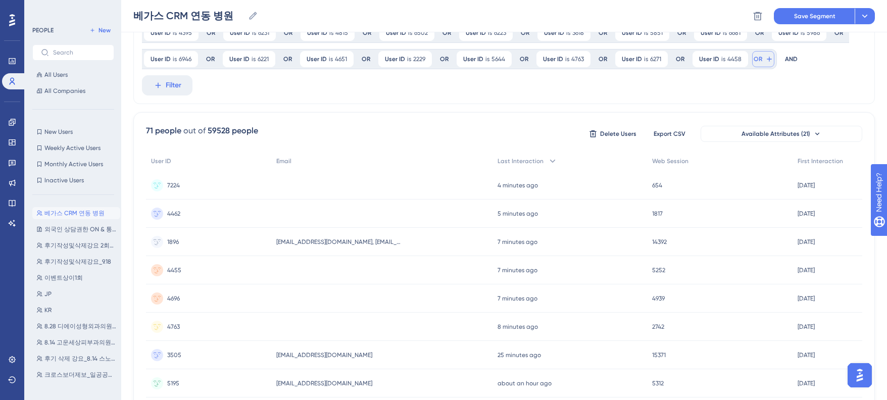
click at [757, 61] on span "OR" at bounding box center [758, 59] width 9 height 8
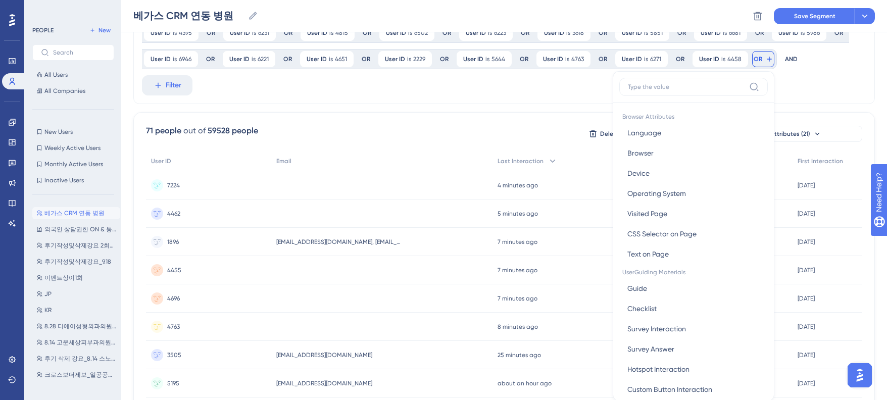
scroll to position [244, 0]
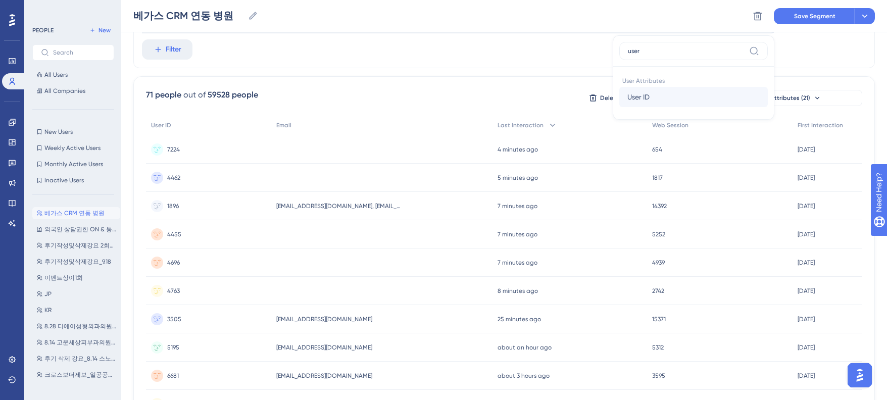
type input "user"
click at [661, 93] on button "User ID User ID" at bounding box center [693, 97] width 149 height 20
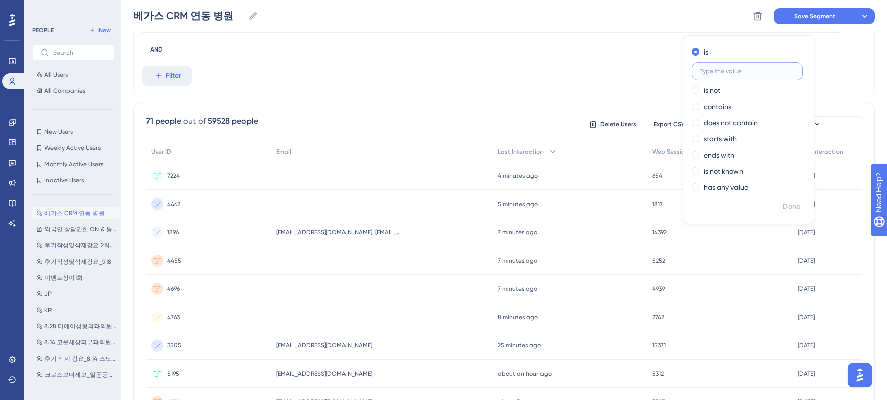
paste input "7109"
type input "7109"
click at [795, 202] on span "Done" at bounding box center [803, 207] width 17 height 12
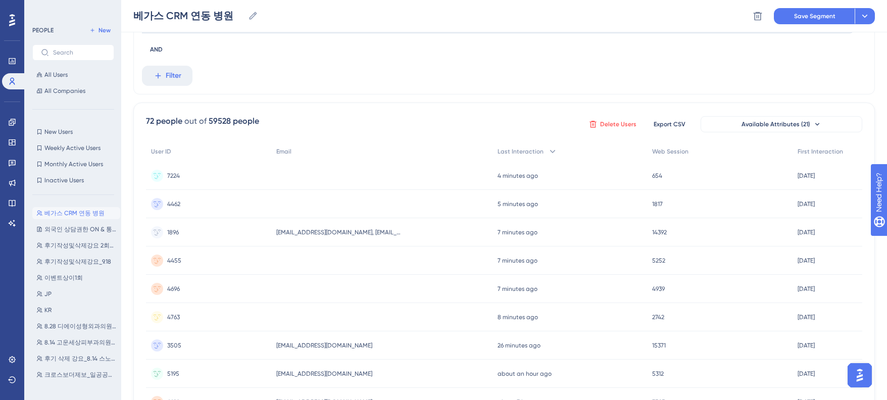
scroll to position [215, 0]
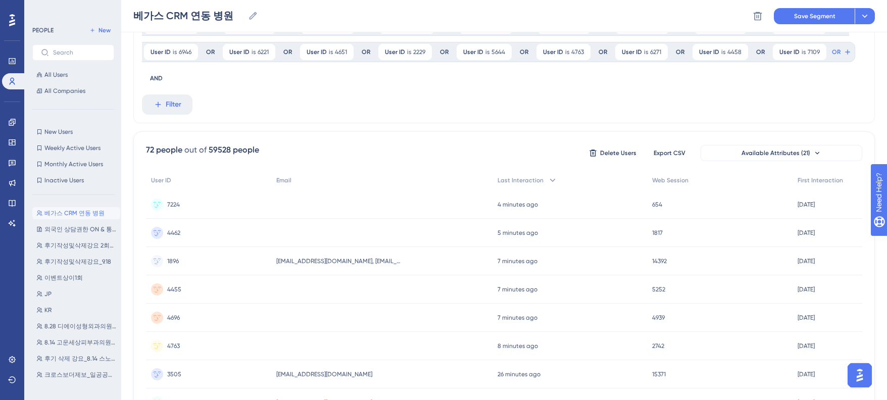
click at [825, 54] on div "User ID is 7109 7109 Remove OR" at bounding box center [813, 52] width 84 height 20
click at [832, 51] on span "OR" at bounding box center [836, 52] width 9 height 8
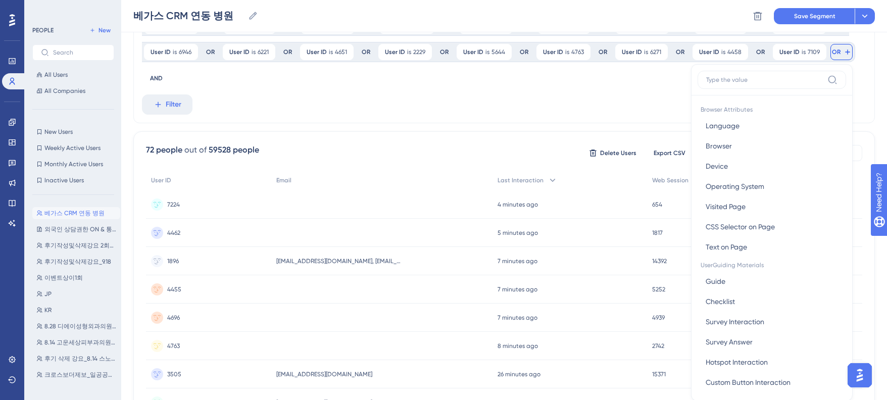
scroll to position [244, 0]
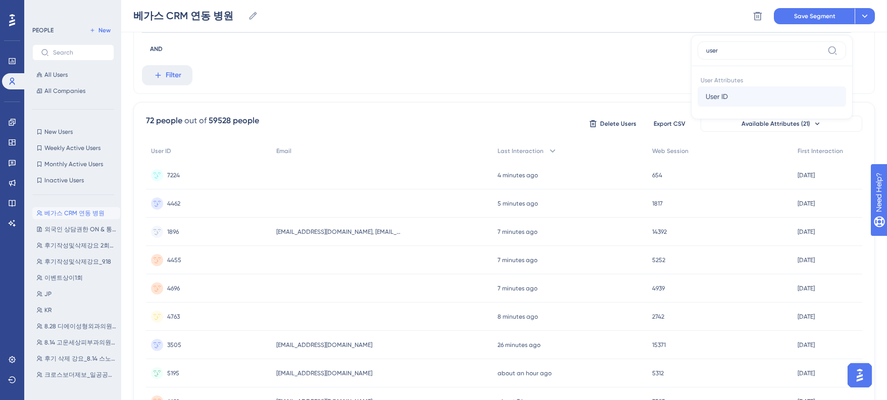
type input "user"
click at [731, 95] on button "User ID User ID" at bounding box center [772, 96] width 149 height 20
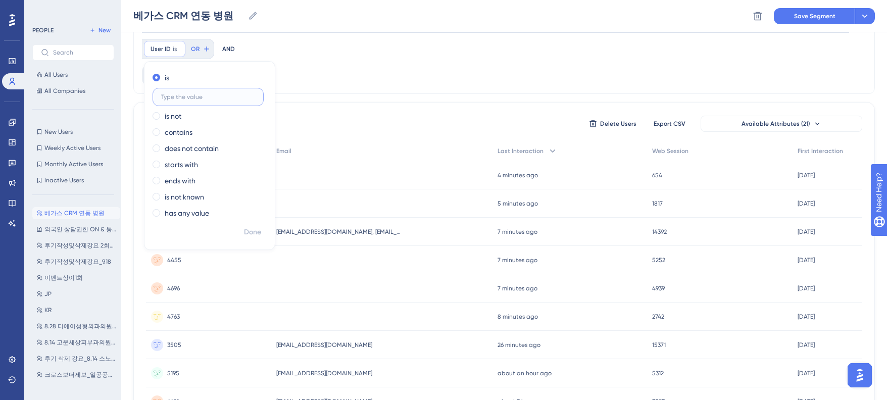
paste input "2069"
type input "2069"
click at [257, 233] on span "Done" at bounding box center [252, 232] width 17 height 12
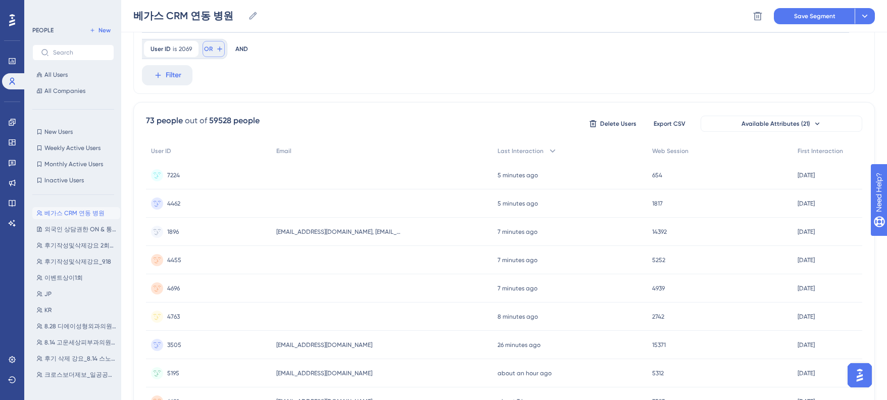
click at [210, 47] on span "OR" at bounding box center [208, 49] width 9 height 8
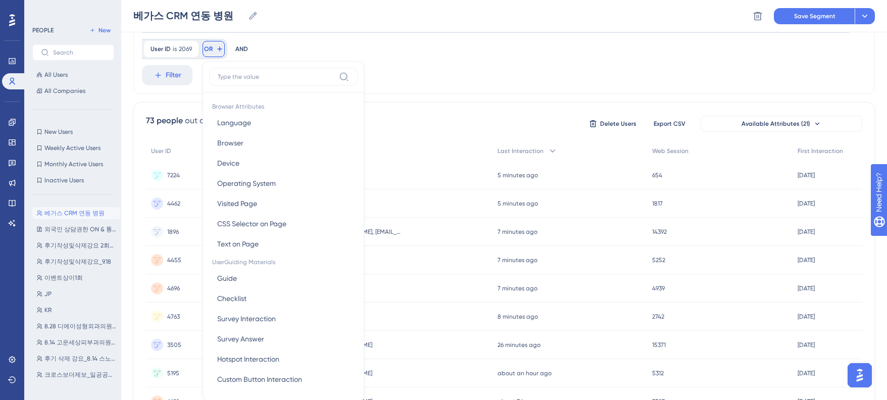
scroll to position [272, 0]
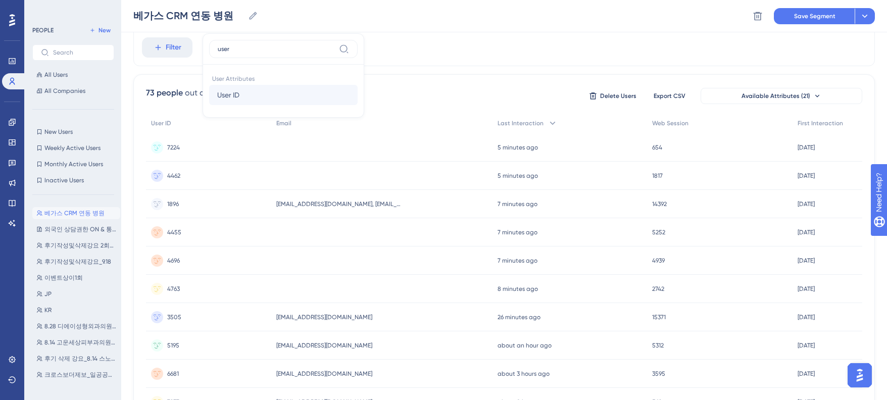
type input "user"
click at [235, 99] on span "User ID" at bounding box center [228, 95] width 22 height 12
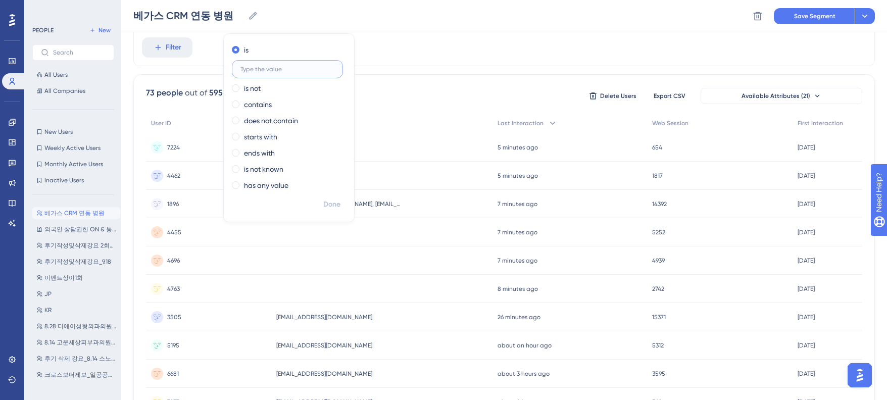
paste input "7243"
type input "7243"
click at [330, 197] on button "Done" at bounding box center [332, 204] width 28 height 18
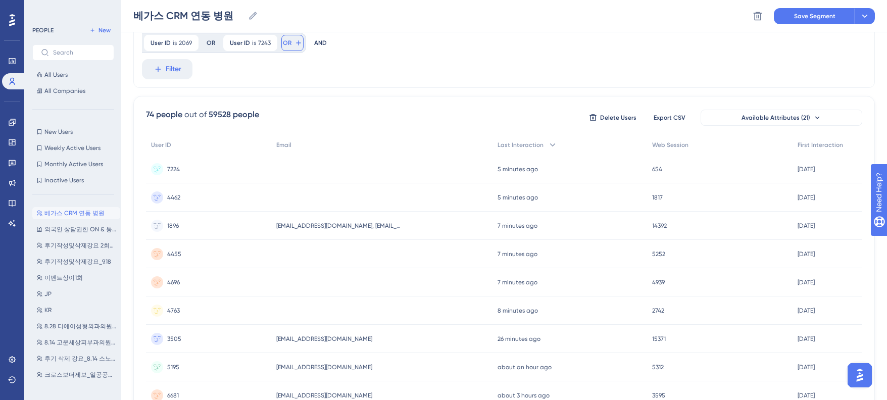
click at [288, 43] on span "OR" at bounding box center [287, 43] width 9 height 8
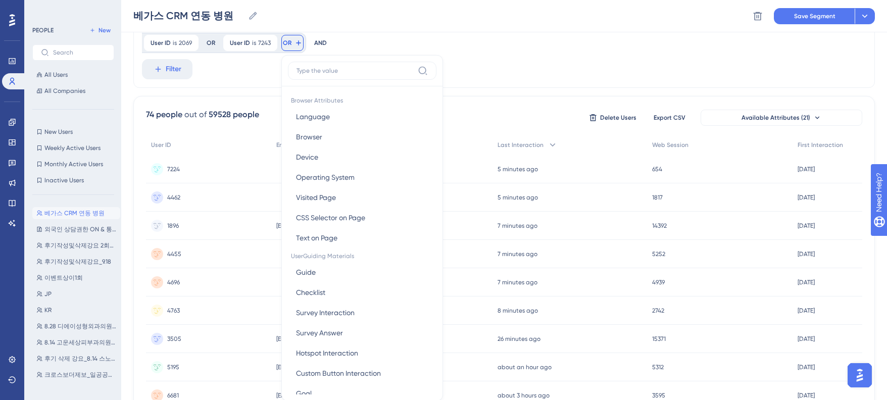
scroll to position [275, 0]
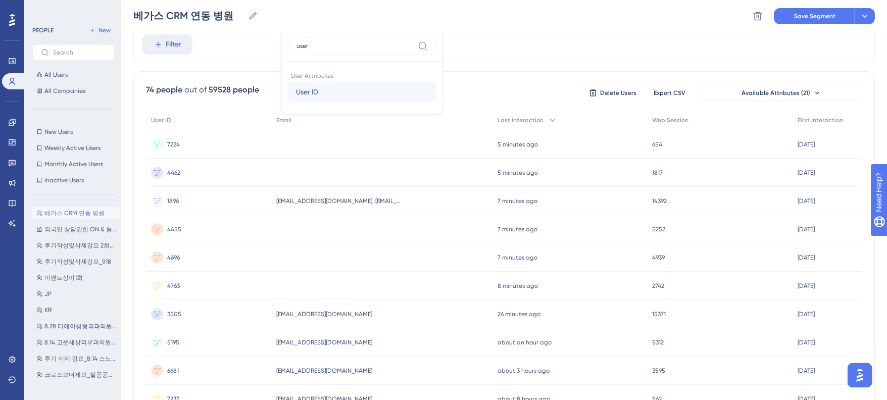
type input "user"
click at [310, 92] on span "User ID" at bounding box center [307, 92] width 22 height 12
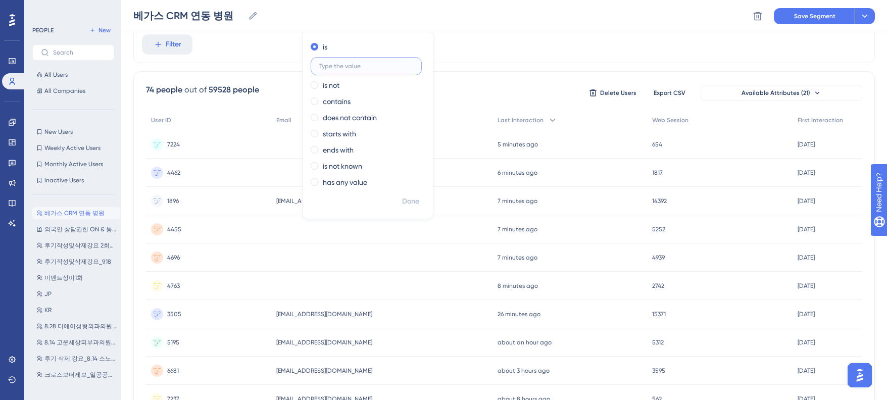
paste input "6740"
type input "6740"
click at [404, 200] on span "Done" at bounding box center [410, 201] width 17 height 12
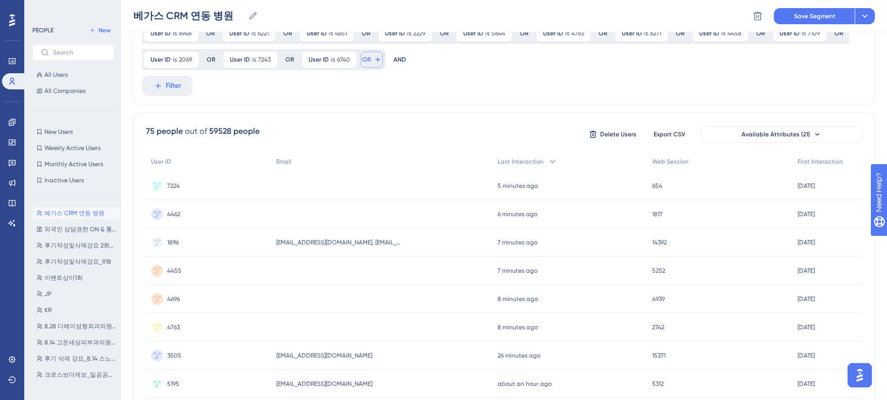
click at [370, 59] on button "OR" at bounding box center [372, 60] width 22 height 16
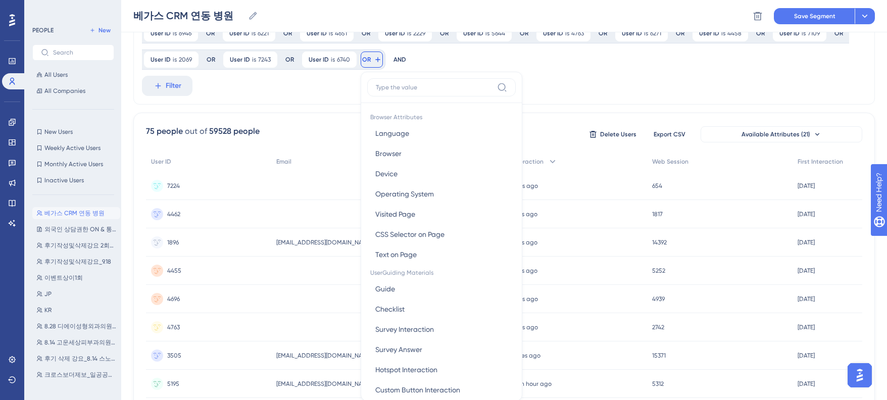
scroll to position [267, 0]
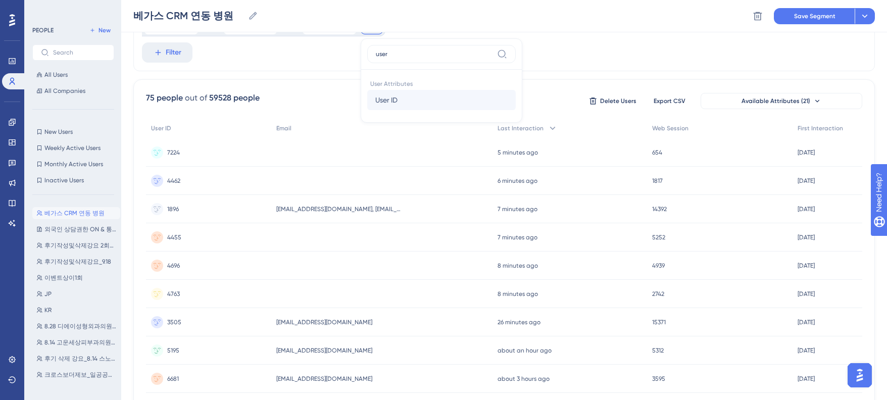
type input "user"
click at [393, 98] on span "User ID" at bounding box center [386, 100] width 22 height 12
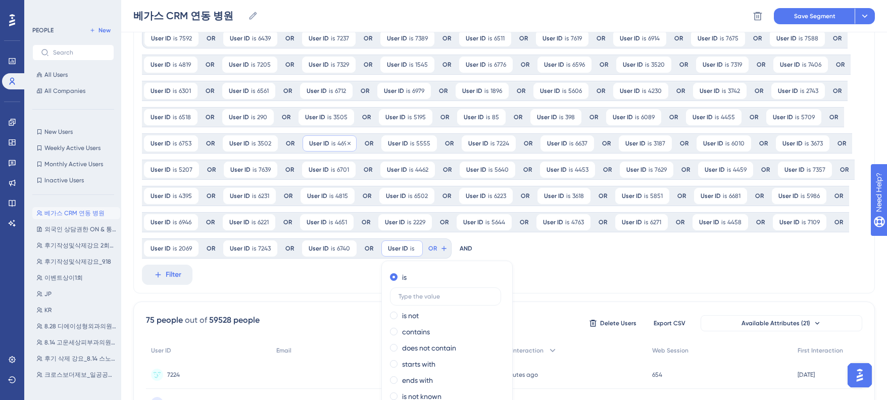
scroll to position [0, 0]
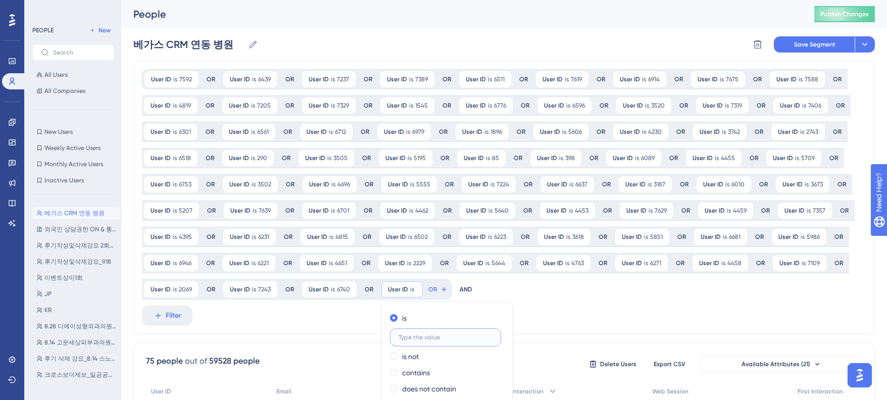
paste input "6948"
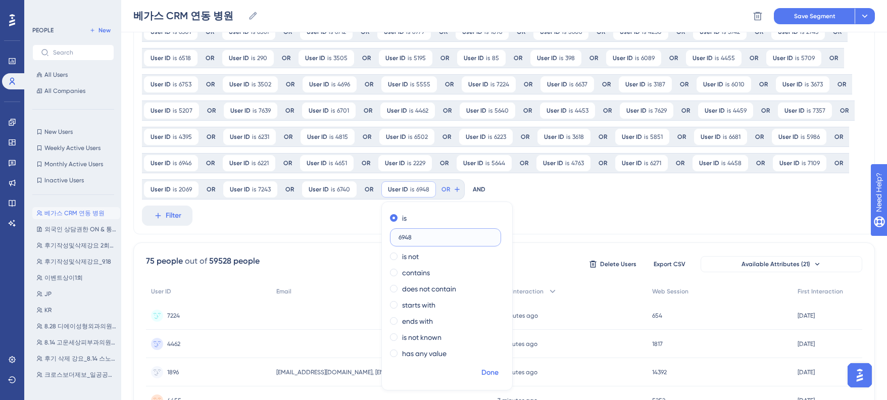
type input "6948"
click at [489, 368] on span "Done" at bounding box center [489, 373] width 17 height 12
click at [447, 188] on span "OR" at bounding box center [445, 189] width 9 height 8
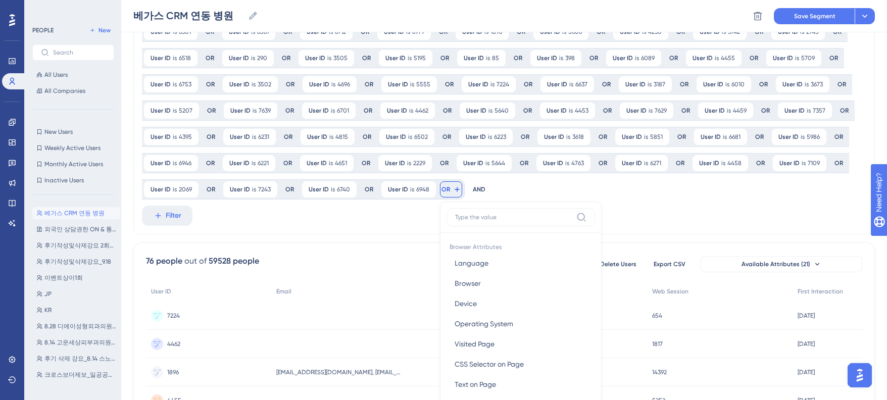
scroll to position [207, 0]
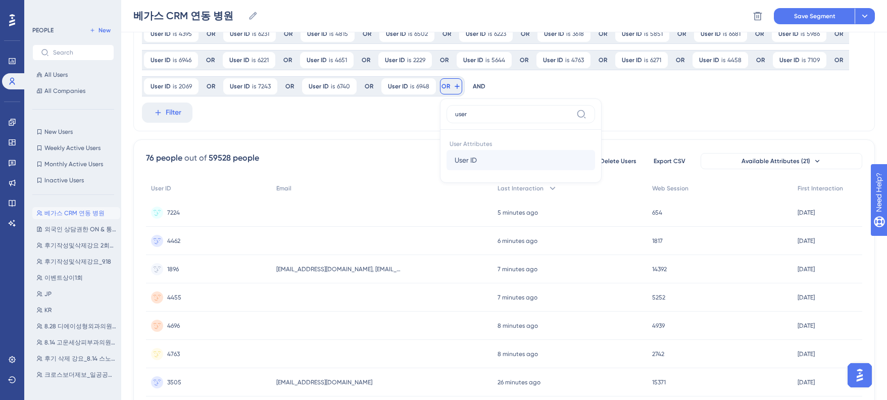
type input "user"
click at [468, 158] on span "User ID" at bounding box center [466, 160] width 22 height 12
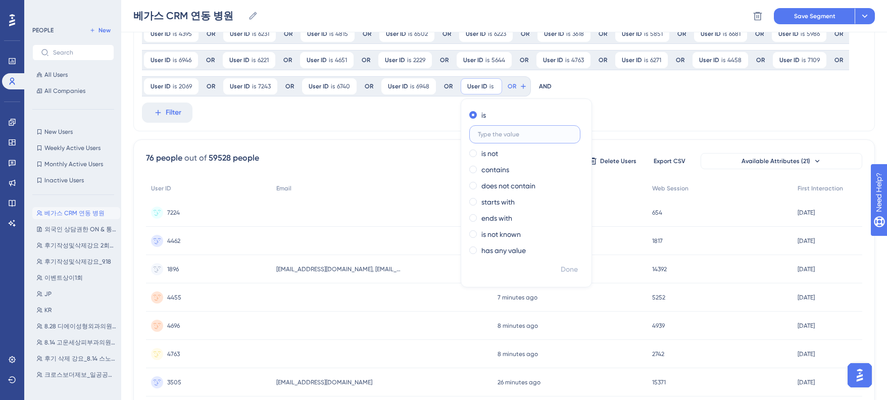
paste input "6851"
type input "6851"
click at [577, 267] on button "Done" at bounding box center [569, 270] width 28 height 18
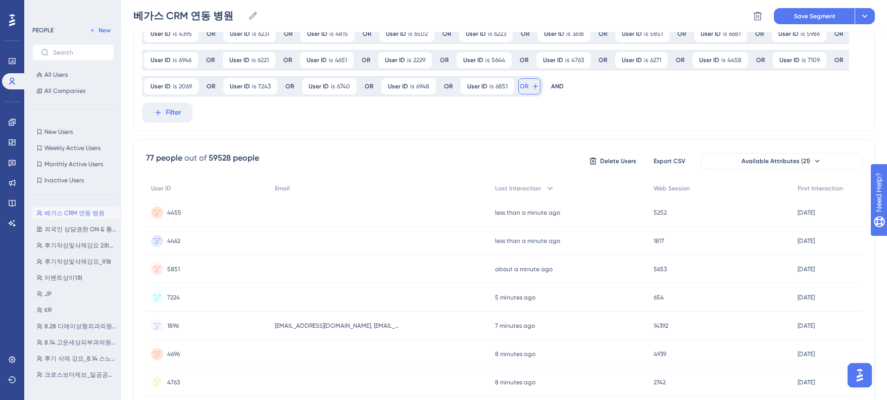
click at [522, 86] on span "OR" at bounding box center [524, 86] width 9 height 8
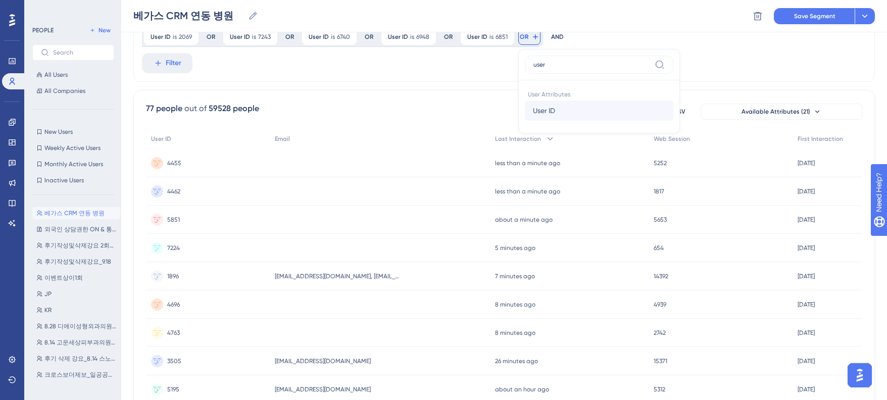
type input "user"
click at [555, 112] on button "User ID User ID" at bounding box center [599, 111] width 149 height 20
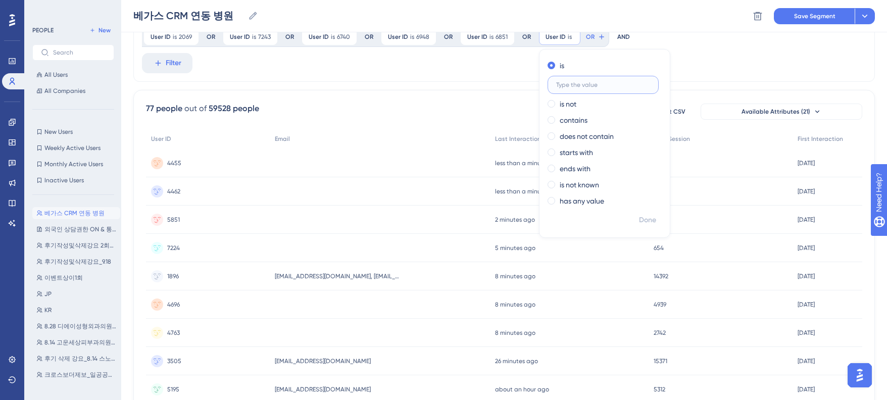
paste input "4697"
type input "4697"
click at [644, 219] on span "Done" at bounding box center [647, 220] width 17 height 12
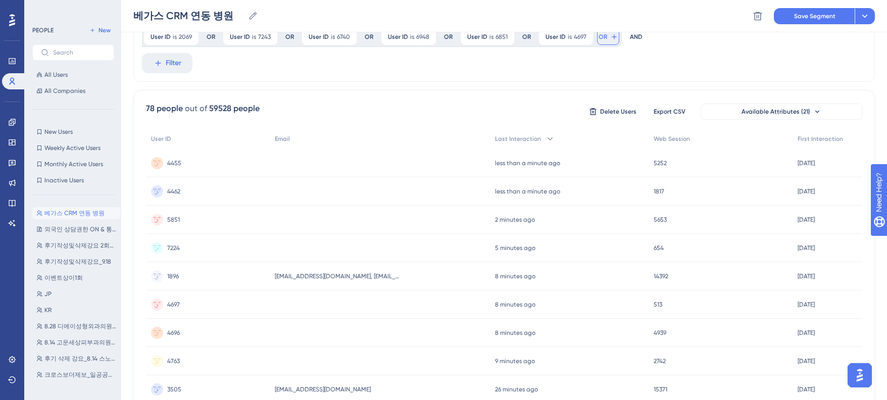
click at [605, 38] on button "OR" at bounding box center [608, 37] width 22 height 16
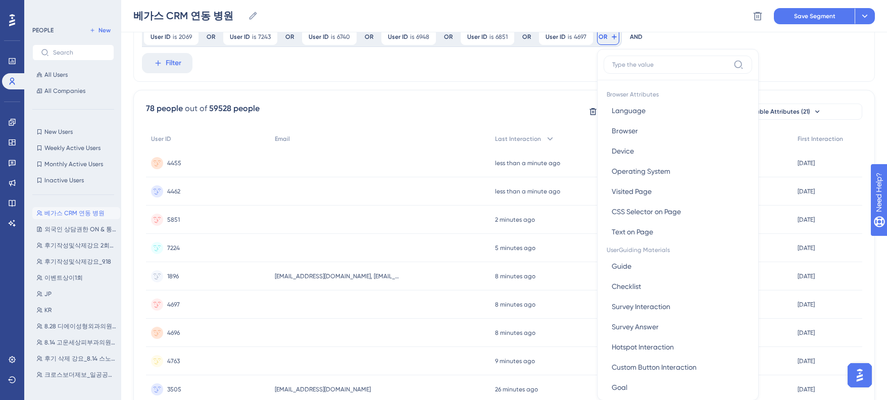
scroll to position [281, 0]
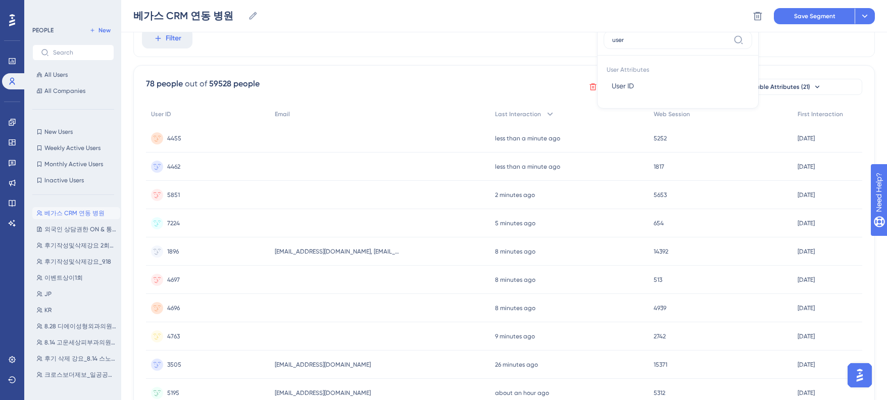
type input "user"
click at [619, 90] on span "User ID" at bounding box center [623, 86] width 22 height 12
paste input "4394"
type input "4394"
click at [723, 198] on span "Done" at bounding box center [726, 195] width 17 height 12
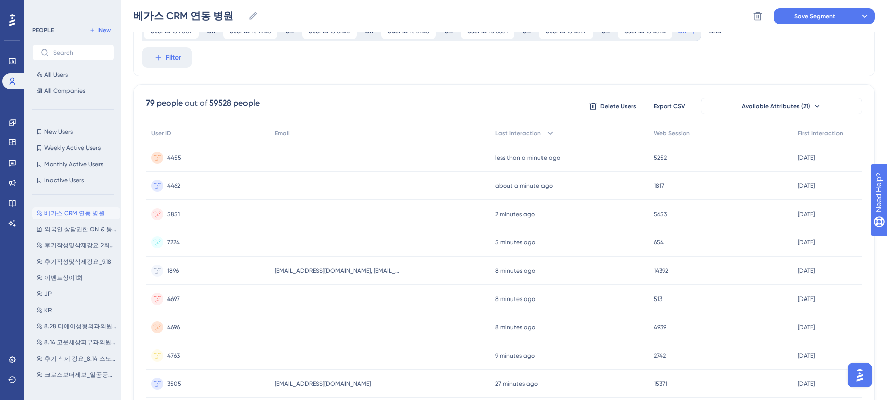
scroll to position [249, 0]
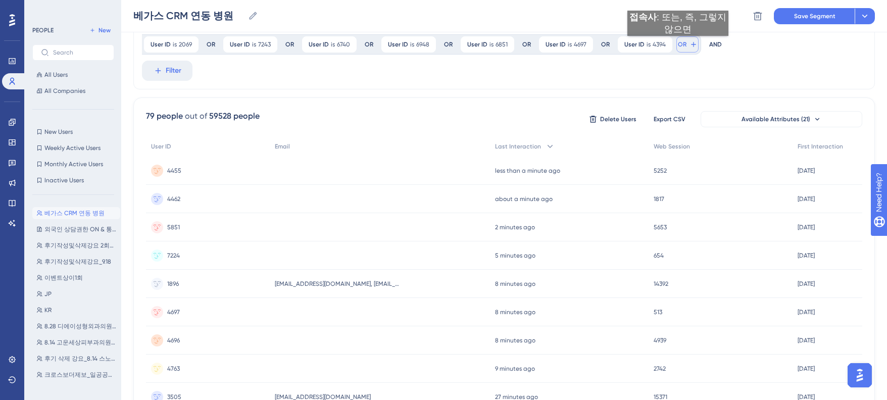
click at [678, 46] on span "OR" at bounding box center [682, 44] width 9 height 8
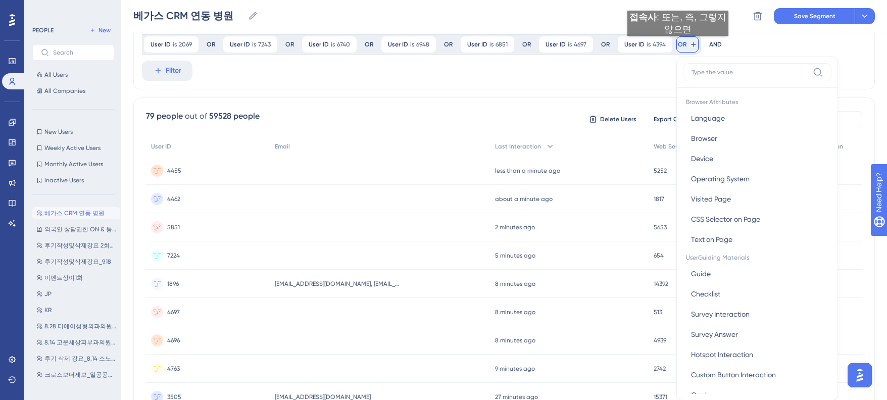
scroll to position [275, 0]
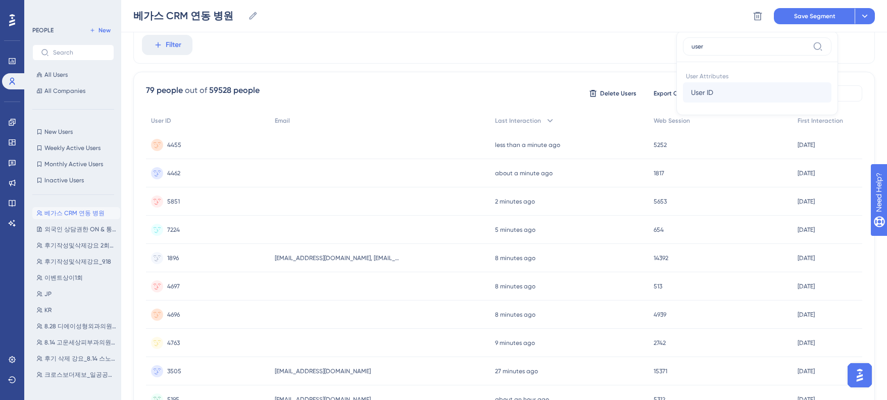
type input "user"
click at [696, 96] on span "User ID" at bounding box center [702, 92] width 22 height 12
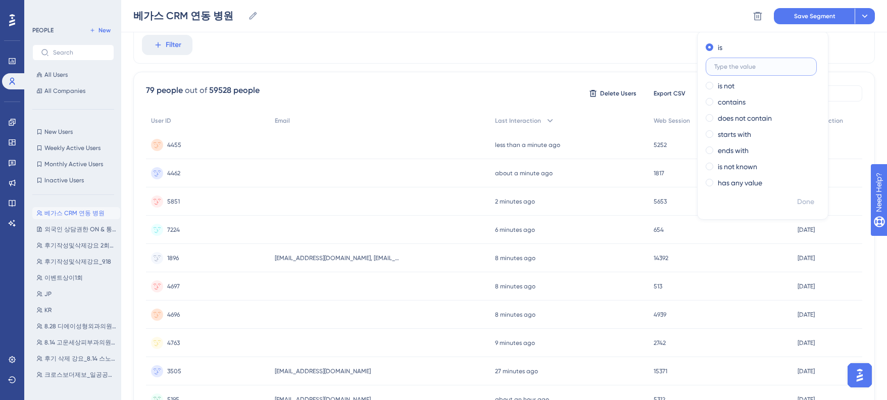
paste input "6958"
type input "6958"
click at [797, 202] on span "Done" at bounding box center [805, 202] width 17 height 12
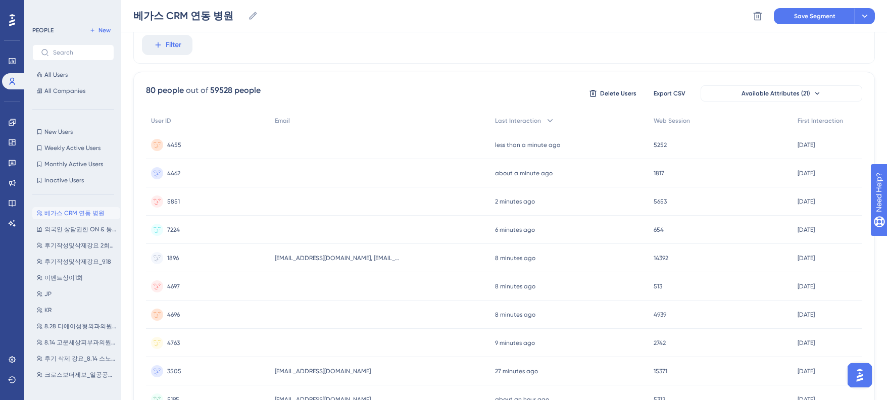
scroll to position [126, 0]
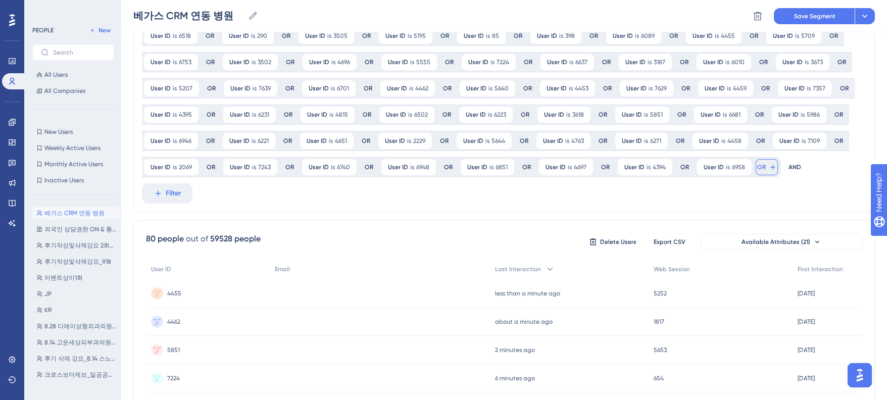
click at [769, 169] on icon at bounding box center [773, 167] width 8 height 8
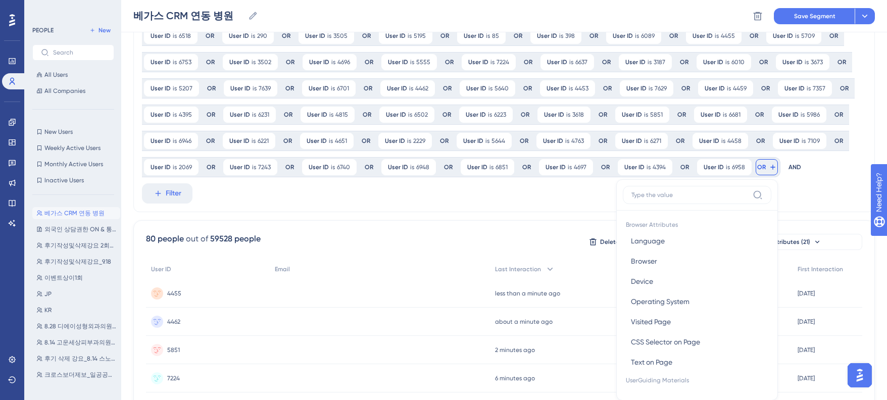
scroll to position [216, 0]
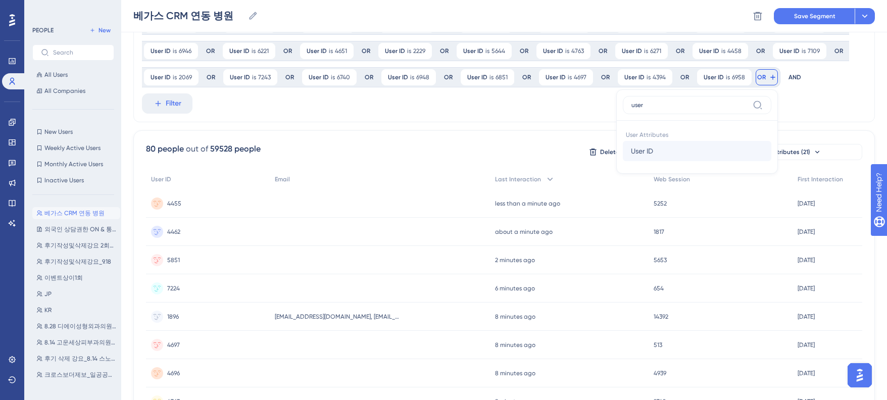
type input "user"
click at [649, 151] on span "User ID" at bounding box center [642, 151] width 22 height 12
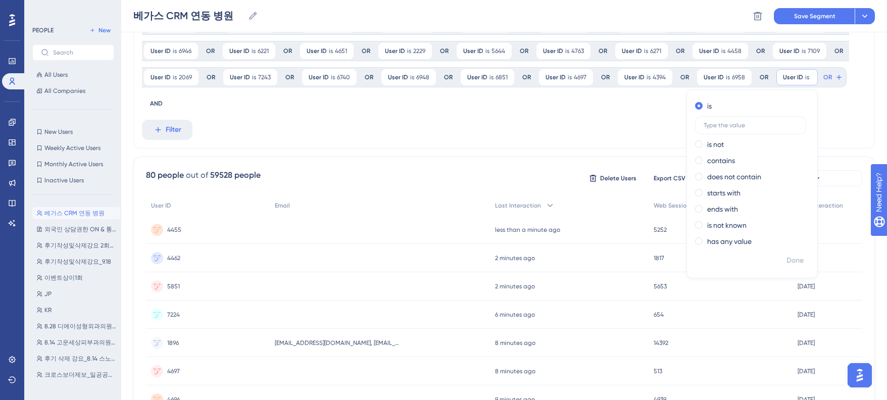
type input "6947"
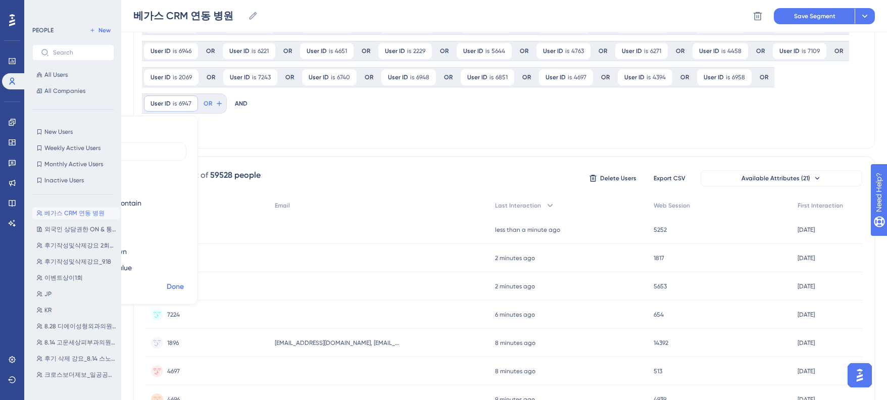
click at [184, 281] on span "Done" at bounding box center [175, 287] width 17 height 12
click at [212, 100] on span "OR" at bounding box center [208, 104] width 9 height 8
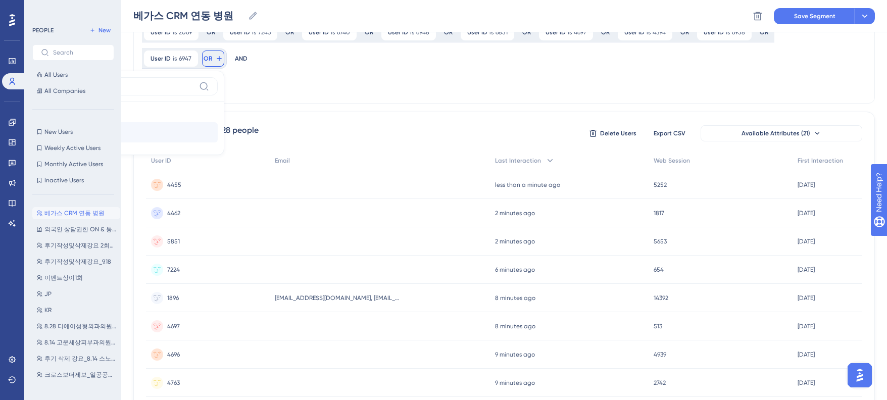
type input "user"
click at [218, 122] on button "User ID User ID" at bounding box center [143, 132] width 149 height 20
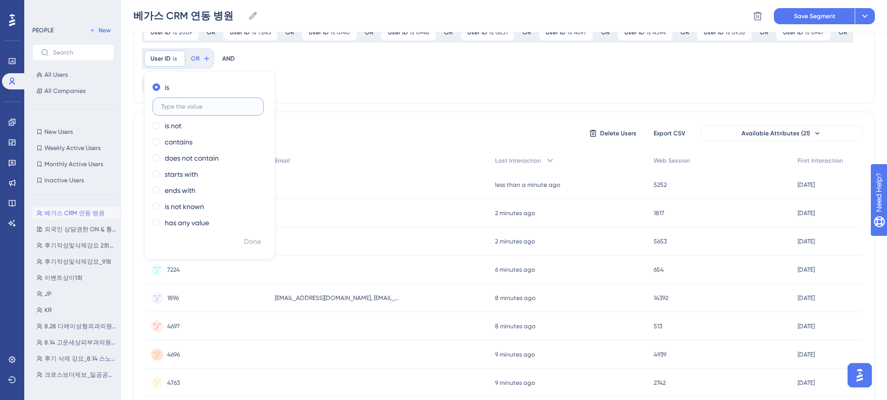
paste input "4374"
type input "4374"
click at [256, 239] on span "Done" at bounding box center [252, 242] width 17 height 12
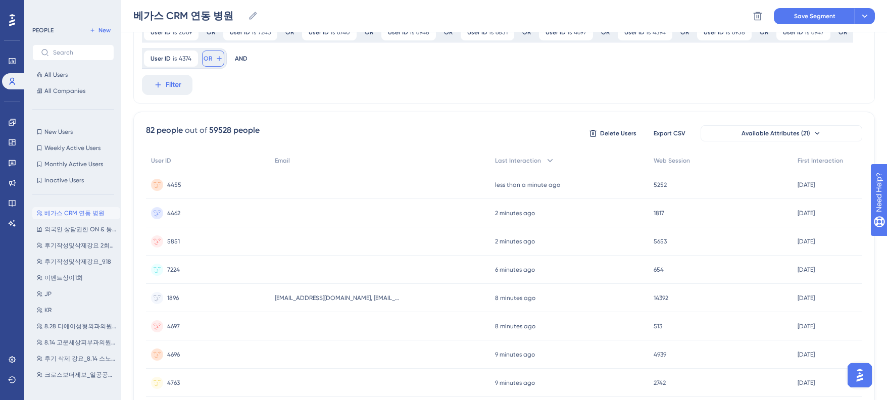
click at [206, 60] on span "OR" at bounding box center [208, 59] width 9 height 8
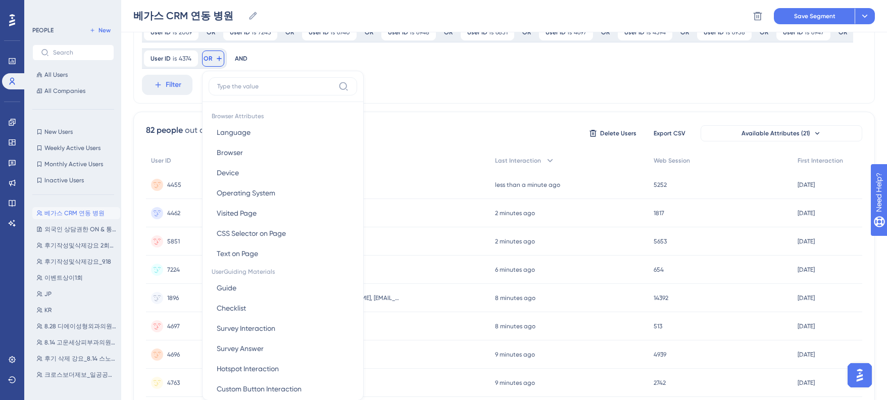
scroll to position [296, 0]
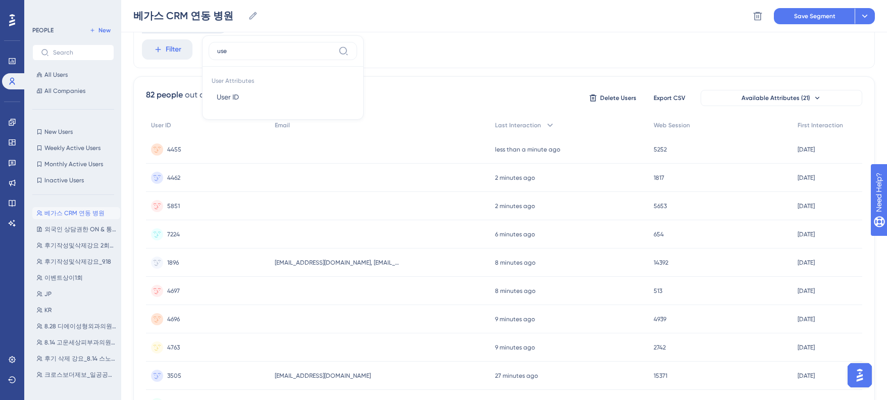
type input "user"
click at [255, 102] on button "User ID User ID" at bounding box center [283, 97] width 149 height 20
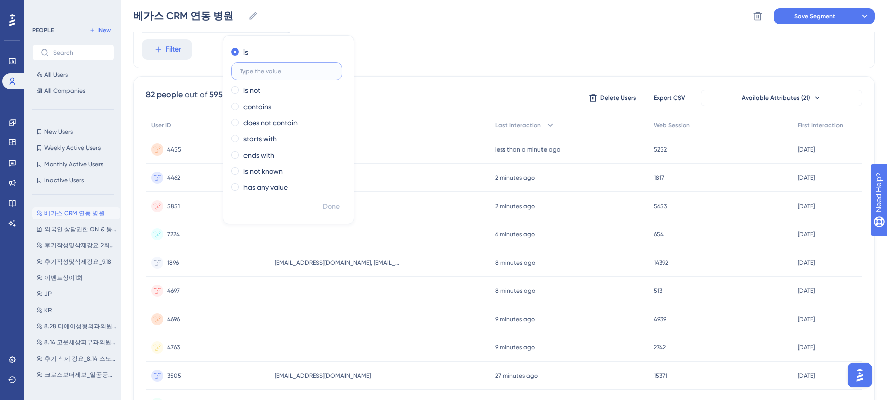
paste input "7687"
type input "7687"
click at [325, 210] on span "Done" at bounding box center [331, 207] width 17 height 12
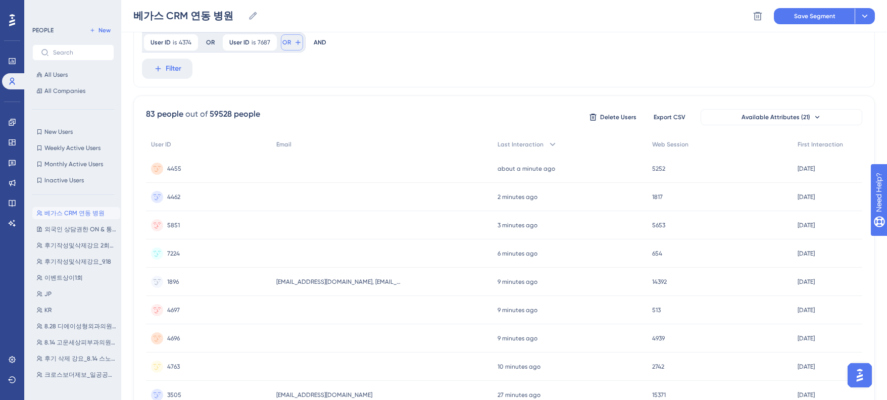
click at [294, 38] on icon at bounding box center [298, 42] width 8 height 8
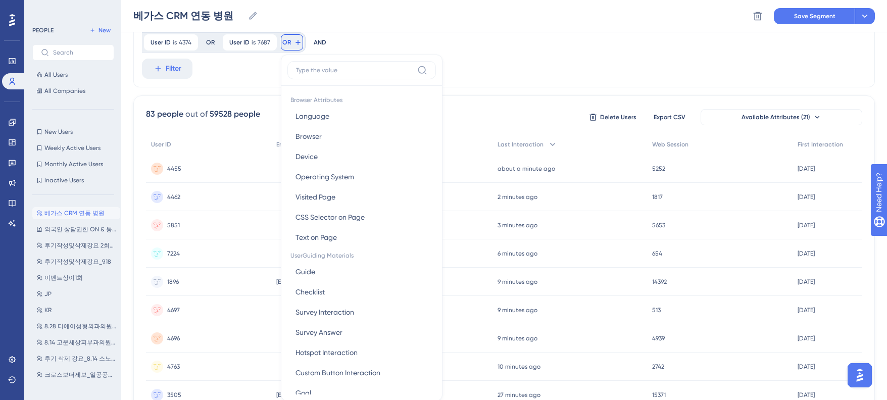
scroll to position [305, 0]
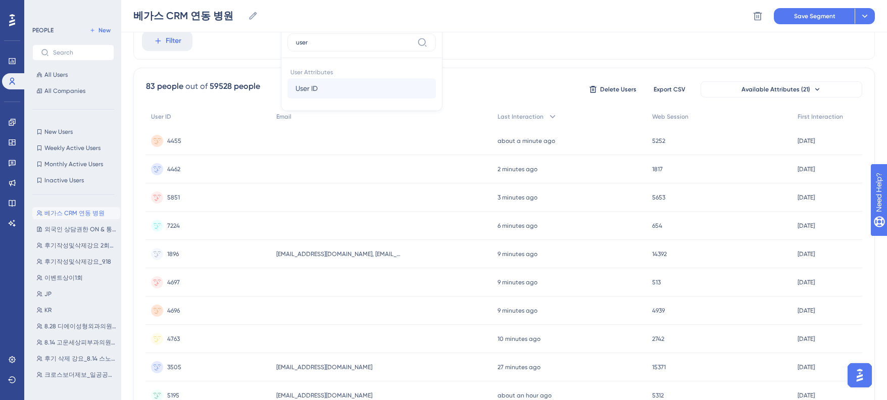
type input "user"
click at [315, 85] on span "User ID" at bounding box center [306, 88] width 22 height 12
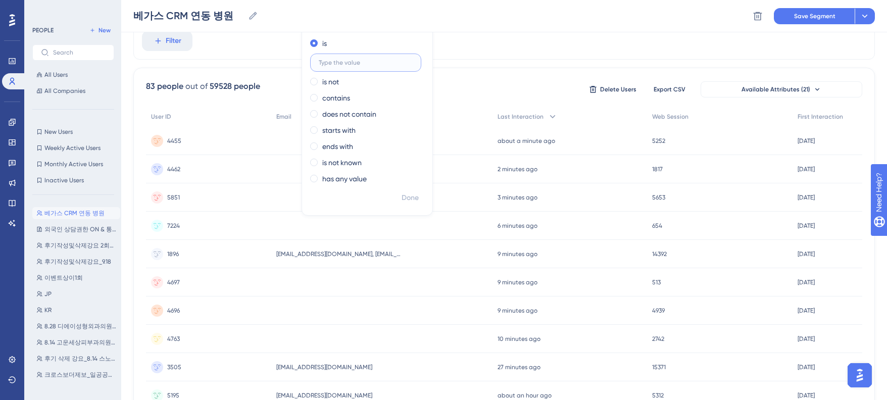
paste input "6490"
type input "6490"
click at [408, 190] on button "Done" at bounding box center [410, 198] width 28 height 18
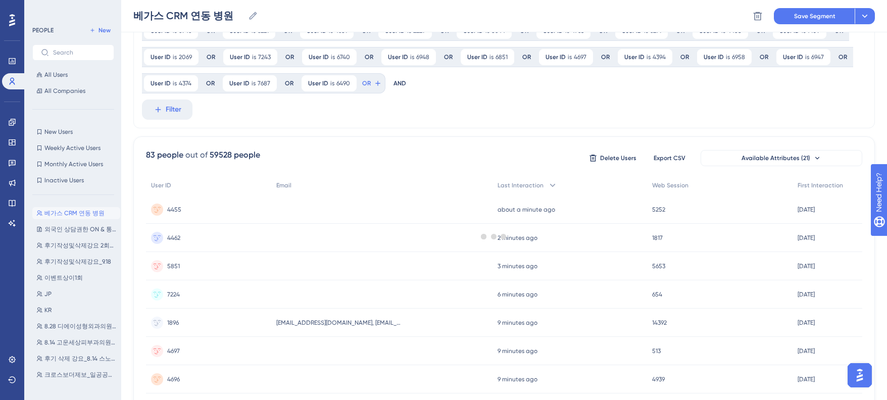
click at [374, 80] on div at bounding box center [494, 236] width 786 height 327
click at [369, 83] on button "OR" at bounding box center [372, 83] width 22 height 16
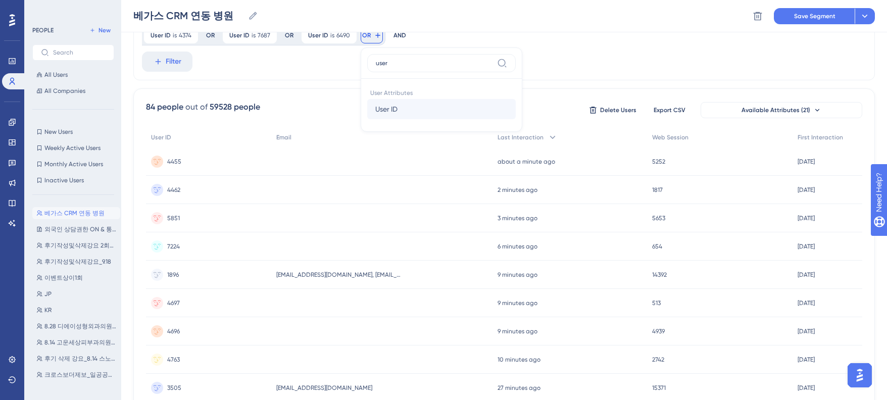
type input "user"
click at [401, 112] on button "User ID User ID" at bounding box center [441, 109] width 149 height 20
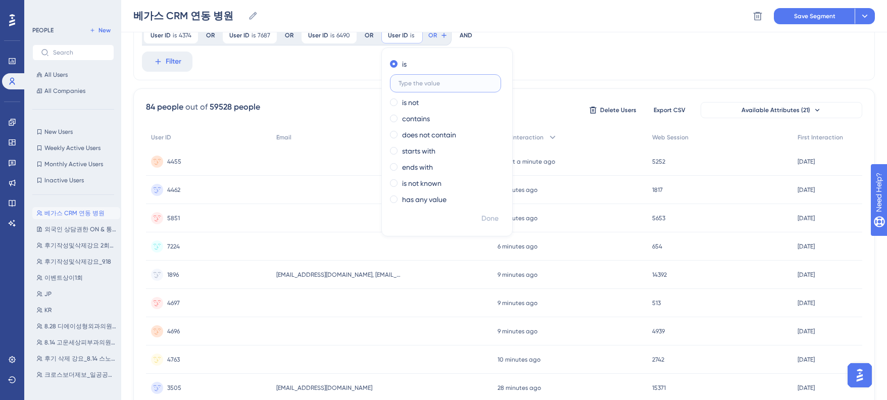
paste input "4392"
type input "4392"
click at [481, 215] on span "Done" at bounding box center [489, 219] width 17 height 12
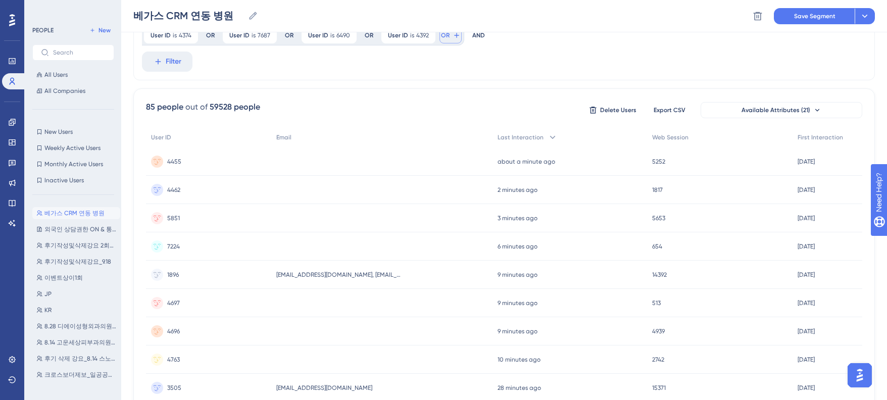
click at [447, 38] on span "OR" at bounding box center [445, 35] width 9 height 8
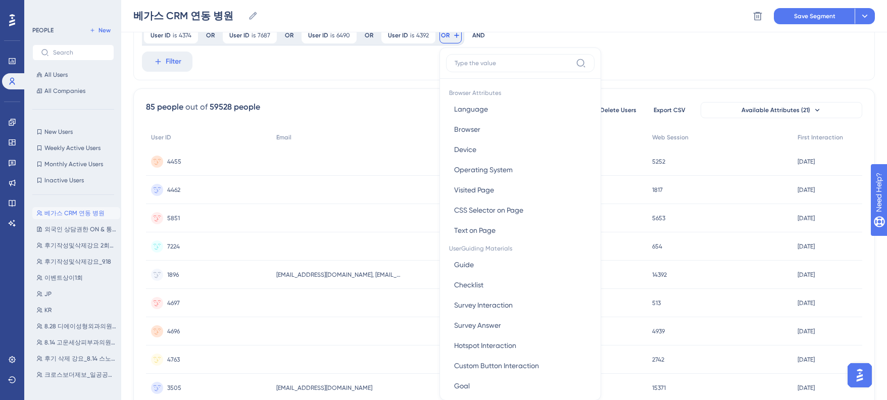
scroll to position [308, 0]
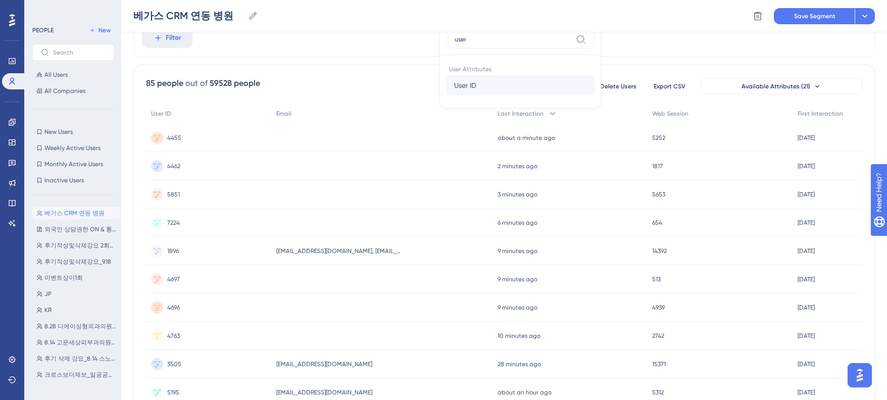
type input "user"
click at [459, 84] on span "User ID" at bounding box center [465, 85] width 22 height 12
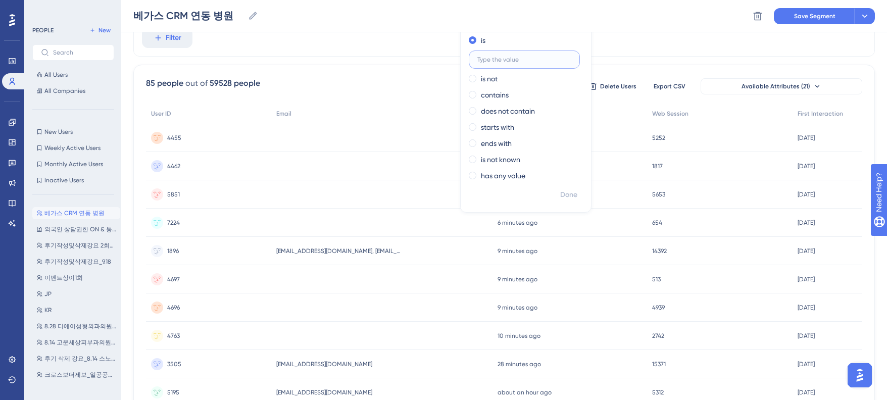
paste input "5058"
type input "5058"
click at [568, 198] on span "Done" at bounding box center [568, 195] width 17 height 12
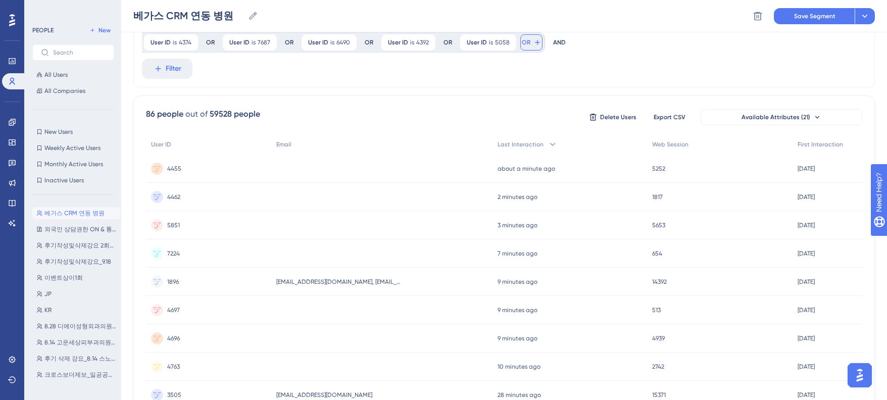
click at [534, 38] on button "OR" at bounding box center [531, 42] width 22 height 16
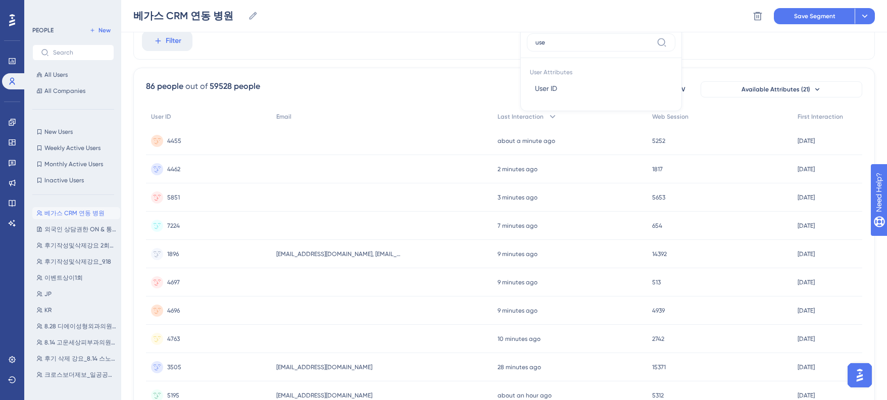
type input "user"
click at [541, 96] on button "User ID User ID" at bounding box center [601, 88] width 149 height 20
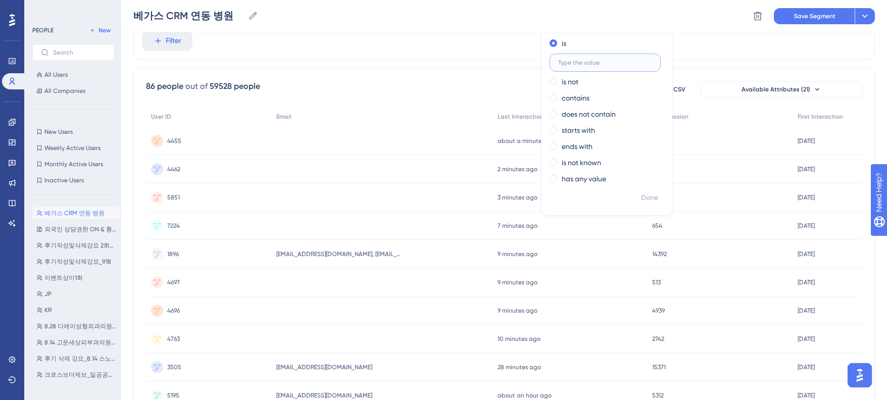
paste input "7222"
type input "7222"
click at [641, 196] on span "Done" at bounding box center [649, 198] width 17 height 12
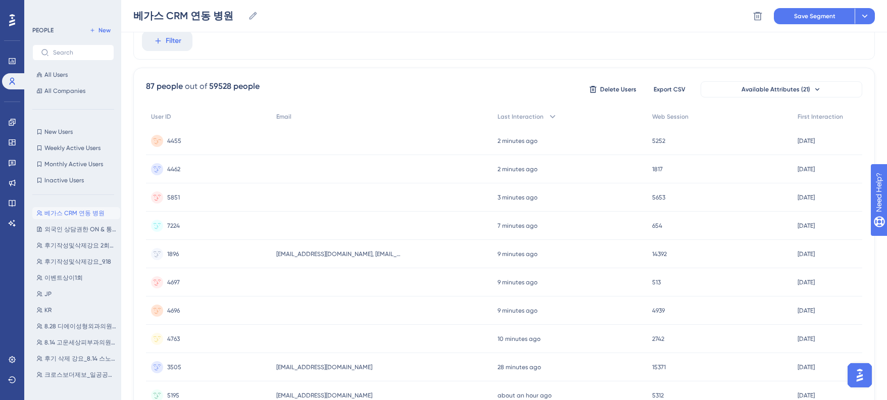
scroll to position [267, 0]
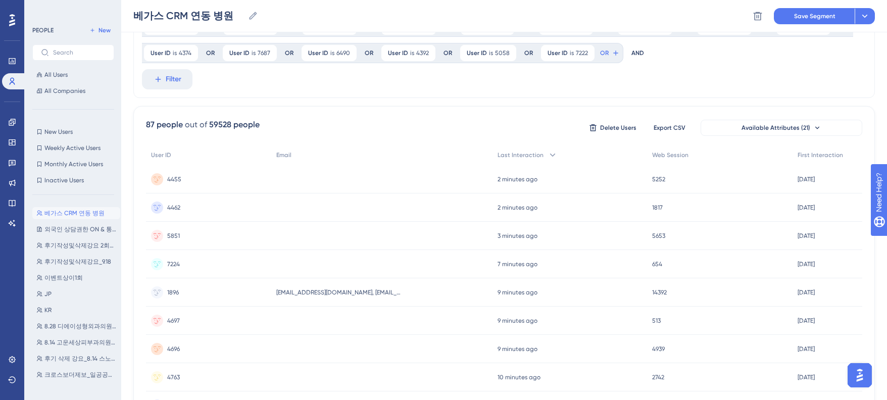
click at [593, 52] on div "User ID is 7222 7222 Remove OR" at bounding box center [581, 53] width 84 height 20
click at [601, 53] on span "OR" at bounding box center [604, 53] width 9 height 8
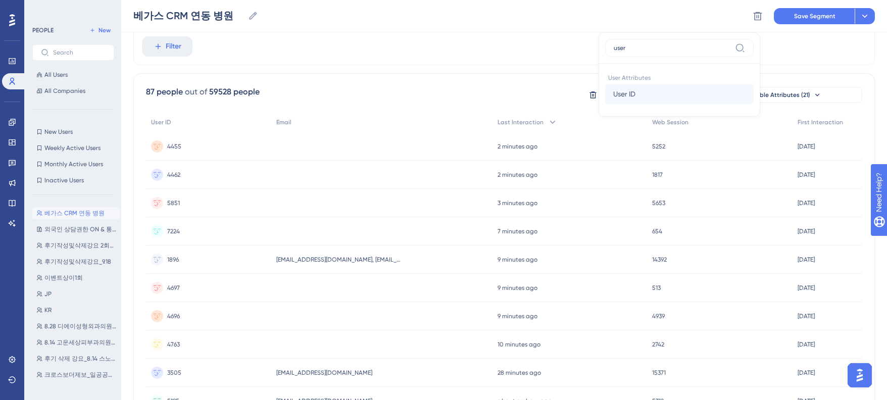
type input "user"
click at [631, 94] on span "User ID" at bounding box center [624, 94] width 22 height 12
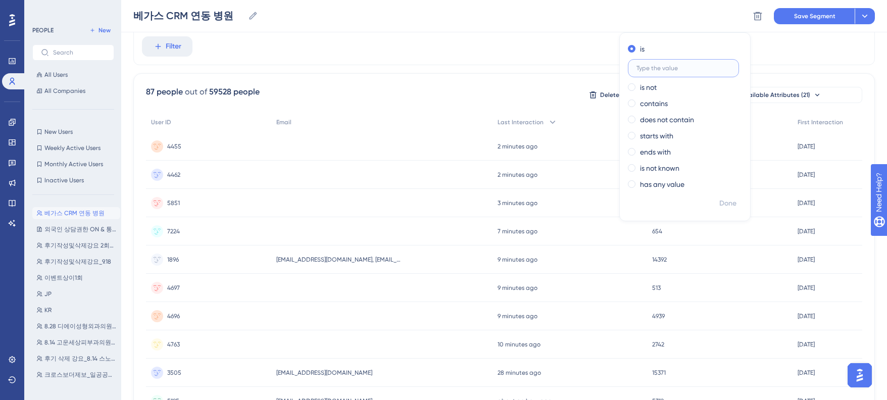
paste input "6693"
type input "6693"
click at [722, 204] on span "Done" at bounding box center [727, 203] width 17 height 12
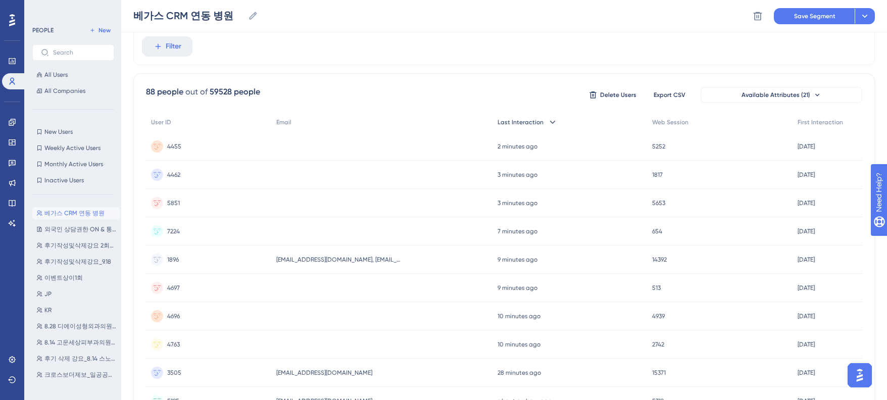
scroll to position [267, 0]
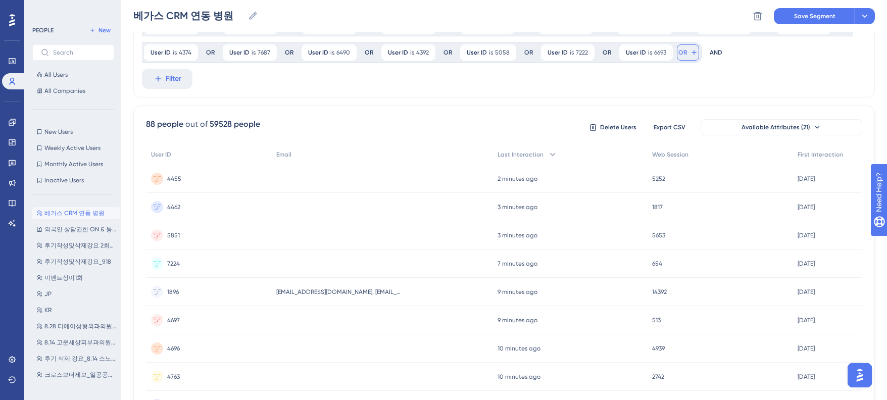
click at [678, 54] on span "OR" at bounding box center [682, 52] width 9 height 8
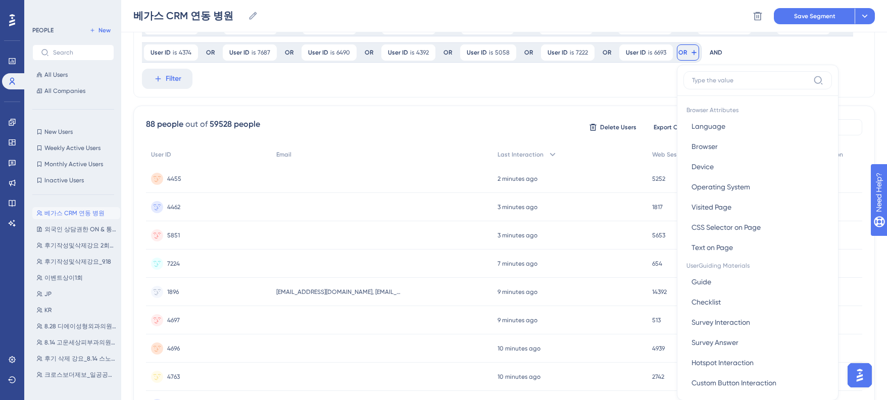
scroll to position [300, 0]
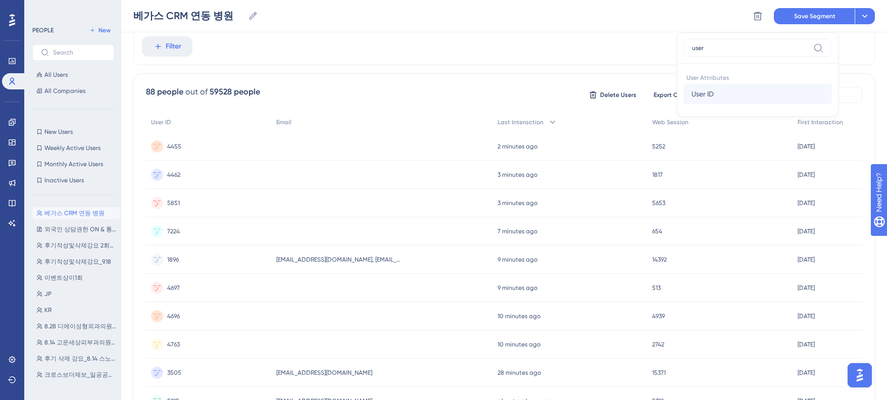
type input "user"
click at [730, 88] on button "User ID User ID" at bounding box center [757, 94] width 149 height 20
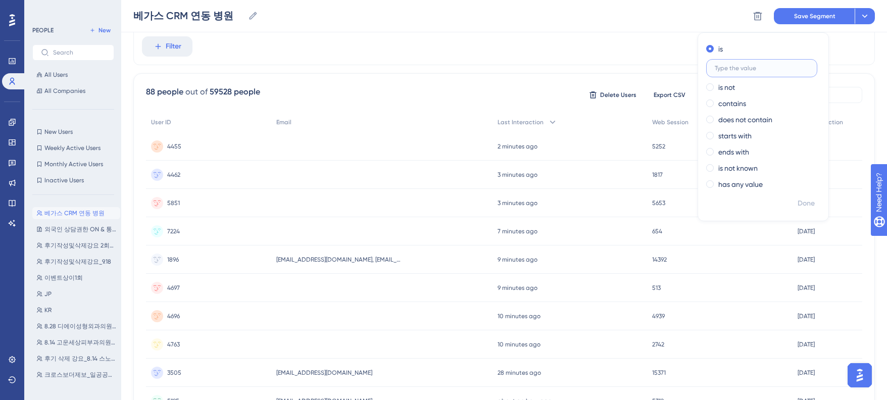
paste input "4461"
type input "4461"
click at [799, 202] on span "Done" at bounding box center [806, 203] width 17 height 12
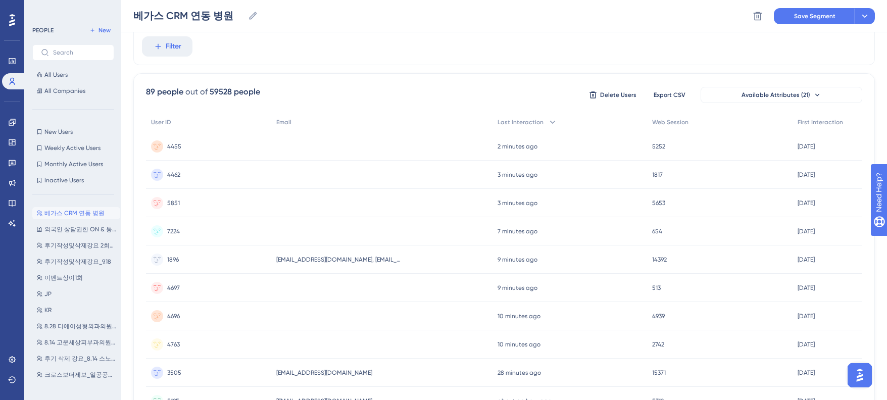
scroll to position [261, 0]
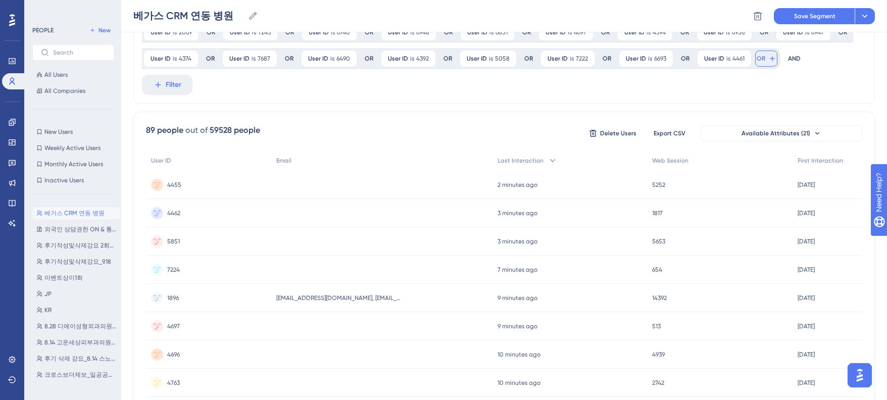
click at [757, 61] on span "OR" at bounding box center [761, 59] width 9 height 8
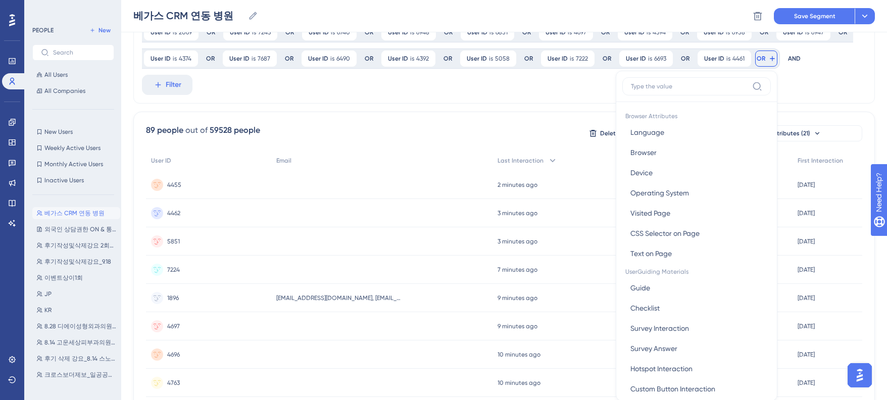
scroll to position [297, 0]
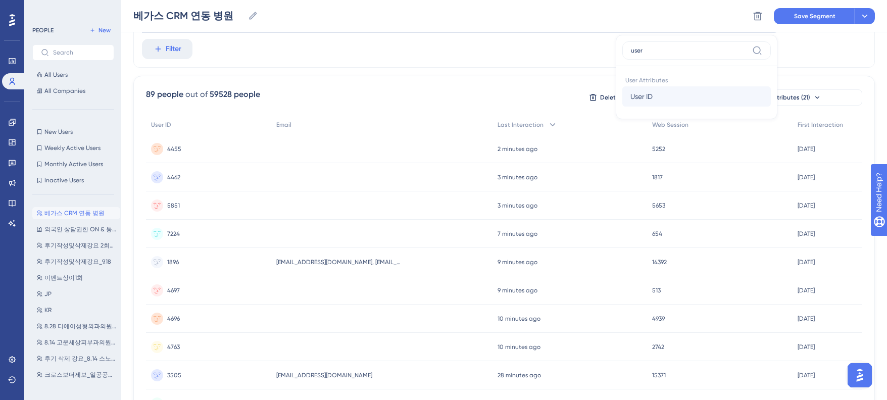
type input "user"
click at [664, 95] on button "User ID User ID" at bounding box center [696, 96] width 149 height 20
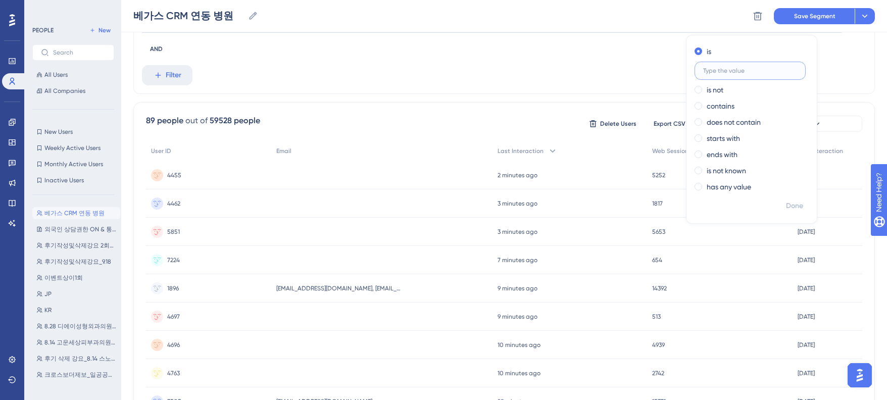
paste input "3182"
type input "3182"
click at [806, 204] on span "Done" at bounding box center [806, 206] width 17 height 12
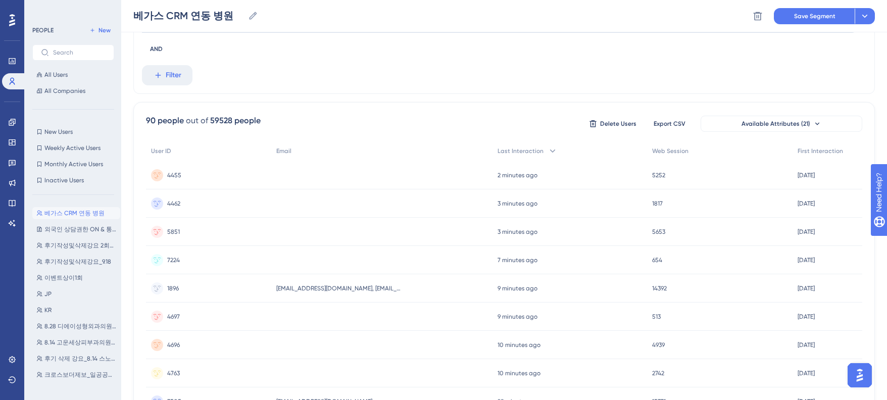
scroll to position [277, 0]
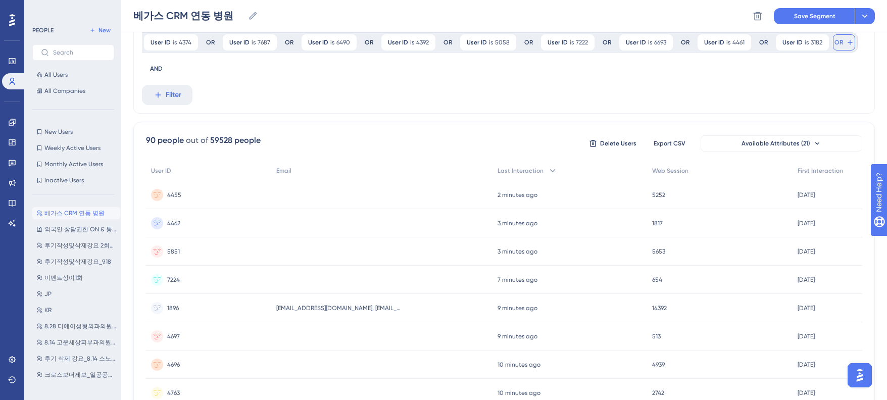
click at [839, 43] on button "OR" at bounding box center [844, 42] width 22 height 16
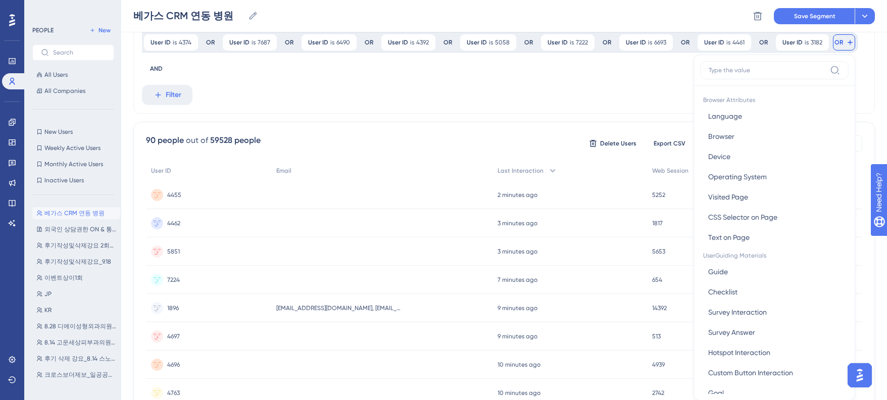
scroll to position [305, 0]
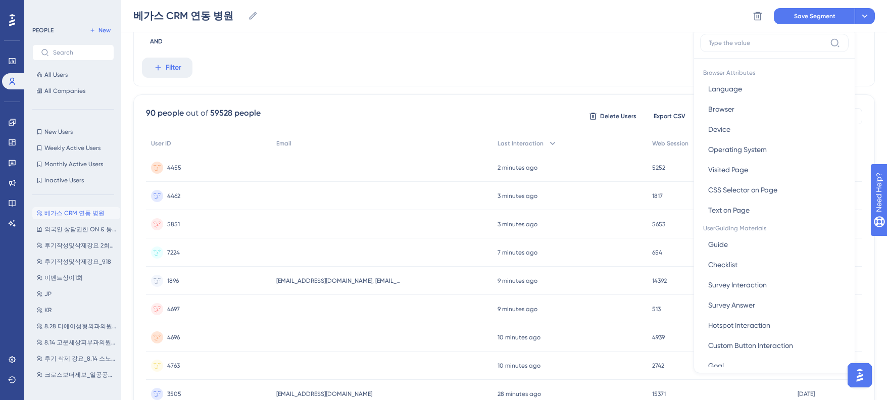
type input "y"
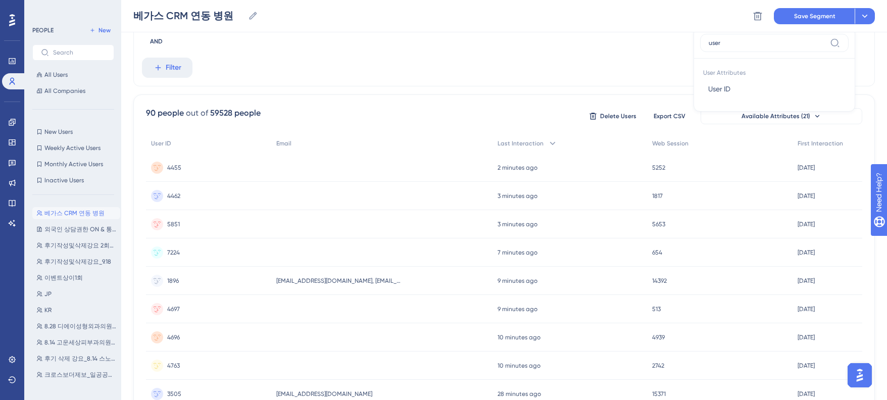
type input "user"
click at [731, 99] on div "User Attributes User ID User ID" at bounding box center [774, 82] width 149 height 46
click at [734, 89] on button "User ID User ID" at bounding box center [774, 89] width 149 height 20
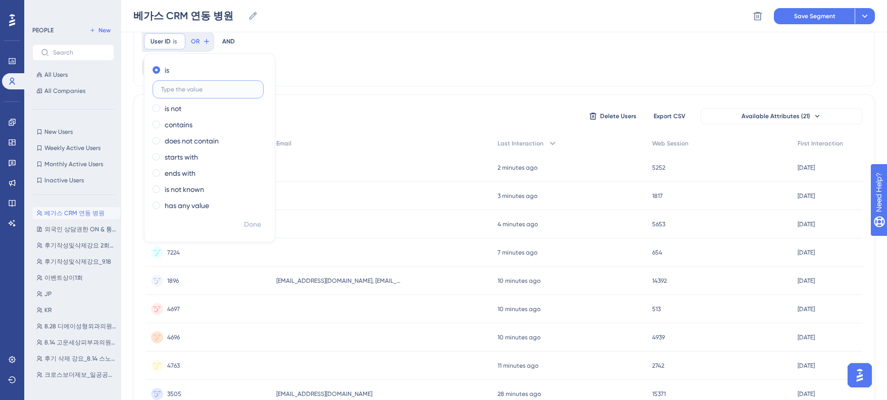
paste input "5719"
type input "5719"
click at [240, 221] on button "Done" at bounding box center [252, 225] width 28 height 18
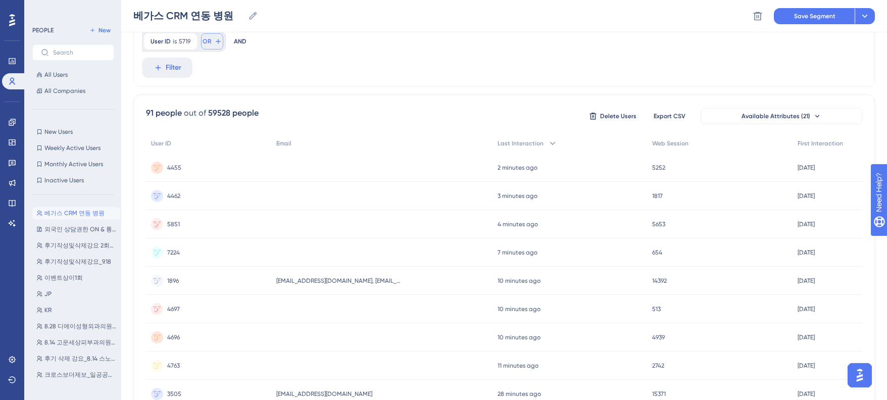
click at [210, 38] on button "OR" at bounding box center [212, 41] width 22 height 16
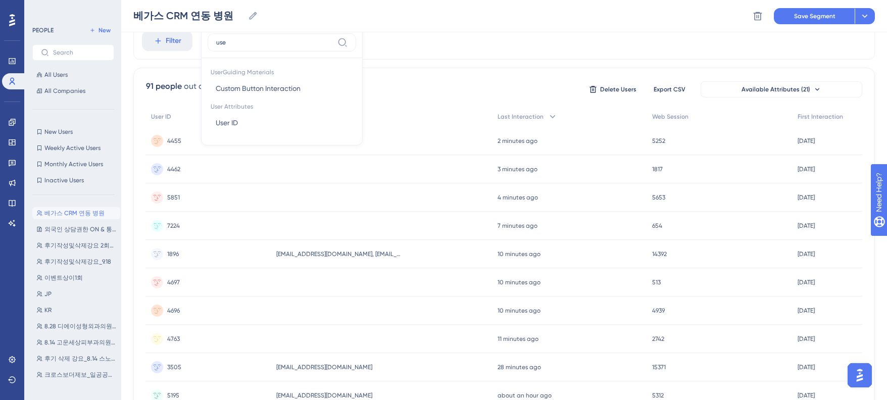
type input "user"
click at [231, 91] on span "User ID" at bounding box center [227, 88] width 22 height 12
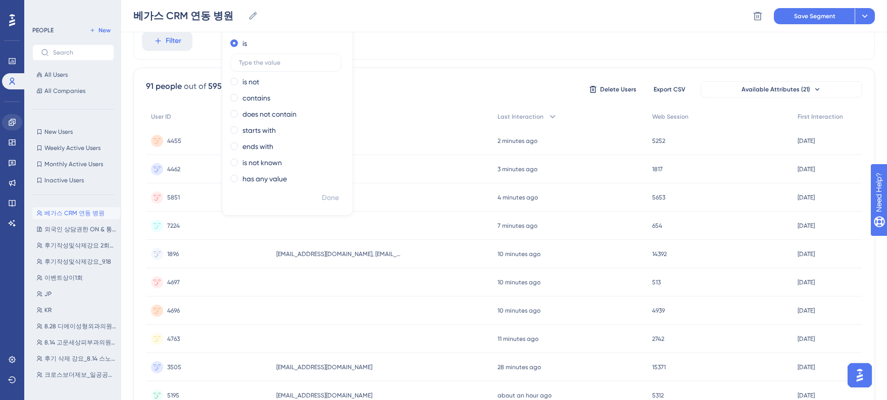
scroll to position [312, 0]
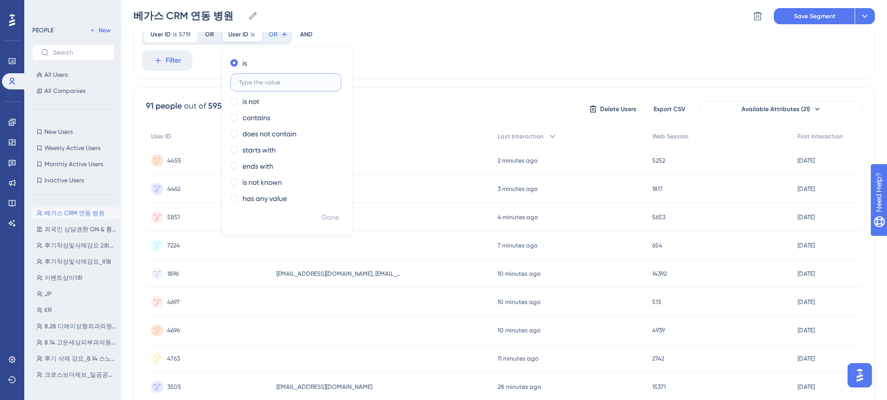
click at [256, 81] on input "text" at bounding box center [286, 82] width 94 height 7
paste input "6945"
type input "6945"
click at [326, 204] on div "is 6945 is not contains does not contain starts with ends with is not known has…" at bounding box center [287, 132] width 130 height 154
click at [325, 219] on span "Done" at bounding box center [330, 218] width 17 height 12
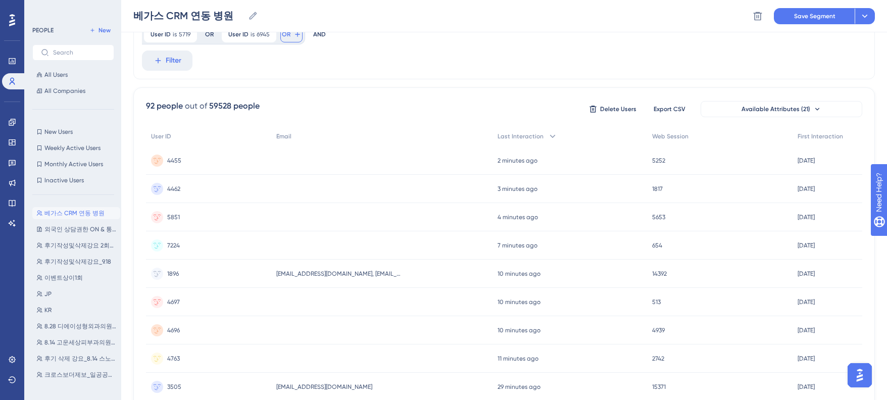
click at [288, 34] on span "OR" at bounding box center [286, 34] width 9 height 8
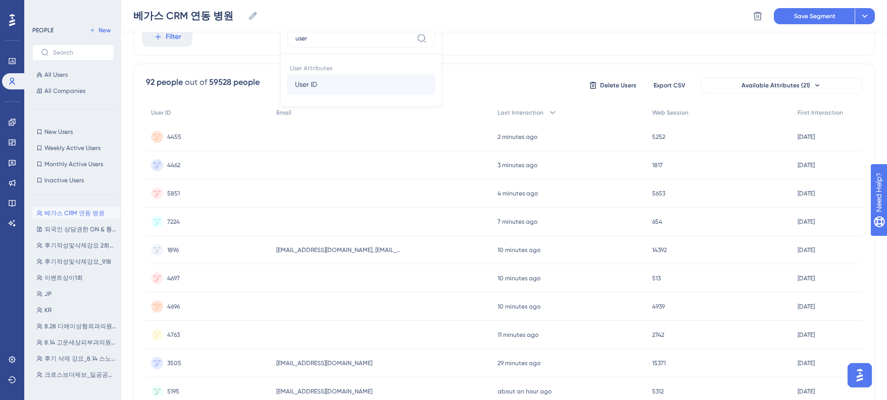
type input "user"
click at [311, 83] on span "User ID" at bounding box center [306, 84] width 22 height 12
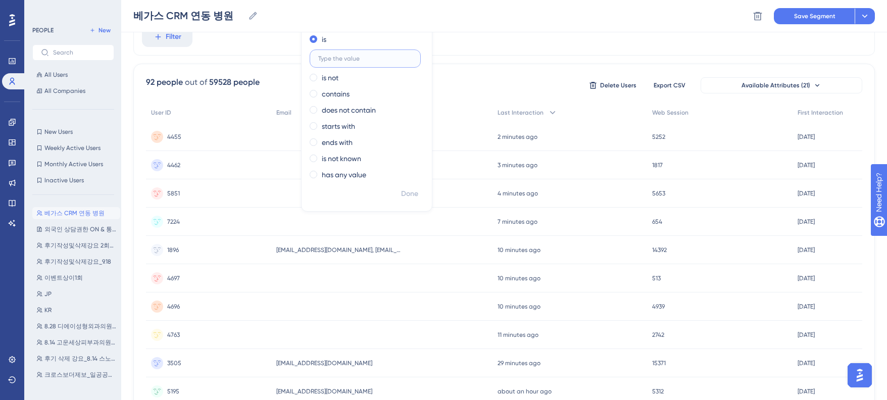
paste input "6894"
type input "6894"
click at [406, 191] on span "Done" at bounding box center [409, 194] width 17 height 12
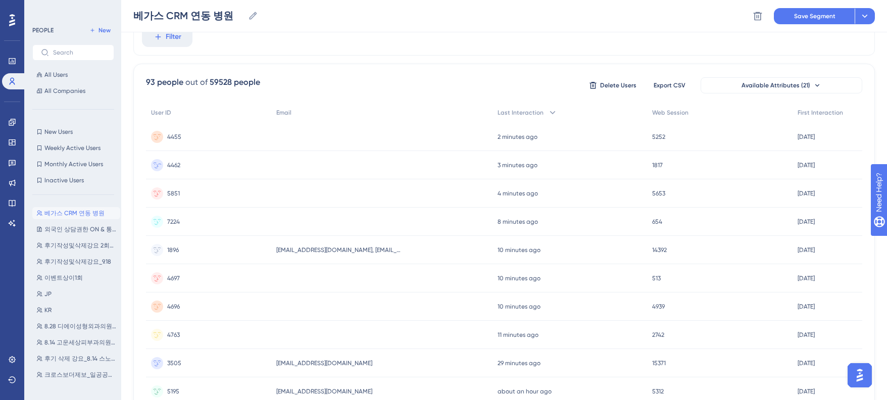
scroll to position [312, 0]
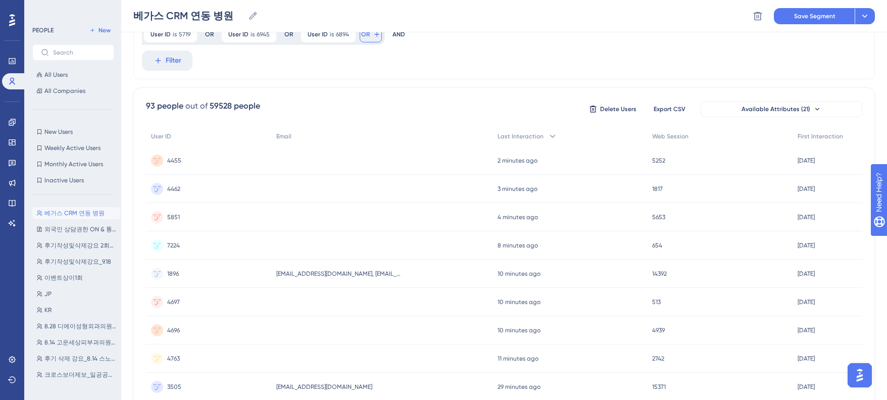
click at [369, 35] on button "OR" at bounding box center [371, 34] width 22 height 16
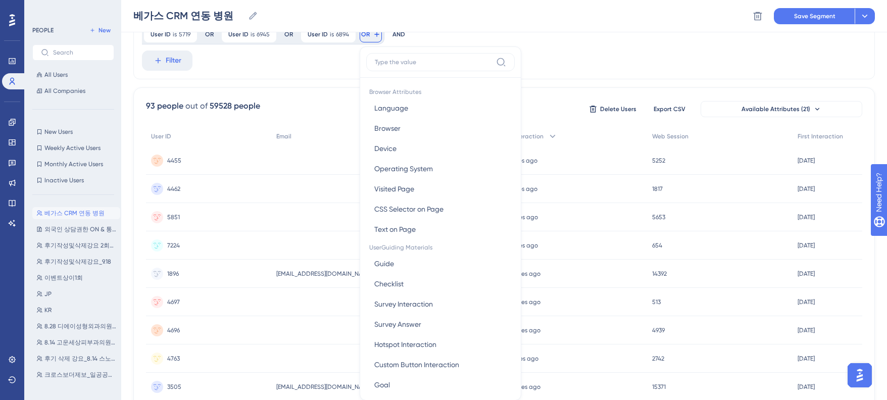
scroll to position [335, 0]
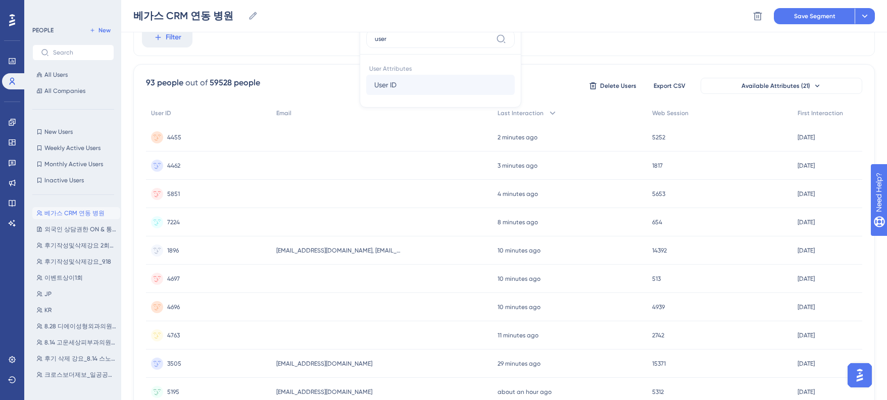
type input "user"
click at [386, 79] on span "User ID" at bounding box center [385, 85] width 22 height 12
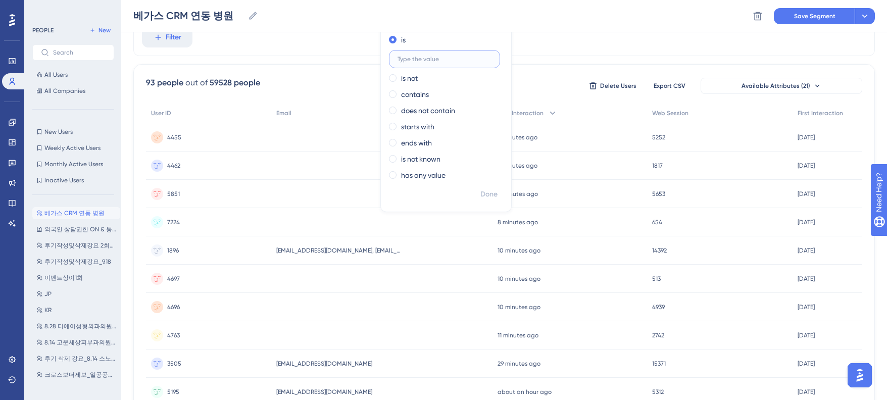
paste input "6113"
type input "6113"
click at [486, 186] on button "Done" at bounding box center [489, 194] width 28 height 18
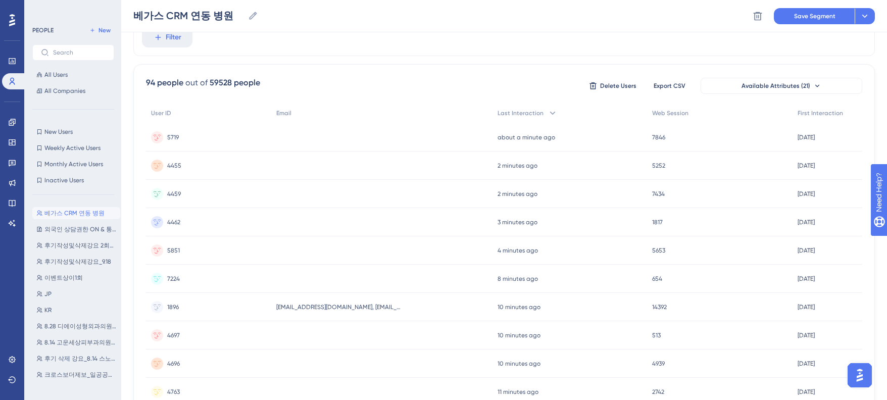
scroll to position [311, 0]
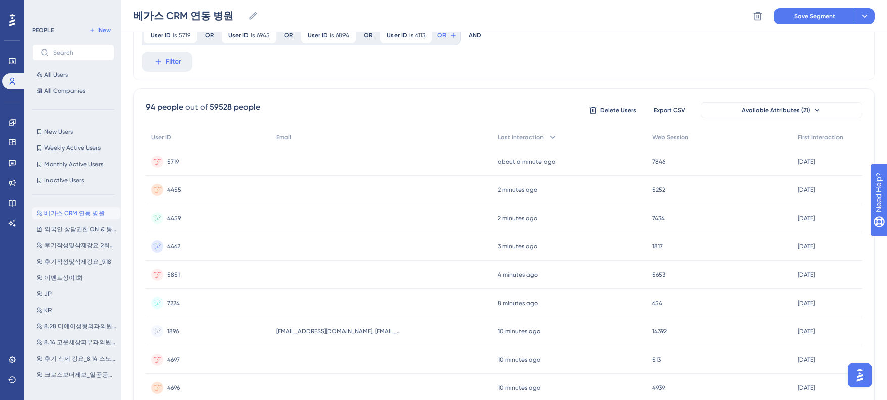
click at [436, 32] on div "베가스 CRM 연동 병원 베가스 CRM 연동 병원 Delete Segment Save Segment Actions" at bounding box center [504, 16] width 766 height 32
click at [443, 37] on span "OR" at bounding box center [441, 35] width 9 height 8
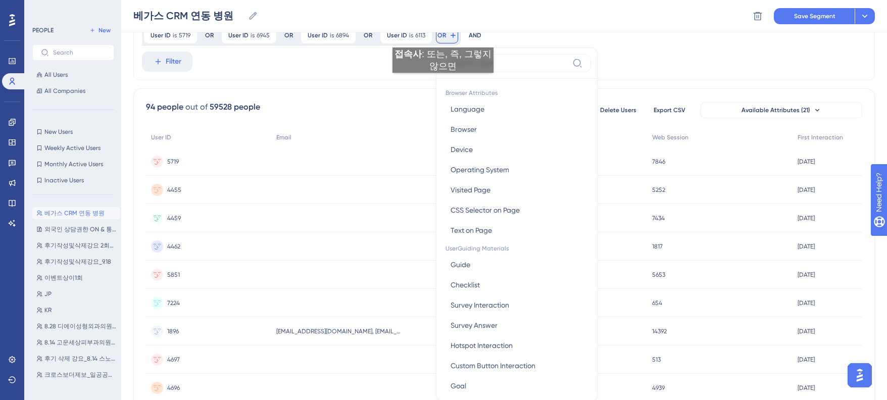
scroll to position [332, 0]
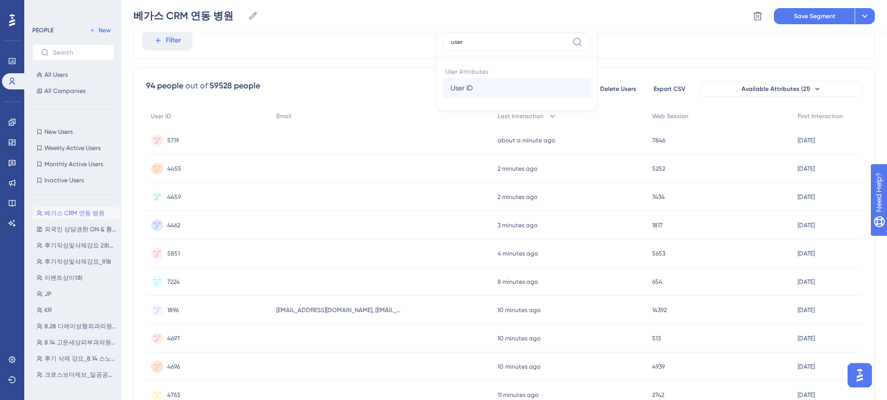
type input "user"
click at [469, 82] on span "User ID" at bounding box center [462, 88] width 22 height 12
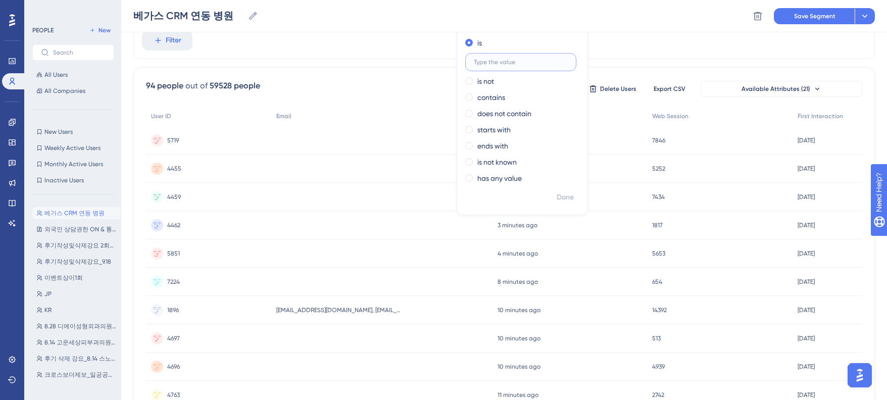
paste input "3692"
type input "3692"
click at [567, 196] on span "Done" at bounding box center [565, 197] width 17 height 12
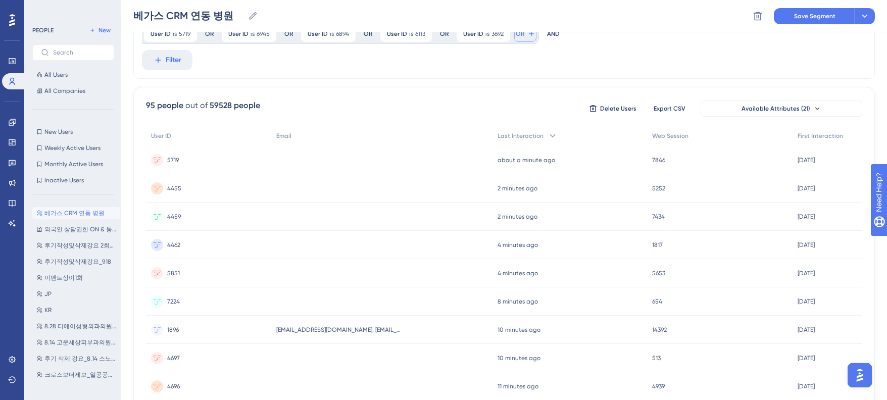
click at [520, 35] on span "OR" at bounding box center [520, 34] width 9 height 8
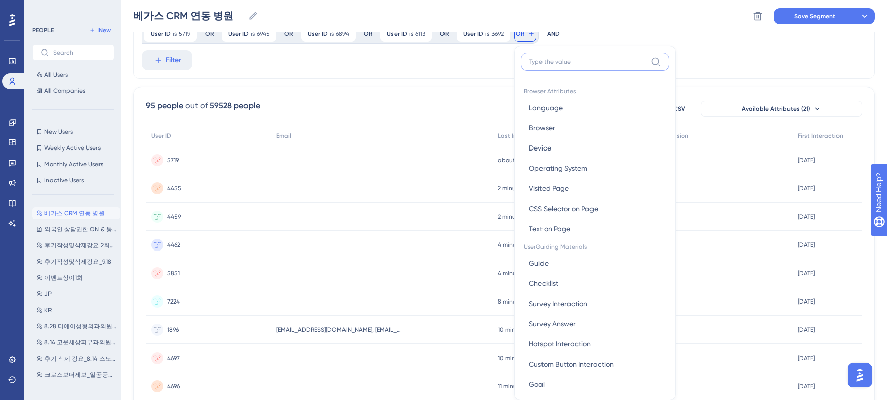
scroll to position [335, 0]
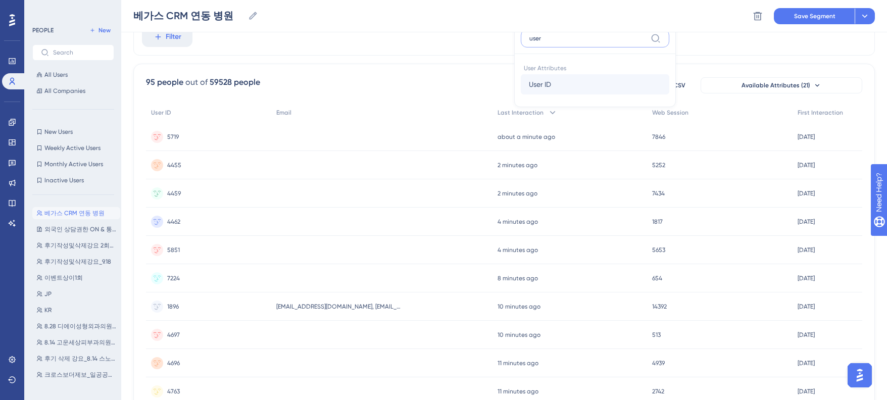
type input "user"
click at [535, 87] on span "User ID" at bounding box center [540, 84] width 22 height 12
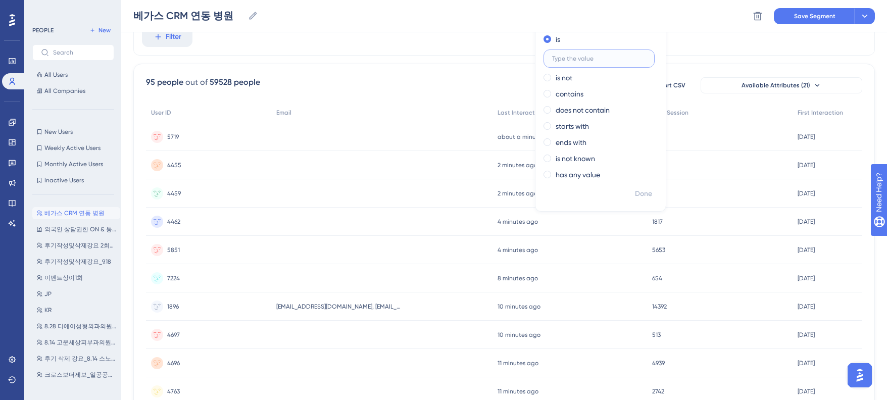
paste input "4217"
click at [638, 195] on span "Done" at bounding box center [643, 194] width 17 height 12
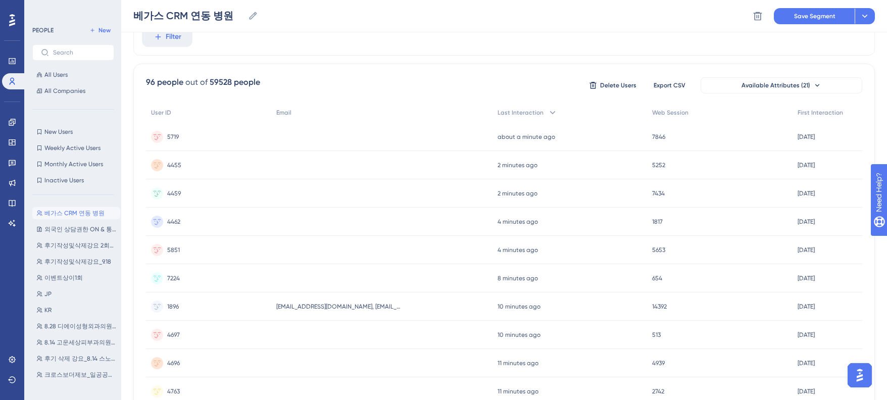
scroll to position [306, 0]
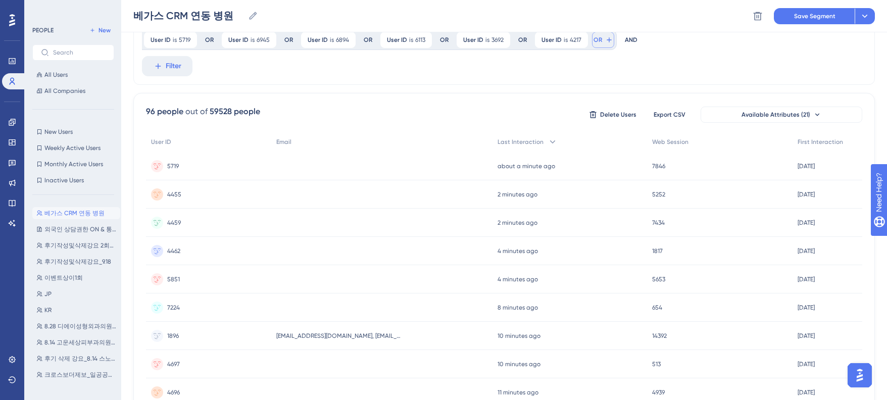
click at [599, 42] on span "OR" at bounding box center [597, 40] width 9 height 8
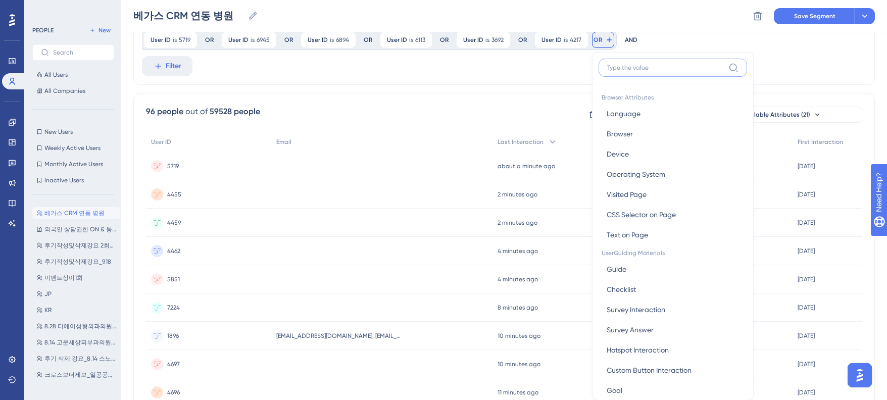
scroll to position [332, 0]
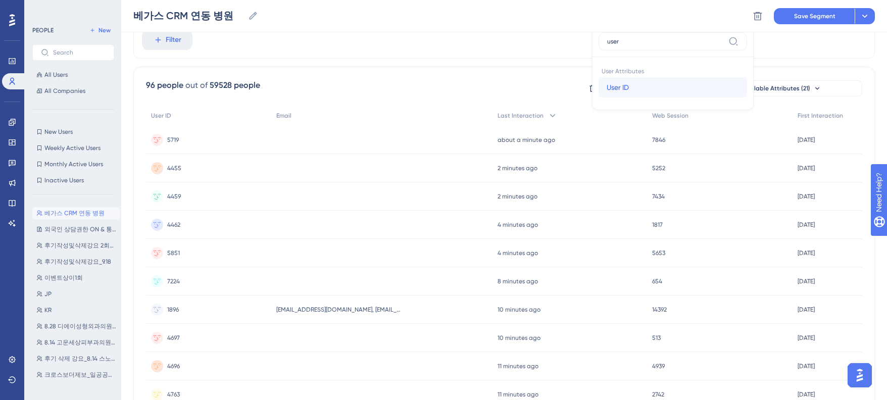
click at [604, 85] on button "User ID User ID" at bounding box center [673, 87] width 149 height 20
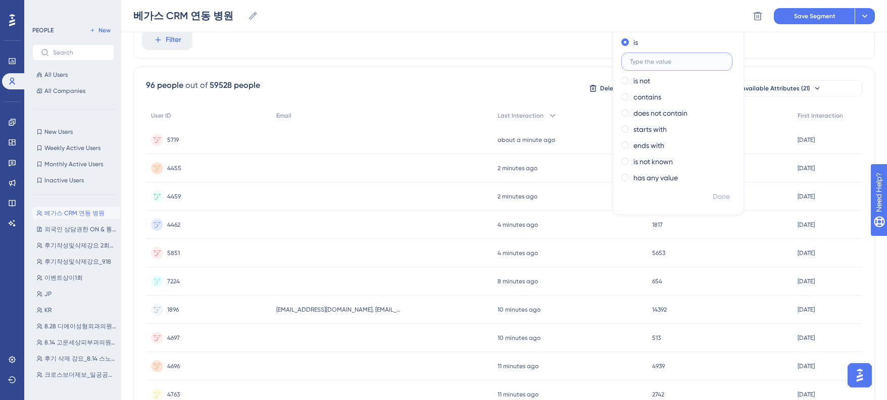
paste input "4167"
click at [721, 195] on span "Done" at bounding box center [721, 197] width 17 height 12
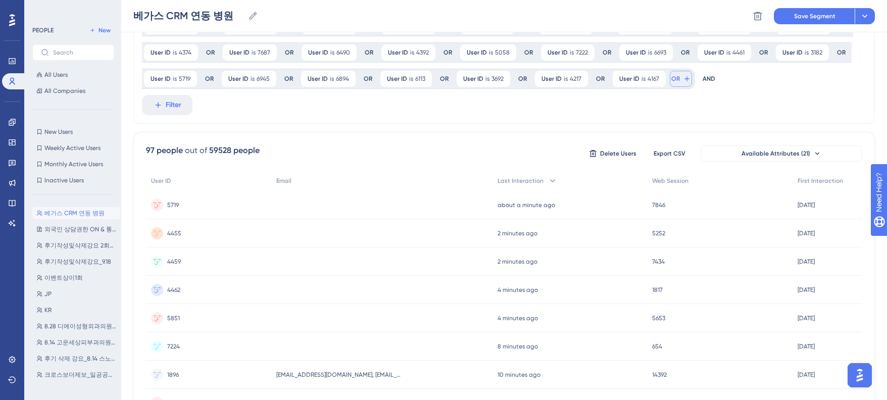
click at [679, 80] on button "OR" at bounding box center [681, 79] width 22 height 16
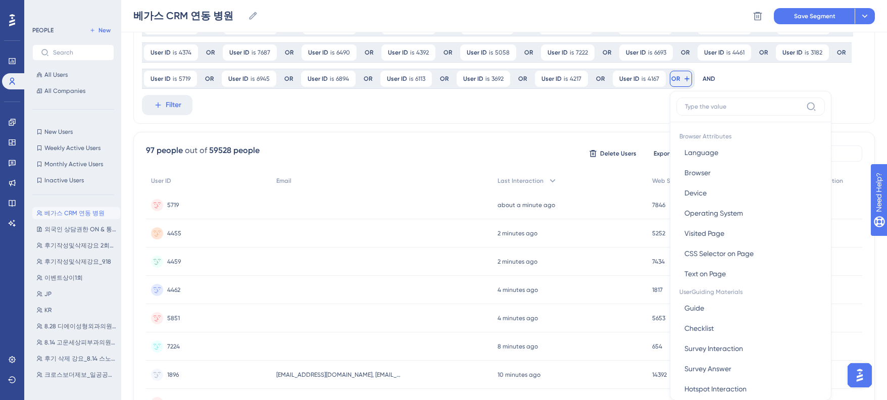
scroll to position [313, 0]
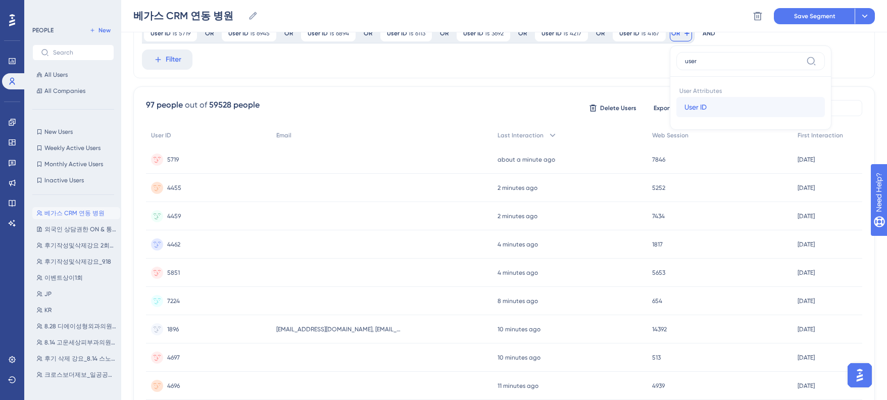
click at [697, 114] on button "User ID User ID" at bounding box center [750, 107] width 149 height 20
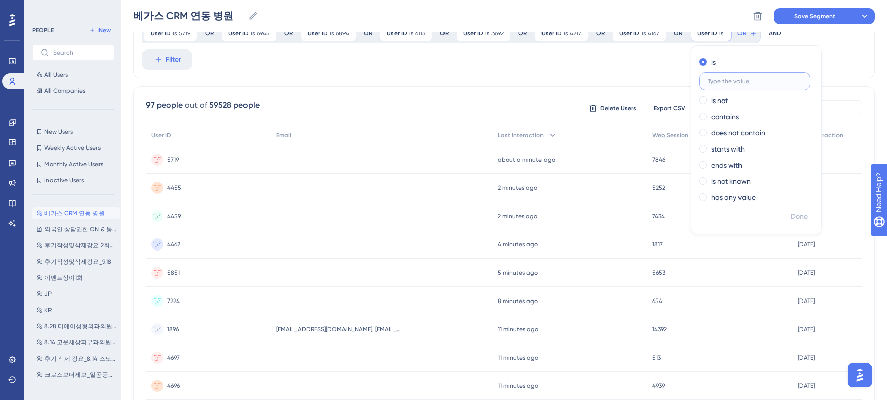
paste input "2771"
click at [790, 217] on span "Done" at bounding box center [798, 217] width 17 height 12
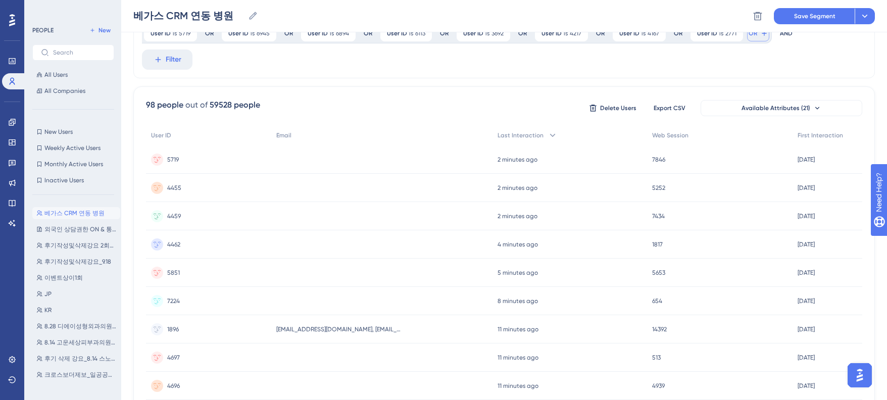
click at [752, 35] on span "OR" at bounding box center [753, 33] width 9 height 8
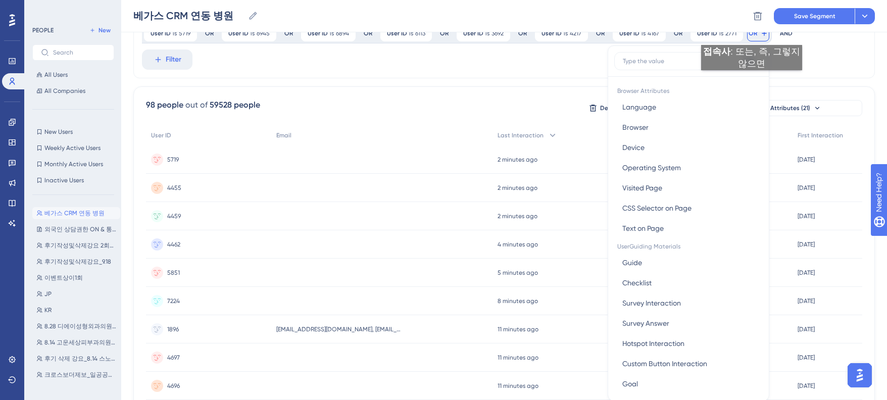
scroll to position [333, 0]
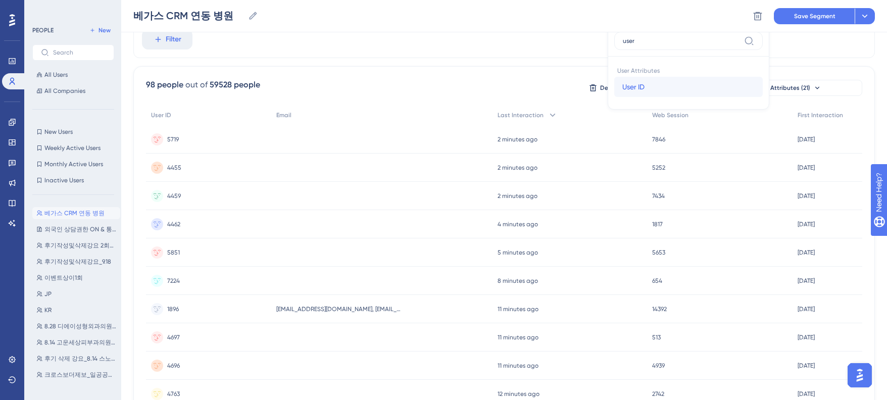
click at [639, 92] on span "User ID" at bounding box center [633, 87] width 22 height 12
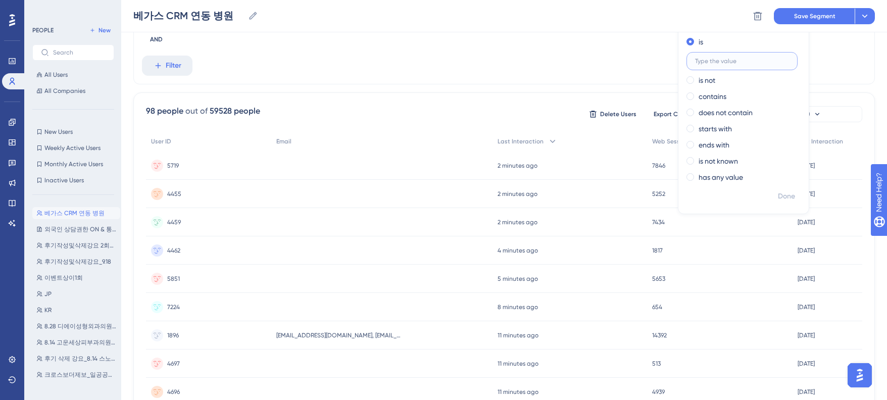
paste input "3750"
click at [796, 197] on span "Done" at bounding box center [800, 196] width 17 height 12
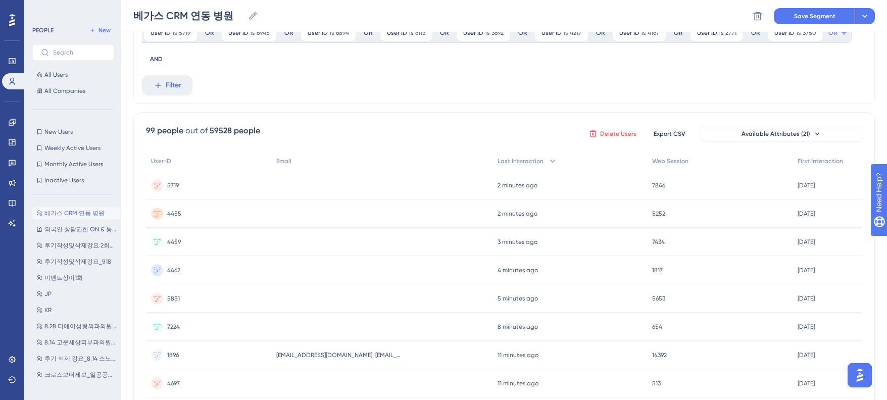
scroll to position [305, 0]
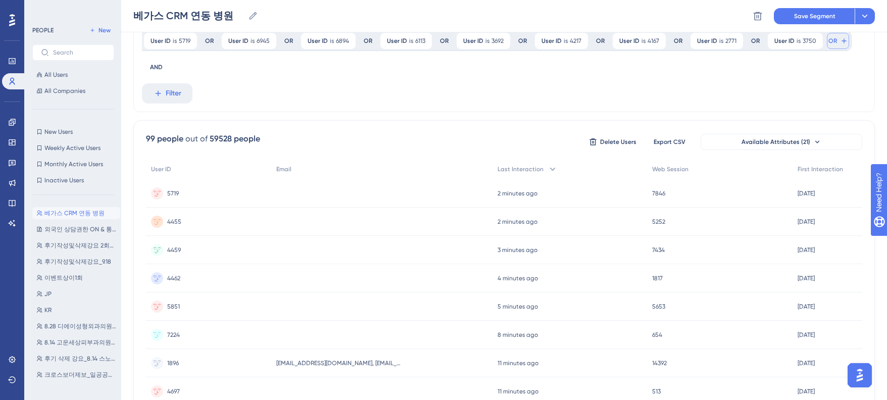
click at [833, 42] on button "OR" at bounding box center [838, 41] width 22 height 16
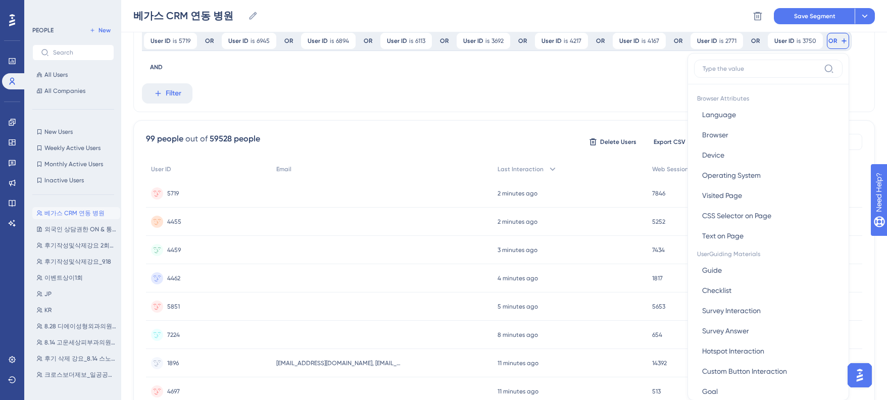
scroll to position [332, 0]
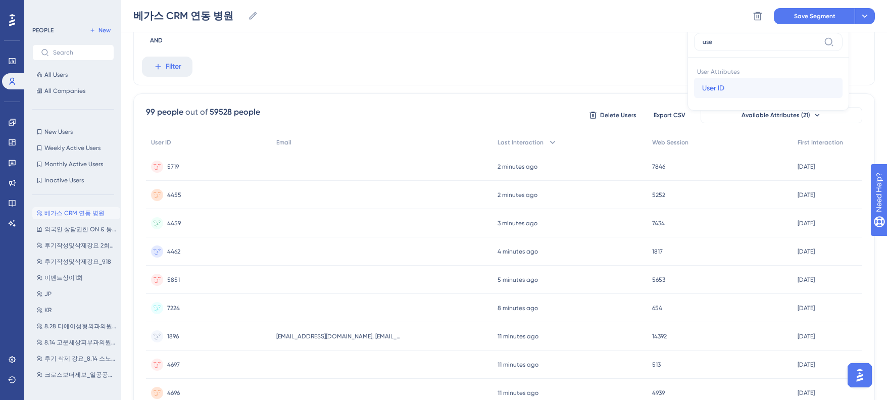
click at [741, 87] on button "User ID User ID" at bounding box center [768, 88] width 149 height 20
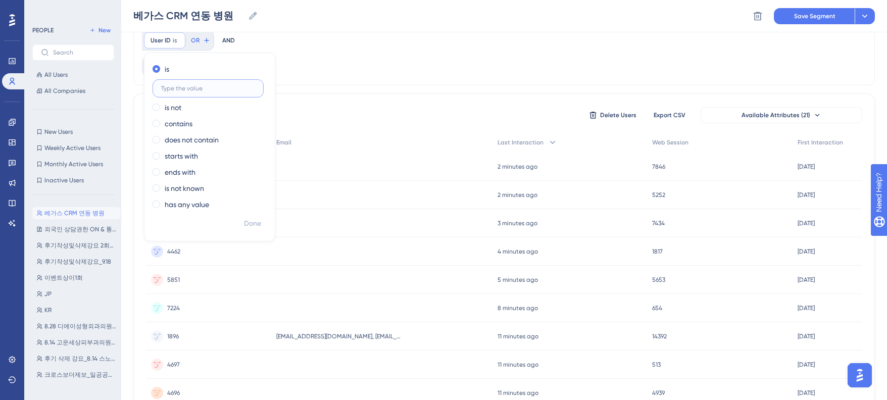
paste input "1841"
click at [253, 216] on button "Done" at bounding box center [252, 224] width 28 height 18
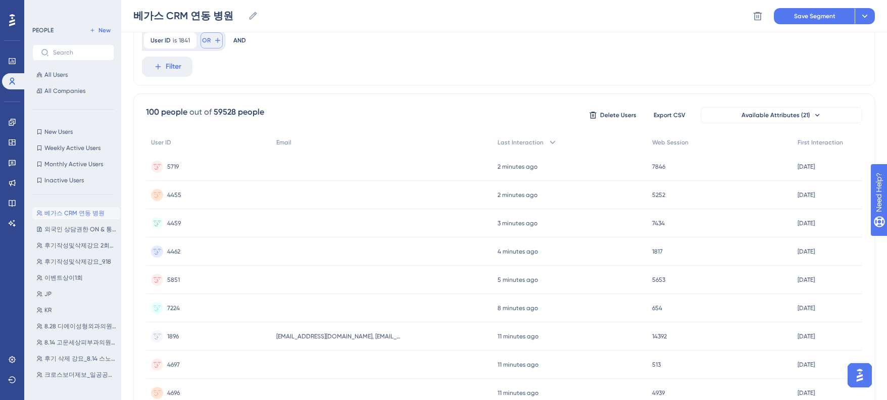
click at [209, 43] on span "OR" at bounding box center [206, 40] width 9 height 8
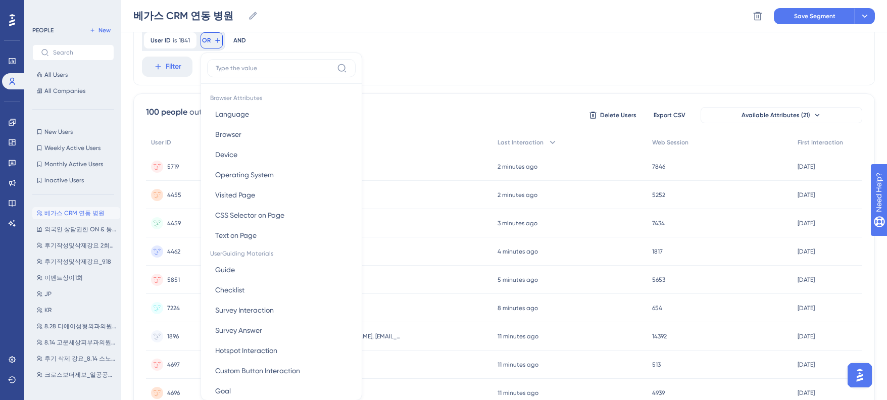
scroll to position [356, 0]
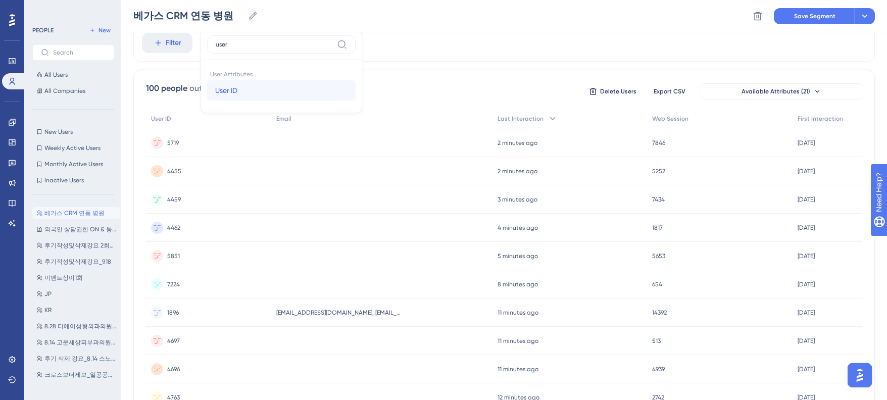
click at [234, 88] on span "User ID" at bounding box center [226, 90] width 22 height 12
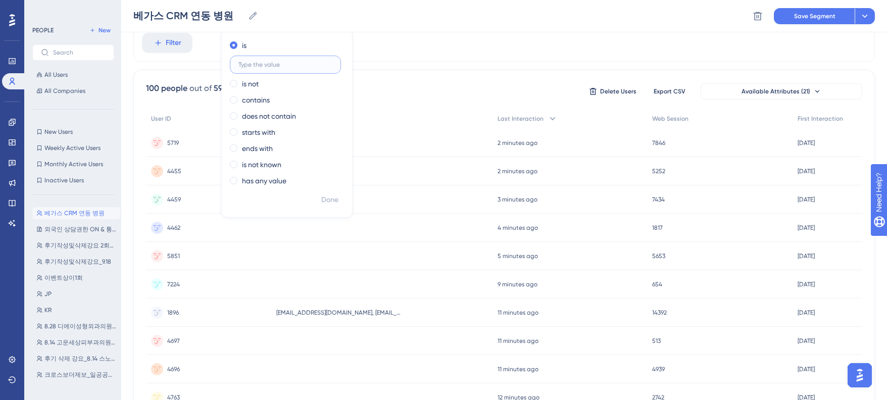
paste input "5695"
click at [331, 195] on span "Done" at bounding box center [329, 200] width 17 height 12
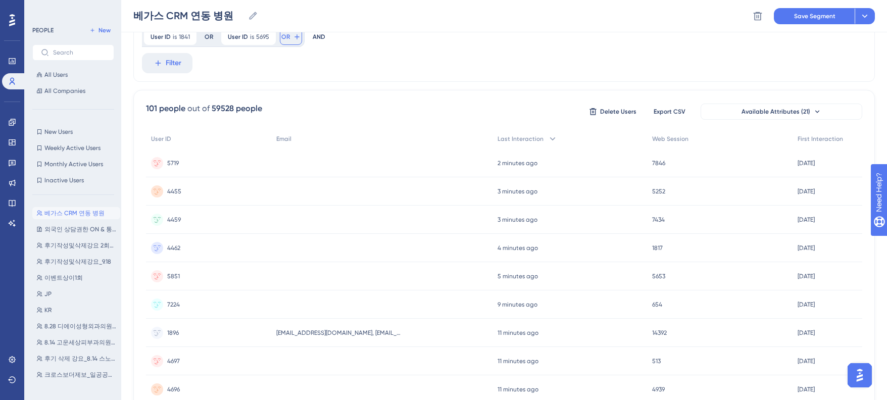
click at [287, 38] on span "OR" at bounding box center [285, 37] width 9 height 8
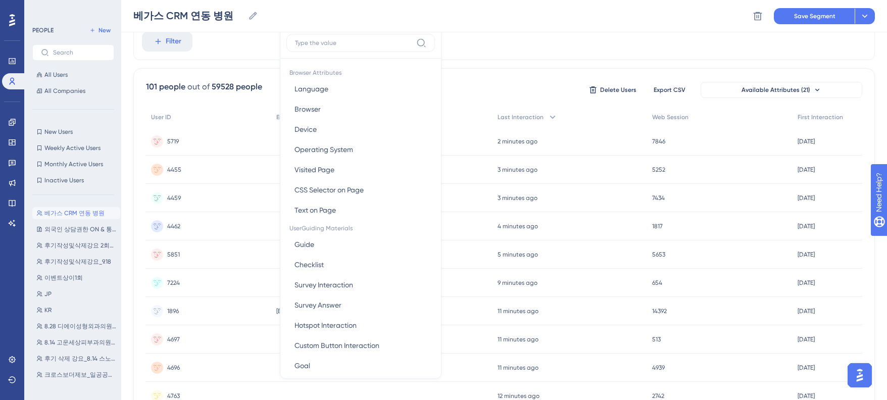
scroll to position [275, 0]
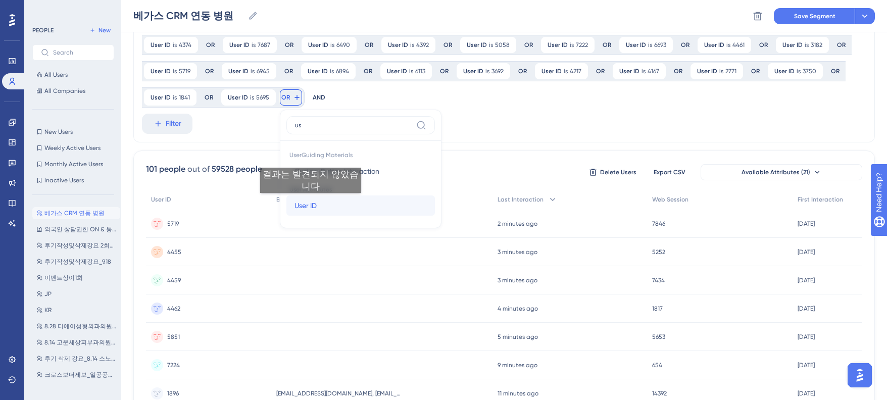
click at [311, 203] on span "User ID" at bounding box center [305, 206] width 22 height 12
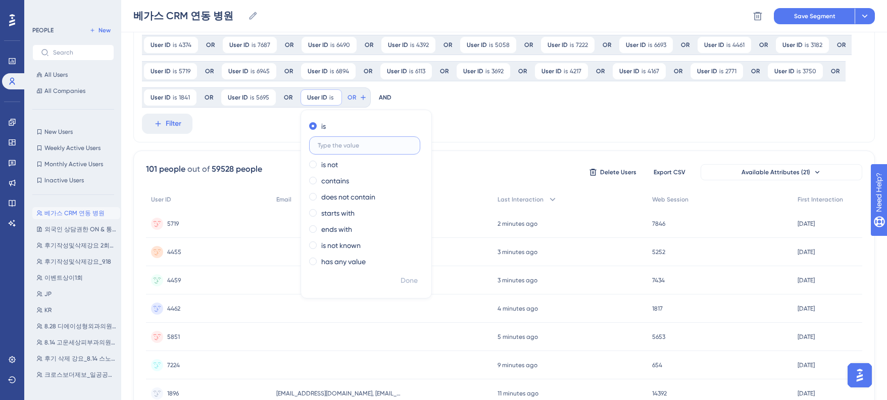
paste input "4178"
click at [402, 280] on span "Done" at bounding box center [409, 281] width 17 height 12
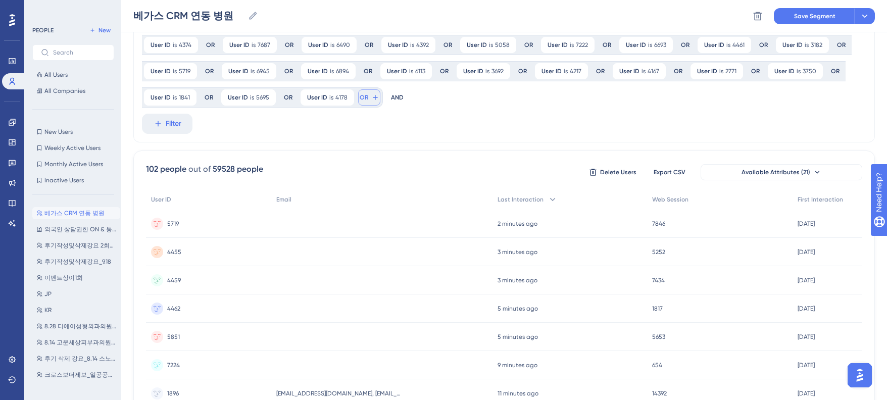
click at [364, 100] on span "OR" at bounding box center [364, 97] width 9 height 8
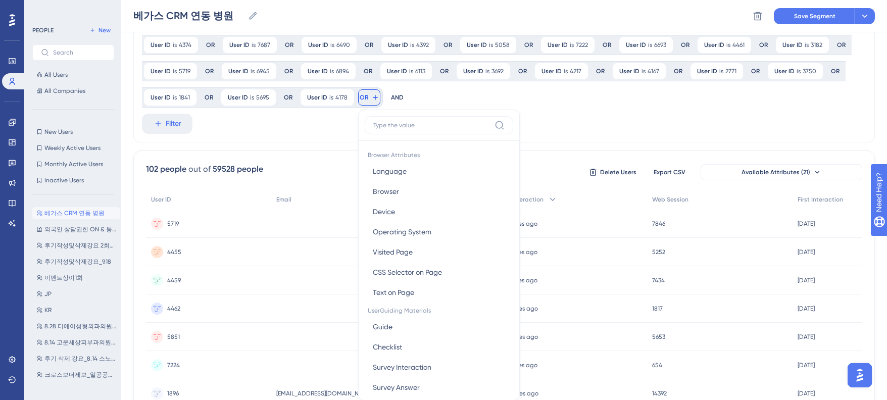
scroll to position [330, 0]
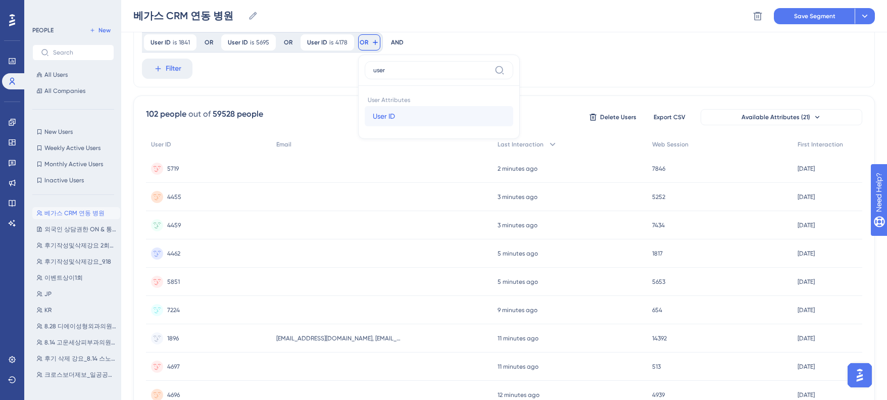
click at [370, 114] on button "User ID User ID" at bounding box center [439, 116] width 149 height 20
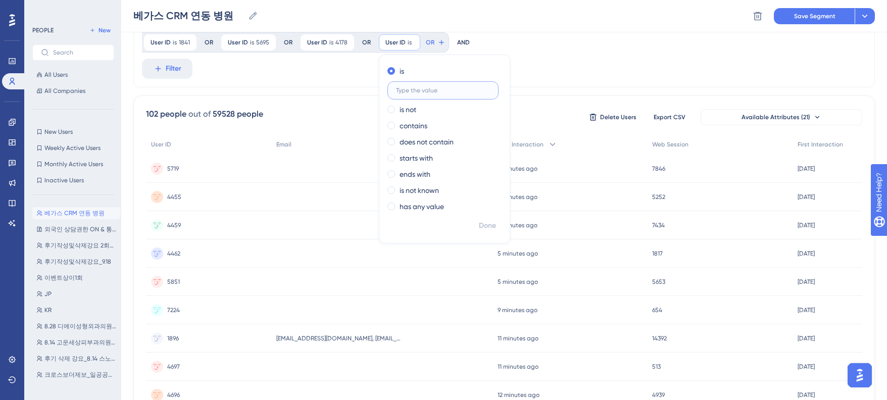
paste input "6826"
click at [485, 223] on span "Done" at bounding box center [487, 226] width 17 height 12
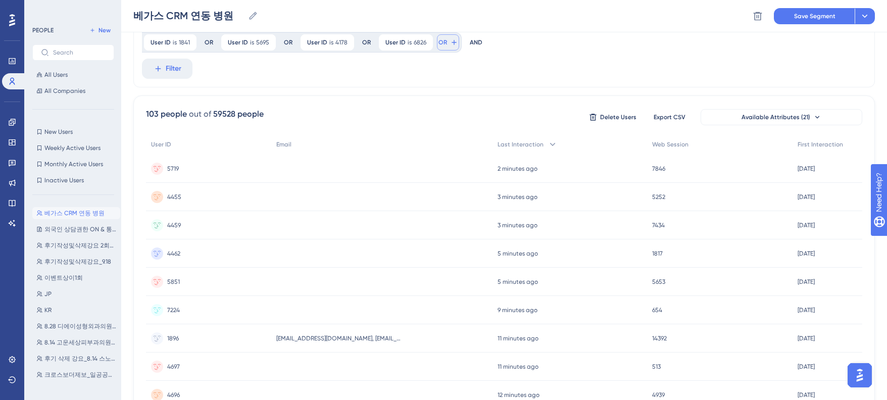
click at [438, 43] on span "OR" at bounding box center [442, 42] width 9 height 8
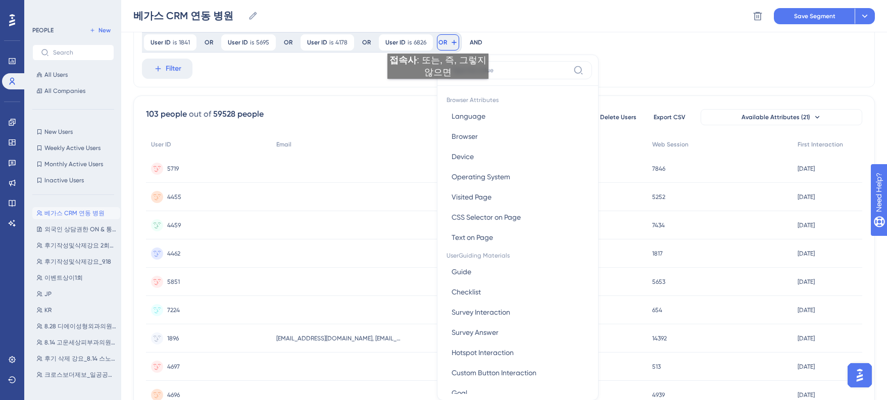
scroll to position [355, 0]
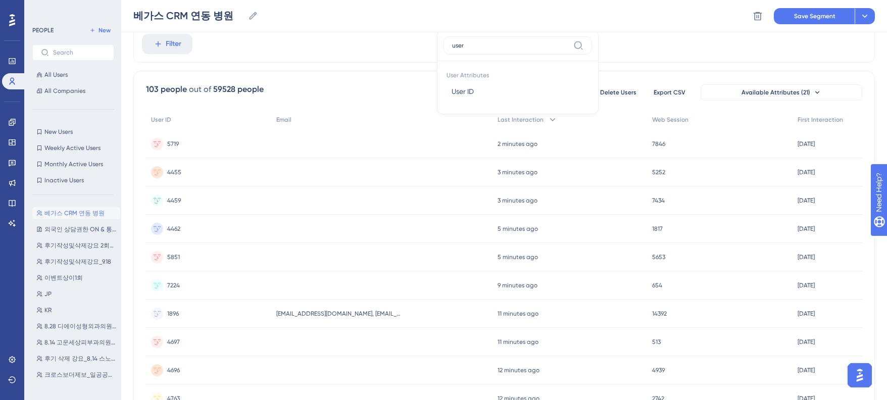
click at [455, 81] on span "User Attributes" at bounding box center [517, 74] width 149 height 14
click at [455, 87] on span "User ID" at bounding box center [463, 91] width 22 height 12
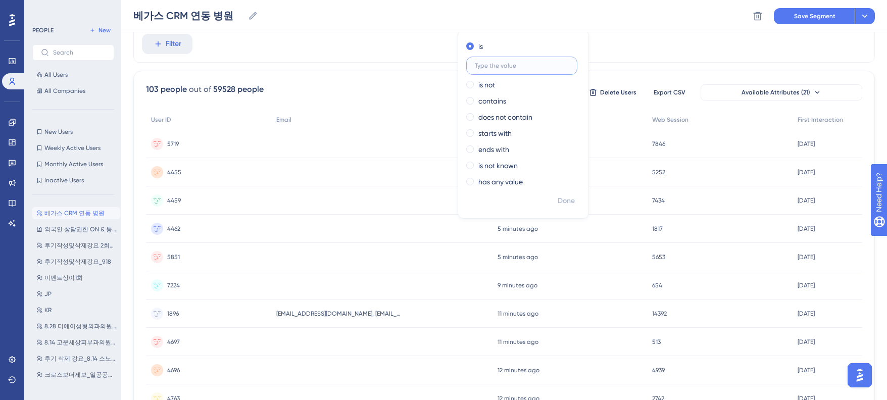
paste
click at [559, 196] on span "Done" at bounding box center [566, 201] width 17 height 12
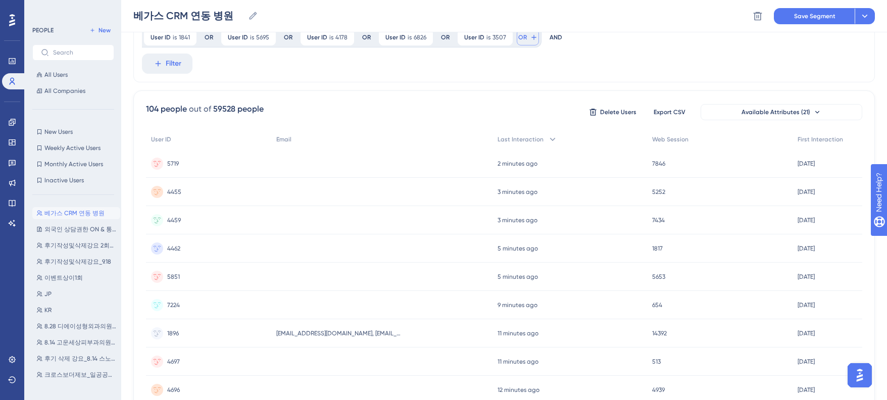
click at [521, 39] on span "OR" at bounding box center [522, 37] width 9 height 8
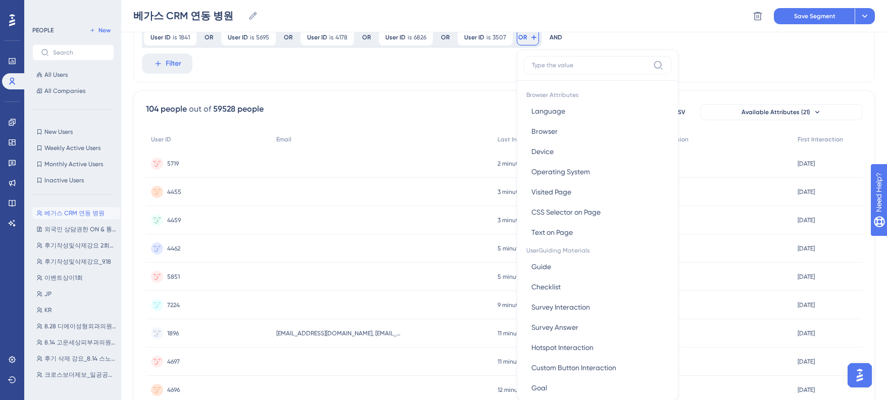
scroll to position [360, 0]
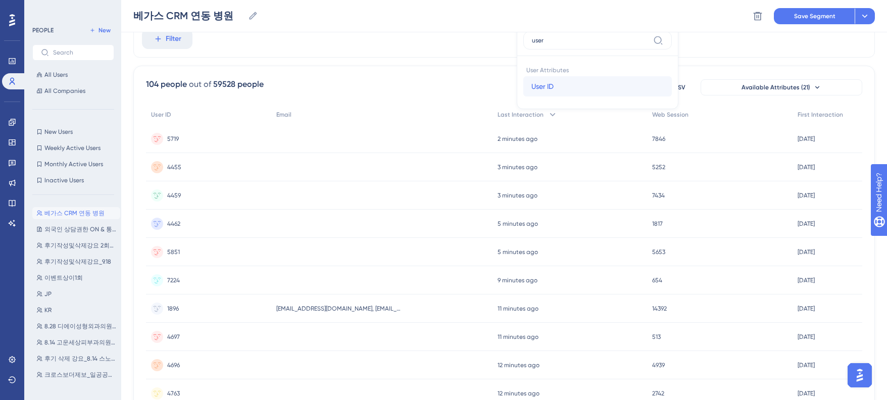
click at [549, 86] on span "User ID" at bounding box center [542, 86] width 22 height 12
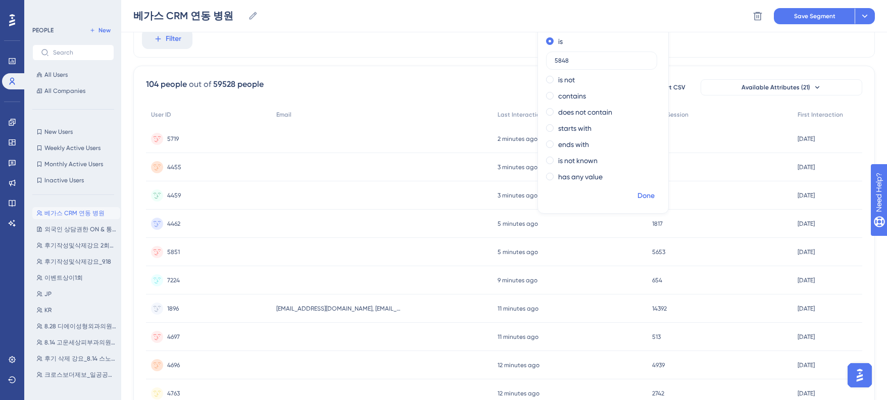
click at [633, 192] on button "Done" at bounding box center [646, 196] width 28 height 18
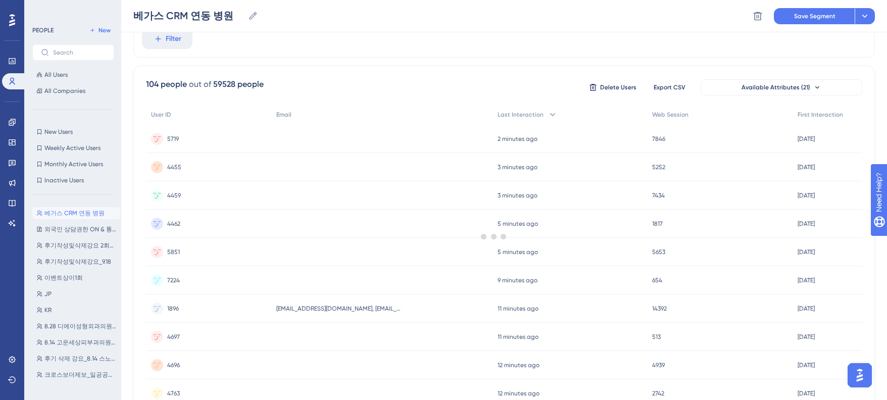
scroll to position [323, 0]
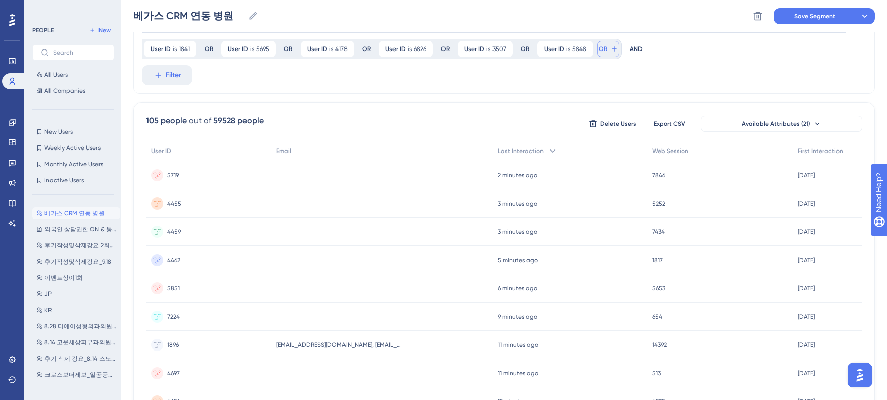
click at [599, 49] on span "OR" at bounding box center [603, 49] width 9 height 8
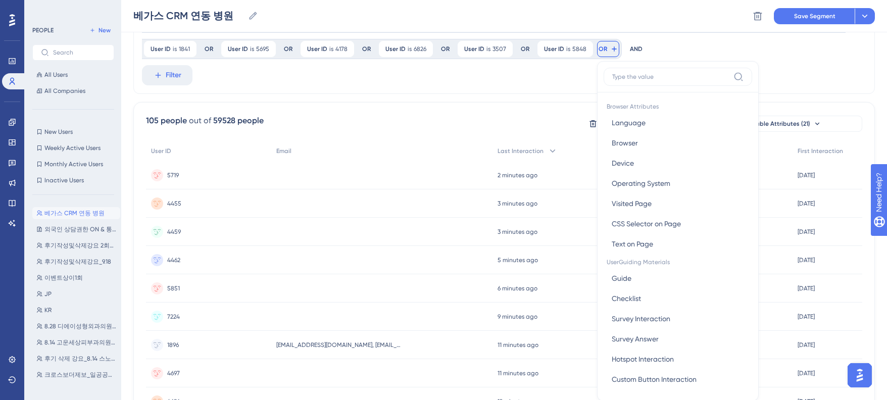
scroll to position [352, 0]
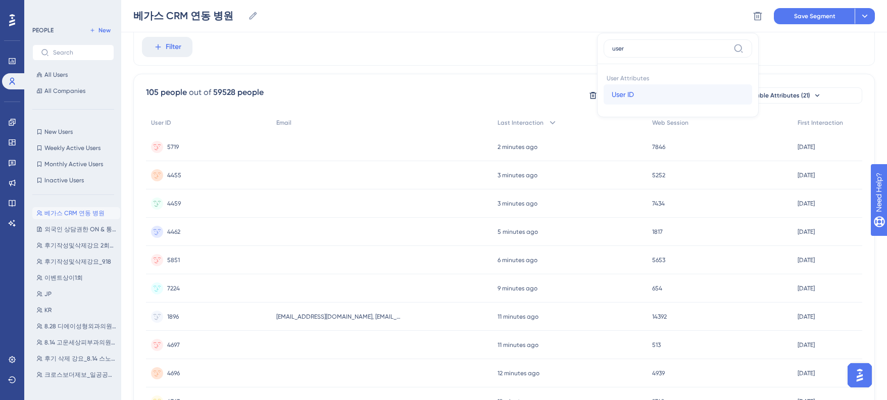
click at [612, 94] on span "User ID" at bounding box center [623, 94] width 22 height 12
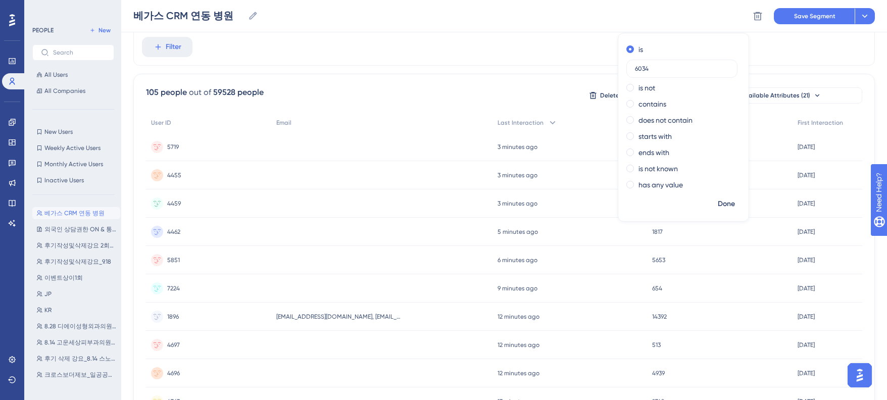
click at [707, 197] on div "Done" at bounding box center [683, 208] width 130 height 26
click at [712, 201] on button "Done" at bounding box center [726, 204] width 28 height 18
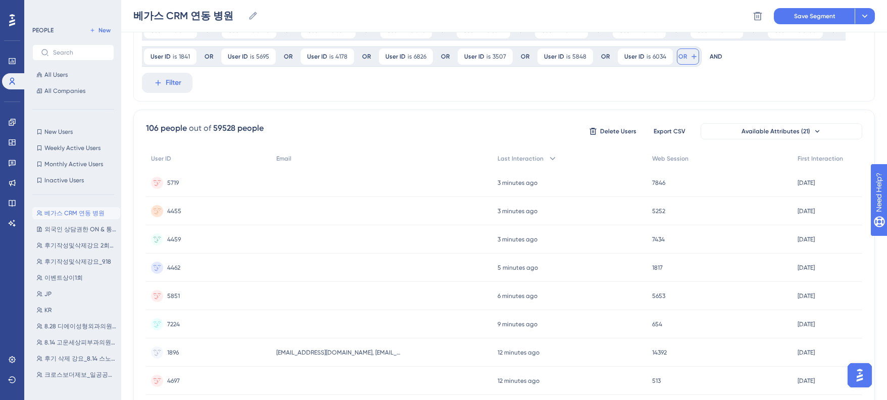
click at [677, 56] on button "OR" at bounding box center [688, 56] width 22 height 16
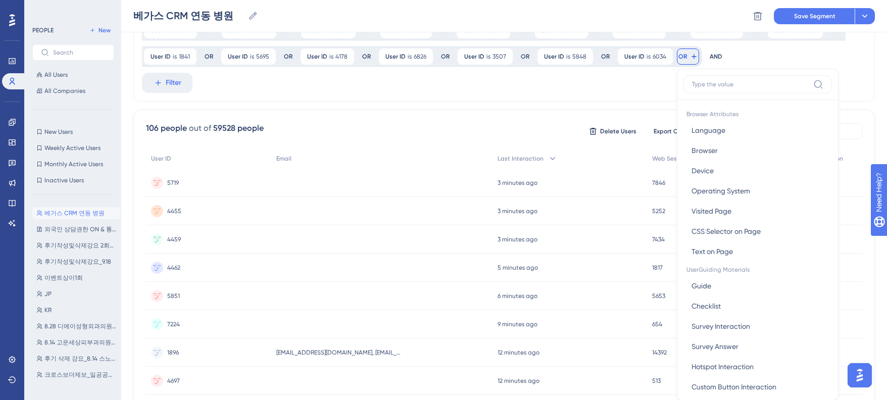
scroll to position [350, 0]
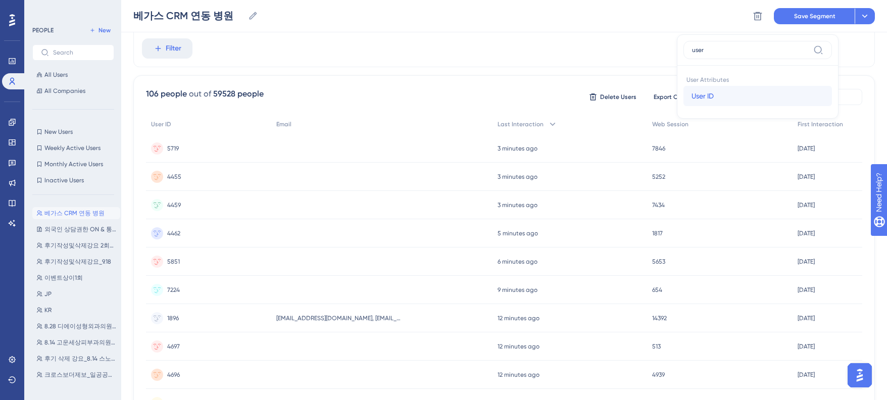
click at [698, 93] on span "User ID" at bounding box center [702, 96] width 22 height 12
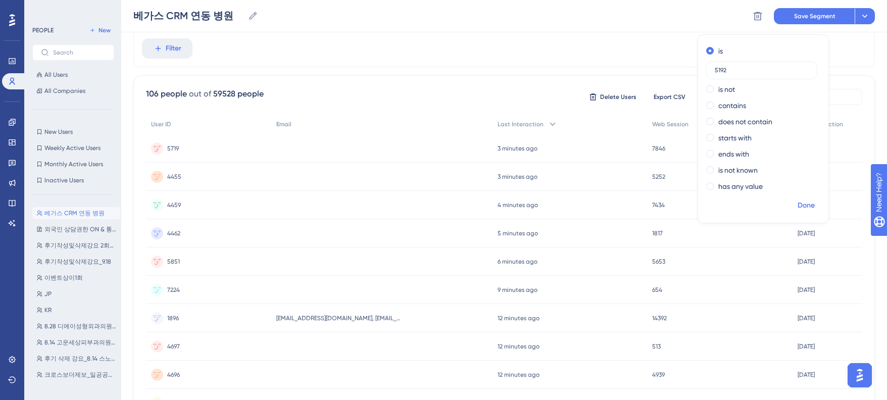
click at [792, 201] on button "Done" at bounding box center [806, 205] width 28 height 18
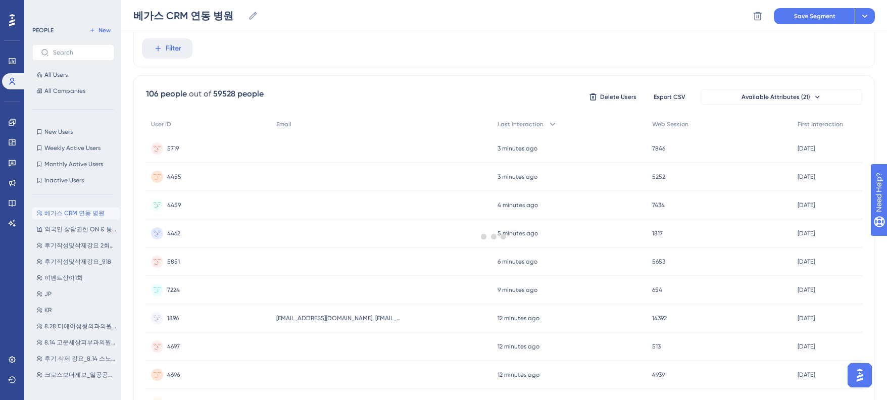
click at [790, 203] on div at bounding box center [494, 236] width 786 height 327
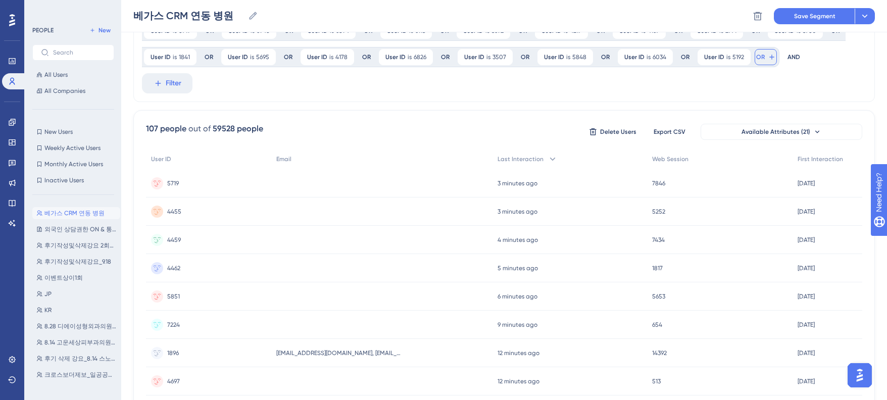
click at [758, 58] on span "OR" at bounding box center [760, 57] width 9 height 8
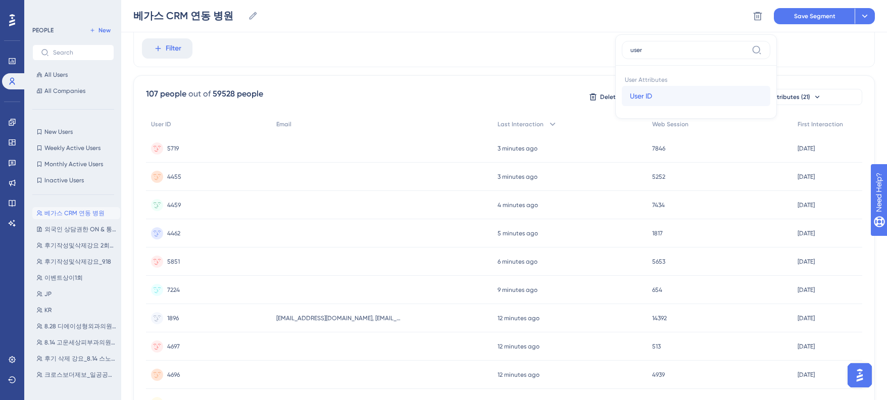
click at [666, 101] on button "User ID User ID" at bounding box center [696, 96] width 149 height 20
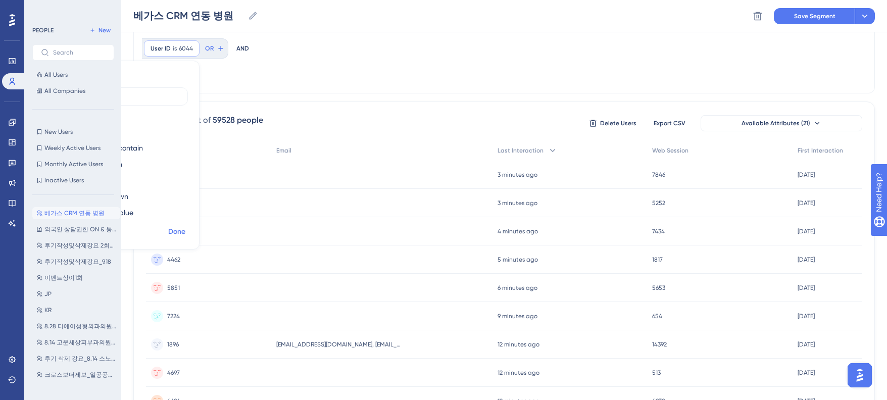
click at [185, 226] on span "Done" at bounding box center [176, 232] width 17 height 12
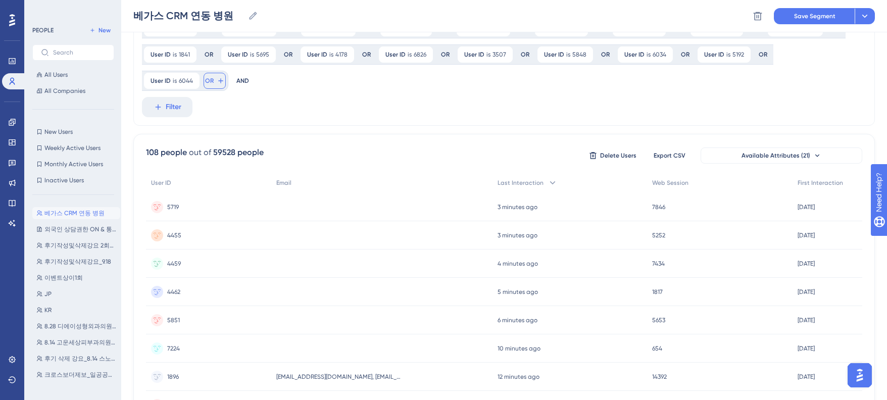
click at [225, 77] on icon at bounding box center [221, 81] width 8 height 8
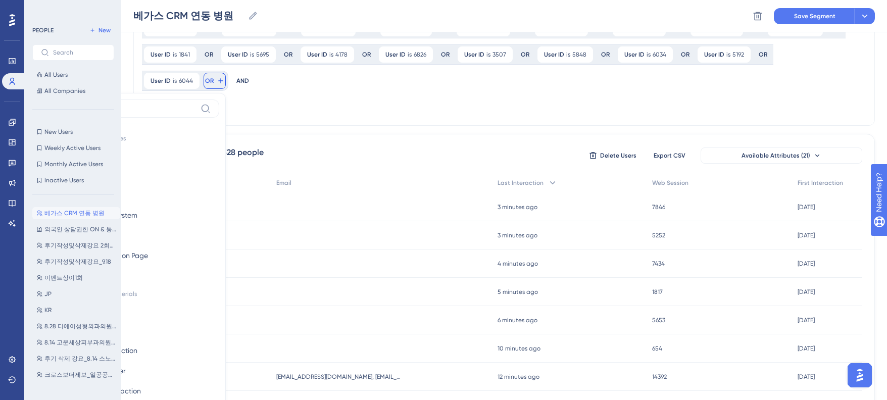
scroll to position [352, 0]
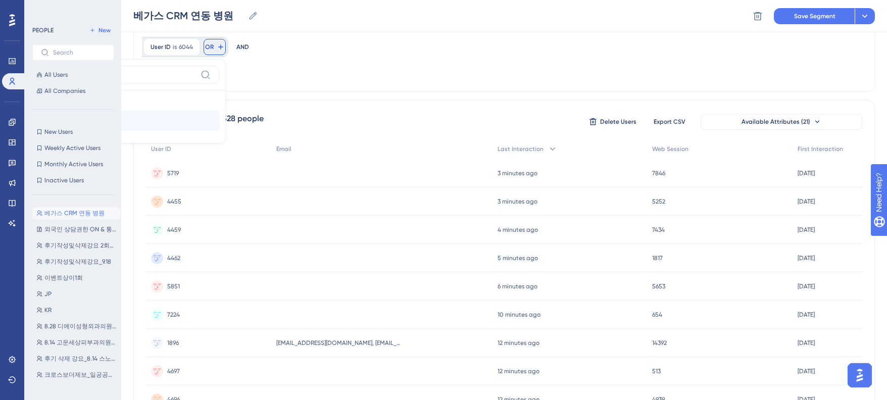
click at [101, 115] on span "User ID" at bounding box center [90, 121] width 22 height 12
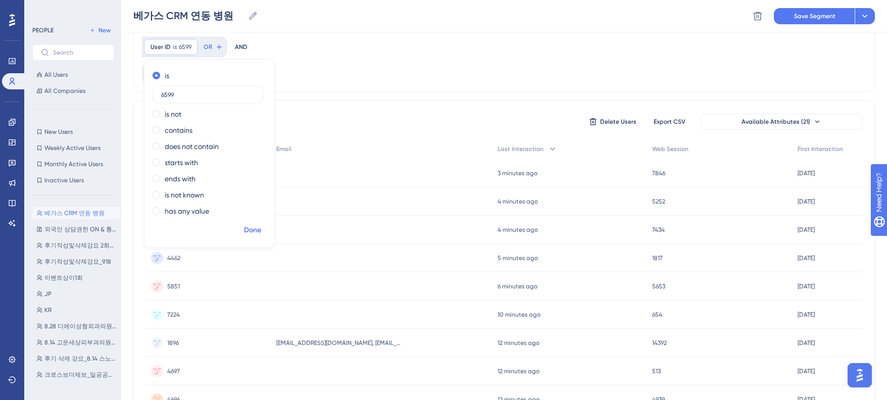
click at [258, 225] on span "Done" at bounding box center [252, 230] width 17 height 12
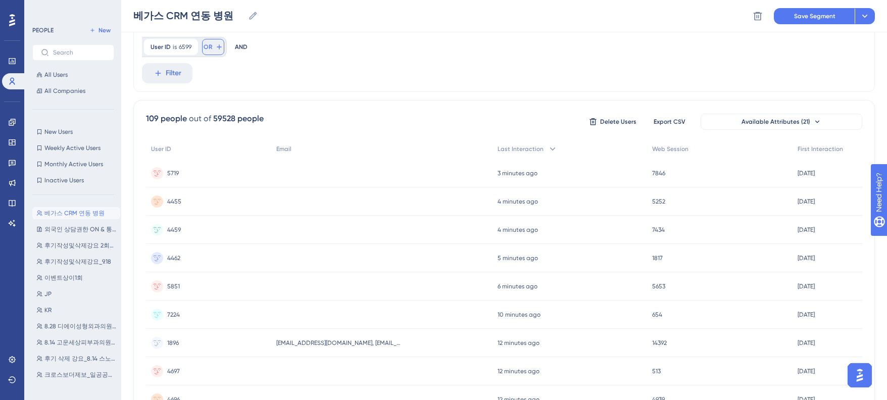
click at [209, 44] on span "OR" at bounding box center [208, 47] width 9 height 8
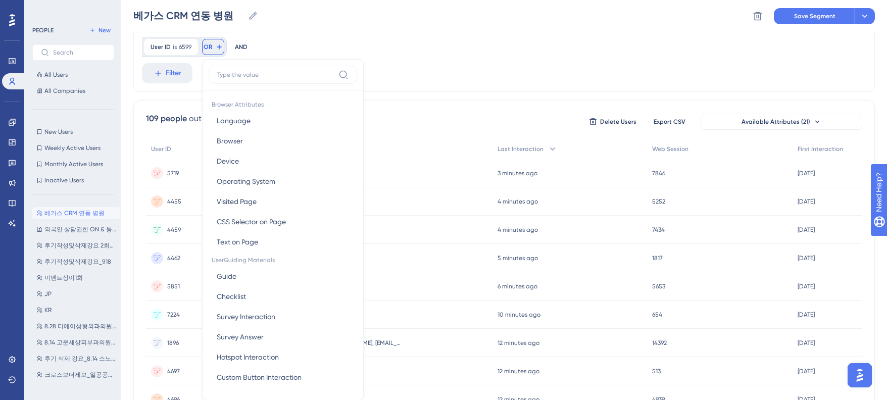
scroll to position [368, 0]
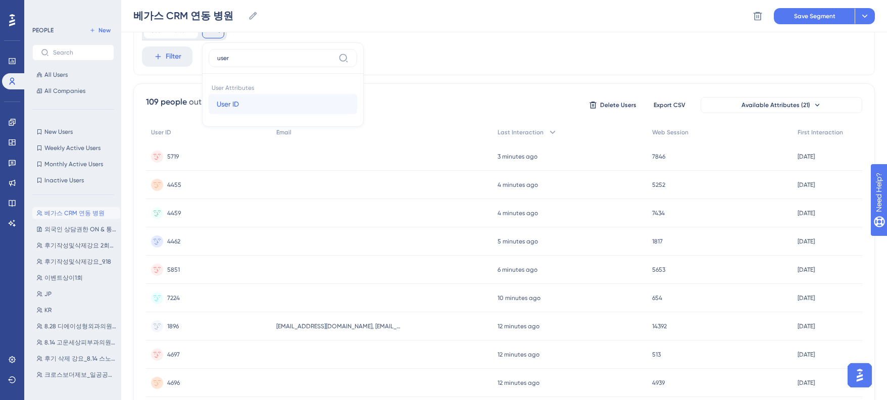
click at [222, 95] on button "User ID User ID" at bounding box center [283, 104] width 149 height 20
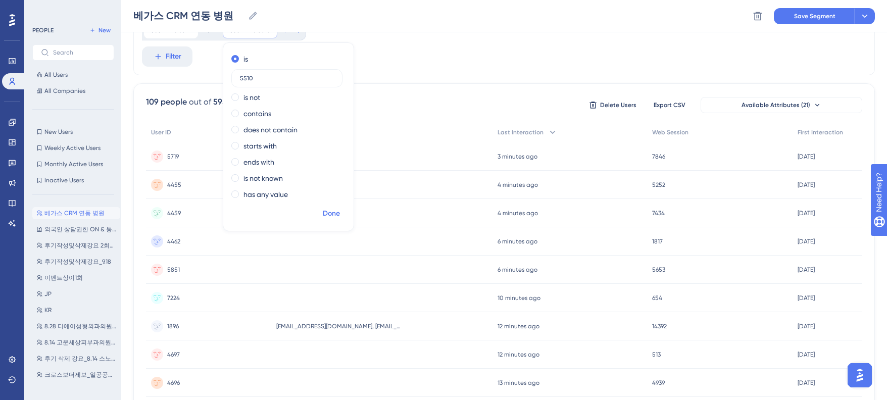
click at [327, 212] on span "Done" at bounding box center [331, 214] width 17 height 12
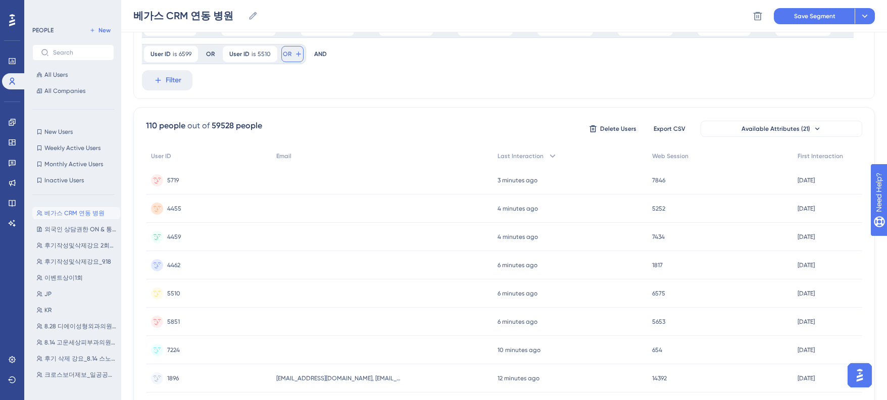
click at [285, 56] on span "OR" at bounding box center [287, 54] width 9 height 8
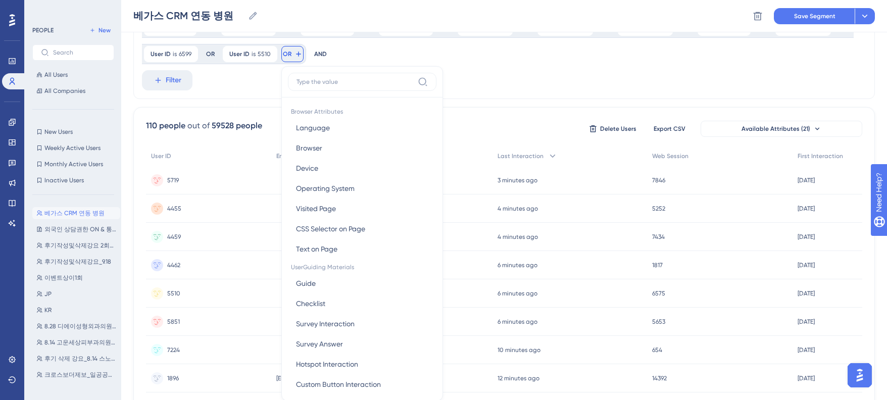
scroll to position [378, 0]
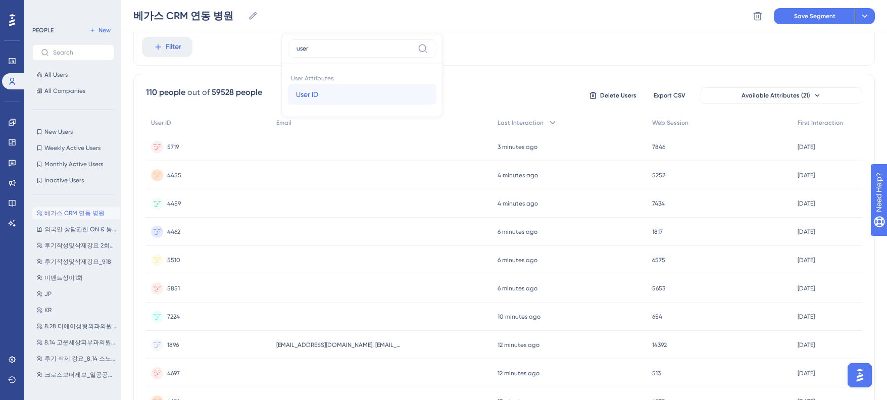
click at [339, 93] on button "User ID User ID" at bounding box center [362, 94] width 149 height 20
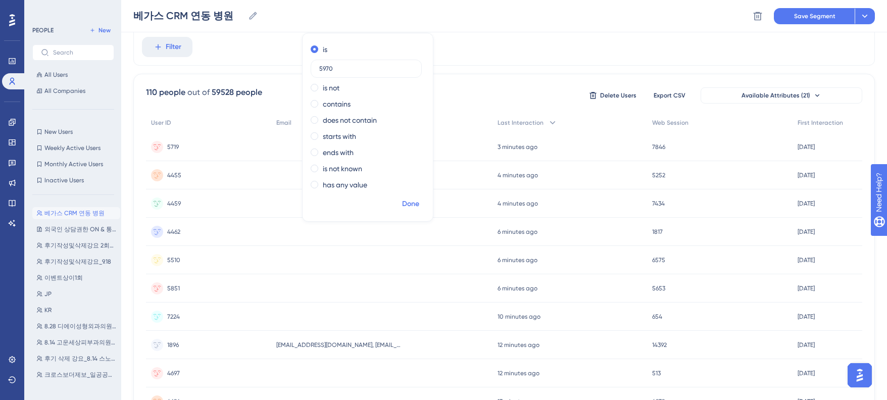
click at [411, 209] on span "Done" at bounding box center [410, 204] width 17 height 12
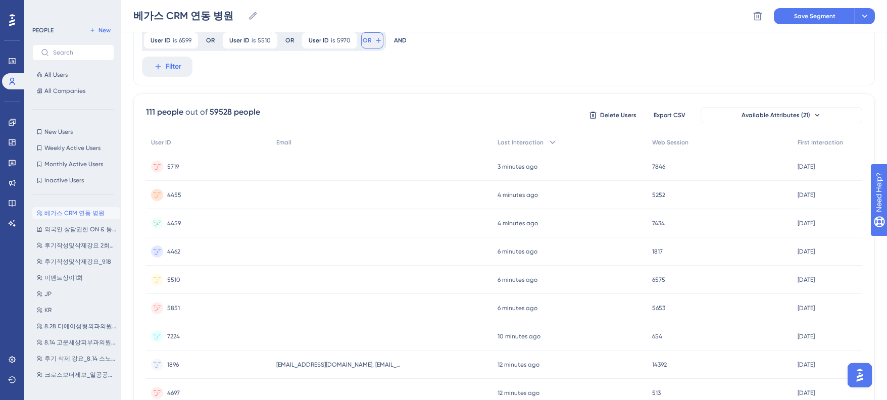
click at [374, 37] on icon at bounding box center [378, 40] width 8 height 8
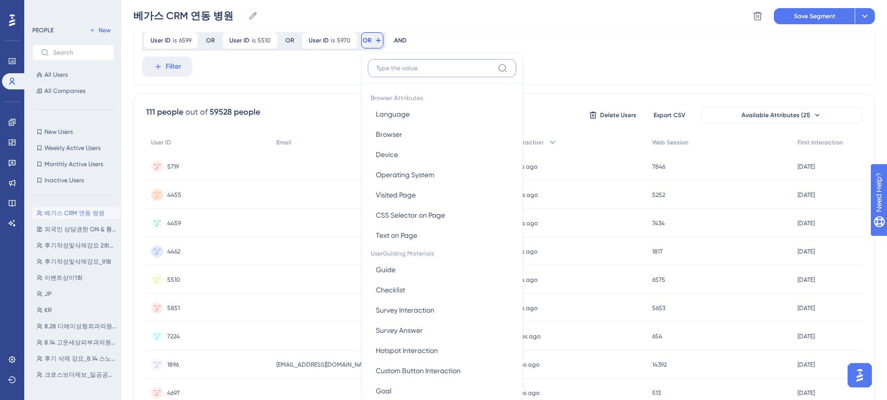
scroll to position [384, 0]
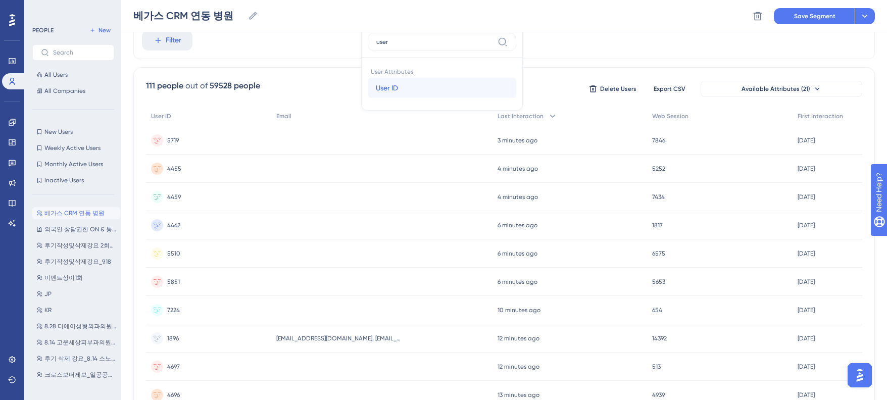
click at [378, 95] on button "User ID User ID" at bounding box center [442, 88] width 149 height 20
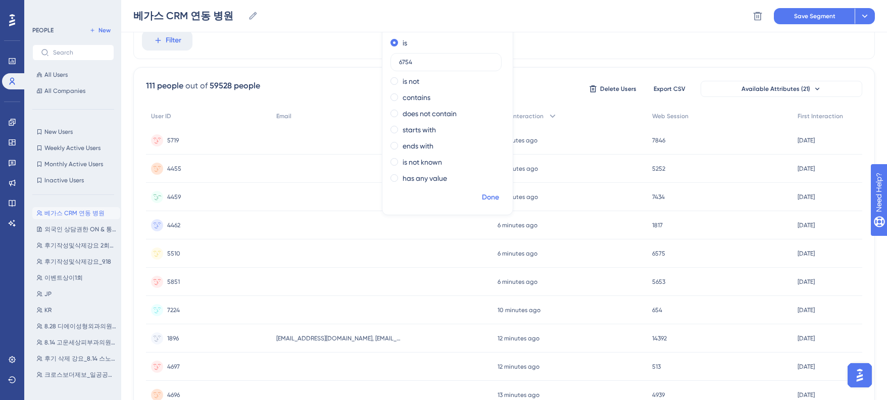
click at [496, 199] on span "Done" at bounding box center [490, 197] width 17 height 12
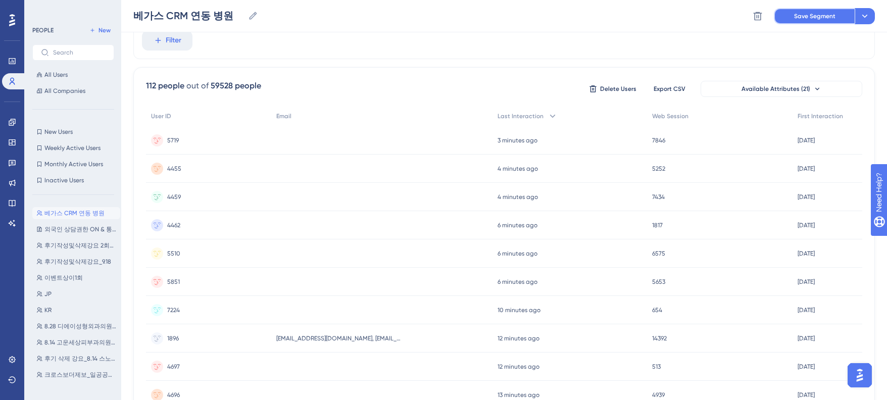
click at [789, 17] on button "Save Segment" at bounding box center [814, 16] width 81 height 16
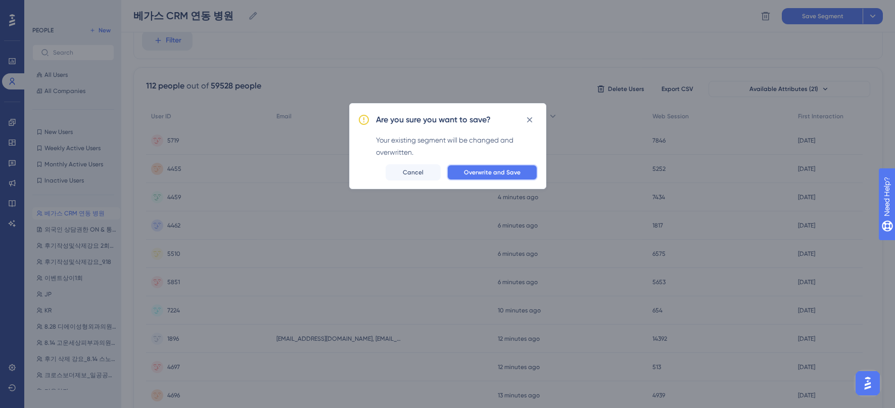
click at [524, 164] on button "Overwrite and Save" at bounding box center [492, 172] width 91 height 16
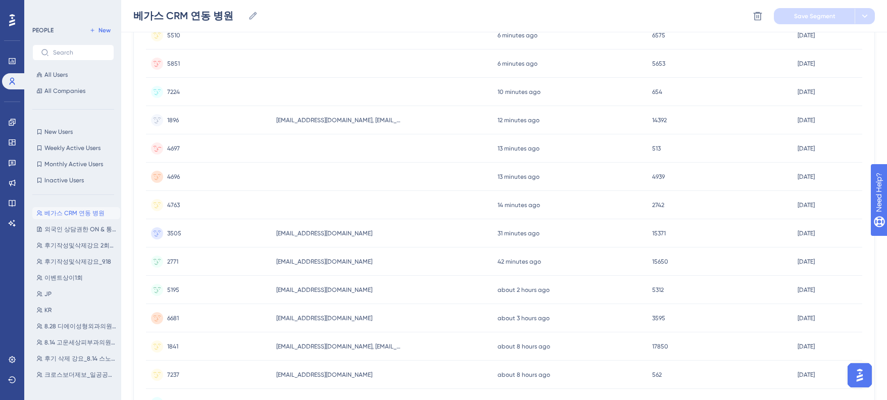
scroll to position [353, 0]
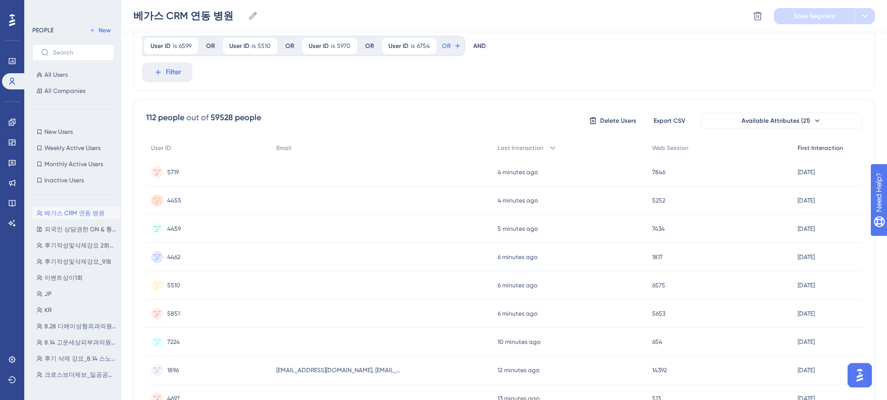
click at [801, 155] on div "First Interaction" at bounding box center [828, 148] width 70 height 21
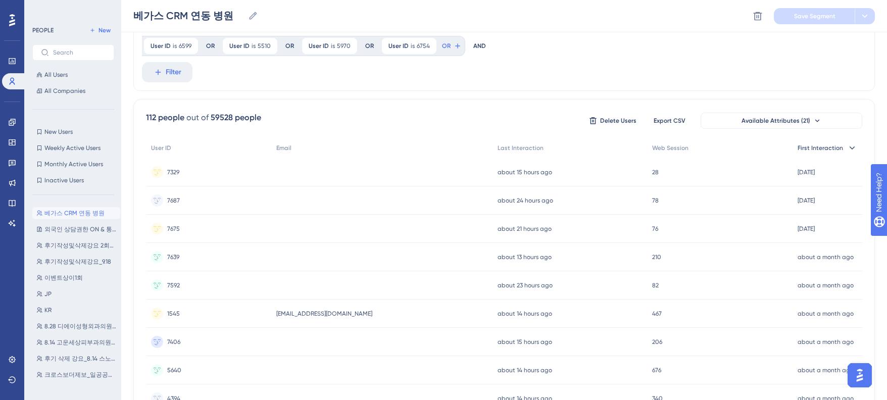
click at [827, 149] on span "First Interaction" at bounding box center [820, 148] width 45 height 8
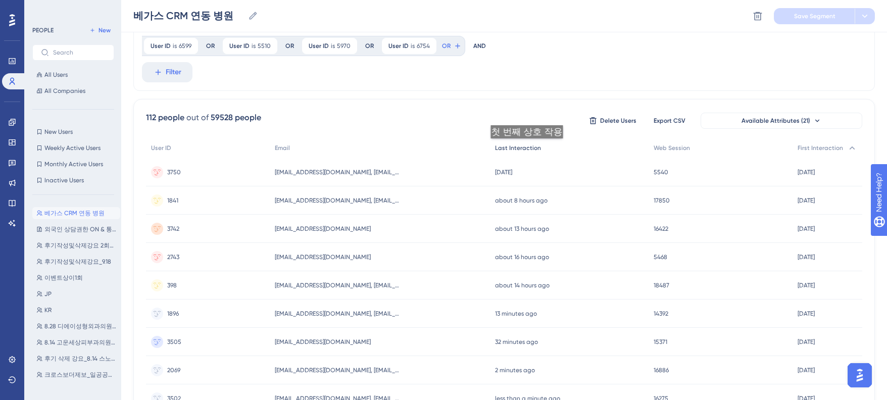
click at [523, 149] on span "Last Interaction" at bounding box center [518, 148] width 46 height 8
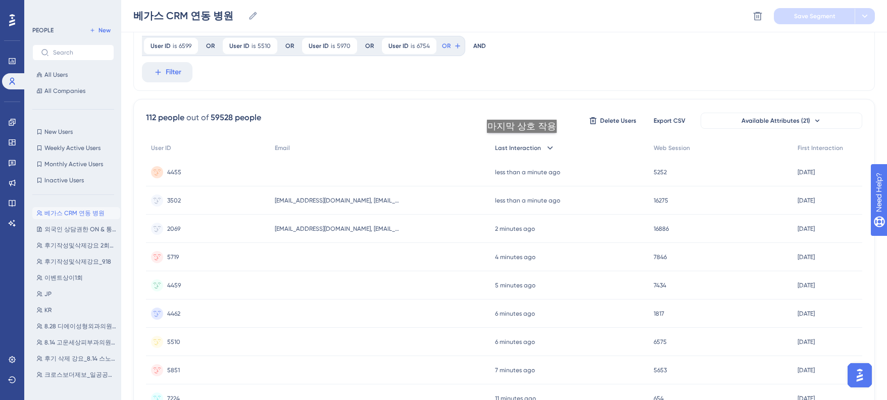
click at [522, 143] on div "Last Interaction" at bounding box center [569, 148] width 159 height 21
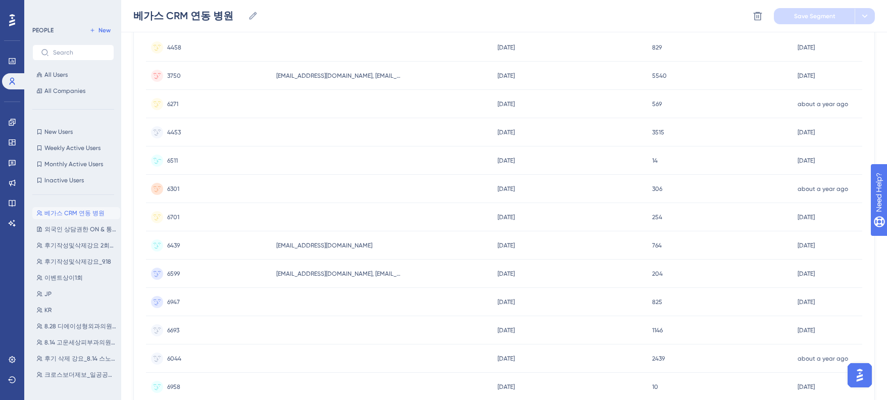
scroll to position [0, 0]
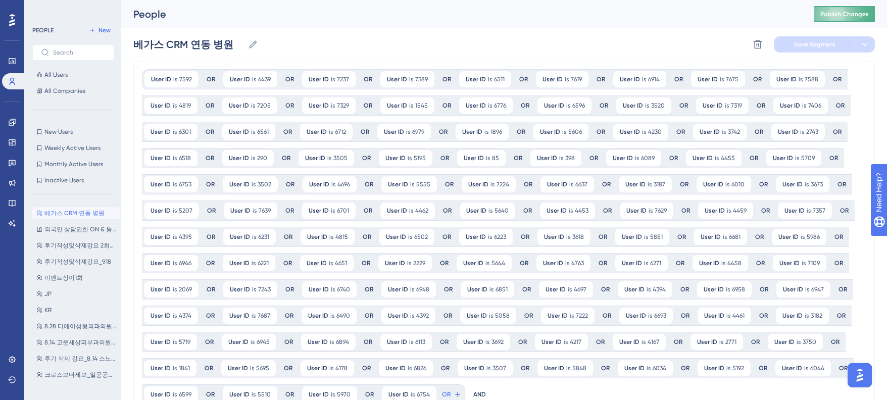
click at [834, 12] on span "Publish Changes" at bounding box center [844, 14] width 48 height 8
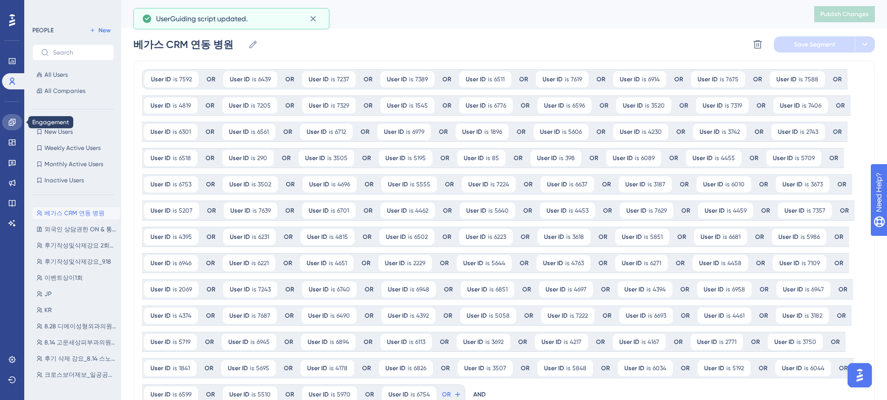
click at [14, 116] on link at bounding box center [12, 122] width 20 height 16
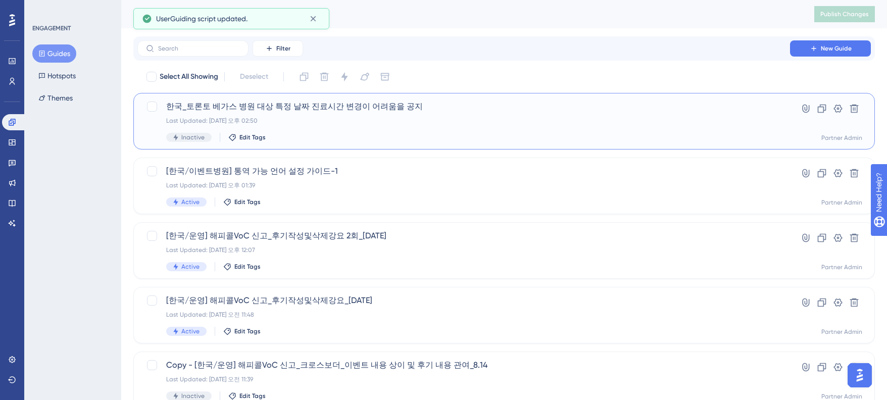
click at [355, 123] on div "Last Updated: 2025년 9월 22일 오후 02:50" at bounding box center [463, 121] width 595 height 8
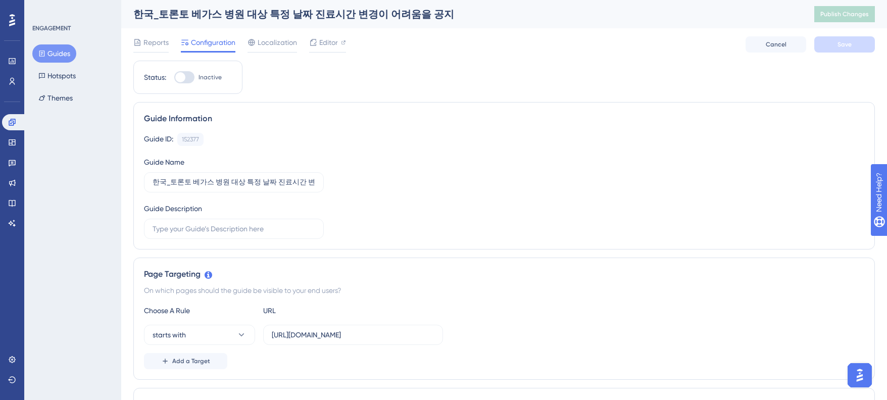
scroll to position [68, 0]
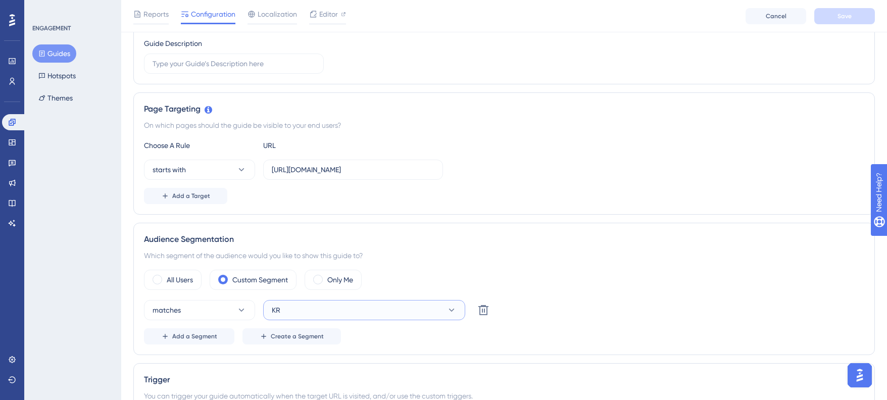
click at [330, 313] on button "KR" at bounding box center [364, 310] width 202 height 20
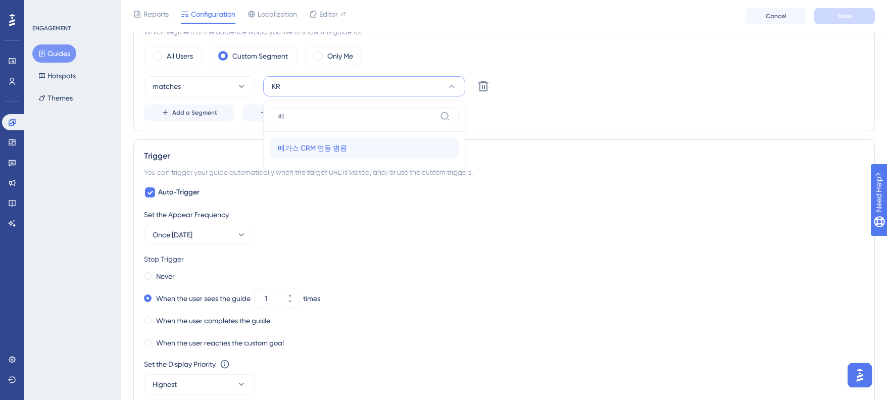
click at [318, 147] on span "베가스 CRM 연동 병원" at bounding box center [312, 148] width 69 height 12
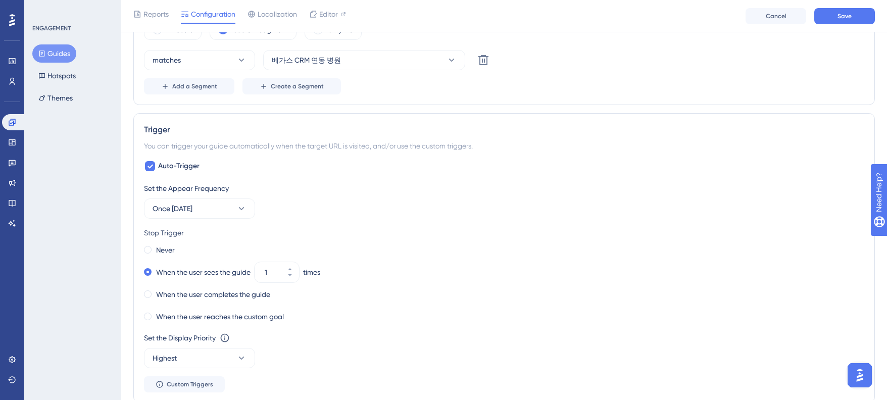
scroll to position [426, 0]
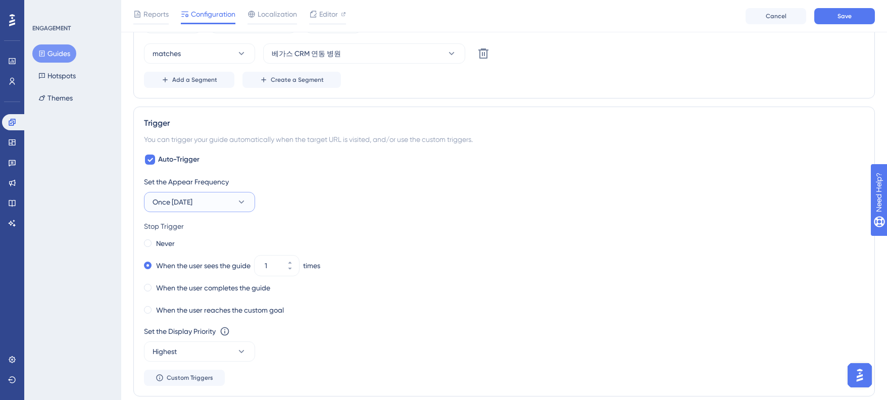
click at [221, 196] on button "Once in 1 day" at bounding box center [199, 202] width 111 height 20
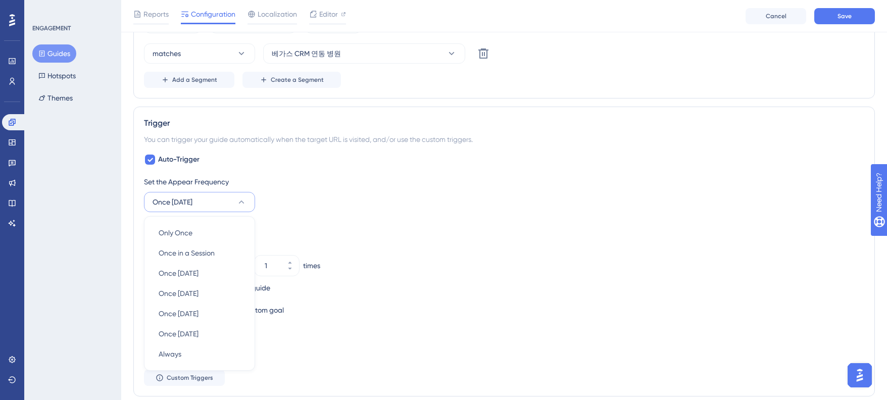
scroll to position [519, 0]
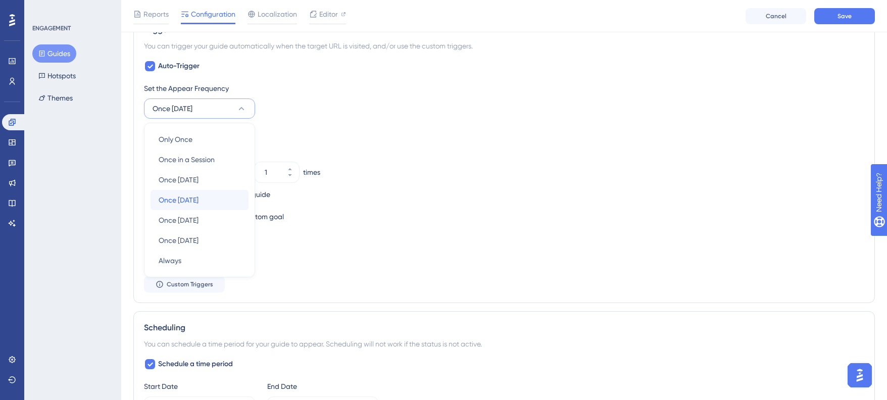
click at [210, 195] on div "Once in 7 days Once in 7 days" at bounding box center [200, 200] width 82 height 20
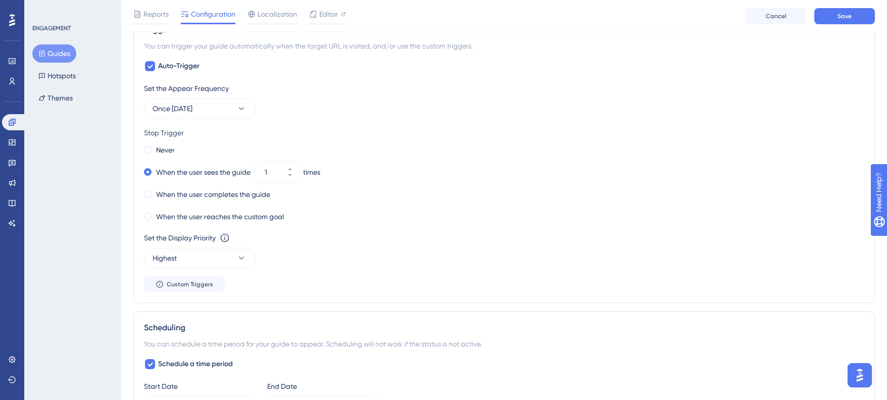
click at [381, 179] on div "When the user sees the guide 1 times" at bounding box center [504, 172] width 720 height 14
click at [246, 252] on button "Highest" at bounding box center [199, 258] width 111 height 20
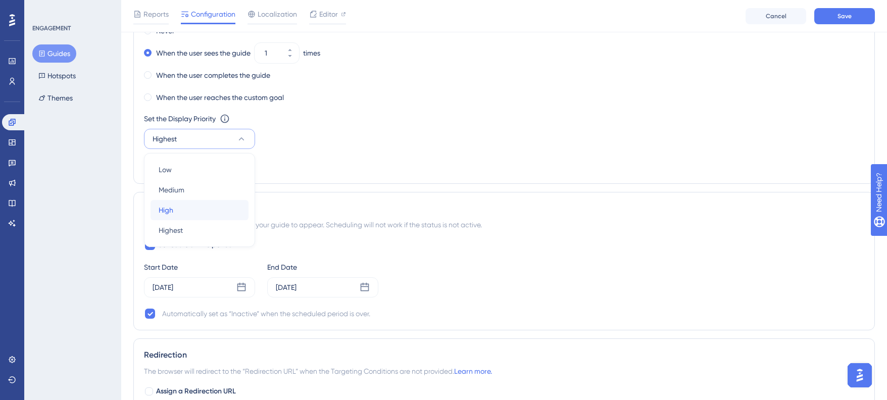
click at [197, 207] on div "High High" at bounding box center [200, 210] width 82 height 20
click at [194, 288] on div "Sep 23 2025" at bounding box center [199, 287] width 111 height 20
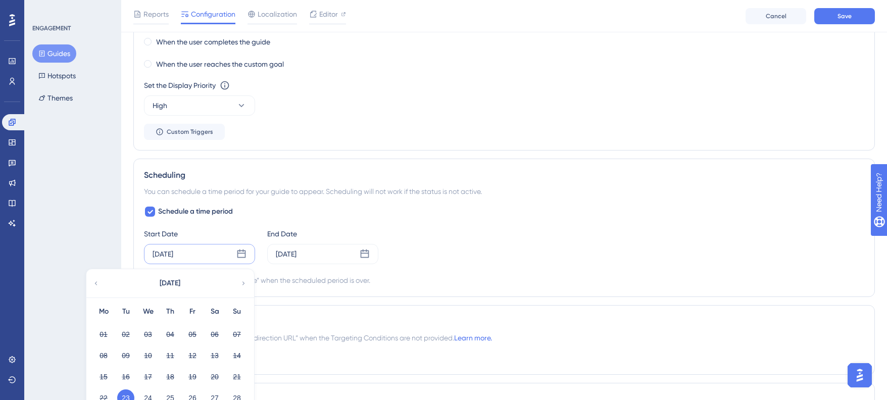
scroll to position [712, 0]
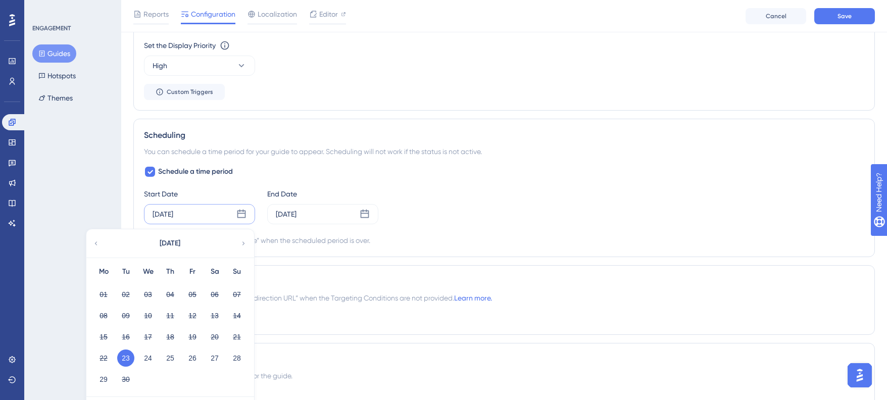
click at [369, 238] on div "Automatically set as “Inactive” when the scheduled period is over." at bounding box center [266, 240] width 208 height 12
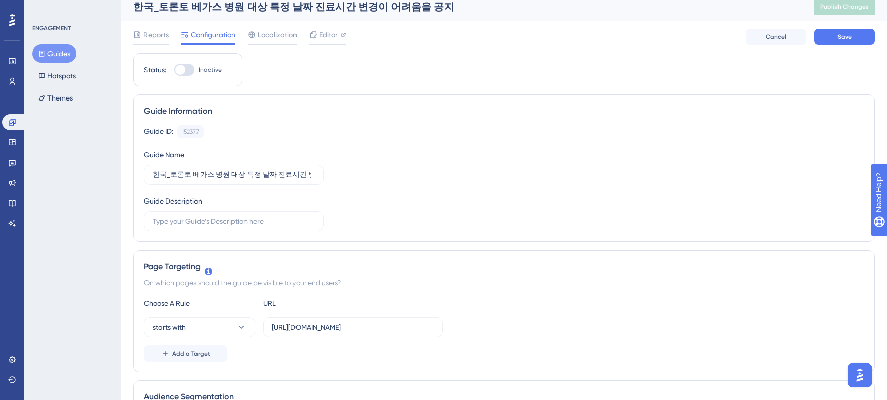
scroll to position [0, 0]
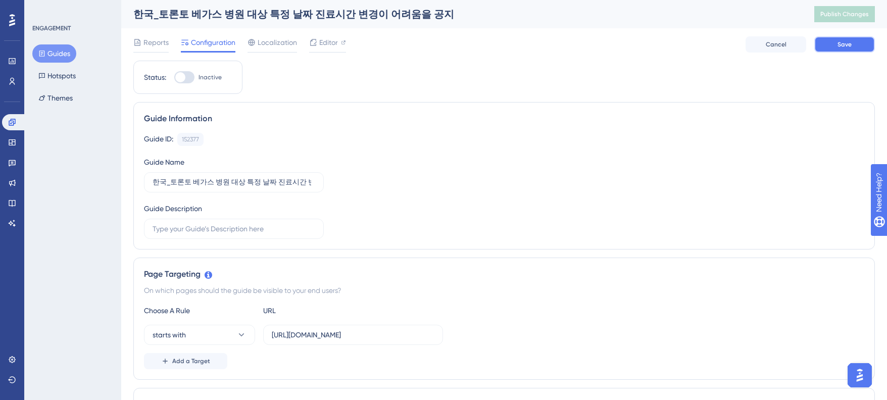
click at [839, 45] on span "Save" at bounding box center [844, 44] width 14 height 8
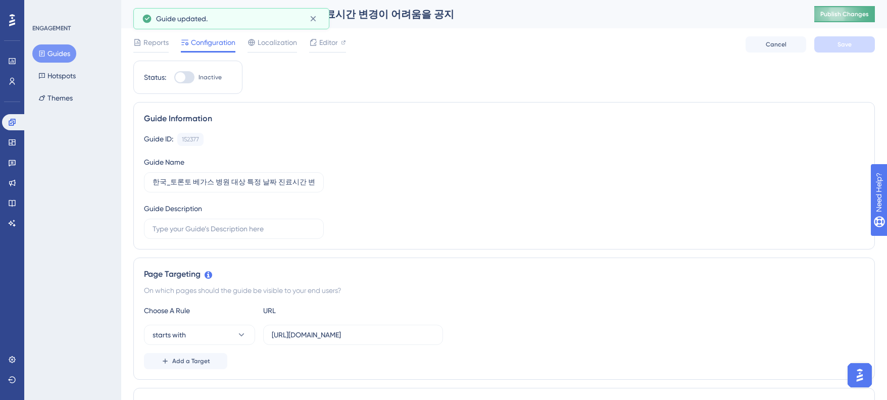
click at [841, 19] on button "Publish Changes" at bounding box center [844, 14] width 61 height 16
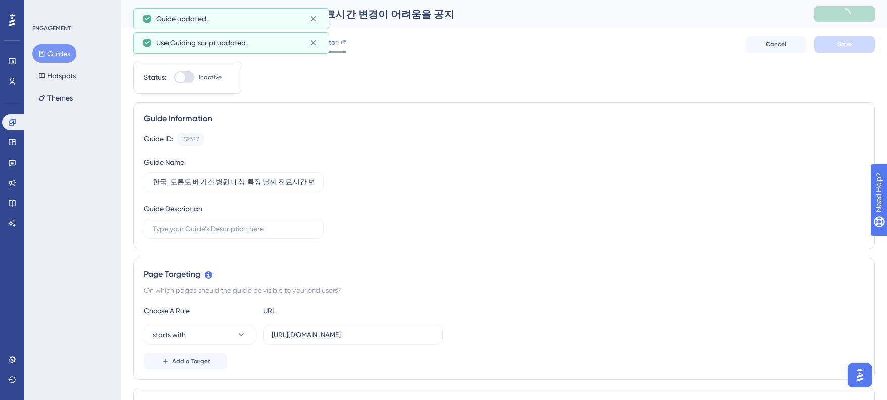
click at [338, 46] on div "Editor" at bounding box center [327, 42] width 37 height 12
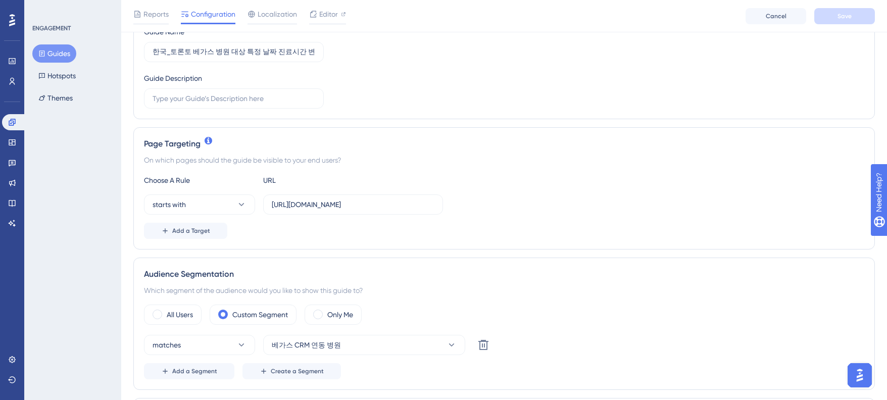
scroll to position [186, 0]
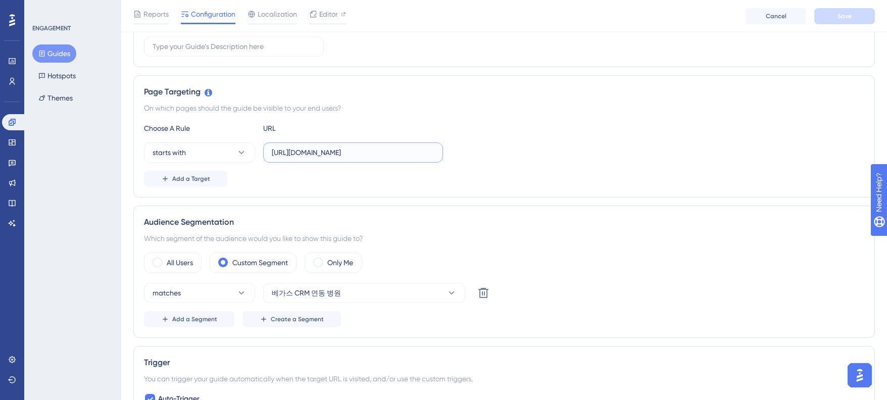
click at [331, 153] on input "https://partner.test.gangnamunni.com/" at bounding box center [353, 152] width 163 height 11
click at [334, 152] on input "https://partner.test.gangnamunni.com/" at bounding box center [353, 152] width 163 height 11
click at [488, 147] on div "starts with https://partner.gangnamunni.com/" at bounding box center [504, 152] width 720 height 20
click at [832, 15] on button "Save" at bounding box center [844, 16] width 61 height 16
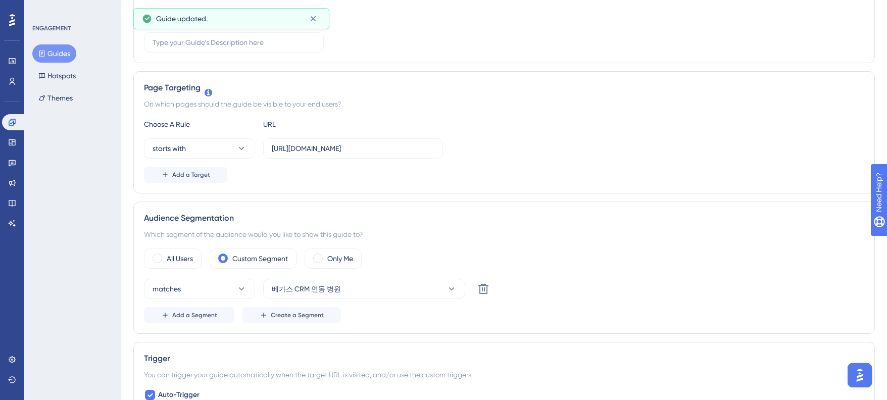
scroll to position [0, 0]
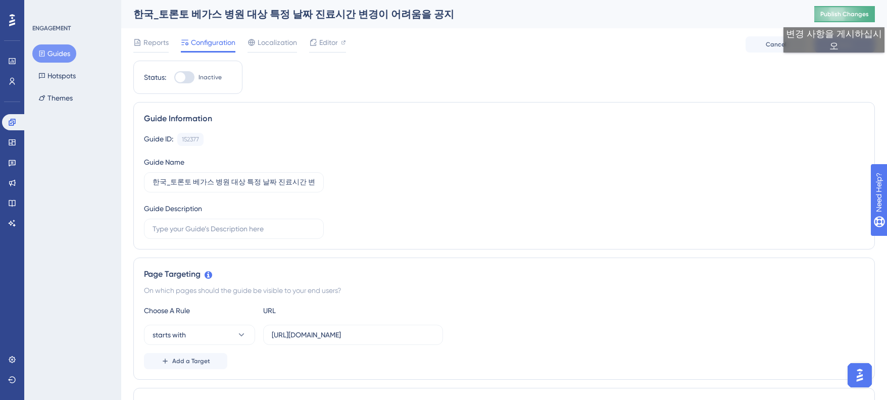
click at [843, 17] on span "Publish Changes" at bounding box center [844, 14] width 48 height 8
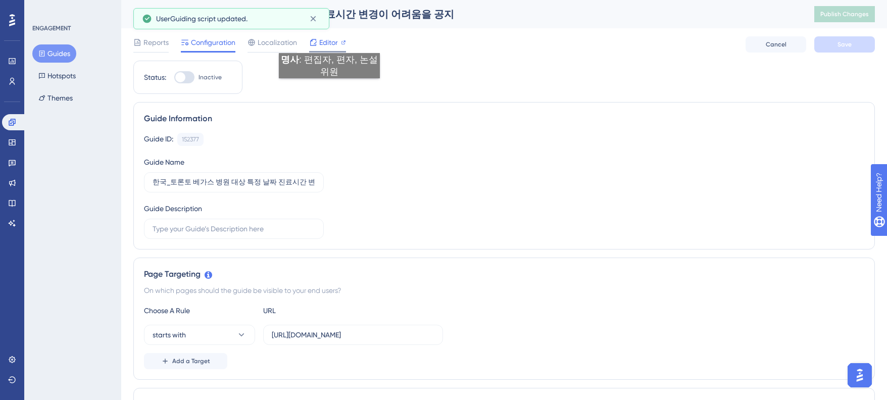
click at [329, 43] on span "Editor" at bounding box center [328, 42] width 19 height 12
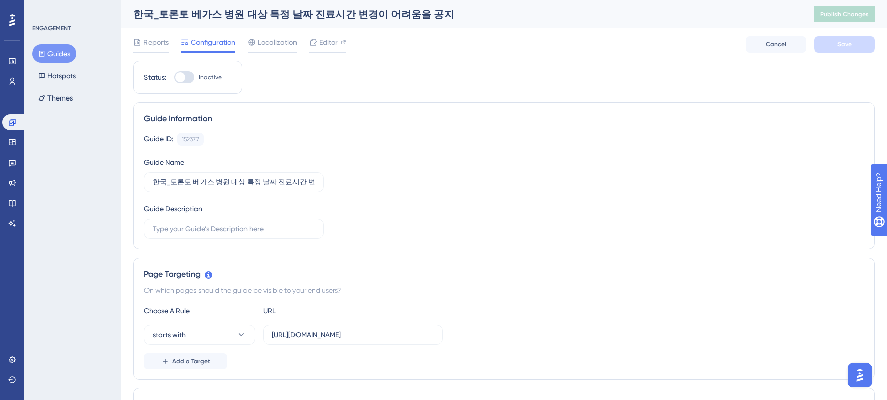
click at [426, 275] on div "Page Targeting" at bounding box center [504, 274] width 720 height 12
click at [455, 302] on div "Page Targeting On which pages should the guide be visible to your end users? Ch…" at bounding box center [503, 319] width 741 height 122
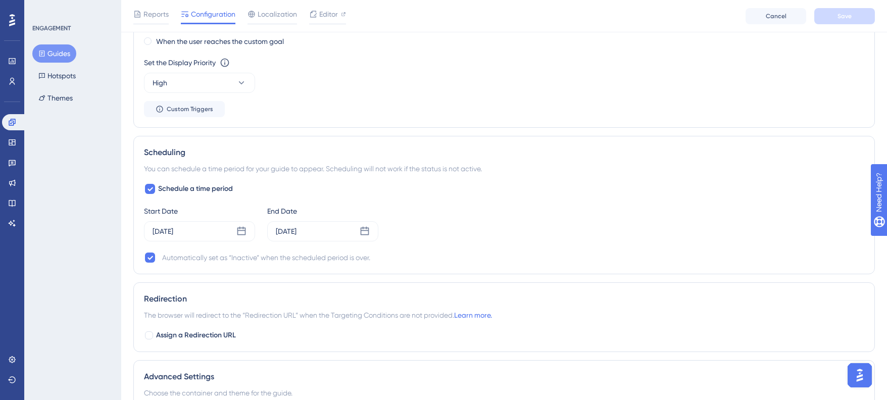
scroll to position [835, 0]
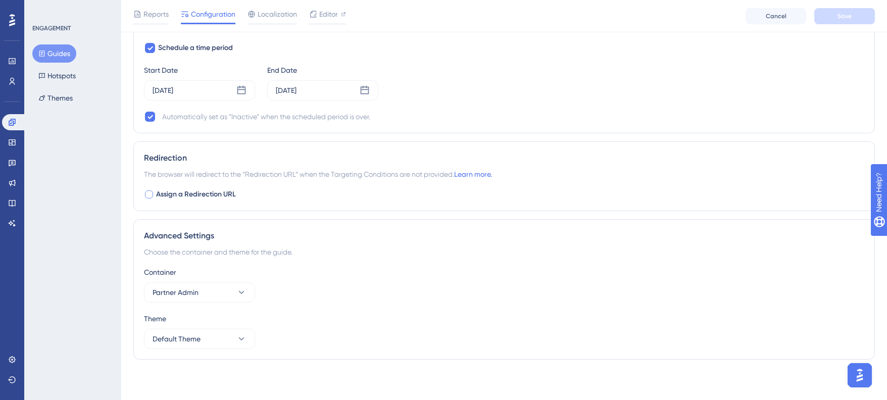
click at [207, 196] on span "Assign a Redirection URL" at bounding box center [196, 194] width 80 height 12
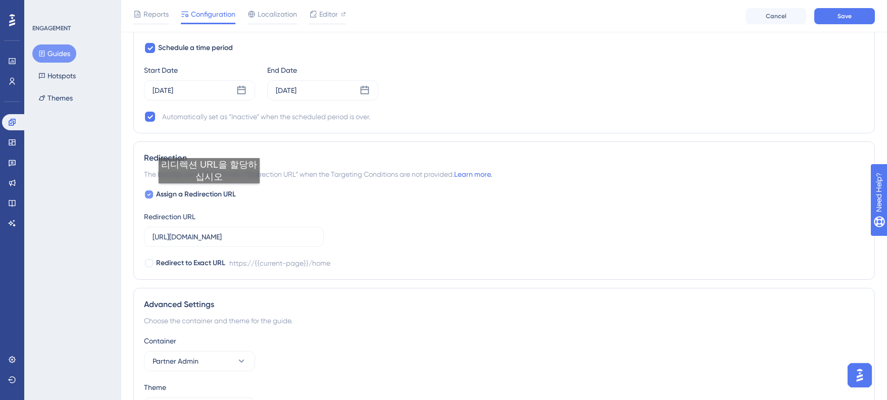
click at [209, 193] on span "Assign a Redirection URL" at bounding box center [196, 194] width 80 height 12
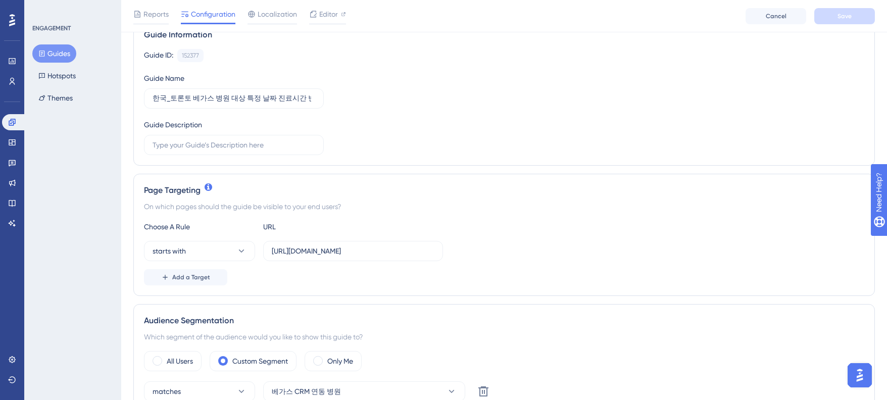
scroll to position [156, 0]
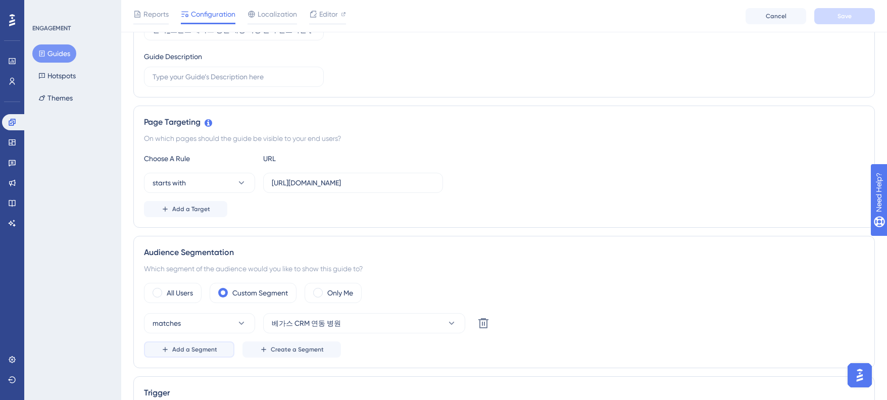
click at [212, 347] on span "Add a Segment" at bounding box center [194, 349] width 45 height 8
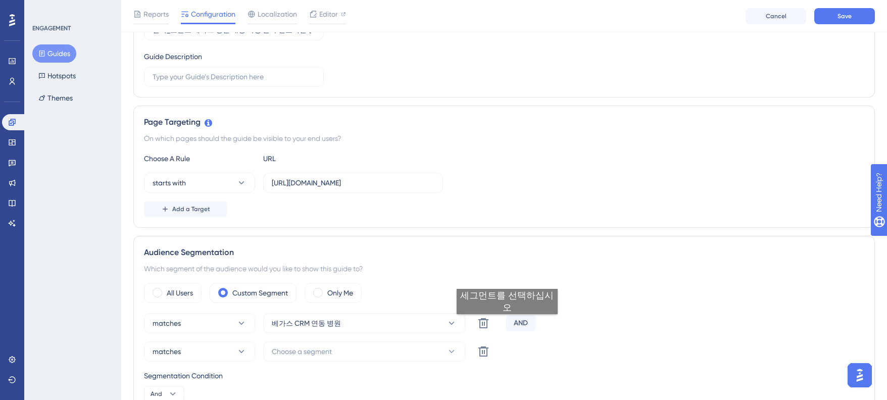
click at [526, 325] on div "AND" at bounding box center [521, 323] width 30 height 16
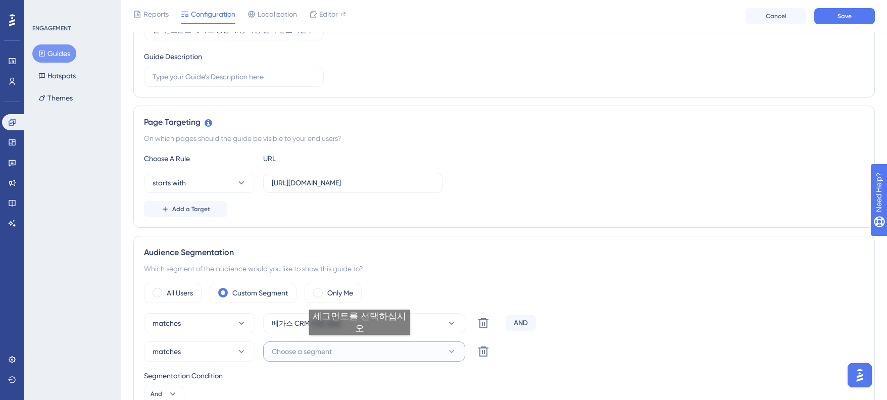
click at [359, 345] on button "Choose a segment" at bounding box center [364, 351] width 202 height 20
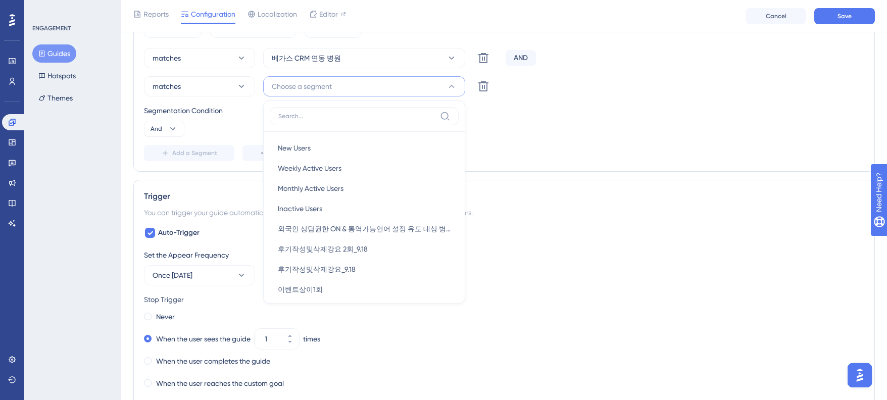
click at [565, 167] on div "Audience Segmentation Which segment of the audience would you like to show this…" at bounding box center [503, 71] width 741 height 201
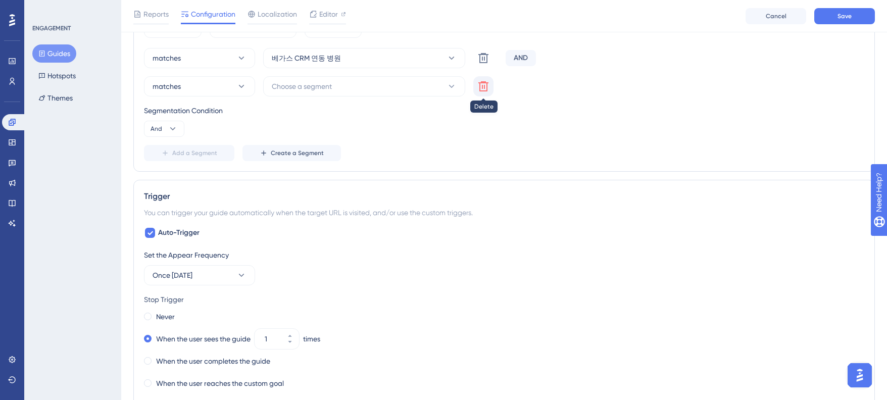
click at [489, 90] on button at bounding box center [483, 86] width 20 height 20
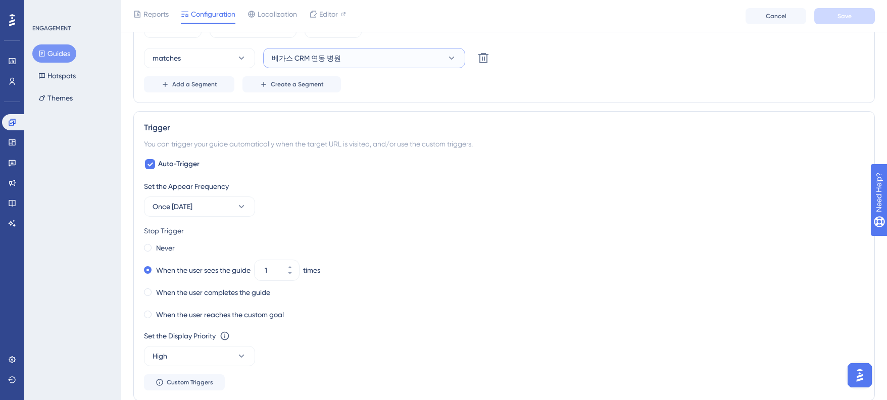
click at [419, 64] on button "베가스 CRM 연동 병원" at bounding box center [364, 58] width 202 height 20
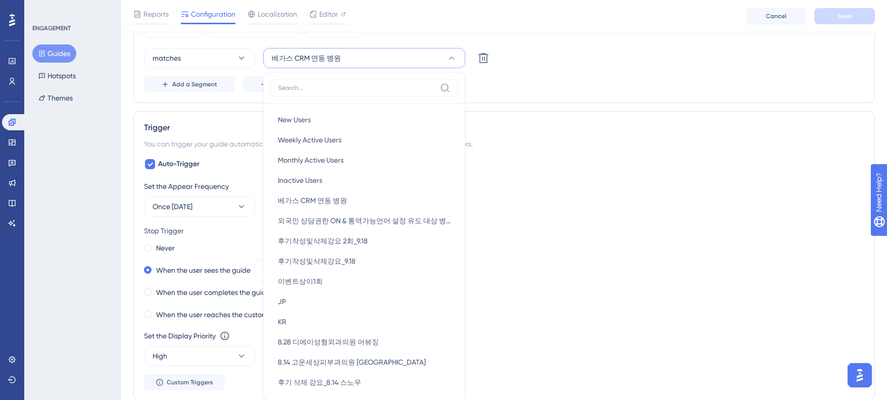
scroll to position [455, 0]
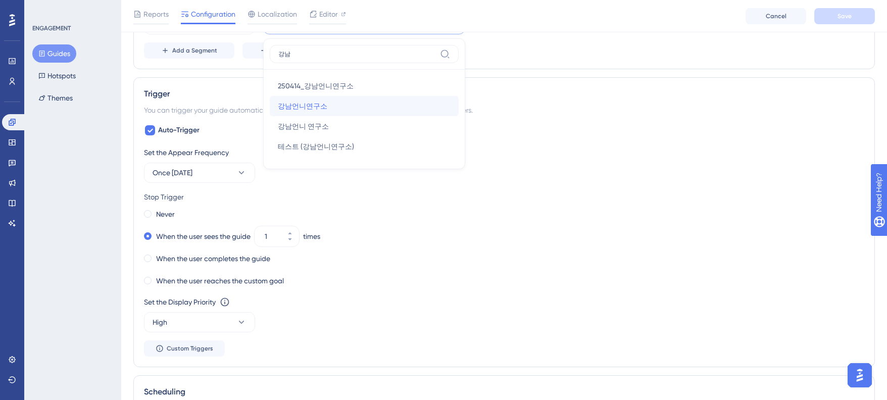
click at [363, 105] on div "강남언니연구소 강남언니연구소" at bounding box center [364, 106] width 173 height 20
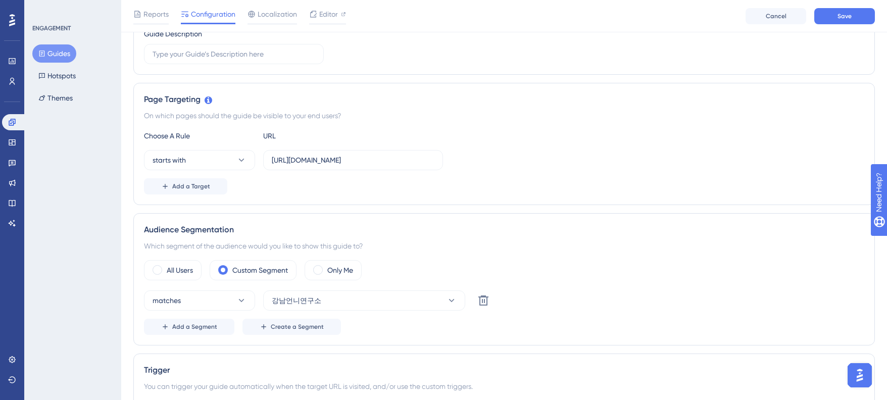
scroll to position [4, 0]
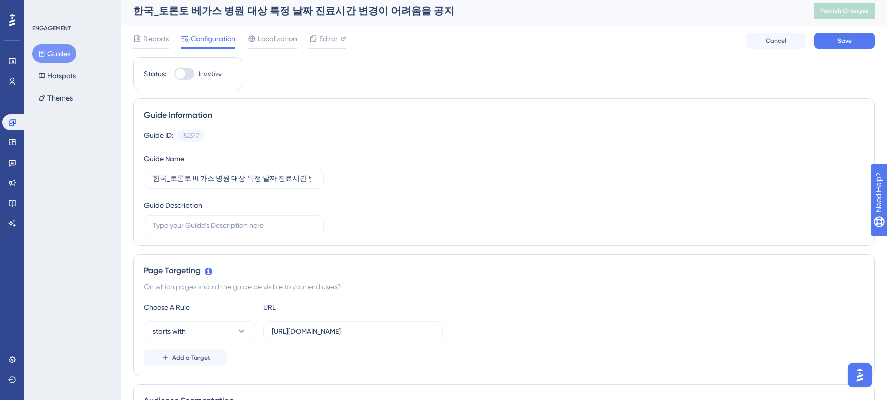
click at [186, 72] on div at bounding box center [184, 74] width 20 height 12
click at [174, 74] on input "Inactive" at bounding box center [174, 74] width 1 height 1
click at [856, 34] on button "Save" at bounding box center [844, 41] width 61 height 16
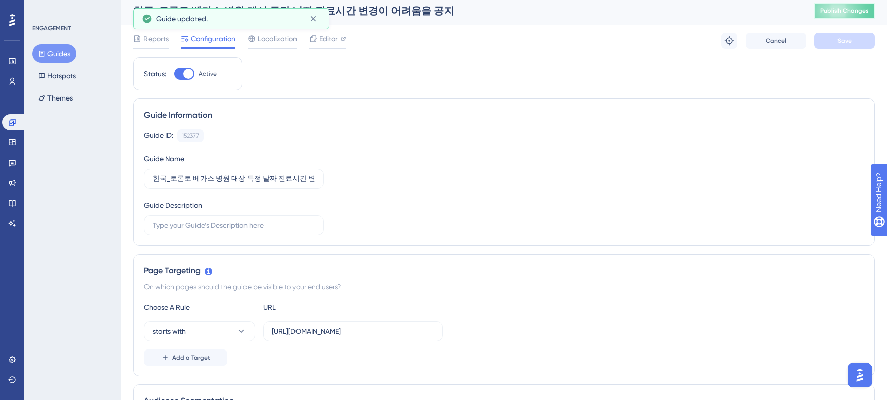
click at [852, 17] on button "Publish Changes" at bounding box center [844, 11] width 61 height 16
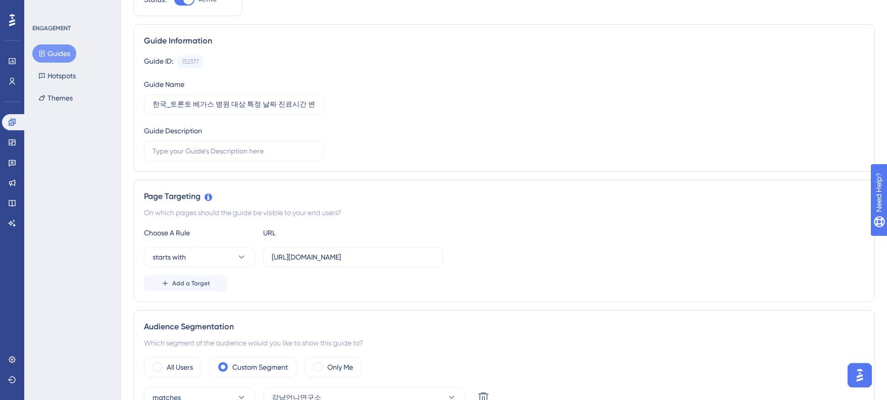
scroll to position [285, 0]
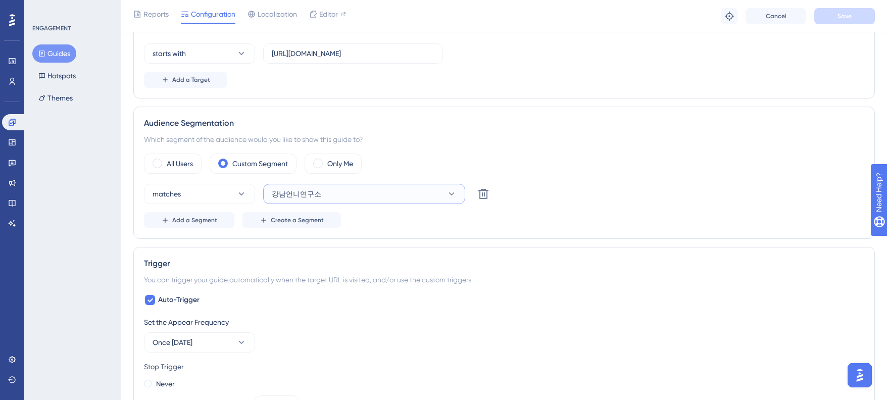
click at [348, 188] on button "강남언니연구소" at bounding box center [364, 194] width 202 height 20
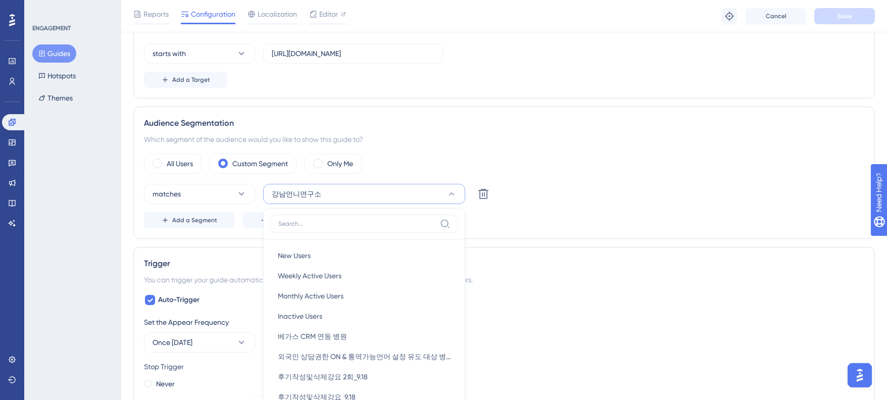
scroll to position [393, 0]
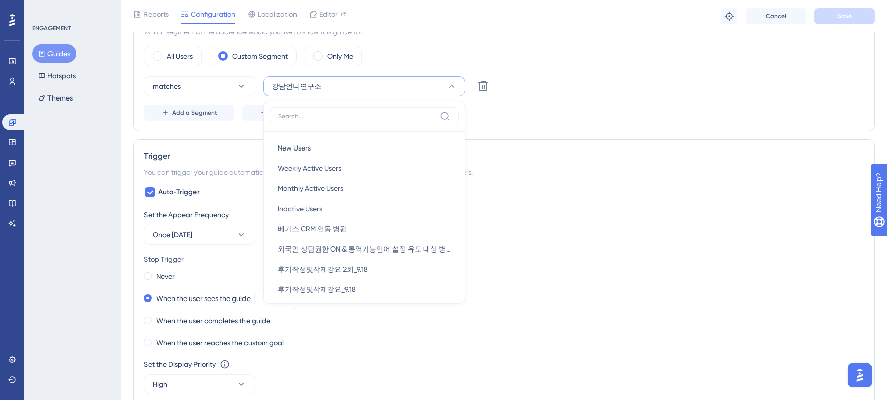
click at [539, 153] on div "Trigger" at bounding box center [504, 156] width 720 height 12
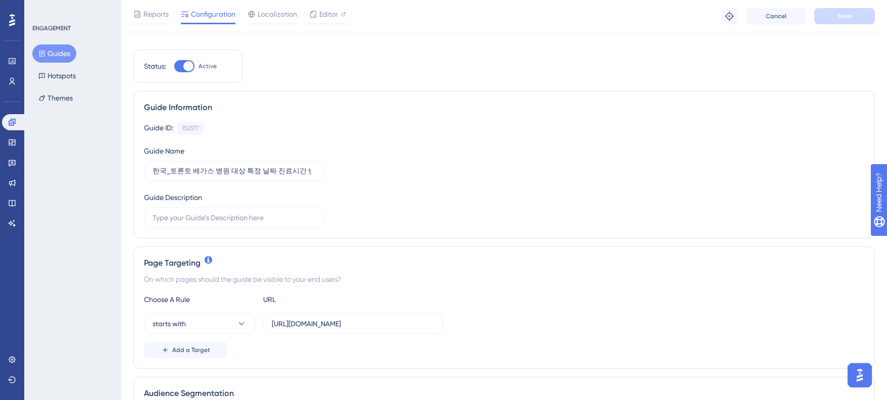
scroll to position [110, 0]
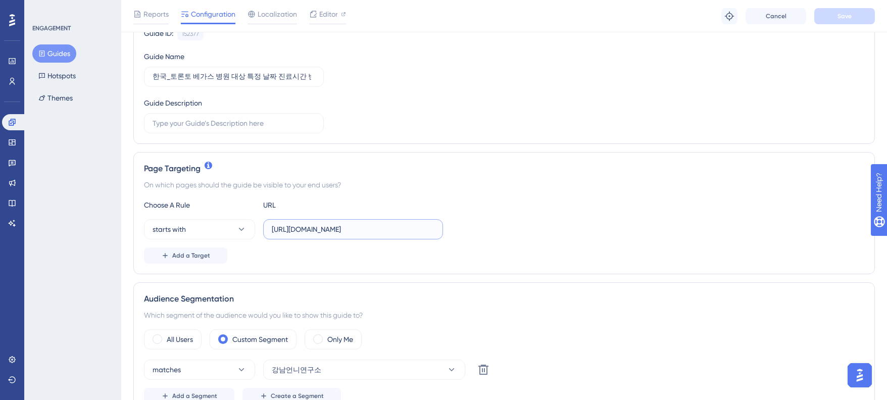
click at [398, 229] on input "https://partner.gangnamunni.com/" at bounding box center [353, 229] width 163 height 11
drag, startPoint x: 480, startPoint y: 229, endPoint x: 487, endPoint y: 225, distance: 8.6
click at [480, 229] on div "starts with https://partner.gangnamunni.com/" at bounding box center [504, 229] width 720 height 20
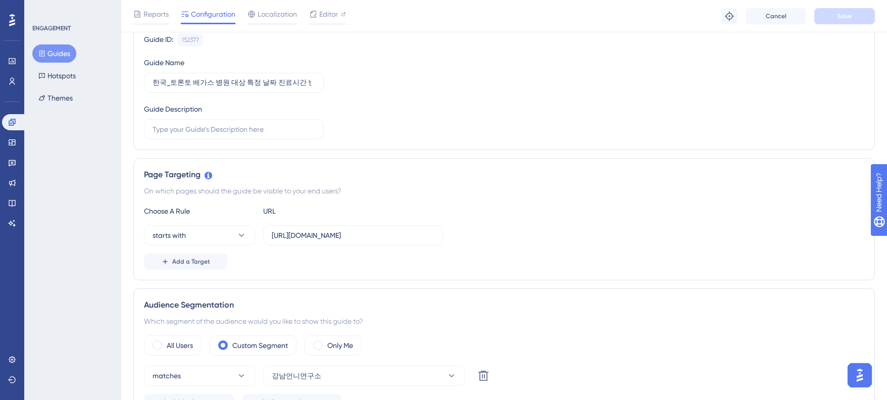
scroll to position [0, 0]
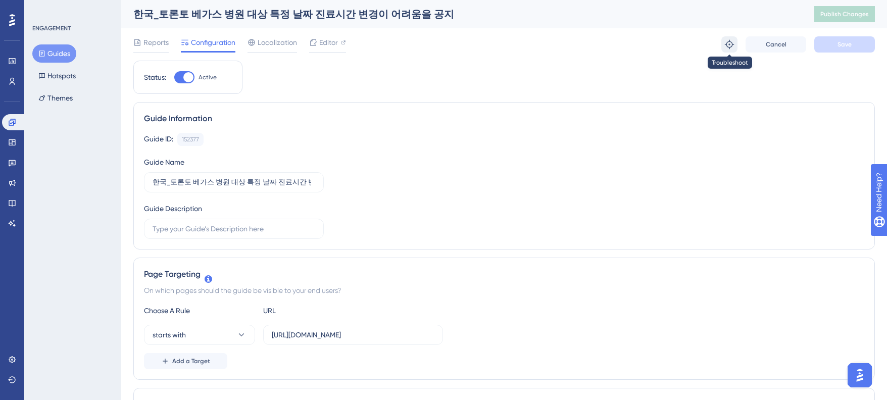
click at [726, 44] on icon at bounding box center [729, 44] width 9 height 9
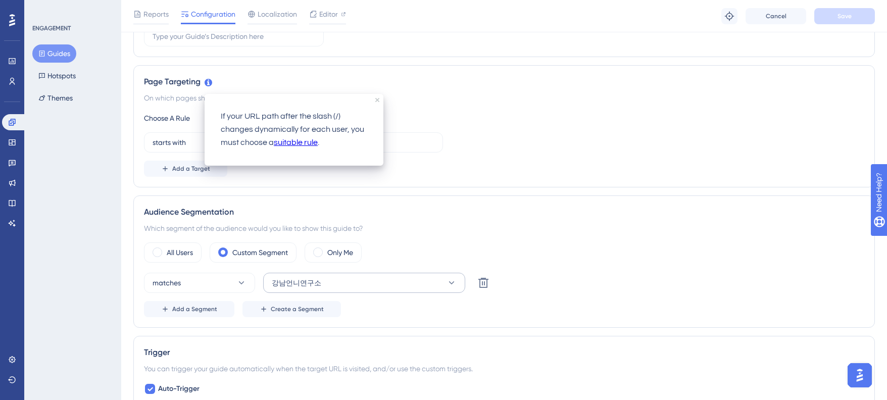
scroll to position [224, 0]
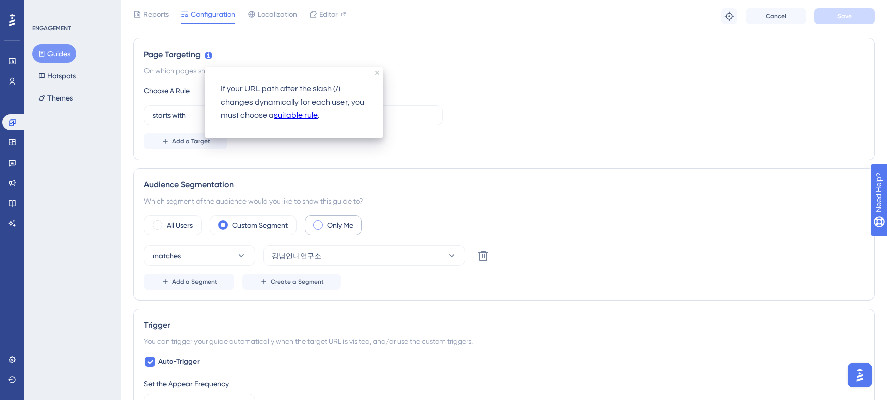
click at [335, 226] on label "Only Me" at bounding box center [340, 225] width 26 height 12
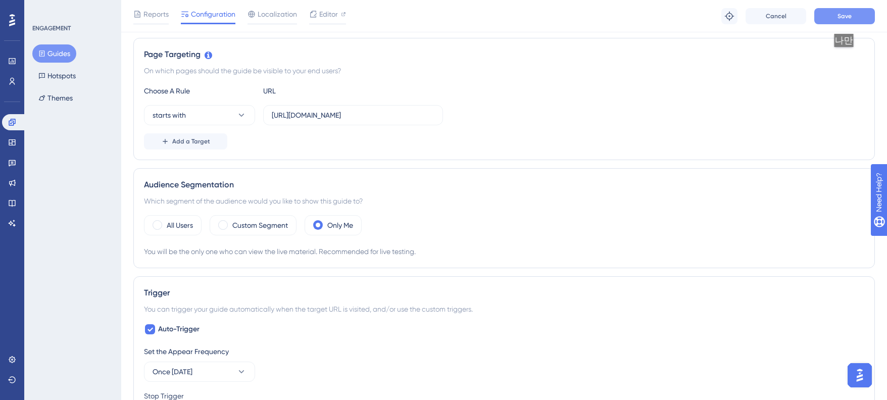
click at [847, 24] on button "Save" at bounding box center [844, 16] width 61 height 16
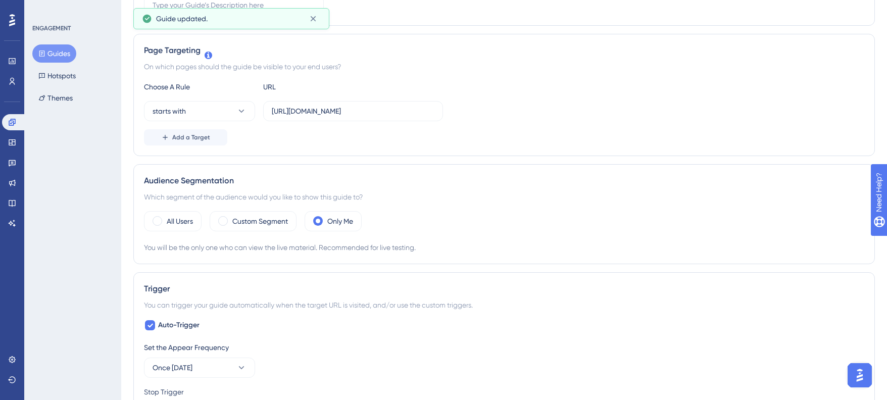
scroll to position [0, 0]
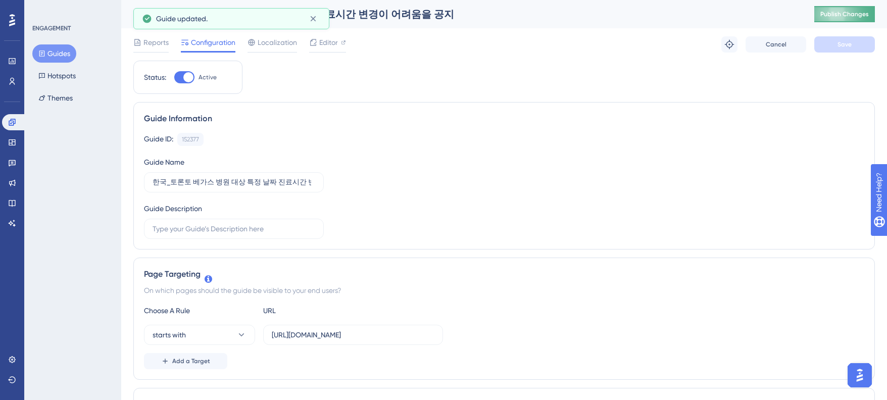
click at [846, 14] on span "Publish Changes" at bounding box center [844, 14] width 48 height 8
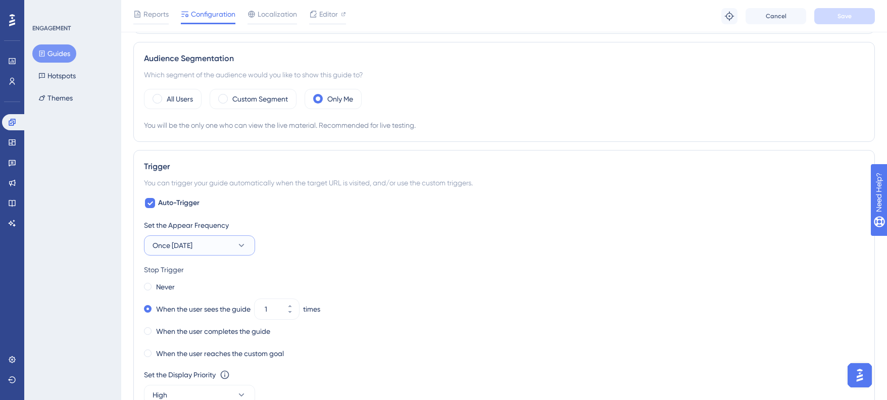
click at [206, 249] on button "Once in 7 days" at bounding box center [199, 245] width 111 height 20
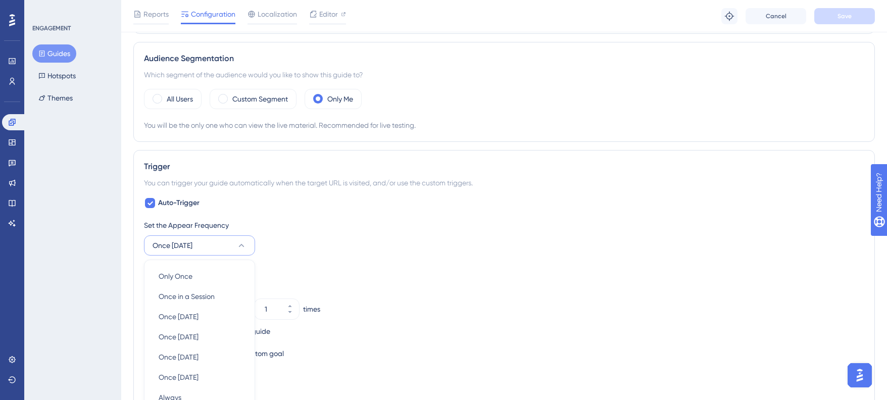
scroll to position [487, 0]
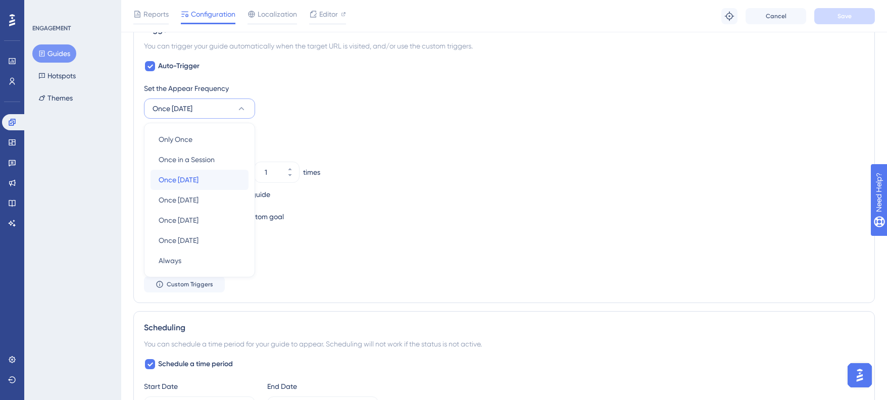
click at [220, 176] on div "Once in 1 day Once in 1 day" at bounding box center [200, 180] width 82 height 20
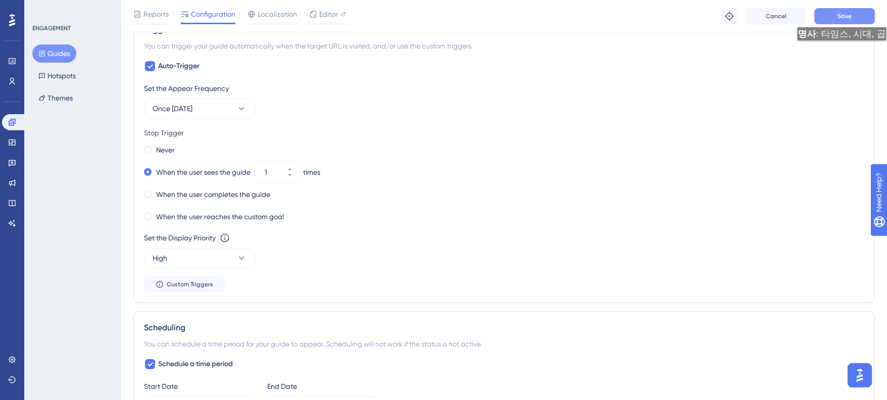
click at [854, 9] on button "Save" at bounding box center [844, 16] width 61 height 16
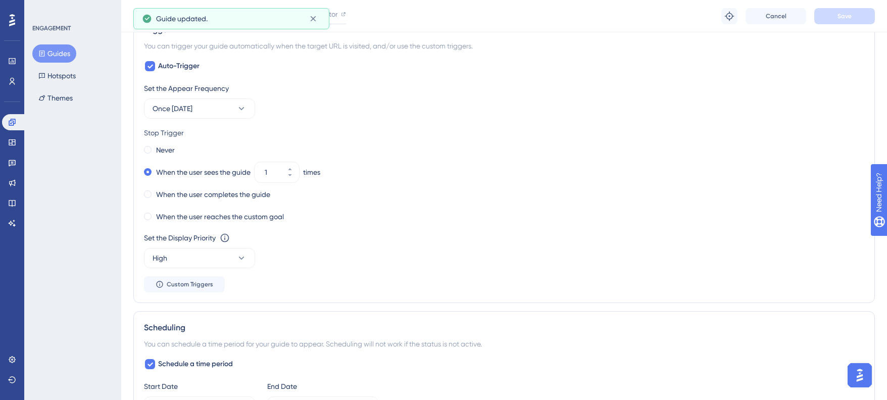
scroll to position [0, 0]
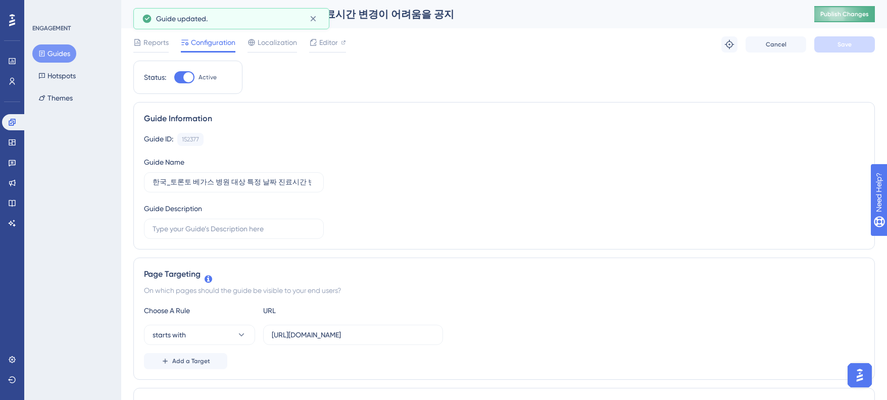
click at [843, 15] on span "Publish Changes" at bounding box center [844, 14] width 48 height 8
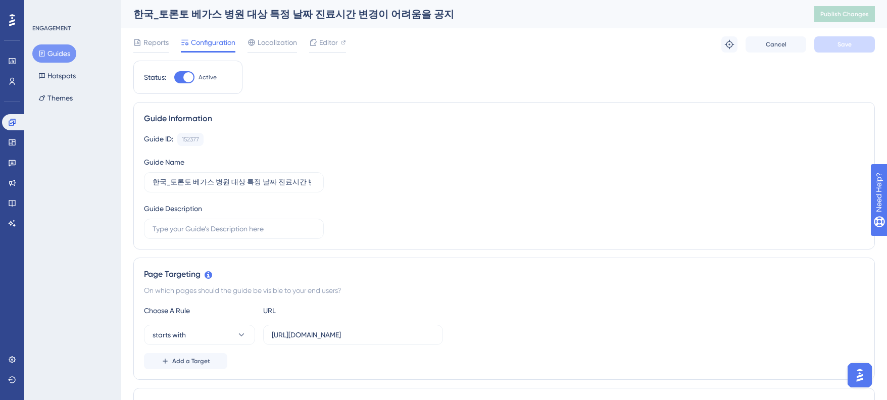
click at [321, 33] on div "Reports Configuration Localization Editor Troubleshoot Cancel Save" at bounding box center [503, 44] width 741 height 32
click at [321, 37] on span "Editor" at bounding box center [328, 42] width 19 height 12
click at [186, 79] on div at bounding box center [188, 77] width 10 height 10
click at [174, 78] on input "Active" at bounding box center [174, 77] width 1 height 1
click at [817, 48] on button "Save" at bounding box center [844, 44] width 61 height 16
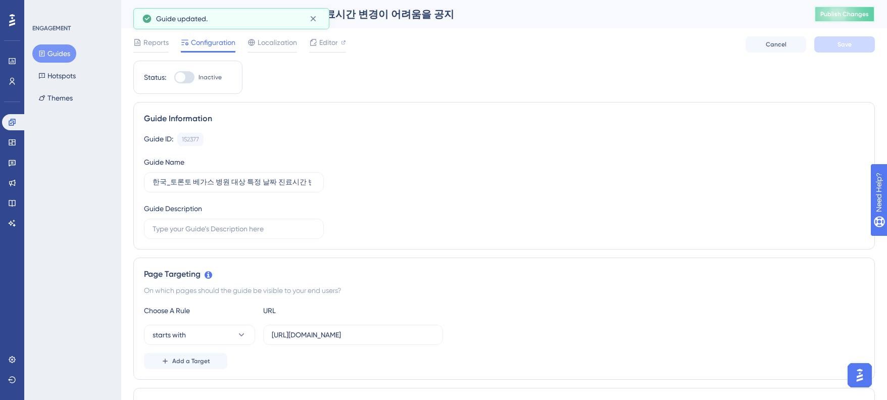
click at [854, 20] on button "Publish Changes" at bounding box center [844, 14] width 61 height 16
click at [15, 81] on icon at bounding box center [12, 81] width 8 height 8
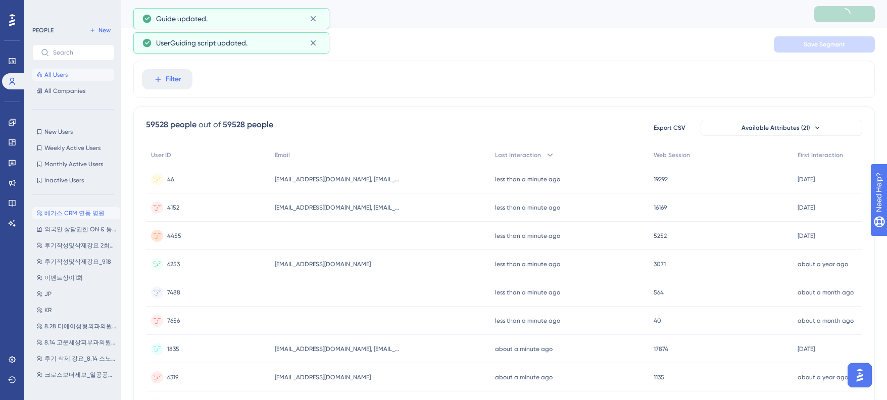
click at [77, 208] on button "베가스 CRM 연동 병원 베가스 CRM 연동 병원" at bounding box center [76, 213] width 88 height 12
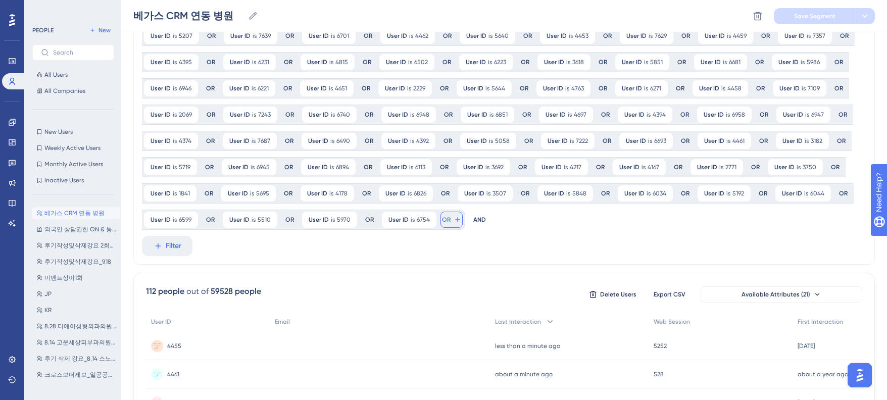
click at [446, 219] on span "OR" at bounding box center [446, 220] width 9 height 8
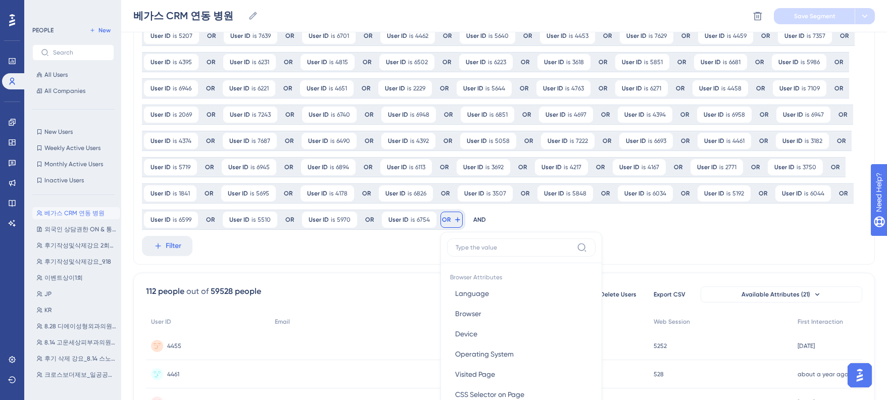
scroll to position [312, 0]
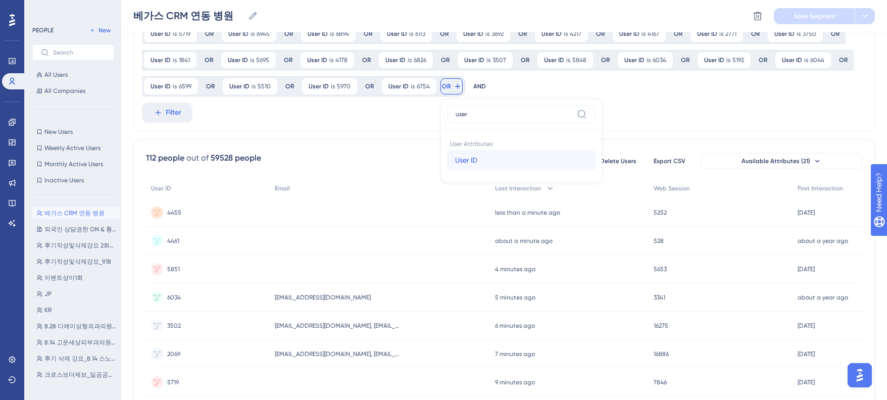
click at [502, 152] on button "User ID User ID" at bounding box center [521, 160] width 149 height 20
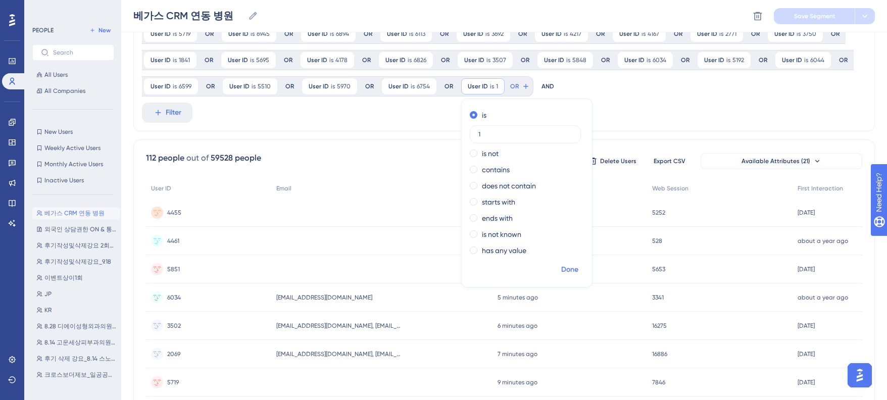
click at [557, 264] on button "Done" at bounding box center [570, 270] width 28 height 18
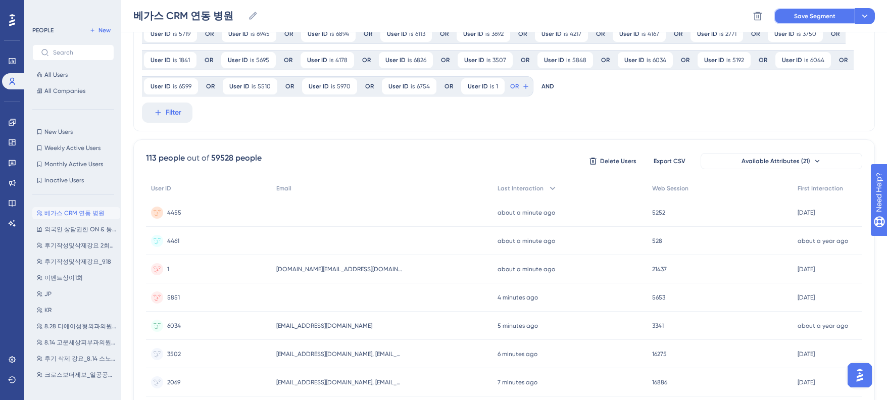
click at [784, 21] on button "Save Segment" at bounding box center [814, 16] width 81 height 16
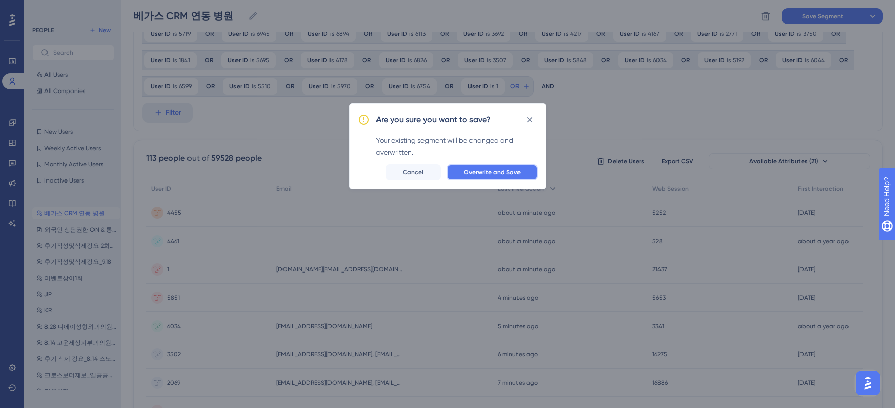
click at [507, 171] on span "Overwrite and Save" at bounding box center [492, 172] width 57 height 8
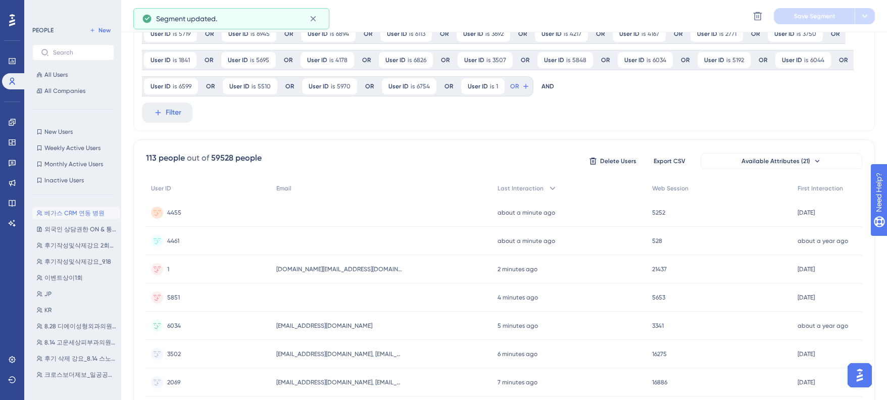
scroll to position [0, 0]
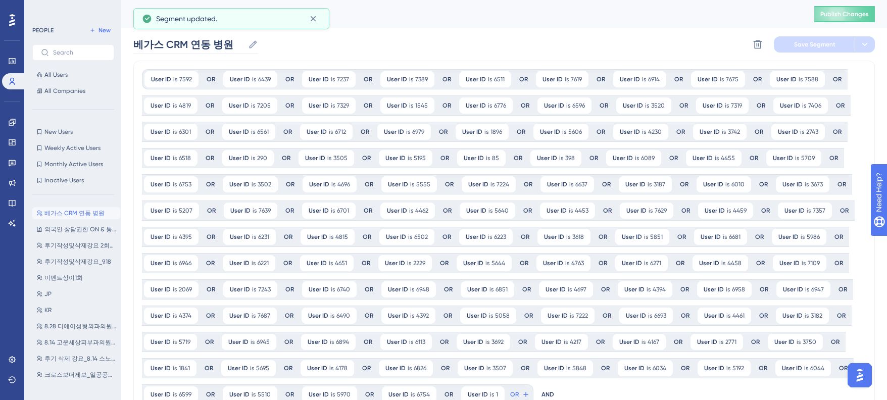
click at [256, 42] on icon at bounding box center [254, 44] width 8 height 8
click at [244, 42] on input "베가스 CRM 연동 병원" at bounding box center [188, 44] width 111 height 14
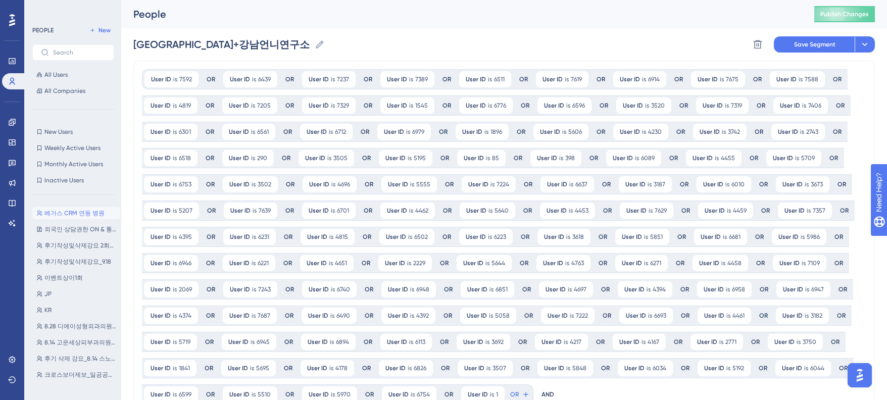
click at [478, 51] on div "베가스 CRM 연동 병원+강남언니연구소 베가스 CRM 연동 병원+강남언니연구소 Delete Segment Save Segment Actions" at bounding box center [503, 44] width 741 height 32
click at [800, 40] on span "Save Segment" at bounding box center [814, 44] width 41 height 8
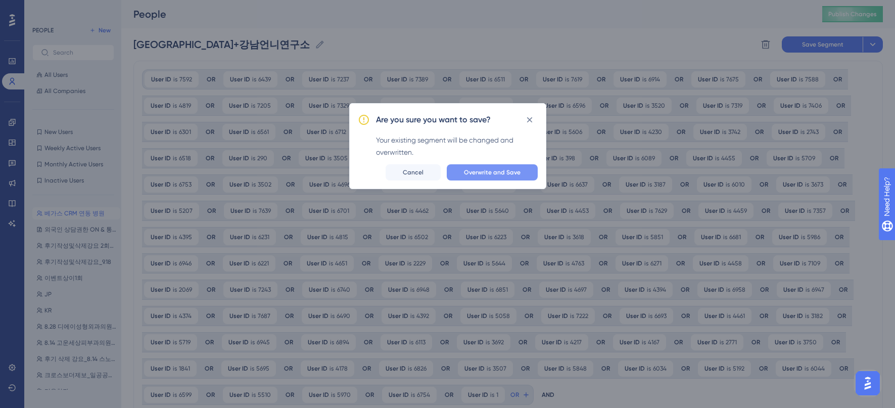
click at [534, 174] on button "Overwrite and Save" at bounding box center [492, 172] width 91 height 16
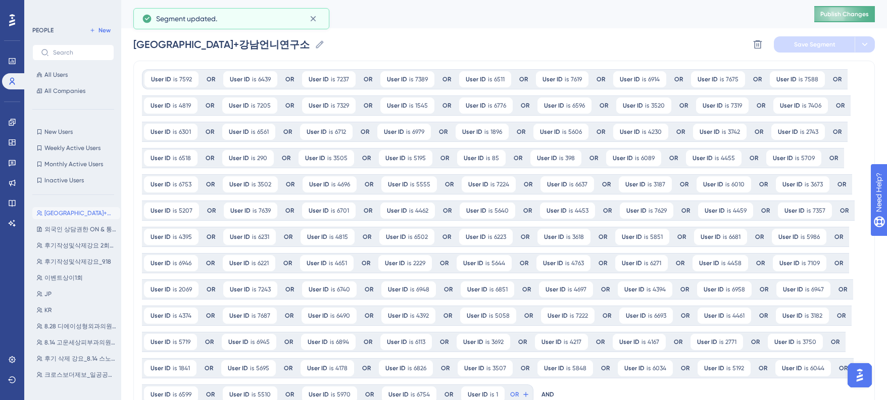
click at [847, 17] on span "Publish Changes" at bounding box center [844, 14] width 48 height 8
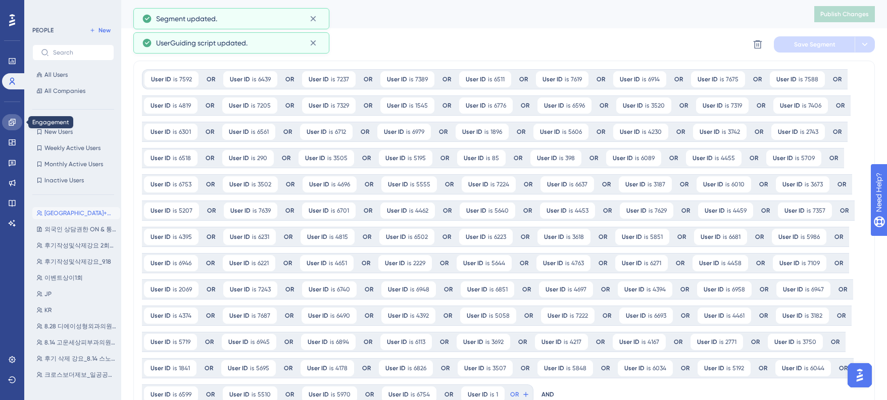
click at [8, 120] on icon at bounding box center [12, 122] width 8 height 8
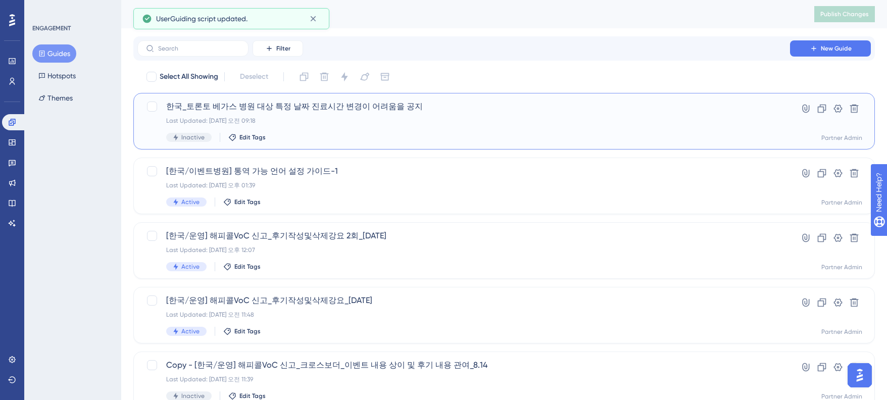
click at [353, 119] on div "Last Updated: 2025년 9월 23일 오전 09:18" at bounding box center [463, 121] width 595 height 8
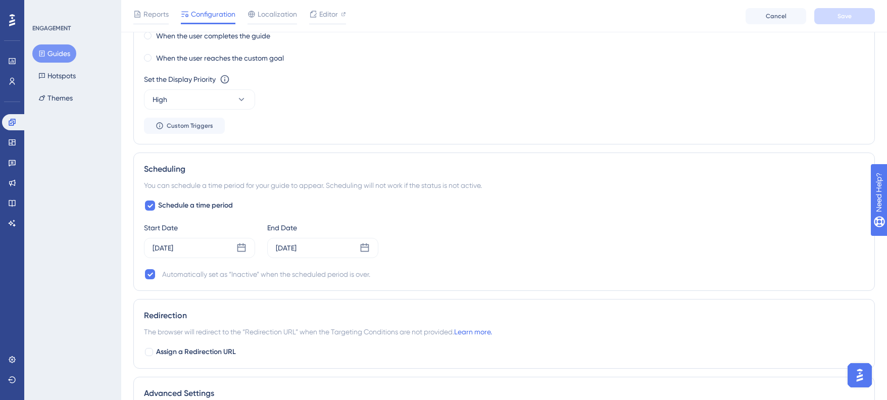
scroll to position [803, 0]
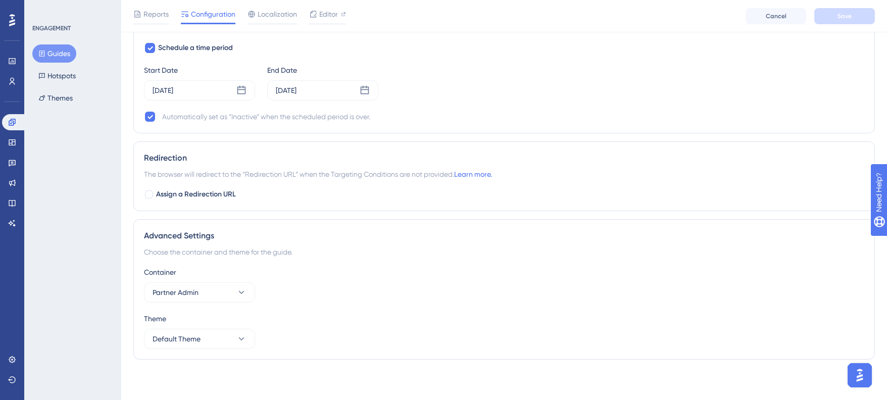
click at [212, 201] on div "Redirection The browser will redirect to the “Redirection URL” when the Targeti…" at bounding box center [503, 176] width 741 height 70
click at [214, 195] on span "Assign a Redirection URL" at bounding box center [196, 194] width 80 height 12
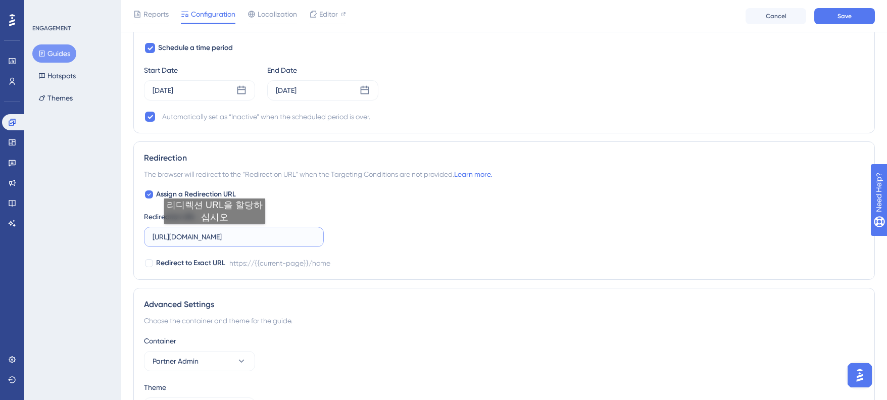
click at [214, 234] on input "https://partner.test.gangnamunni.com/home" at bounding box center [234, 236] width 163 height 11
drag, startPoint x: 215, startPoint y: 233, endPoint x: 235, endPoint y: 229, distance: 20.6
click at [215, 233] on input "https://partner.test.gangnamunni.com/home" at bounding box center [234, 236] width 163 height 11
click at [282, 203] on div "Assign a Redirection URL Redirection URL https://partner.gangnamunni.com/home R…" at bounding box center [504, 228] width 720 height 81
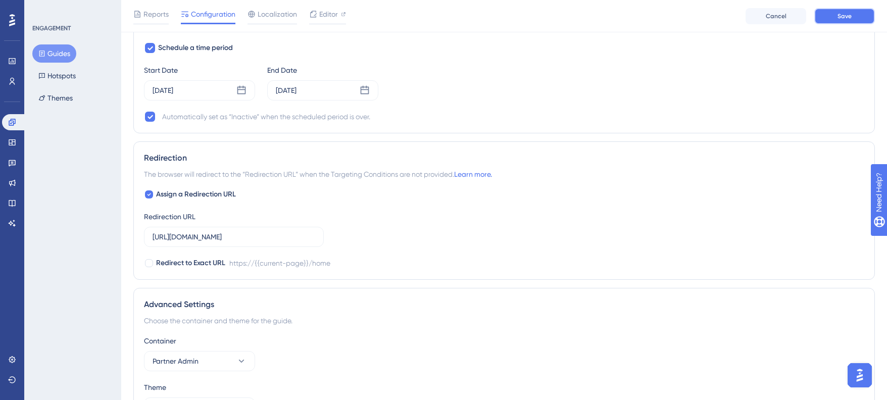
click at [828, 15] on button "Save" at bounding box center [844, 16] width 61 height 16
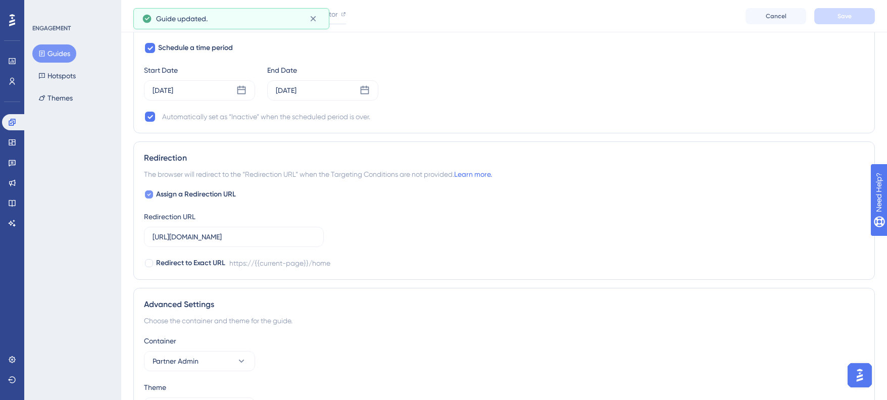
click at [200, 194] on span "Assign a Redirection URL" at bounding box center [196, 194] width 80 height 12
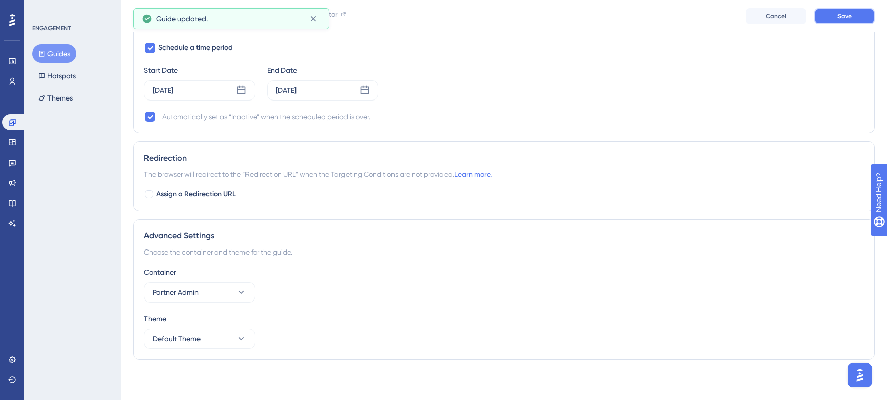
click at [856, 8] on button "Save" at bounding box center [844, 16] width 61 height 16
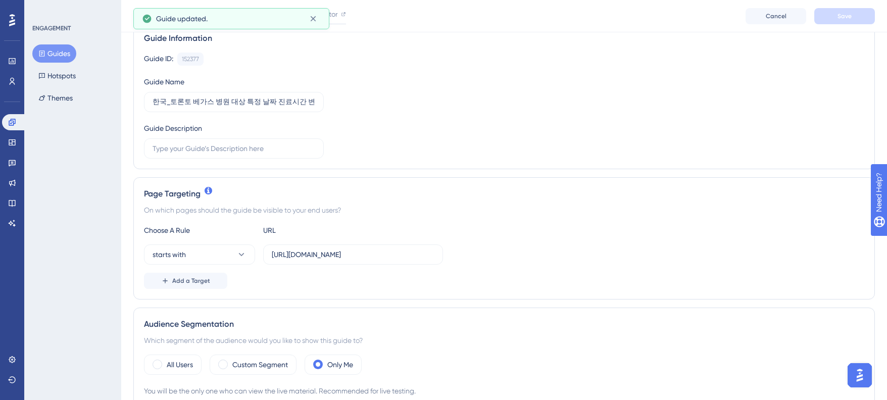
scroll to position [136, 0]
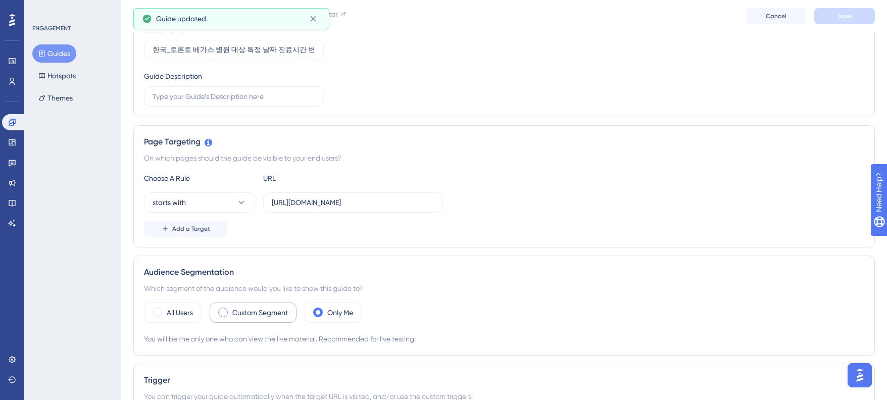
click at [254, 319] on div "Custom Segment" at bounding box center [253, 313] width 87 height 20
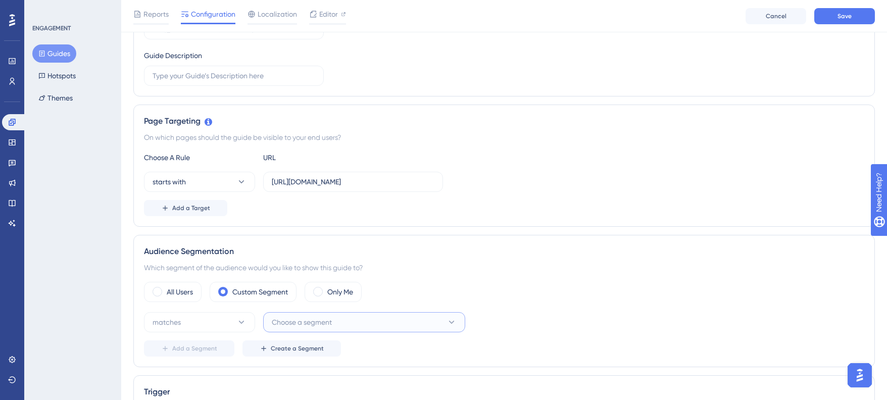
click at [286, 315] on button "Choose a segment" at bounding box center [364, 322] width 202 height 20
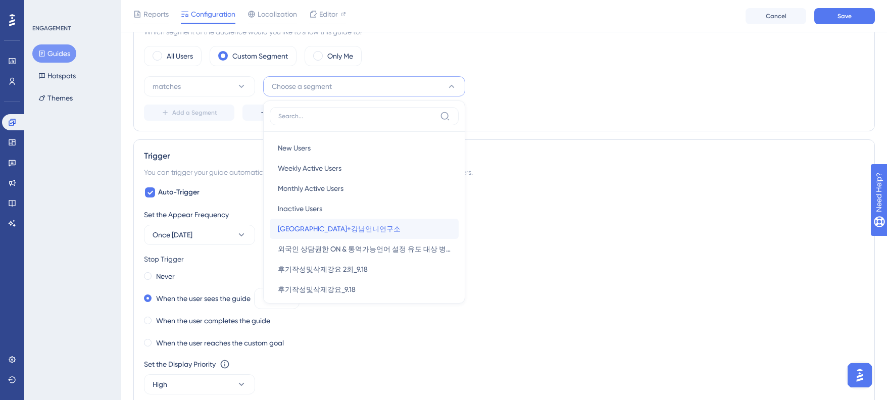
click at [295, 232] on span "베가스 CRM 연동 병원+강남언니연구소" at bounding box center [339, 229] width 123 height 12
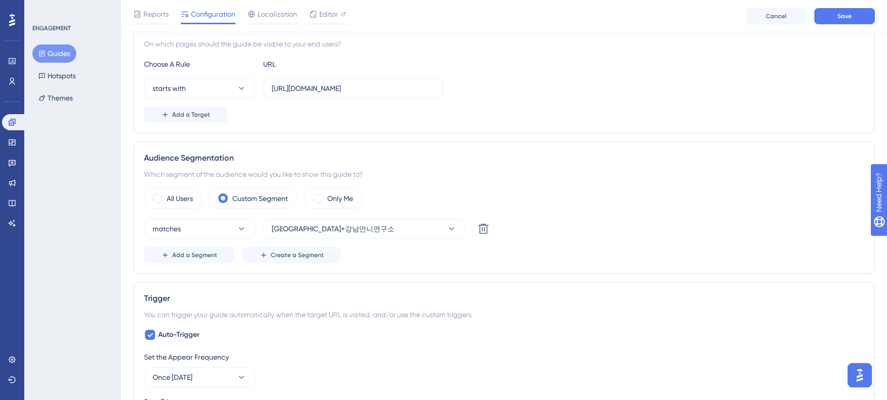
scroll to position [199, 0]
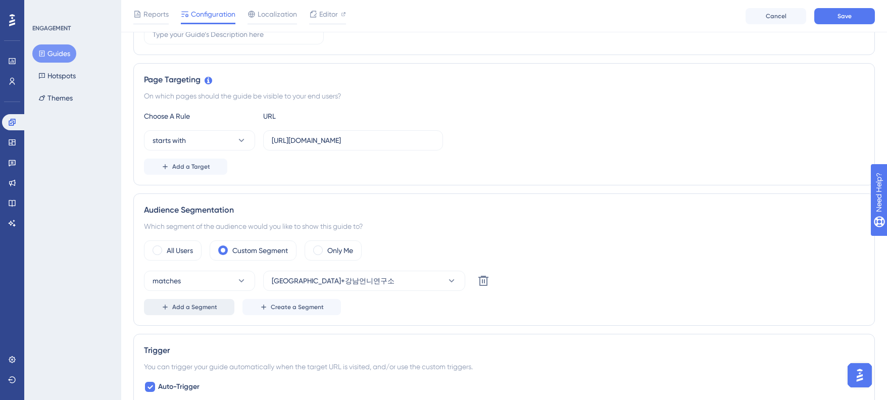
click at [214, 299] on button "Add a Segment" at bounding box center [189, 307] width 90 height 16
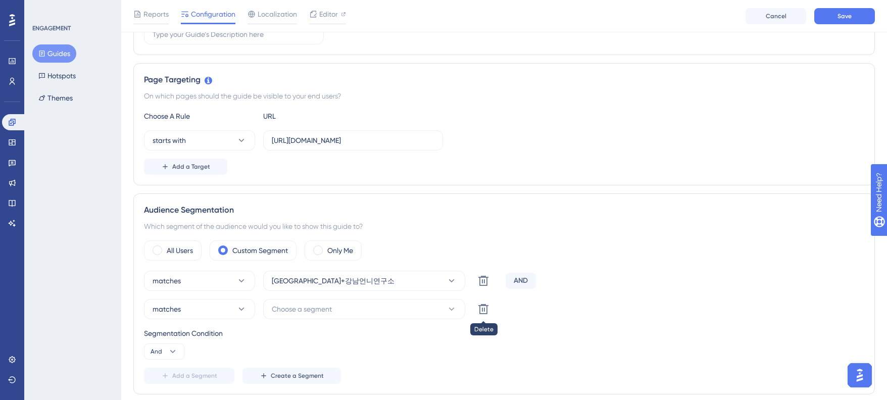
click at [475, 306] on button at bounding box center [483, 309] width 20 height 20
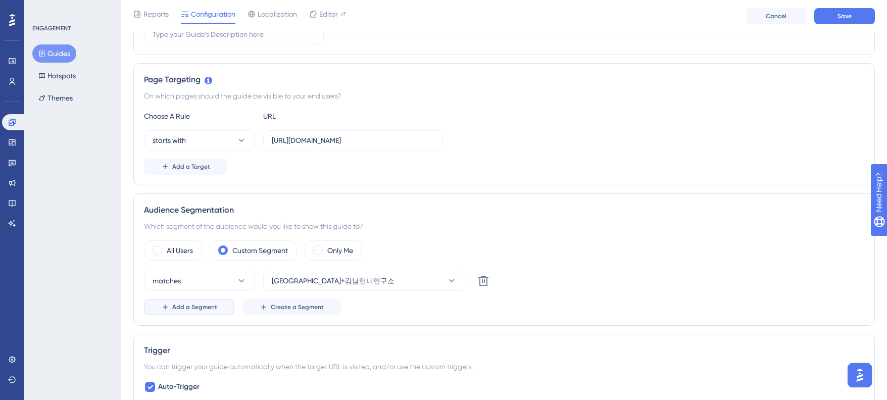
click at [197, 311] on button "Add a Segment" at bounding box center [189, 307] width 90 height 16
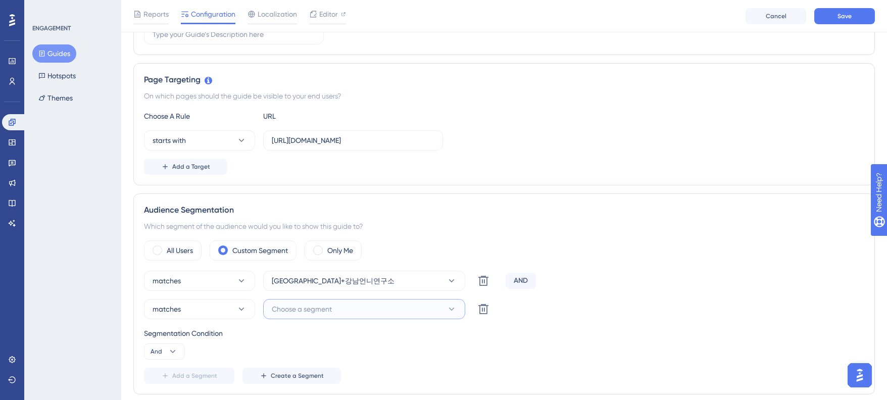
click at [328, 314] on span "Choose a segment" at bounding box center [302, 309] width 60 height 12
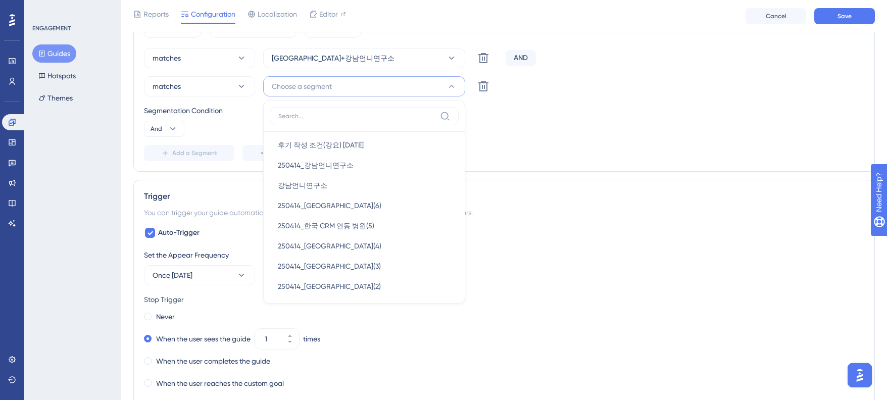
scroll to position [210, 0]
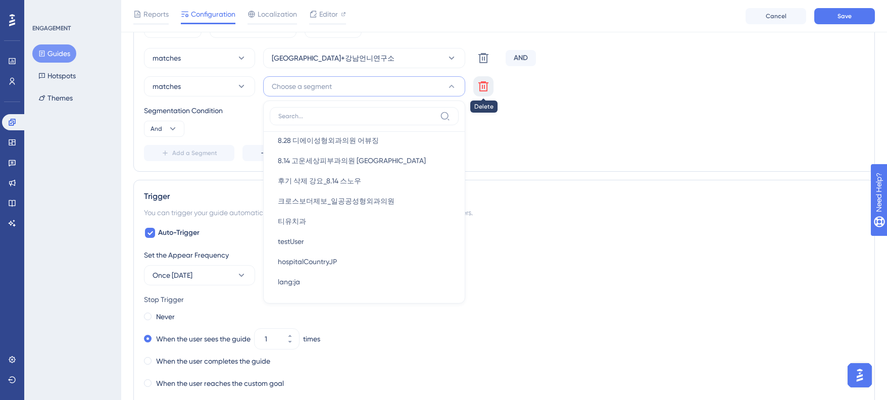
click at [482, 85] on icon at bounding box center [483, 86] width 10 height 10
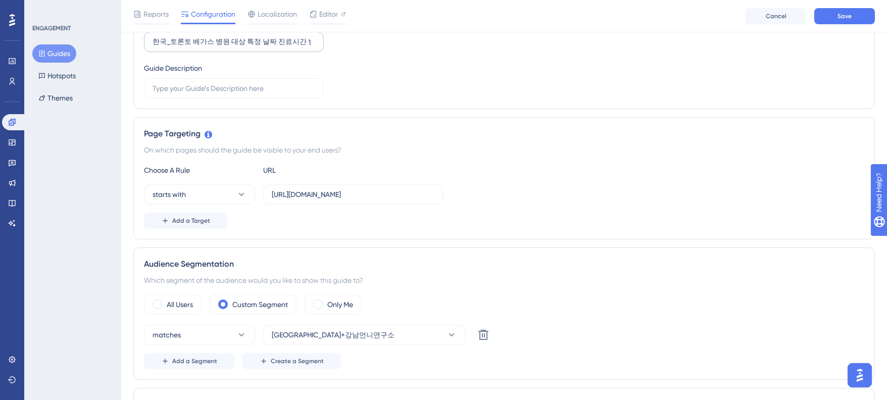
scroll to position [0, 0]
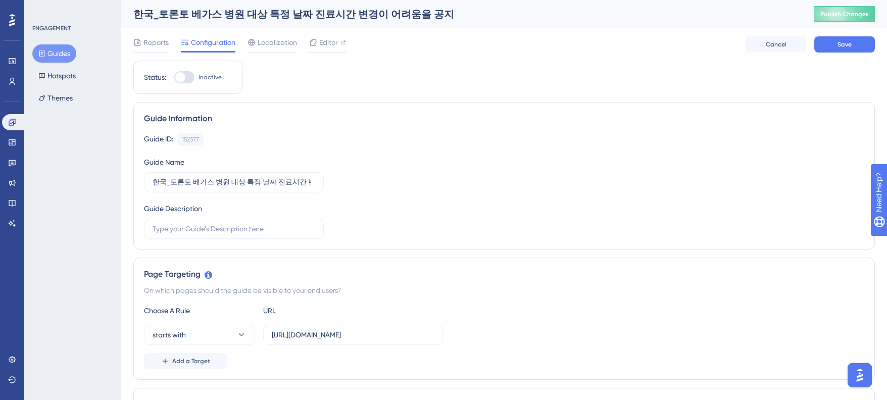
click at [186, 77] on div at bounding box center [184, 77] width 20 height 12
click at [174, 77] on input "Inactive" at bounding box center [174, 77] width 1 height 1
click at [848, 39] on button "Save" at bounding box center [844, 44] width 61 height 16
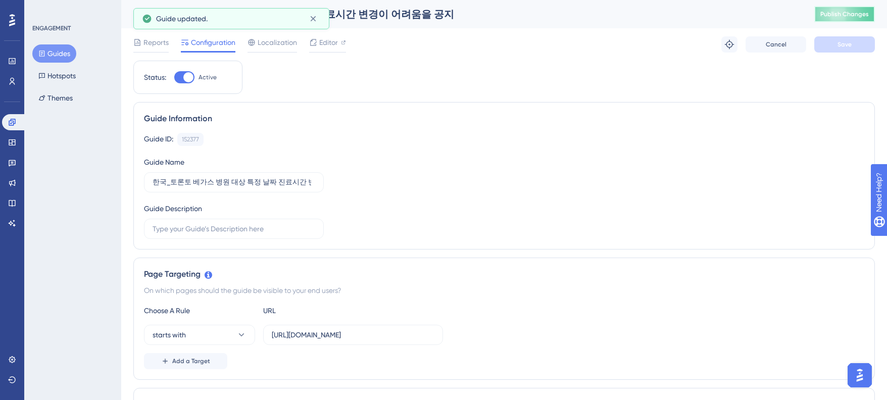
click at [855, 14] on span "Publish Changes" at bounding box center [844, 14] width 48 height 8
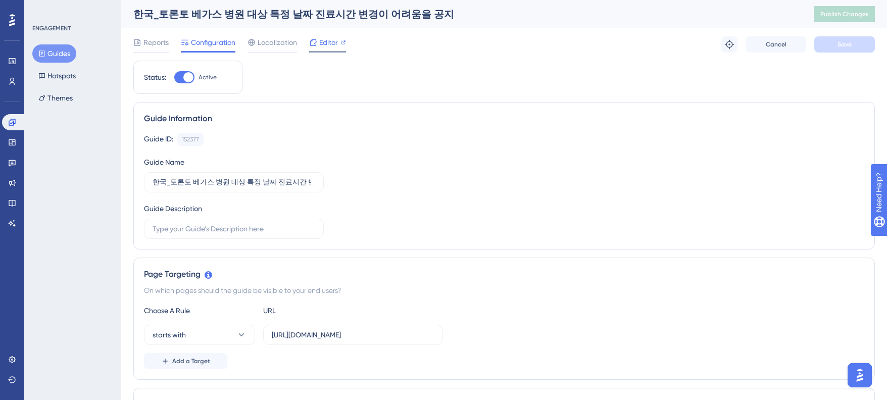
click at [310, 48] on div at bounding box center [313, 42] width 8 height 12
click at [53, 56] on button "Guides" at bounding box center [54, 53] width 44 height 18
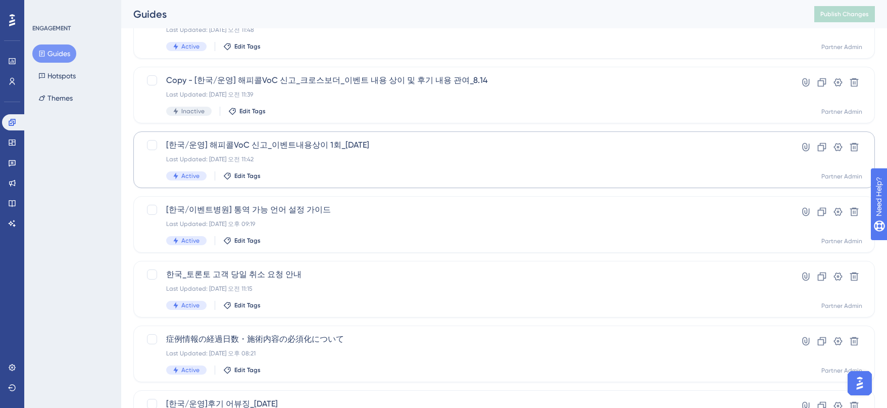
scroll to position [313, 0]
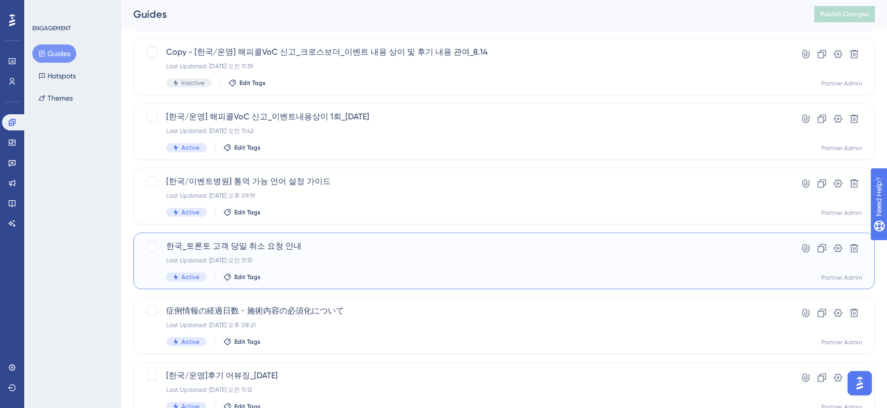
click at [361, 238] on div "한국_토론토 고객 당일 취소 요청 안내 Last Updated: 2025년 9월 16일 오전 11:15 Active Edit Tags Hype…" at bounding box center [503, 260] width 741 height 57
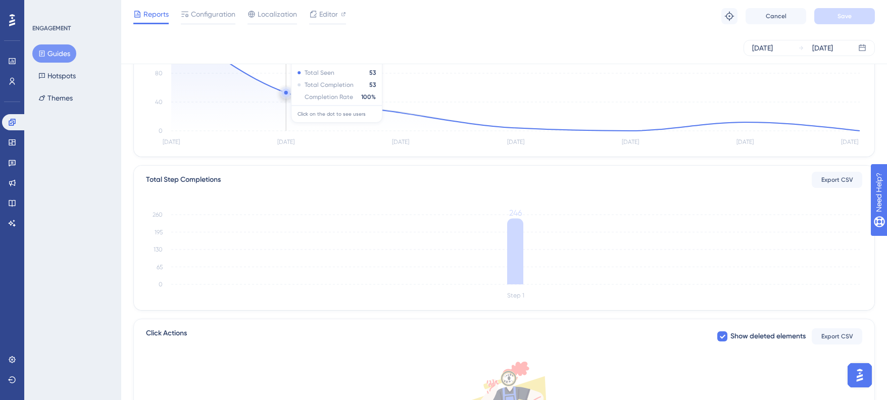
scroll to position [92, 0]
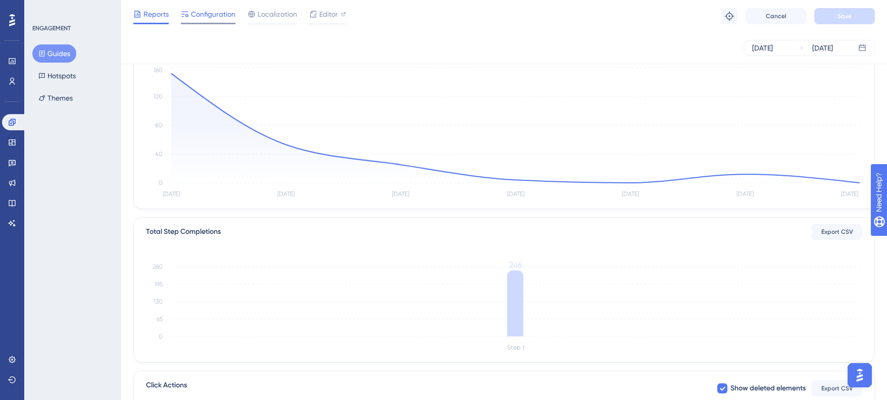
click at [213, 17] on span "Configuration" at bounding box center [213, 14] width 44 height 12
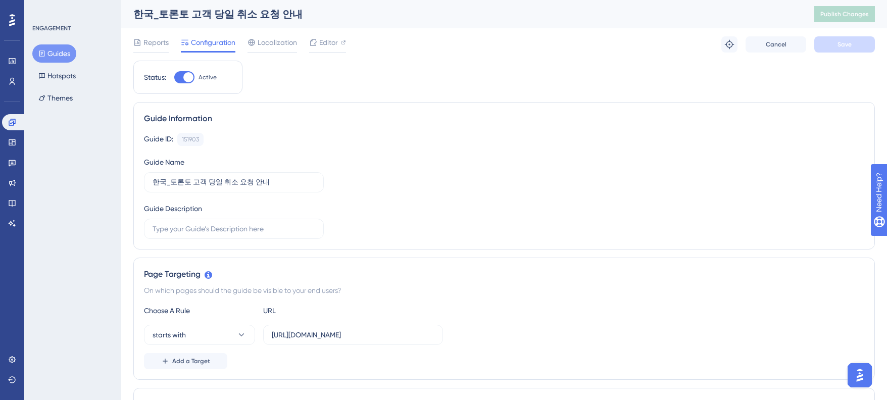
click at [182, 80] on div at bounding box center [184, 77] width 20 height 12
click at [174, 78] on input "Active" at bounding box center [174, 77] width 1 height 1
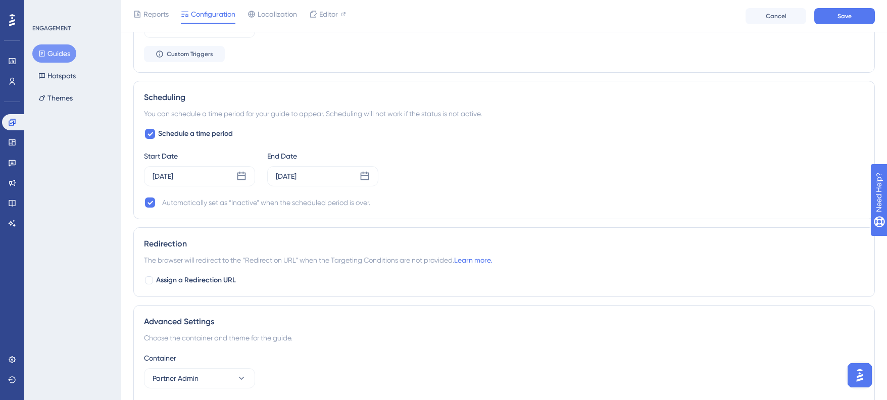
scroll to position [835, 0]
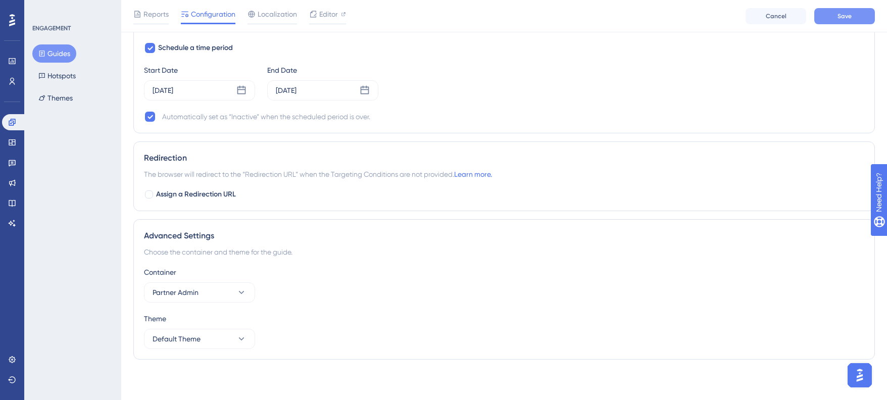
click at [838, 14] on span "Save" at bounding box center [844, 16] width 14 height 8
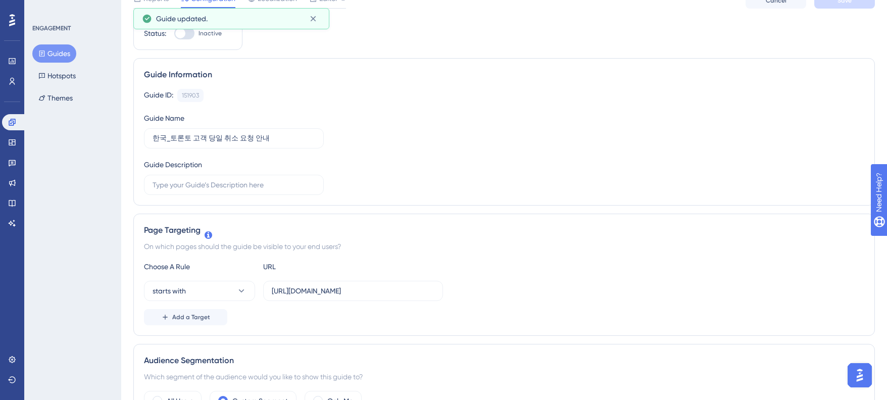
scroll to position [0, 0]
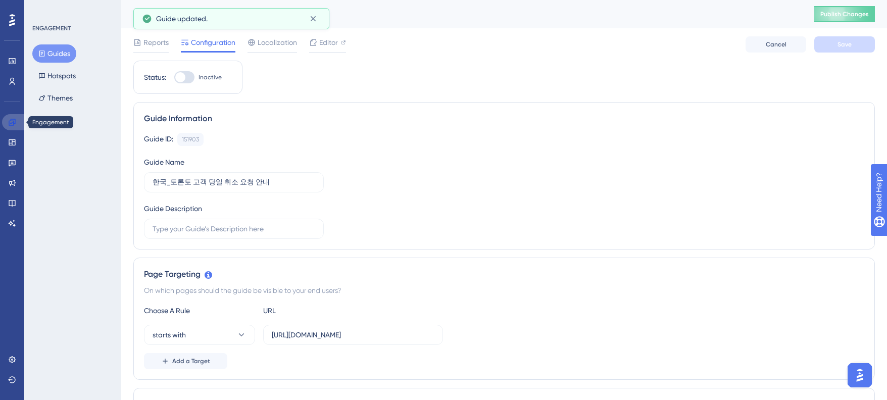
click at [11, 126] on link at bounding box center [14, 122] width 24 height 16
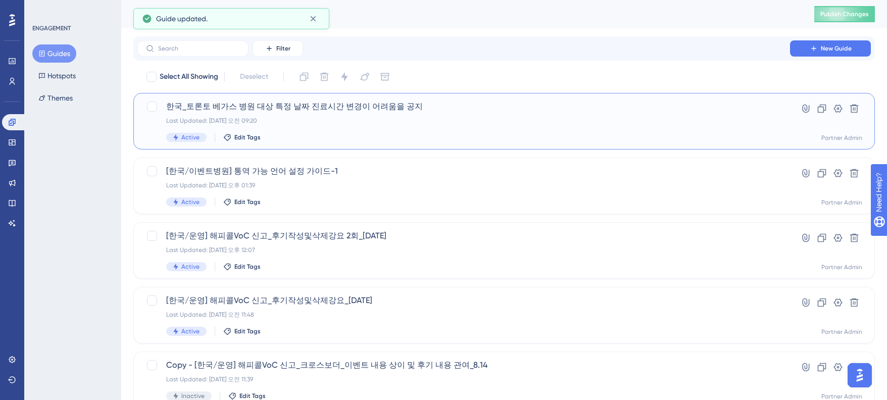
click at [302, 119] on div "Last Updated: 2025년 9월 23일 오전 09:20" at bounding box center [463, 121] width 595 height 8
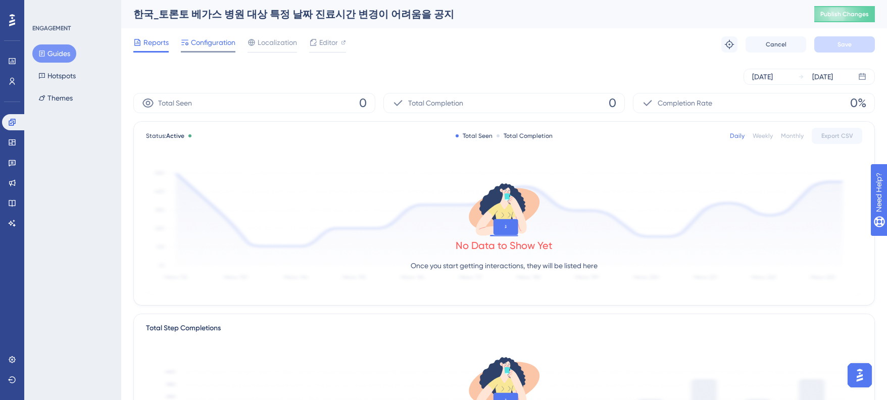
click at [199, 42] on span "Configuration" at bounding box center [213, 42] width 44 height 12
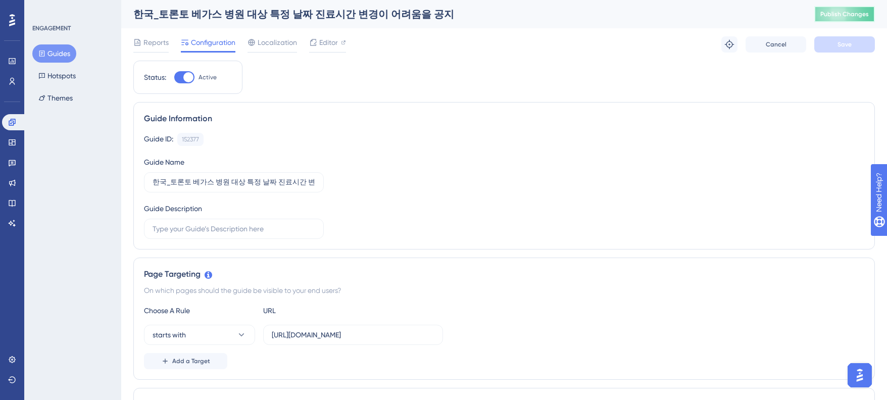
click at [834, 13] on span "Publish Changes" at bounding box center [844, 14] width 48 height 8
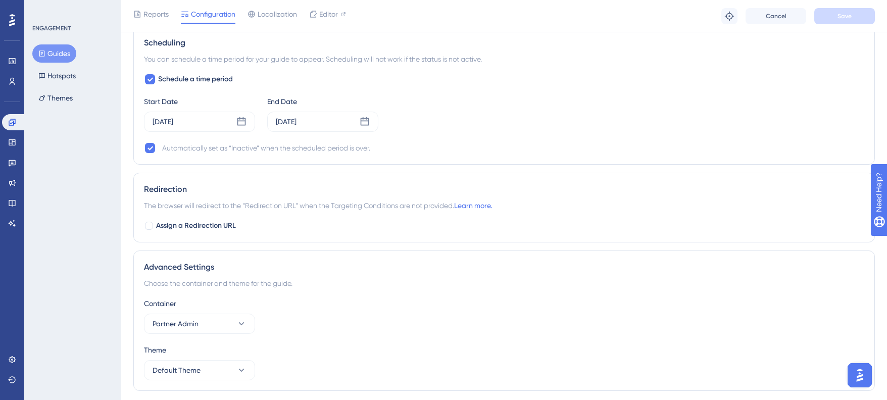
scroll to position [835, 0]
